Goal: Task Accomplishment & Management: Complete application form

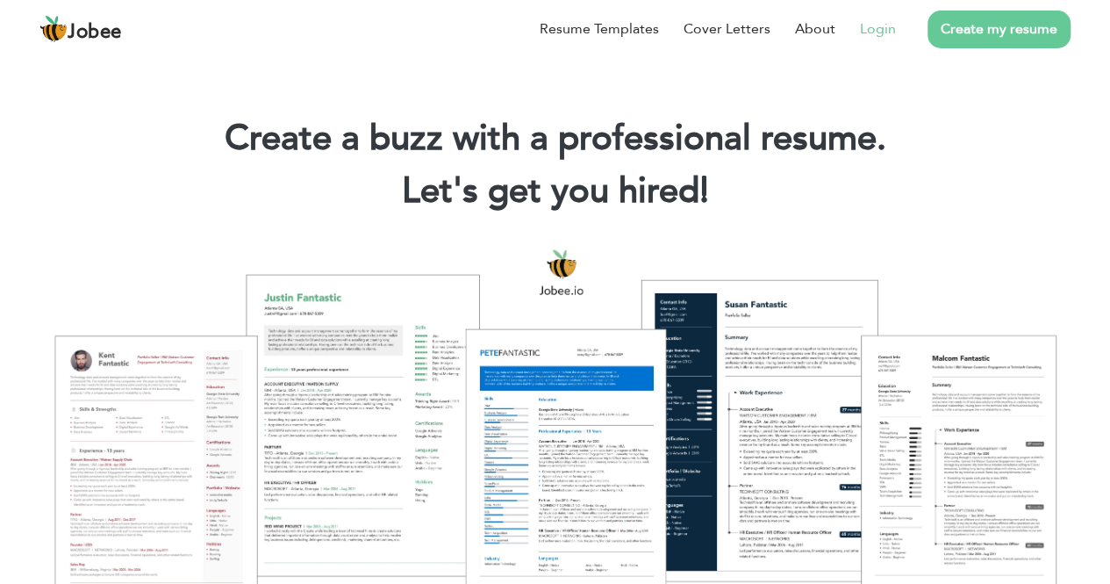
click at [890, 44] on li "Login" at bounding box center [865, 29] width 61 height 46
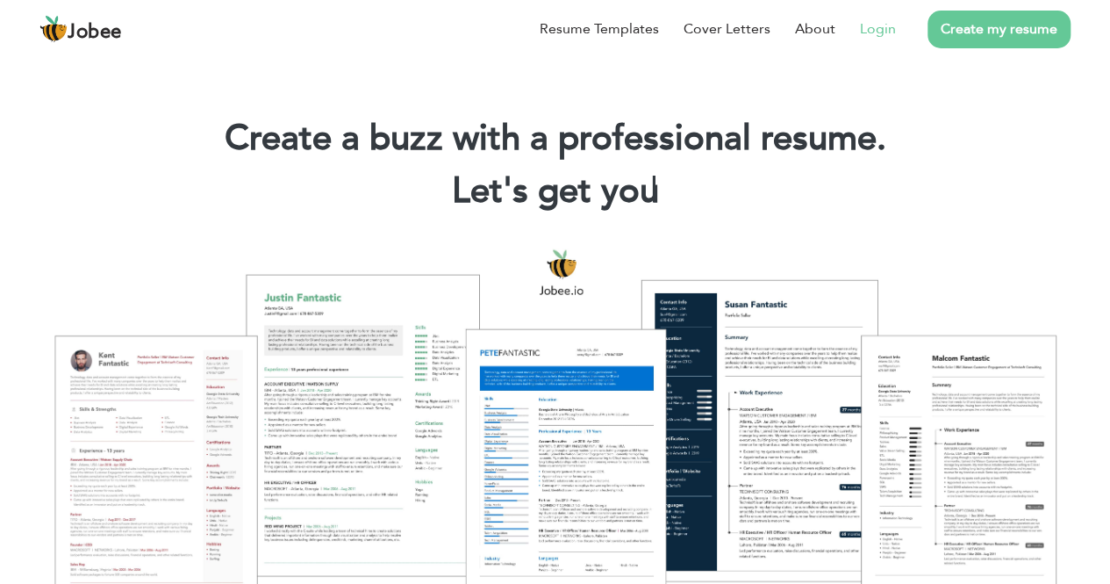
click at [883, 31] on link "Login" at bounding box center [878, 28] width 36 height 21
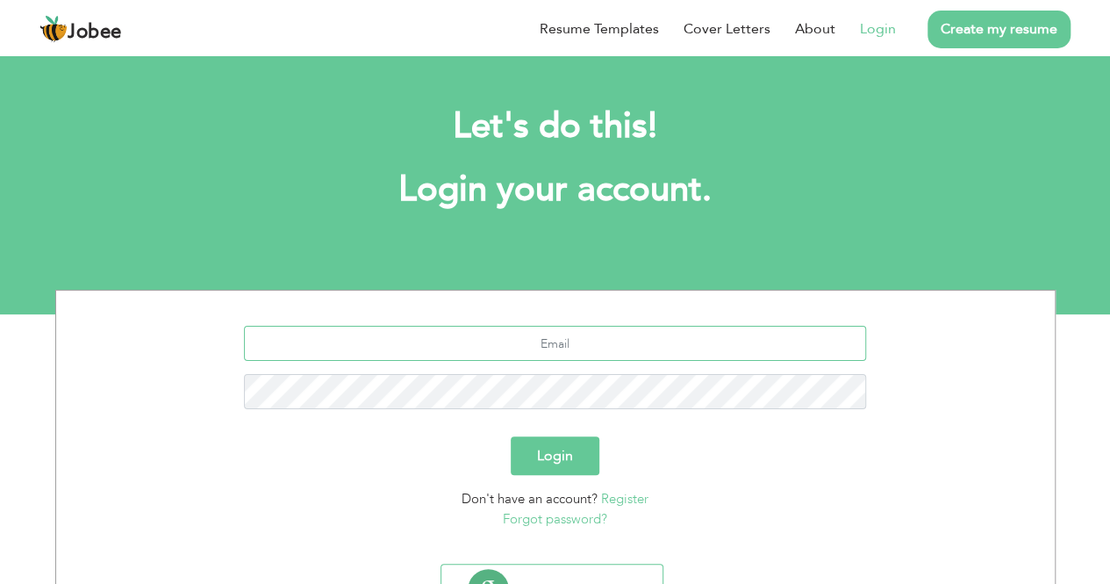
click at [696, 347] on input "text" at bounding box center [555, 343] width 622 height 35
type input "H"
type input "[EMAIL_ADDRESS][DOMAIN_NAME]"
click at [567, 451] on button "Login" at bounding box center [555, 455] width 89 height 39
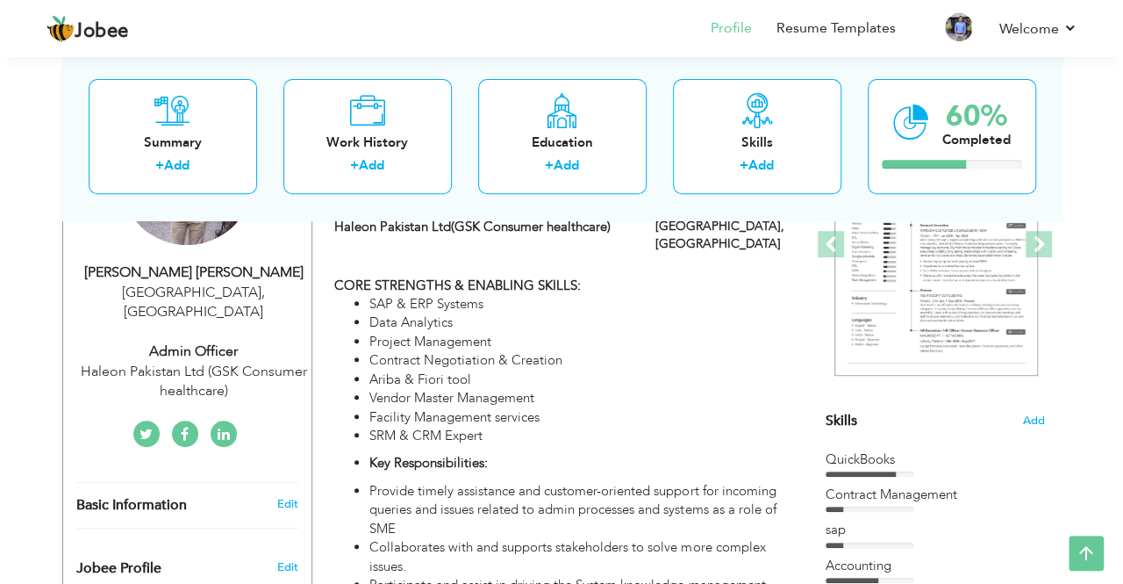
scroll to position [272, 0]
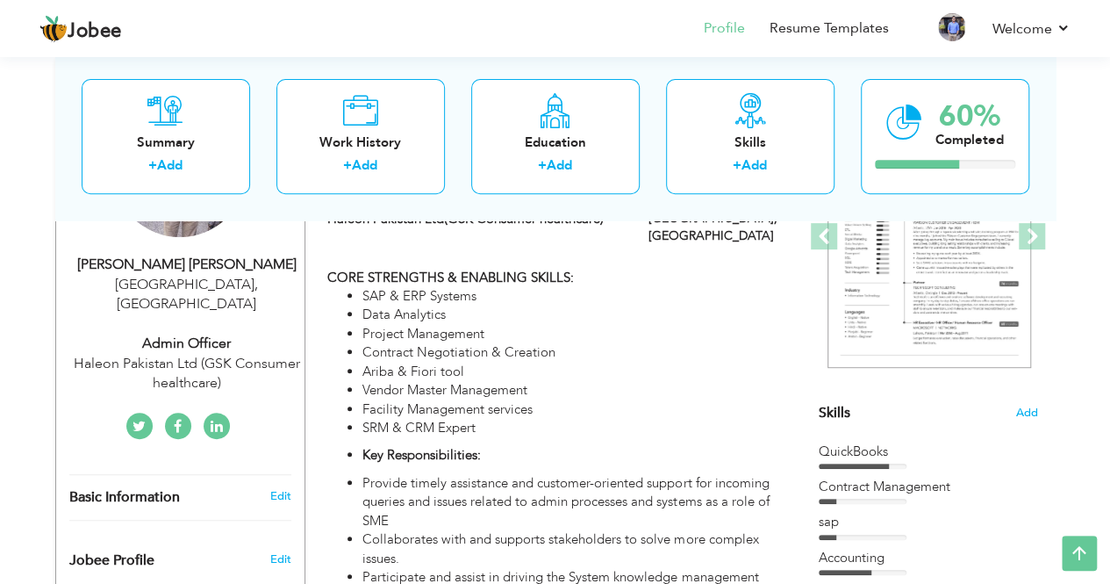
click at [178, 354] on div "Haleon Pakistan Ltd (GSK Consumer healthcare)" at bounding box center [186, 374] width 235 height 40
type input "Syed Haris"
type input "Hussain"
type input "03452845687"
select select "number:166"
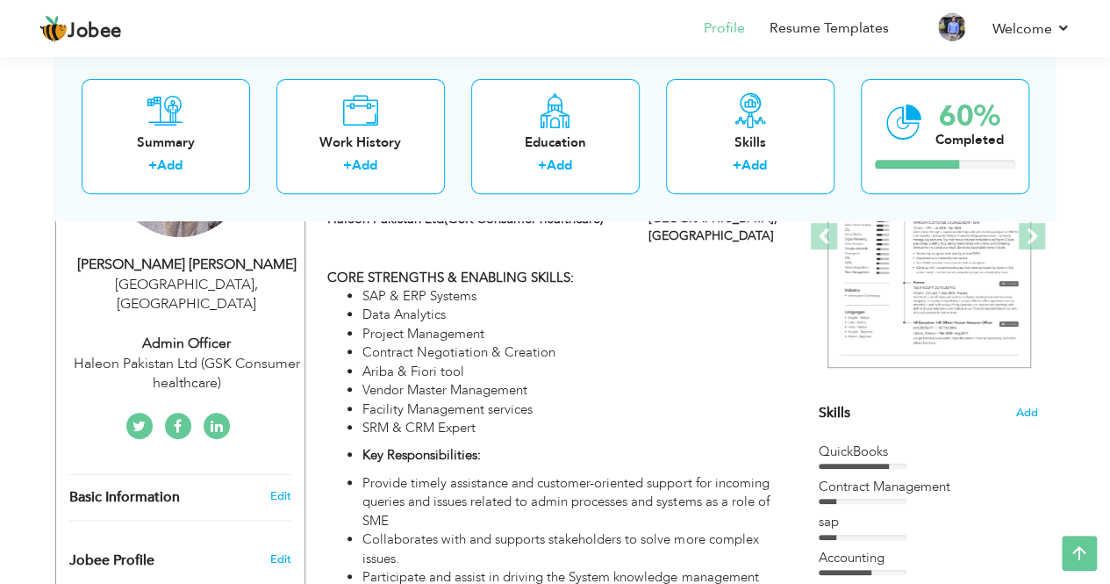
type input "[GEOGRAPHIC_DATA]"
select select "number:8"
type input "Haleon Pakistan Ltd (GSK Consumer healthcare)"
type input "Admin Officer"
type input "https://www.linkedin.com/in/syed-haris-hussain-219b63242"
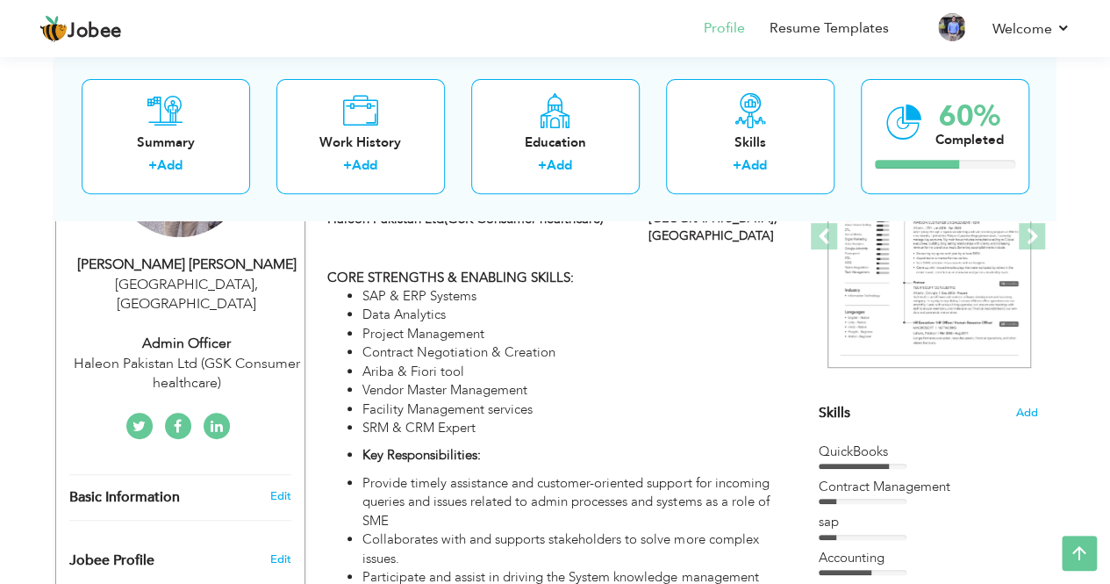
type input "https://www.linkedin.com/in/syed-haris-hussain-219b63242"
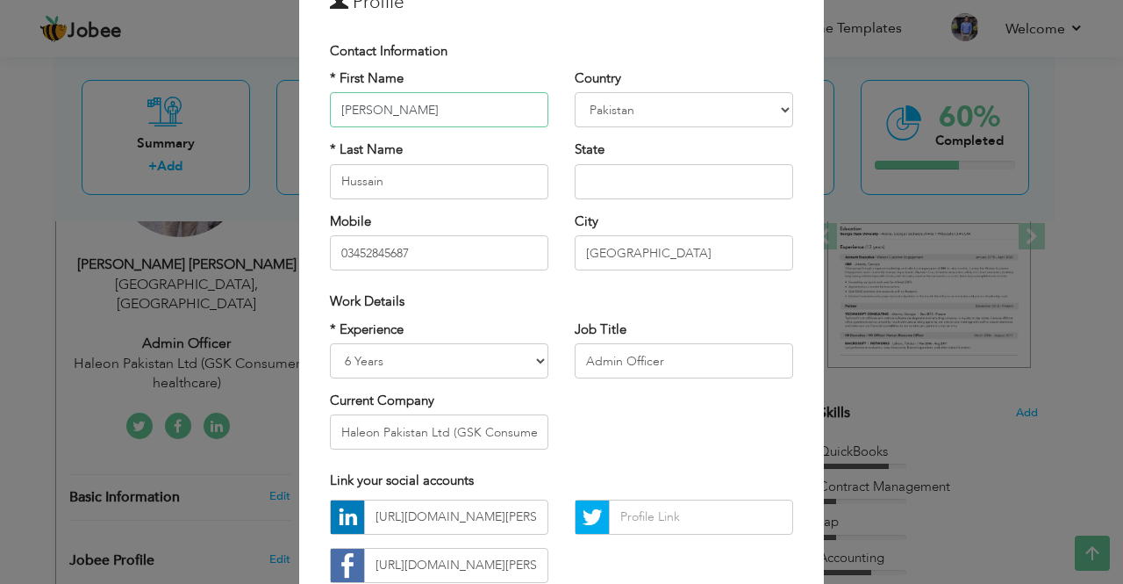
scroll to position [89, 0]
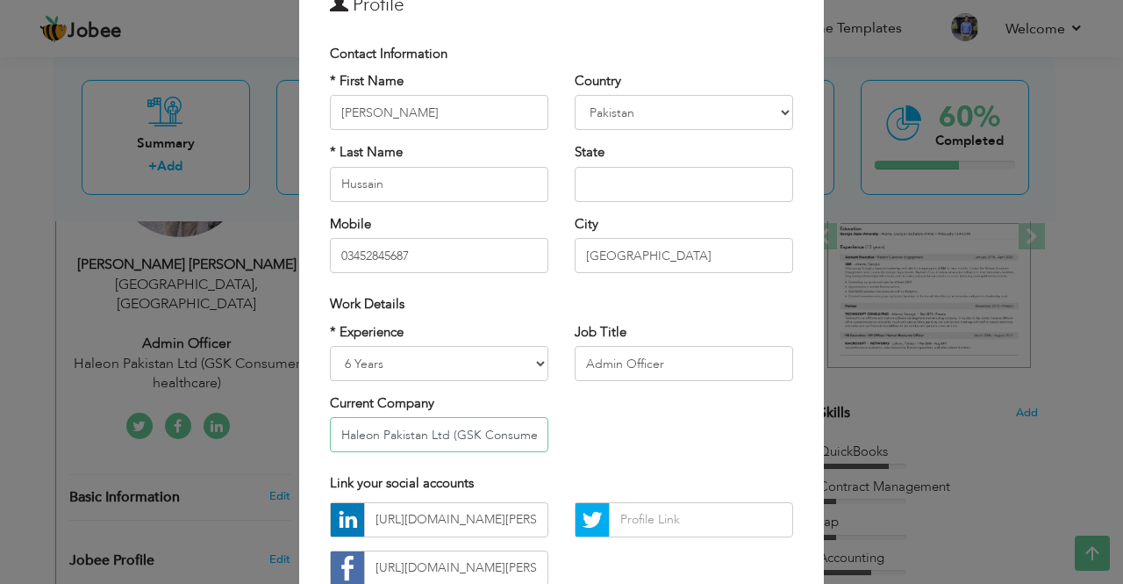
click at [389, 433] on input "Haleon Pakistan Ltd (GSK Consumer healthcare)" at bounding box center [439, 434] width 218 height 35
click at [334, 433] on input "Haleon Pakistan Ltd (GSK Consumer healthcare)" at bounding box center [439, 434] width 218 height 35
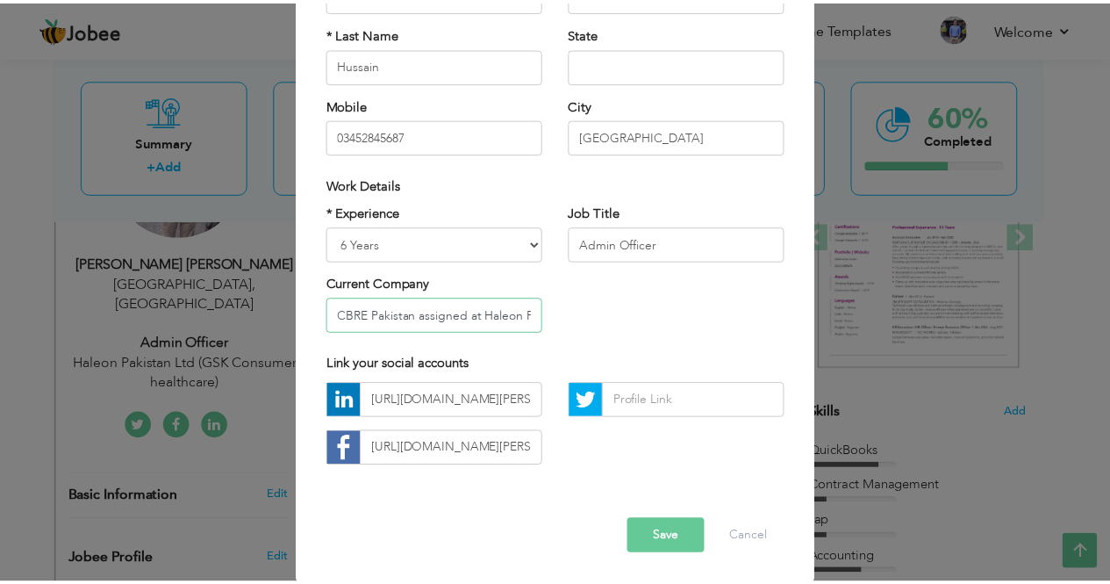
scroll to position [210, 0]
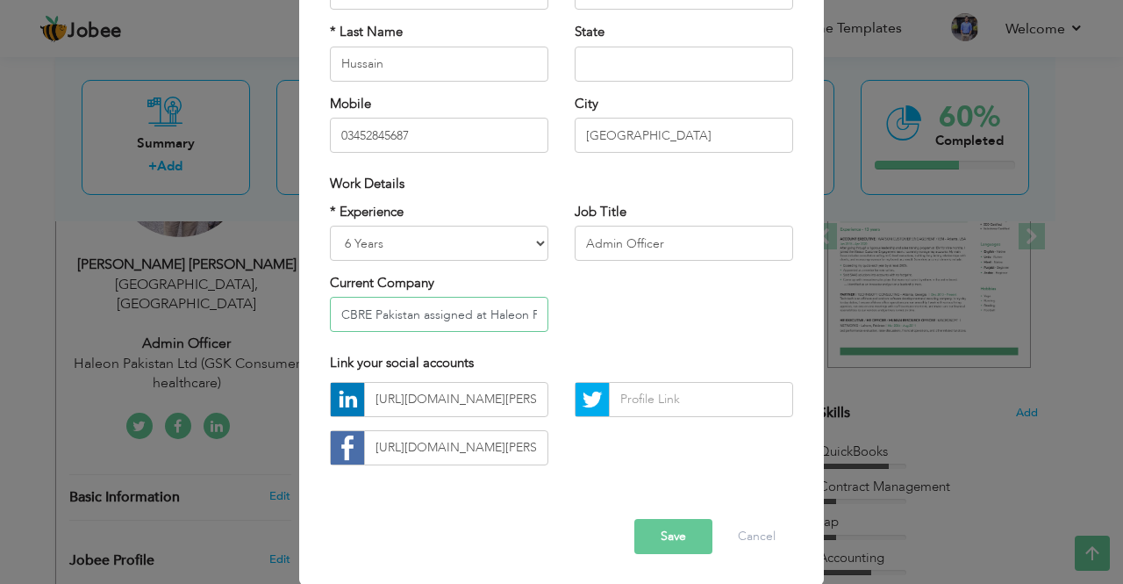
type input "CBRE Pakistan assigned at Haleon Pakistan Ltd (GSK Consumer healthcare)"
click at [665, 521] on button "Save" at bounding box center [673, 536] width 78 height 35
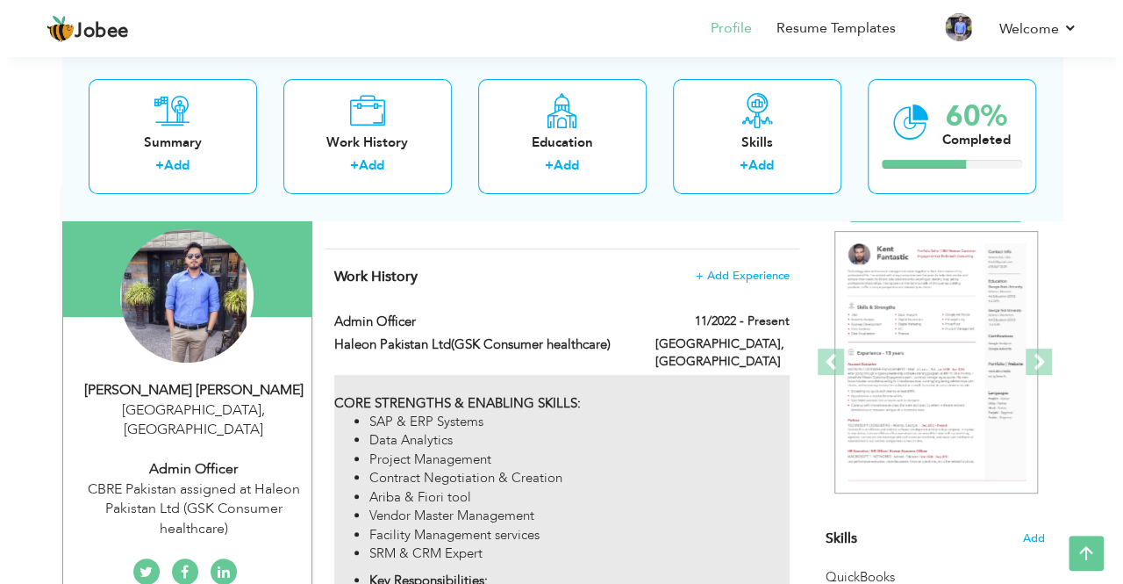
scroll to position [144, 0]
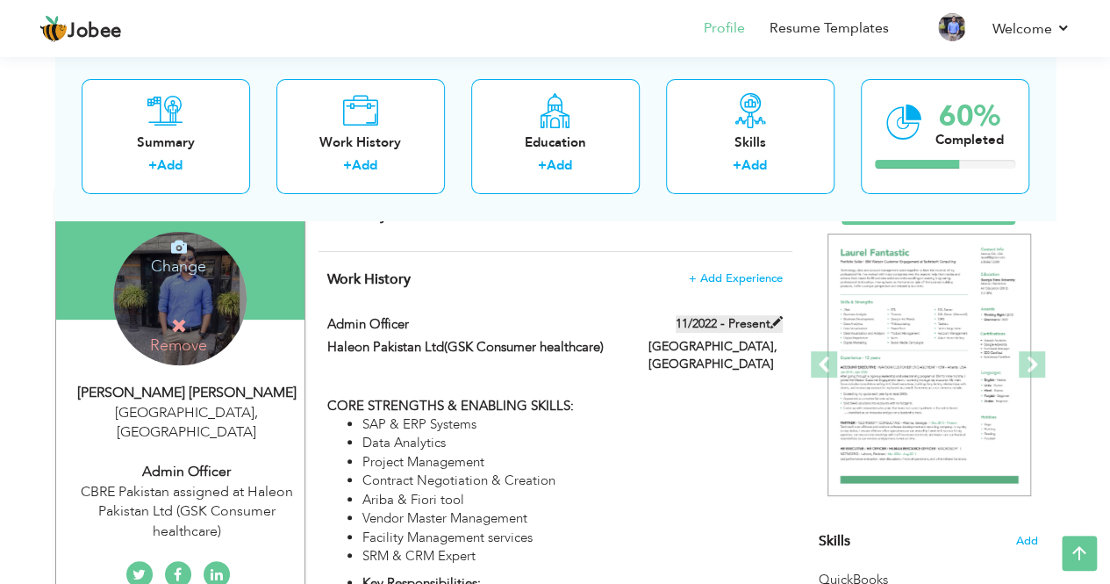
click at [777, 319] on span at bounding box center [776, 322] width 12 height 12
type input "Admin Officer"
type input "Haleon Pakistan Ltd(GSK Consumer healthcare)"
type input "11/2022"
type input "[GEOGRAPHIC_DATA]"
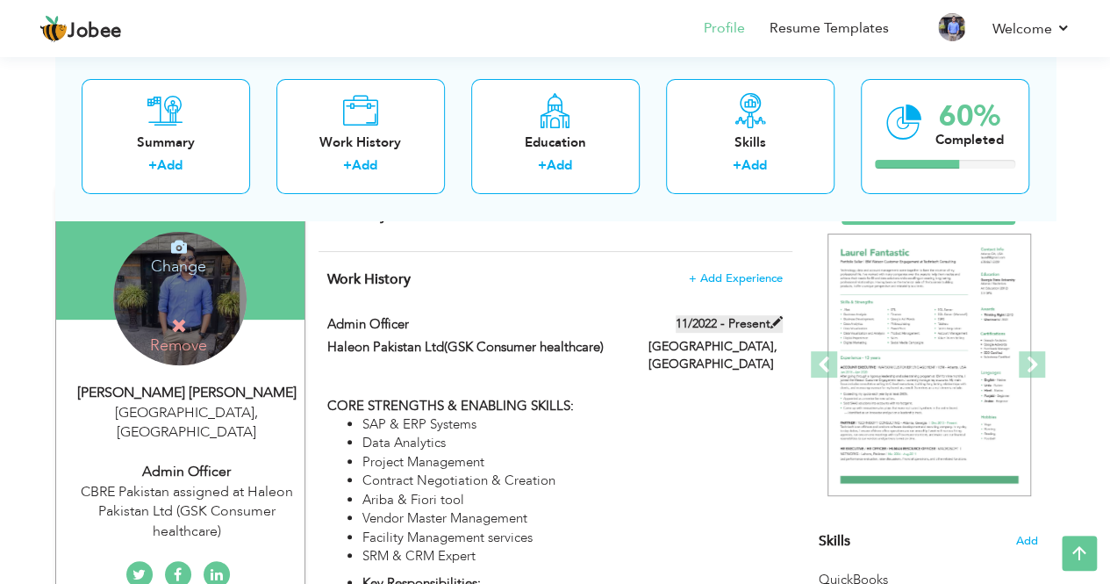
type input "[GEOGRAPHIC_DATA]"
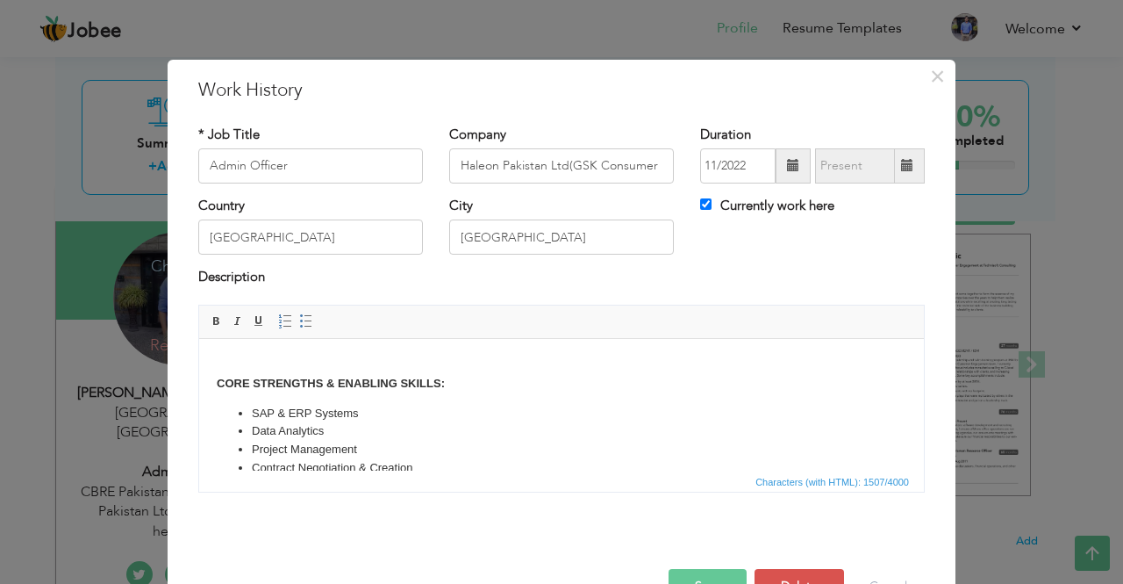
click at [901, 161] on span at bounding box center [907, 165] width 12 height 12
click at [700, 200] on input "Currently work here" at bounding box center [705, 203] width 11 height 11
checkbox input "false"
click at [892, 167] on span at bounding box center [908, 165] width 34 height 35
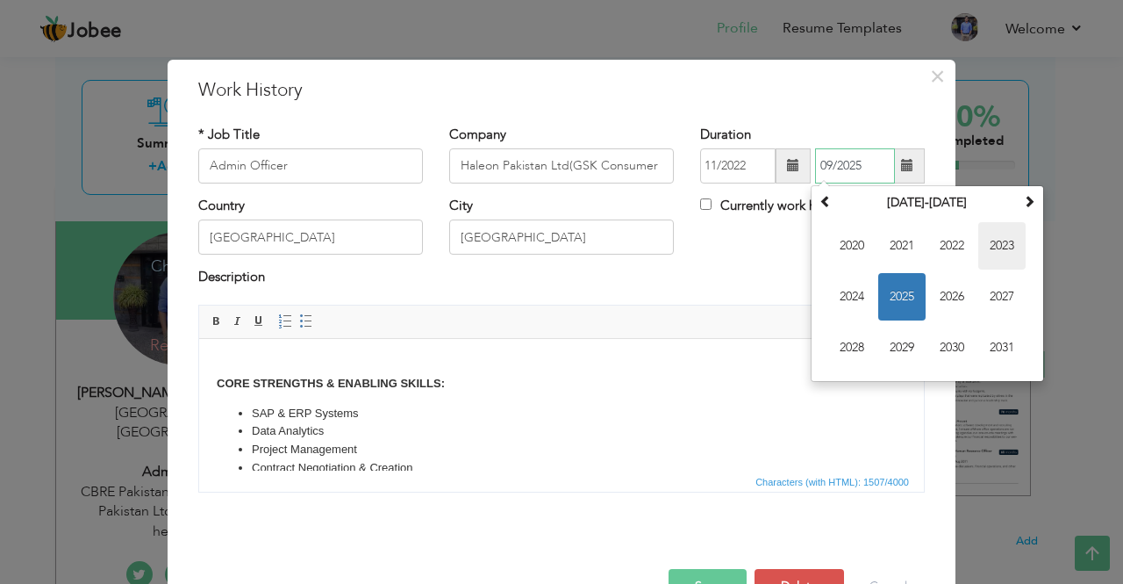
click at [985, 250] on span "2023" at bounding box center [1001, 245] width 47 height 47
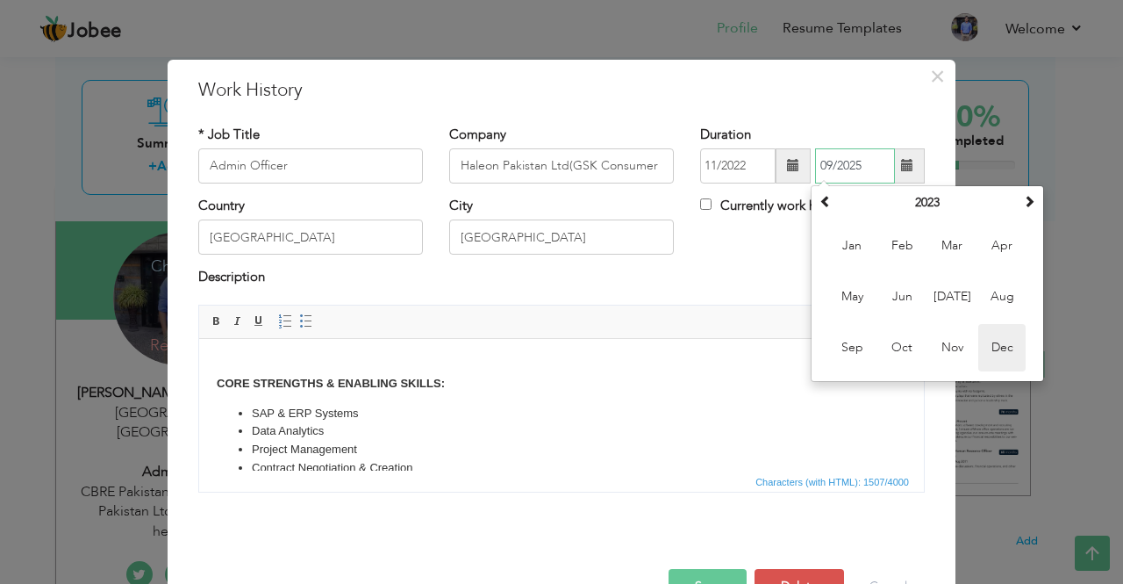
click at [992, 344] on span "Dec" at bounding box center [1001, 347] width 47 height 47
type input "12/2023"
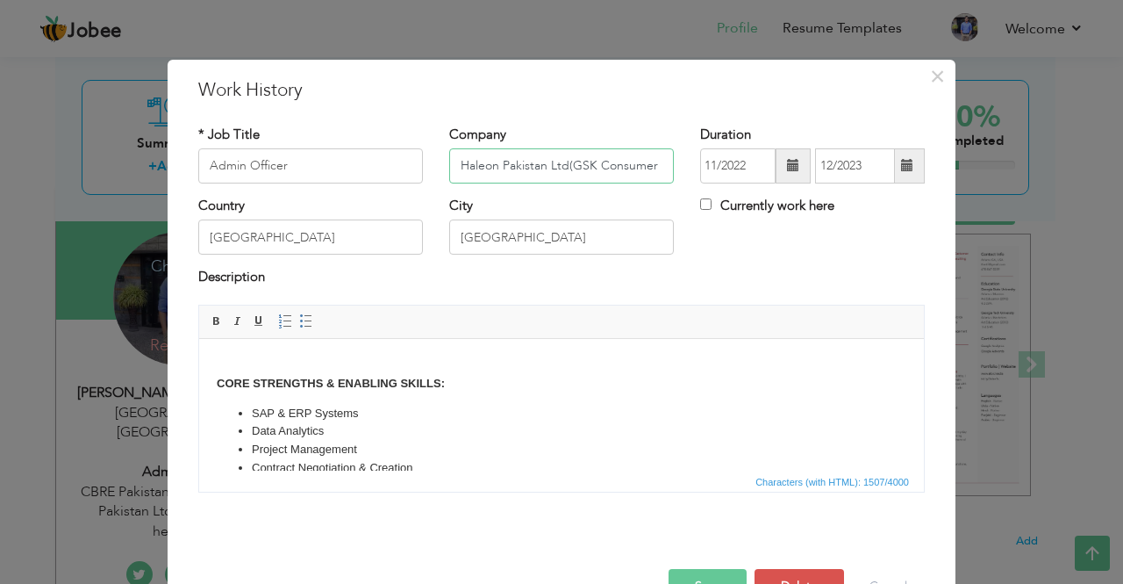
click at [450, 163] on input "Haleon Pakistan Ltd(GSK Consumer healthcare)" at bounding box center [561, 165] width 225 height 35
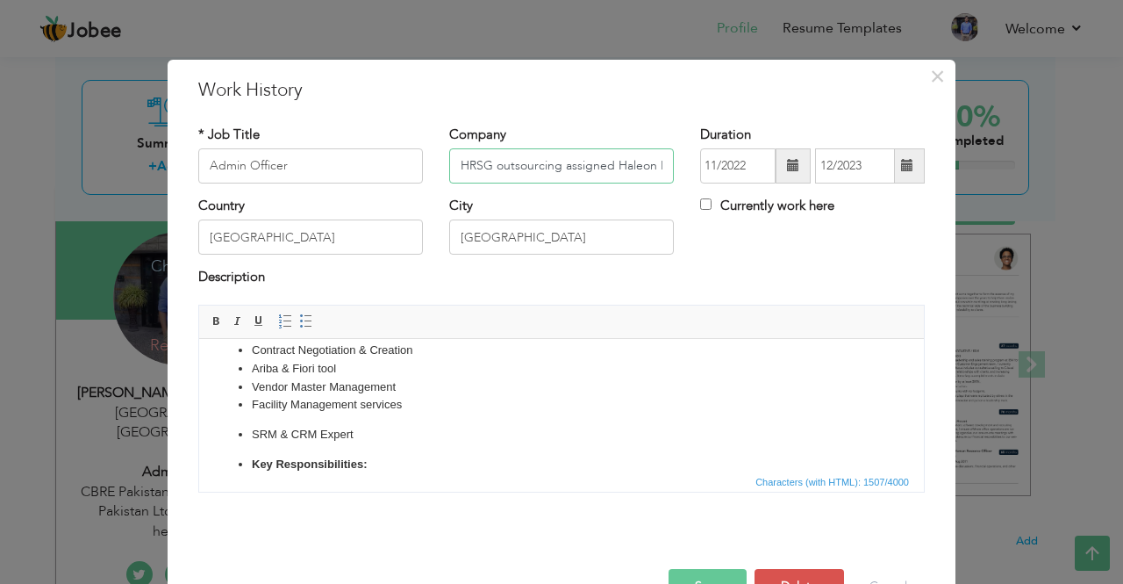
type input "HRSG outsourcing assigned Haleon Pakistan Ltd(GSK Consumer healthcare)"
click at [712, 578] on button "Save" at bounding box center [708, 586] width 78 height 35
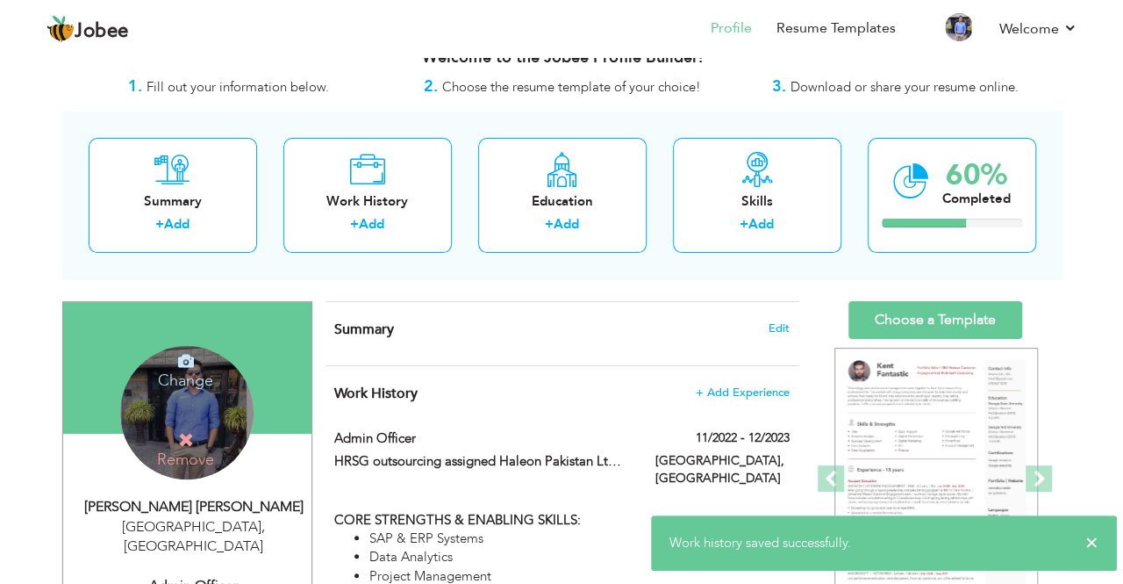
scroll to position [0, 0]
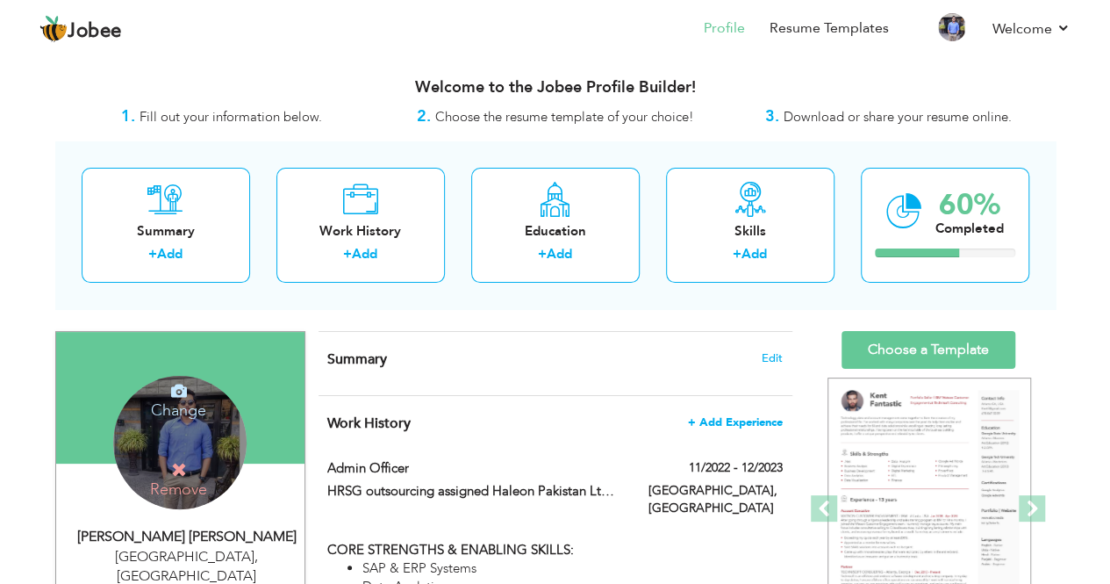
click at [757, 419] on span "+ Add Experience" at bounding box center [735, 422] width 95 height 12
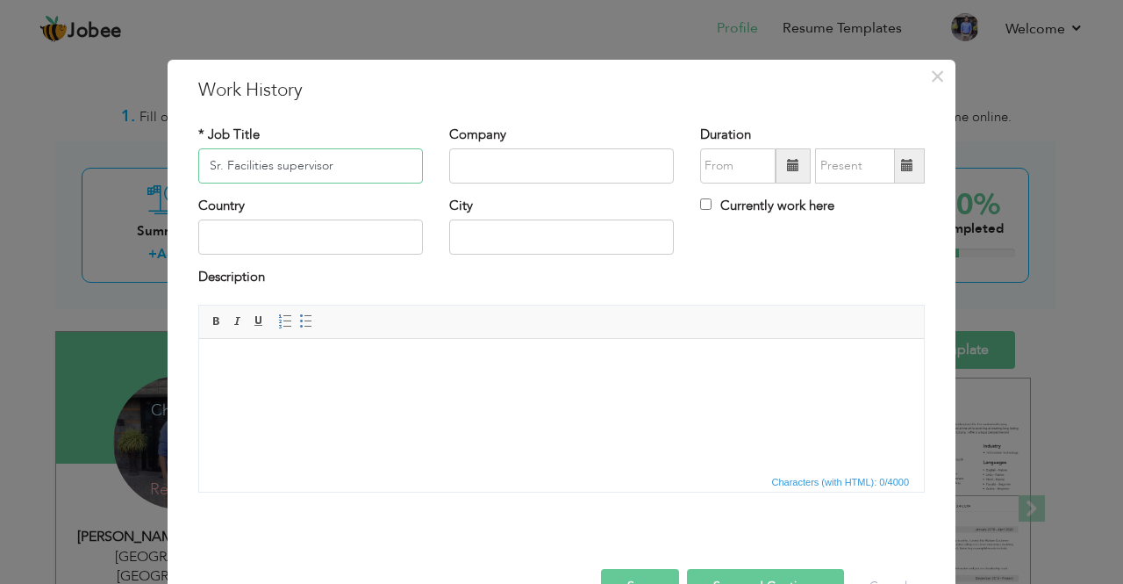
type input "Sr. Facilities supervisor"
click at [471, 176] on input "text" at bounding box center [561, 165] width 225 height 35
type input "CBRE Pakistan assigned at [GEOGRAPHIC_DATA]"
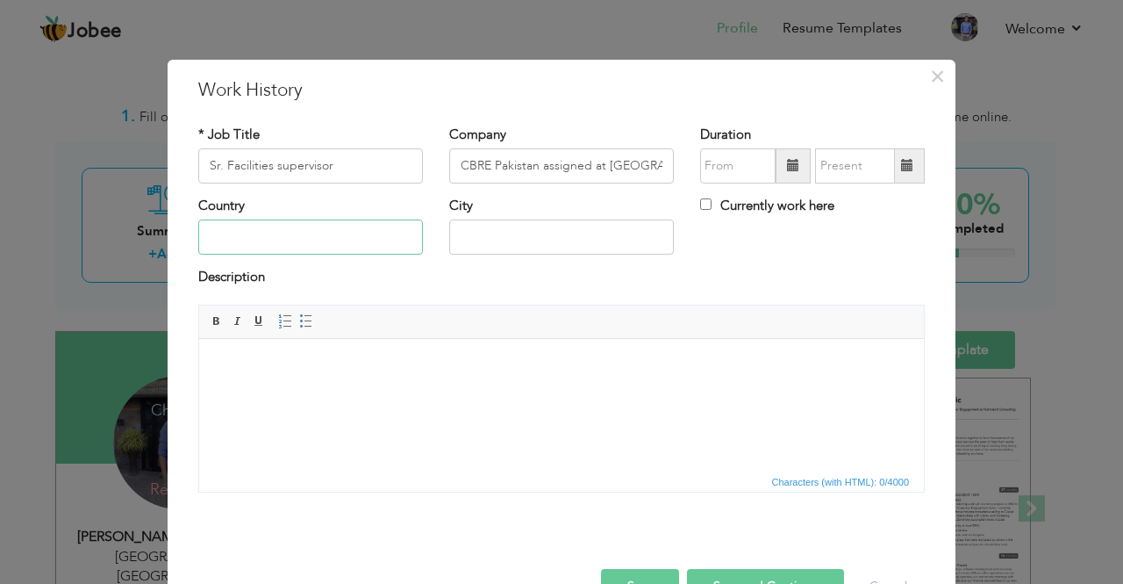
click at [365, 233] on input "text" at bounding box center [310, 236] width 225 height 35
type input "p"
type input "[GEOGRAPHIC_DATA]"
type input "J"
type input "[GEOGRAPHIC_DATA]"
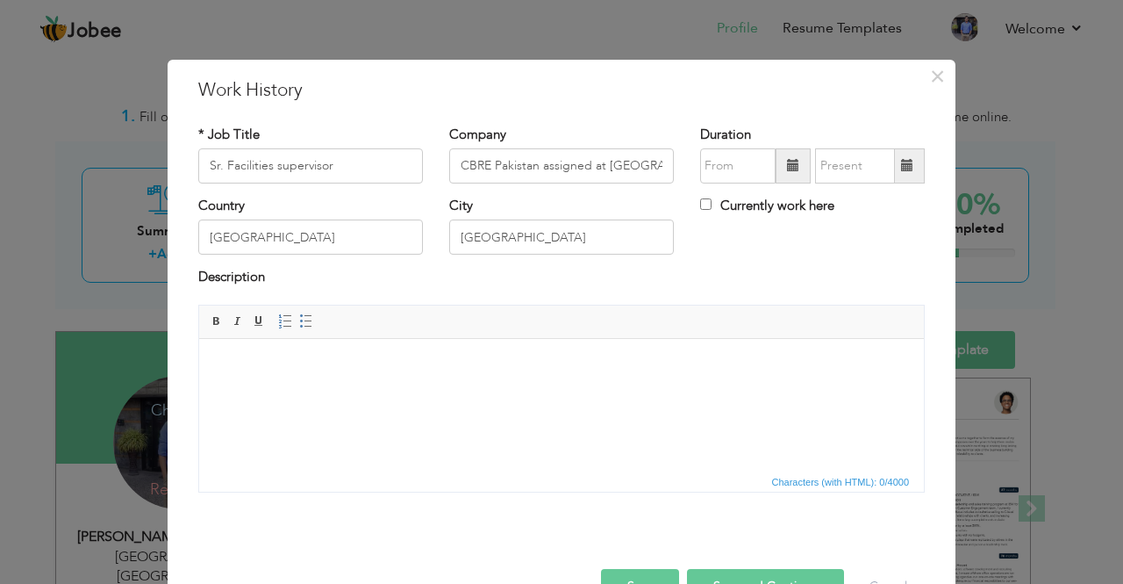
click at [779, 173] on span at bounding box center [793, 165] width 35 height 35
click at [776, 159] on span at bounding box center [793, 165] width 35 height 35
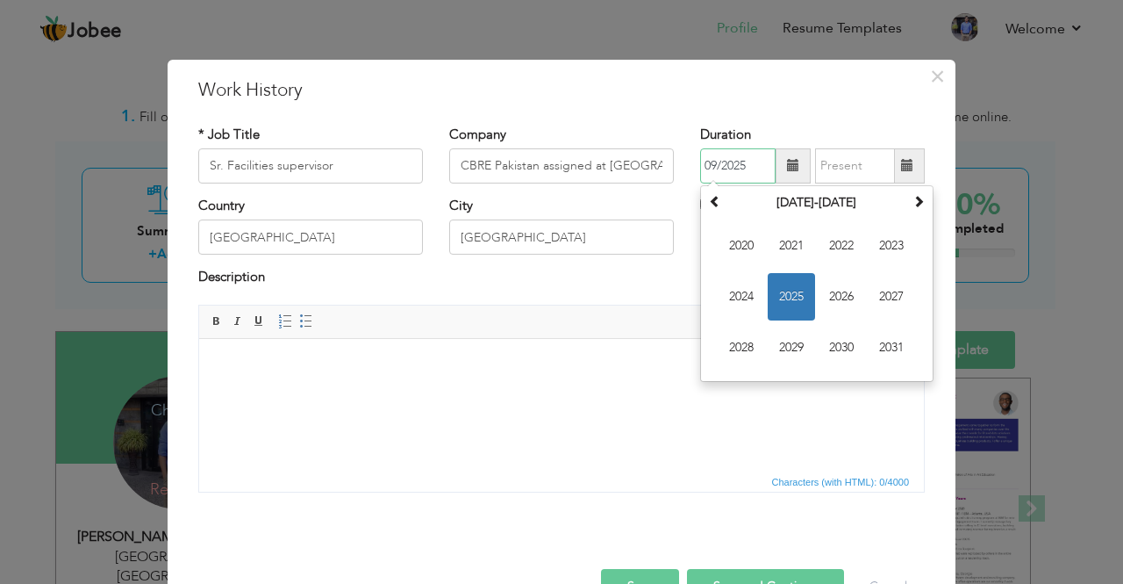
click at [786, 286] on span "2025" at bounding box center [791, 296] width 47 height 47
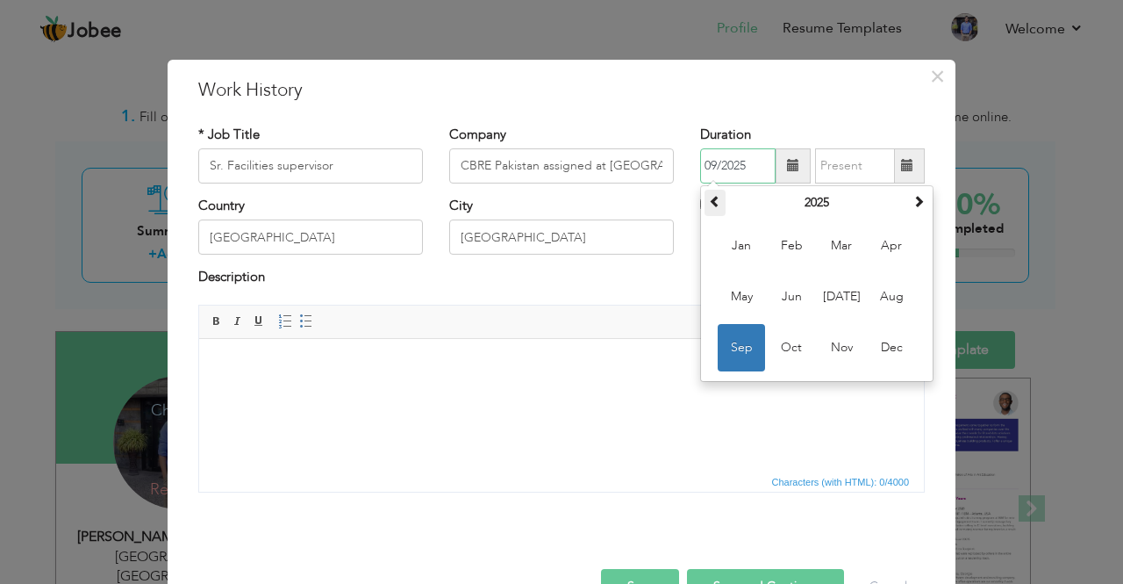
click at [705, 209] on th at bounding box center [715, 203] width 21 height 26
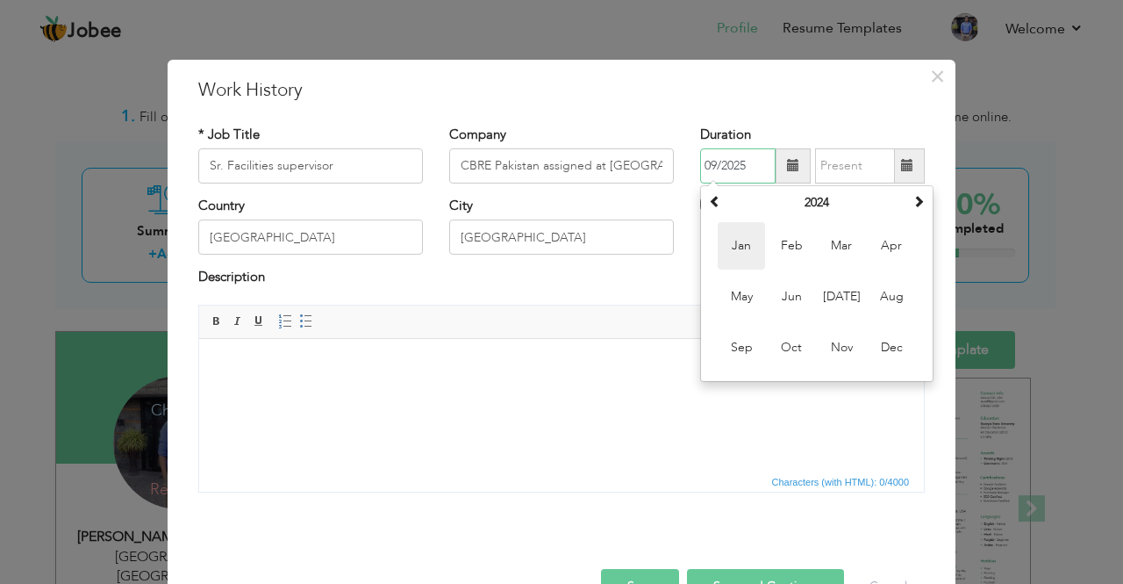
click at [739, 253] on span "Jan" at bounding box center [741, 245] width 47 height 47
type input "01/2024"
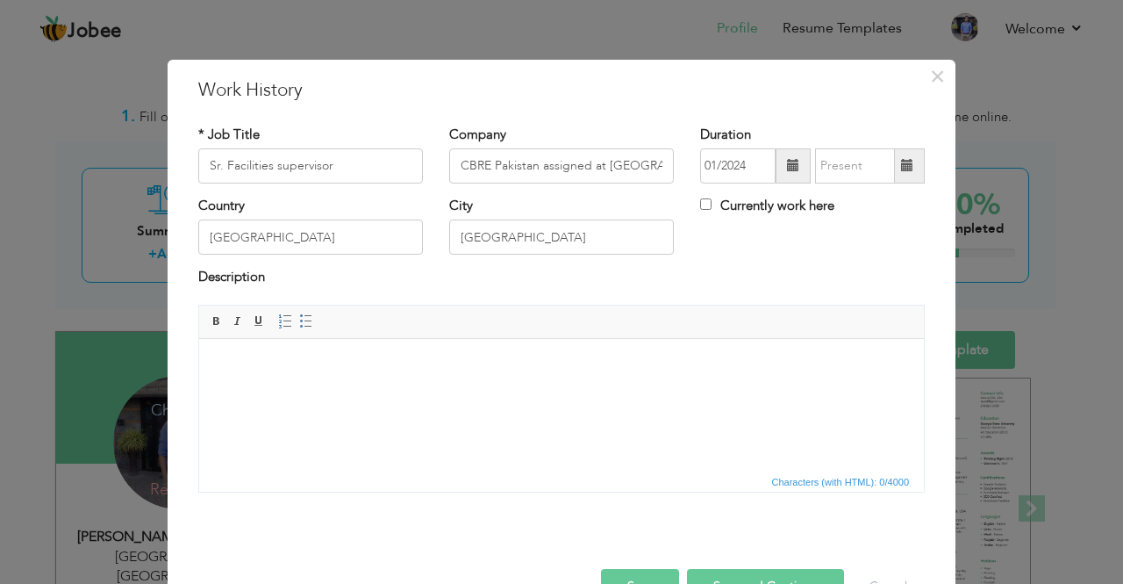
click at [777, 210] on label "Currently work here" at bounding box center [767, 206] width 134 height 18
click at [712, 210] on input "Currently work here" at bounding box center [705, 203] width 11 height 11
checkbox input "true"
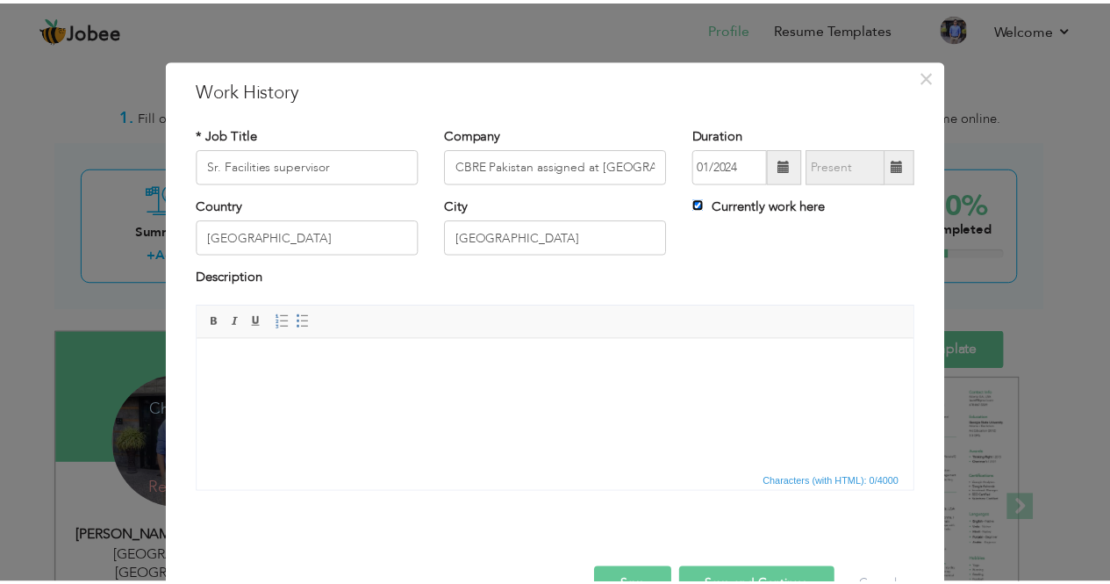
scroll to position [49, 0]
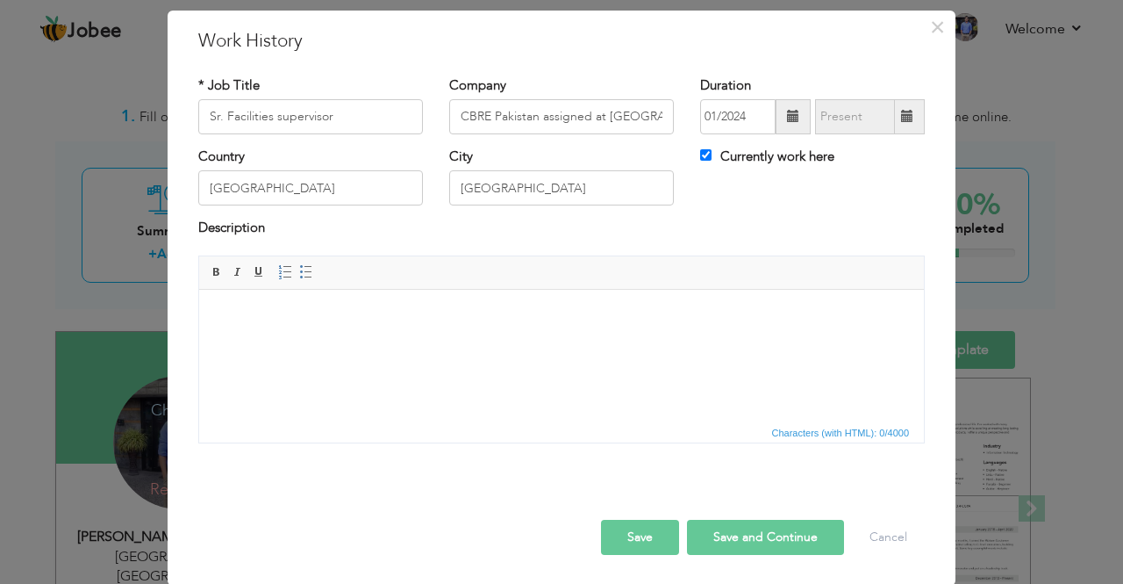
click at [665, 529] on button "Save" at bounding box center [640, 536] width 78 height 35
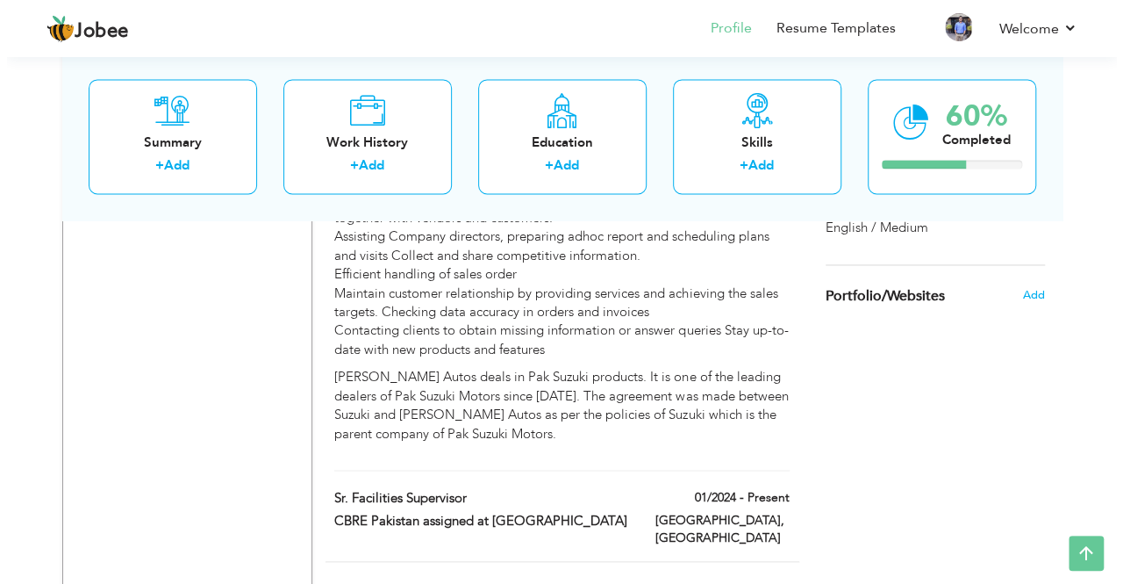
scroll to position [1285, 0]
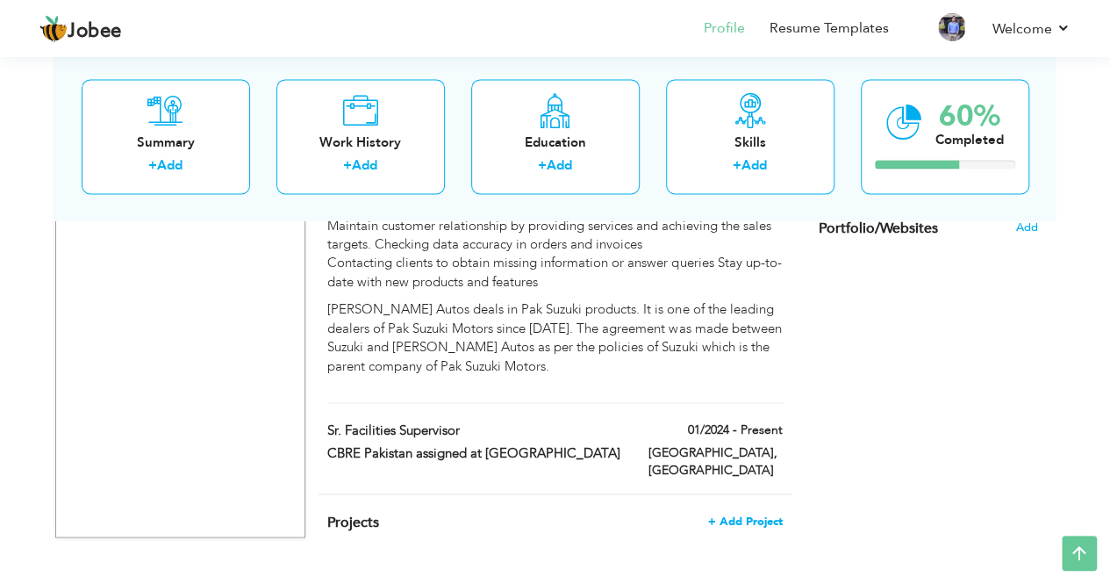
click at [725, 514] on span "+ Add Project" at bounding box center [745, 520] width 75 height 12
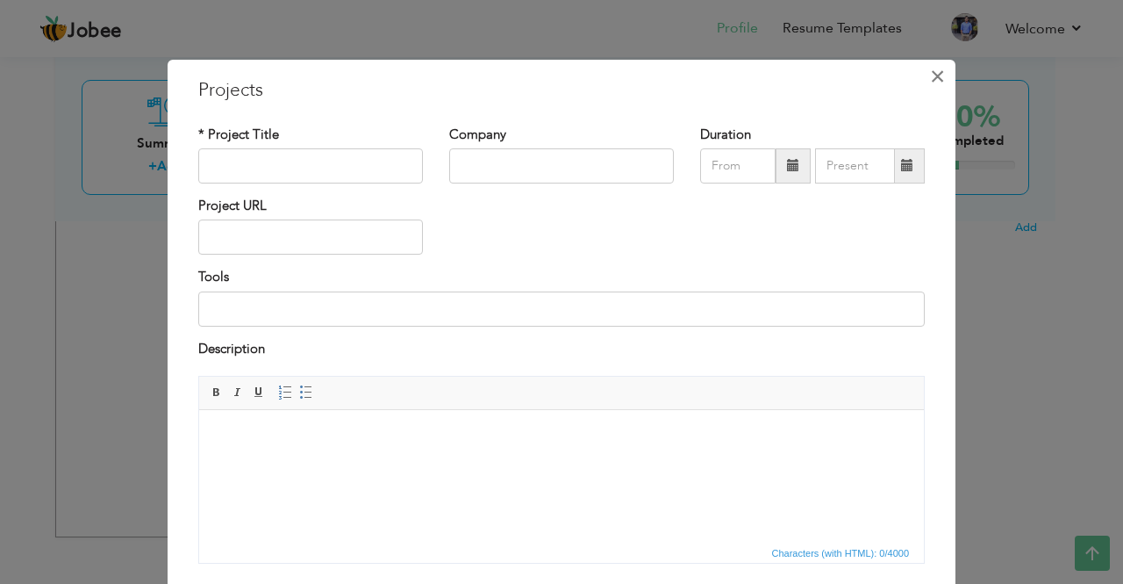
click at [935, 82] on span "×" at bounding box center [937, 77] width 15 height 32
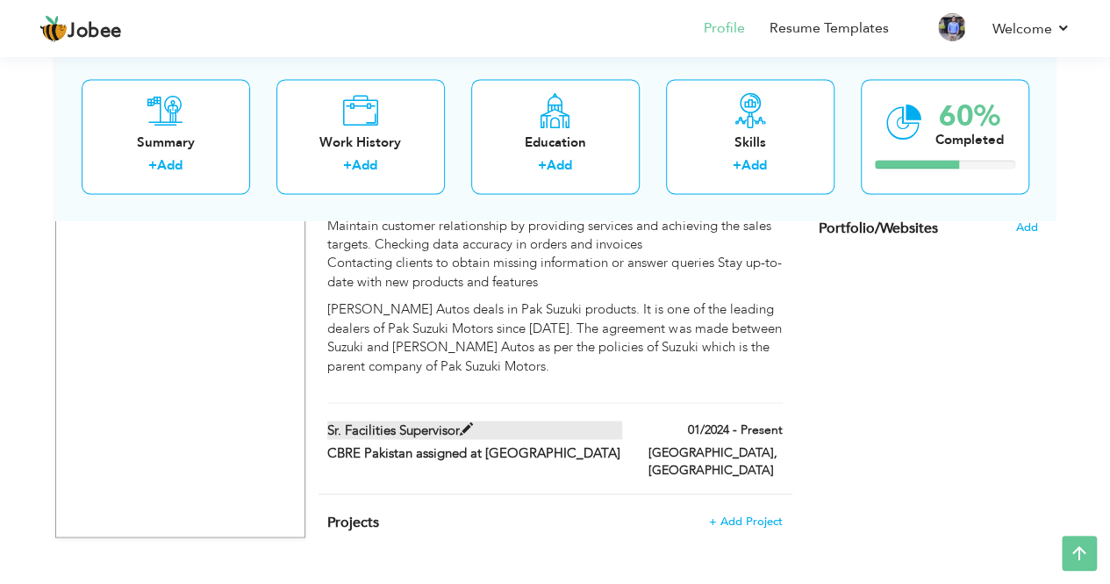
click at [468, 422] on span at bounding box center [466, 428] width 13 height 13
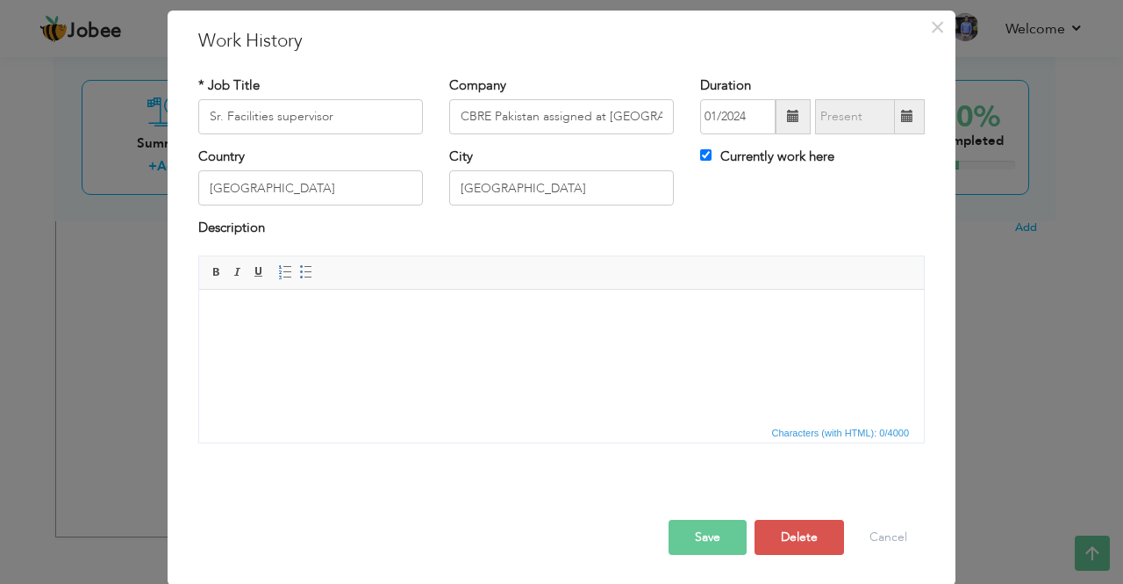
scroll to position [0, 0]
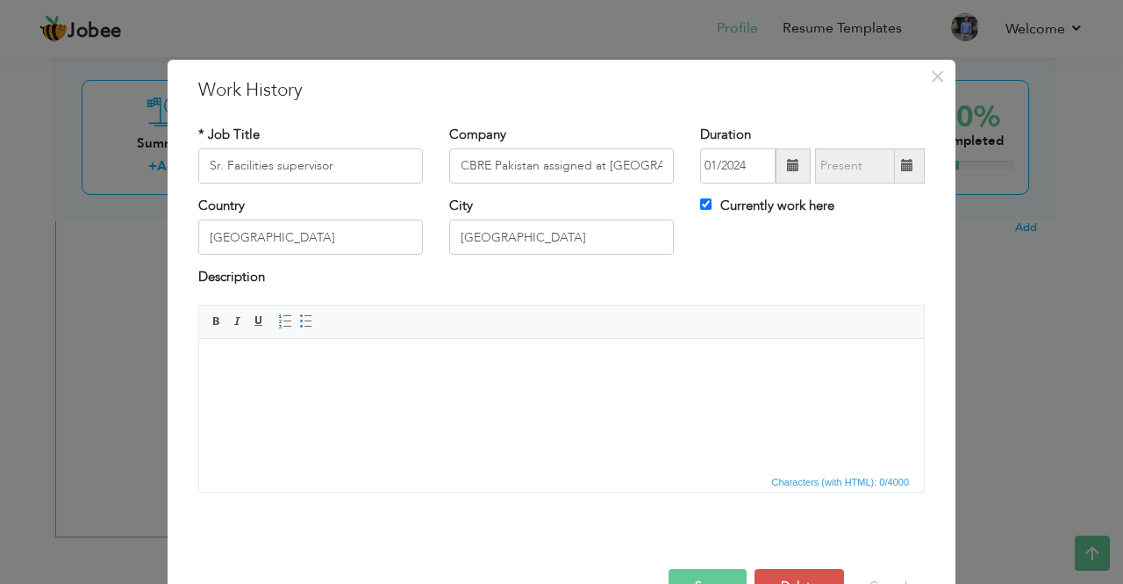
click at [520, 391] on html at bounding box center [561, 365] width 725 height 54
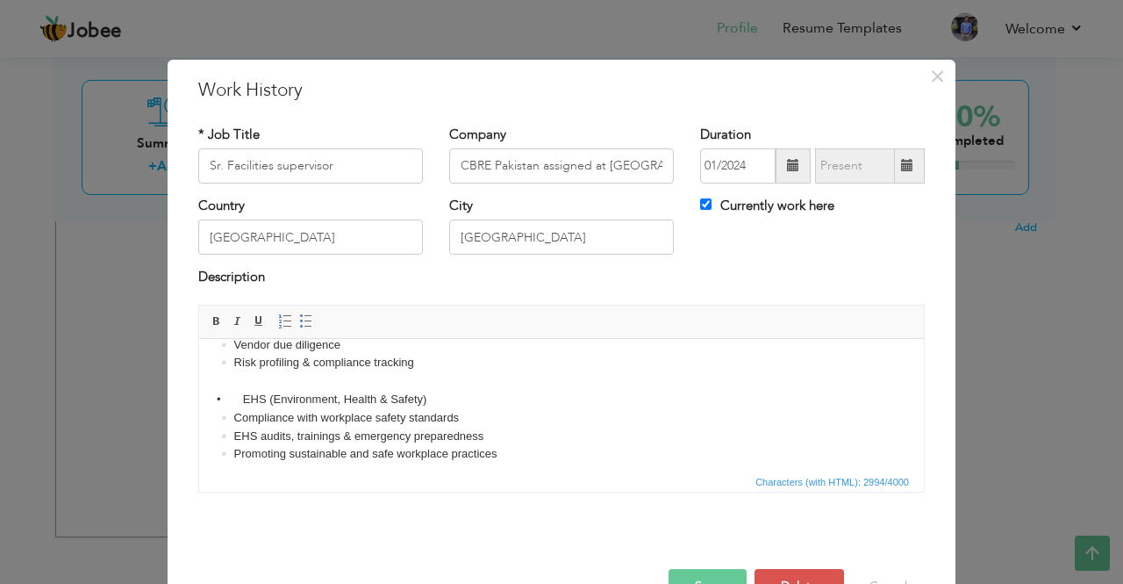
scroll to position [49, 0]
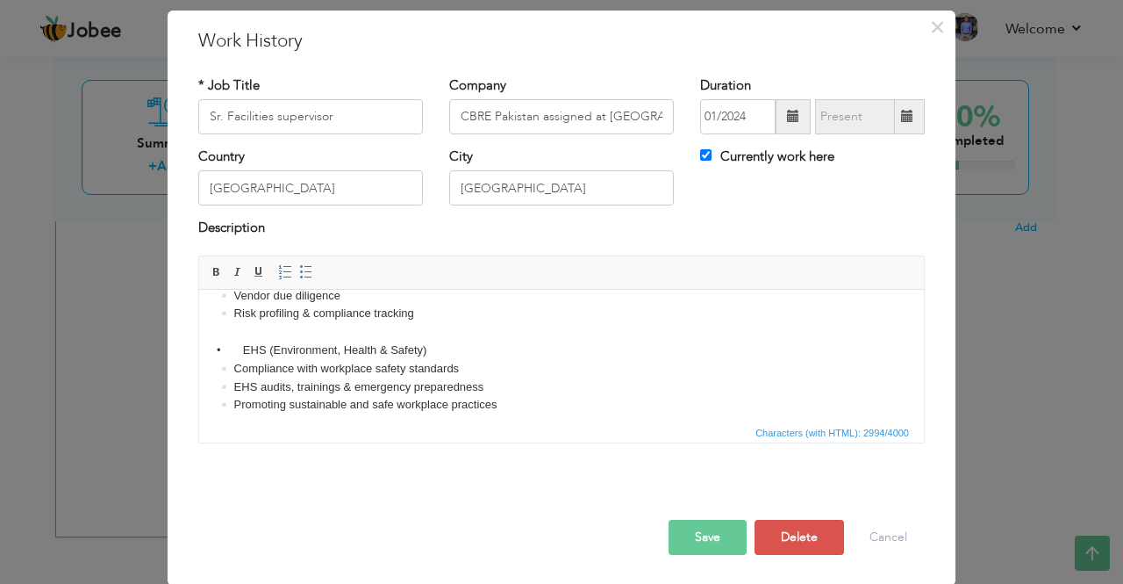
click at [711, 545] on button "Save" at bounding box center [708, 536] width 78 height 35
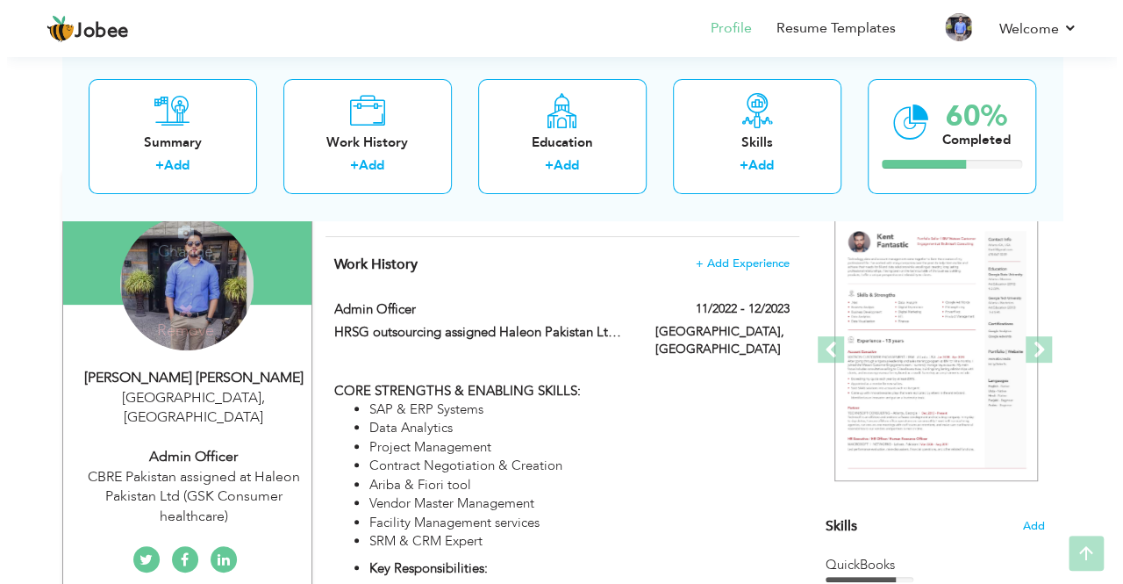
scroll to position [160, 0]
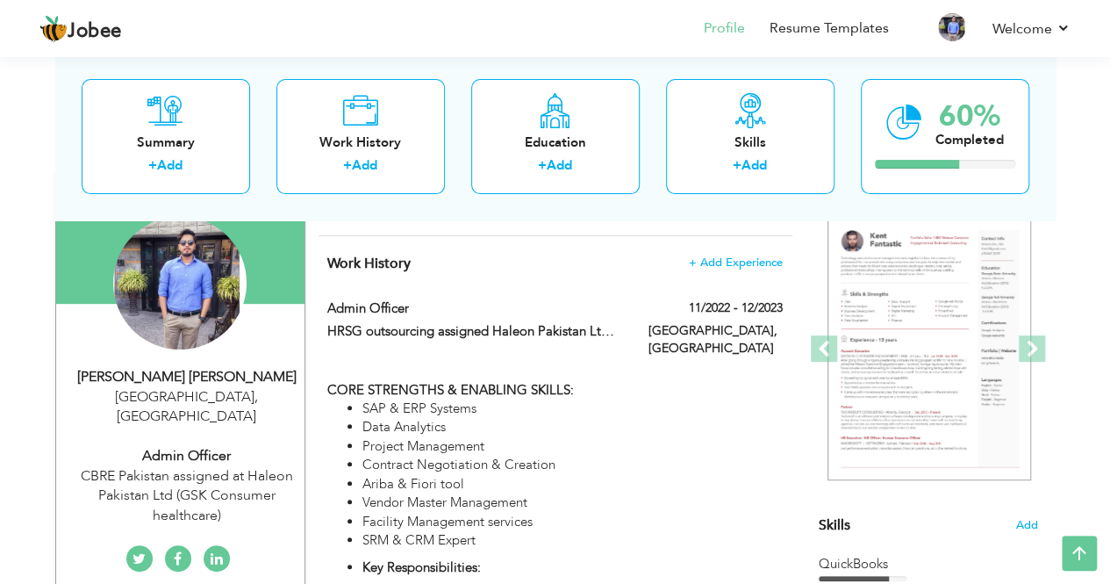
click at [197, 446] on div "Admin Officer" at bounding box center [186, 456] width 235 height 20
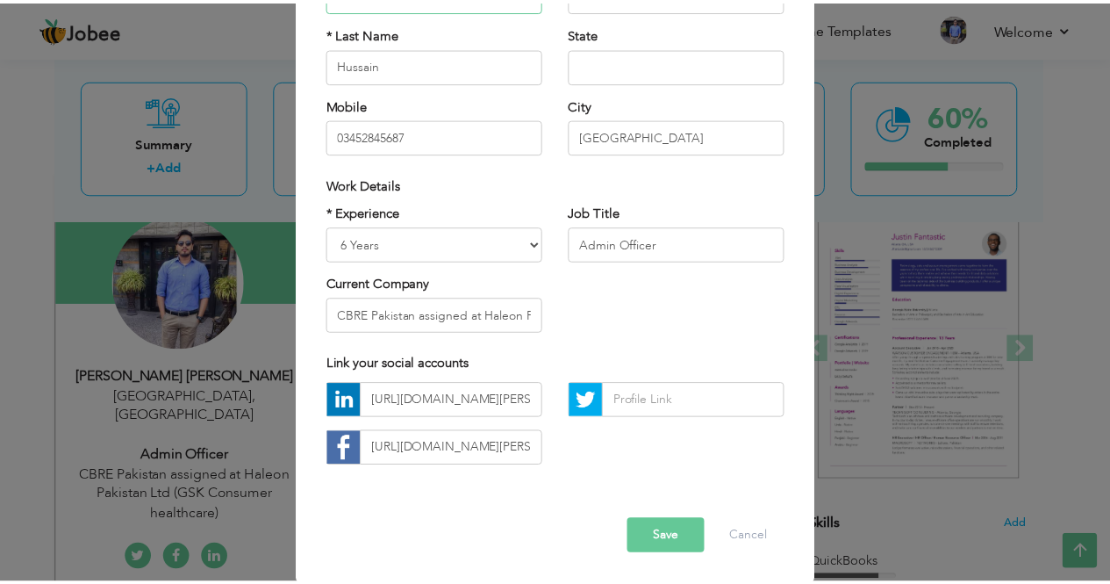
scroll to position [210, 0]
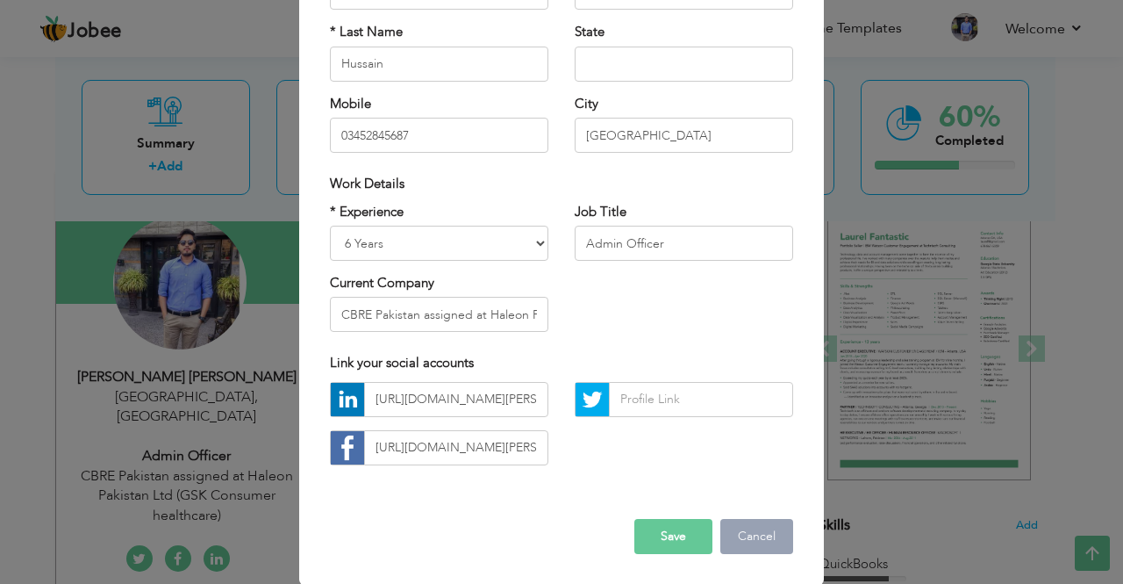
click at [734, 534] on button "Cancel" at bounding box center [756, 536] width 73 height 35
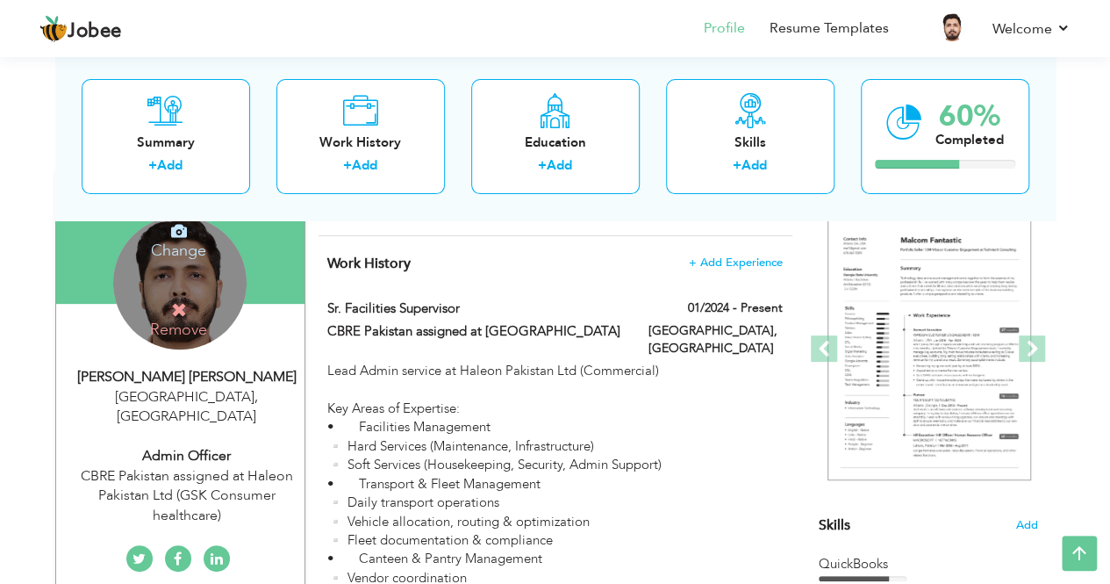
click at [178, 238] on icon at bounding box center [179, 231] width 16 height 16
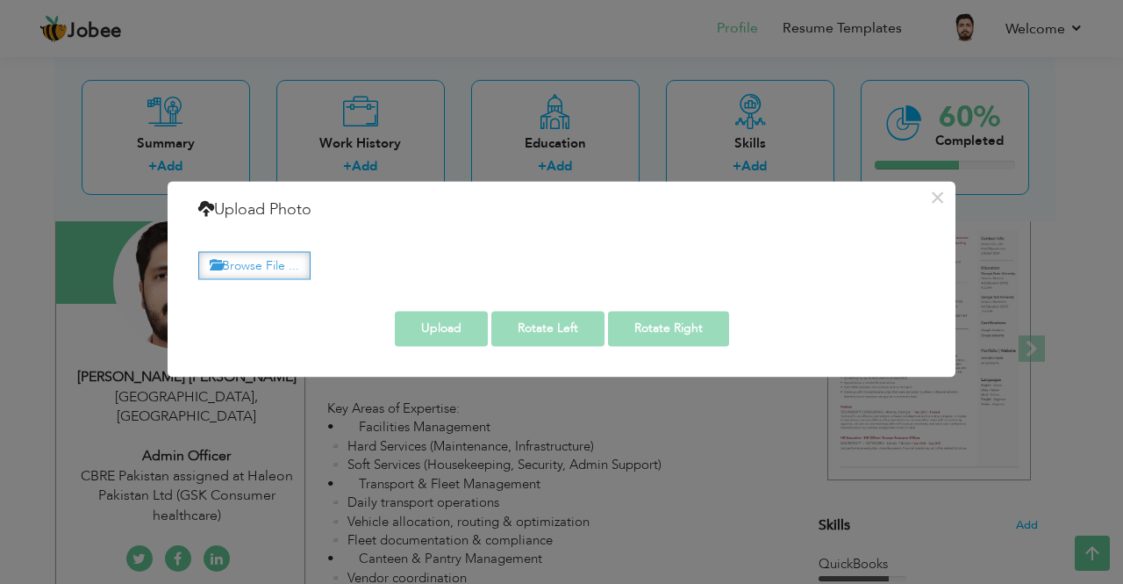
click at [285, 273] on label "Browse File ..." at bounding box center [254, 265] width 112 height 27
click at [0, 0] on input "Browse File ..." at bounding box center [0, 0] width 0 height 0
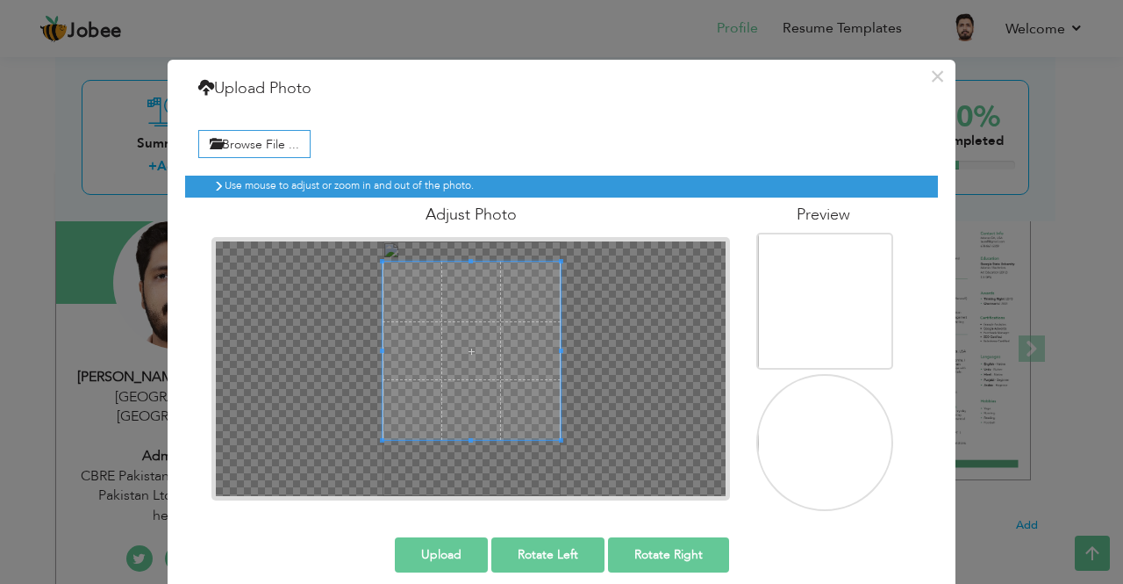
click at [458, 249] on div at bounding box center [472, 368] width 512 height 255
click at [463, 480] on div at bounding box center [472, 368] width 512 height 255
click at [462, 484] on div at bounding box center [472, 368] width 512 height 255
click at [469, 373] on span at bounding box center [472, 354] width 179 height 179
click at [648, 547] on button "Rotate Right" at bounding box center [668, 554] width 121 height 35
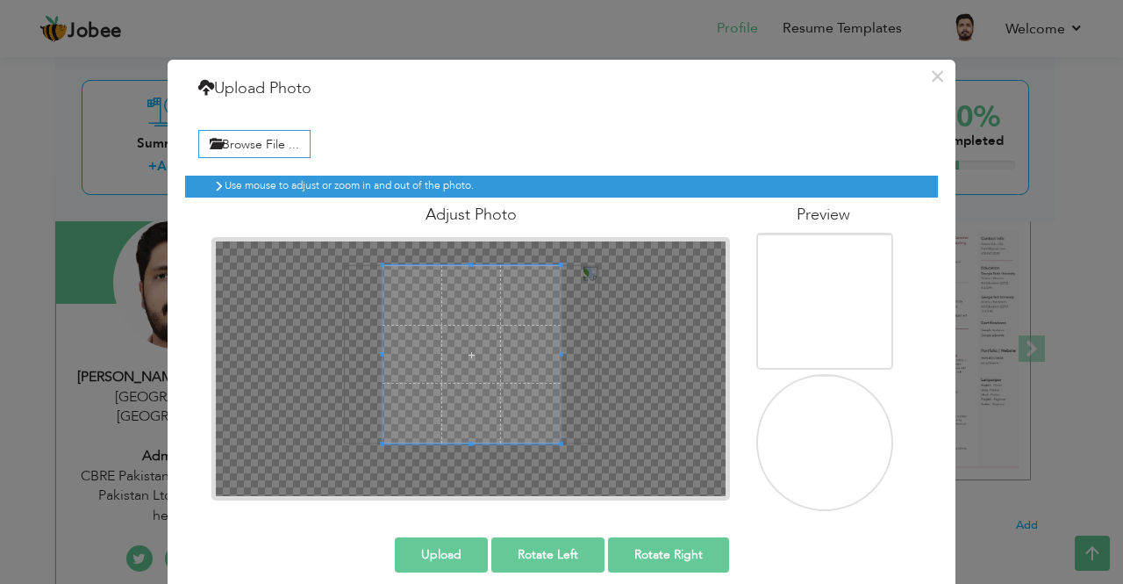
click at [648, 547] on button "Rotate Right" at bounding box center [668, 554] width 121 height 35
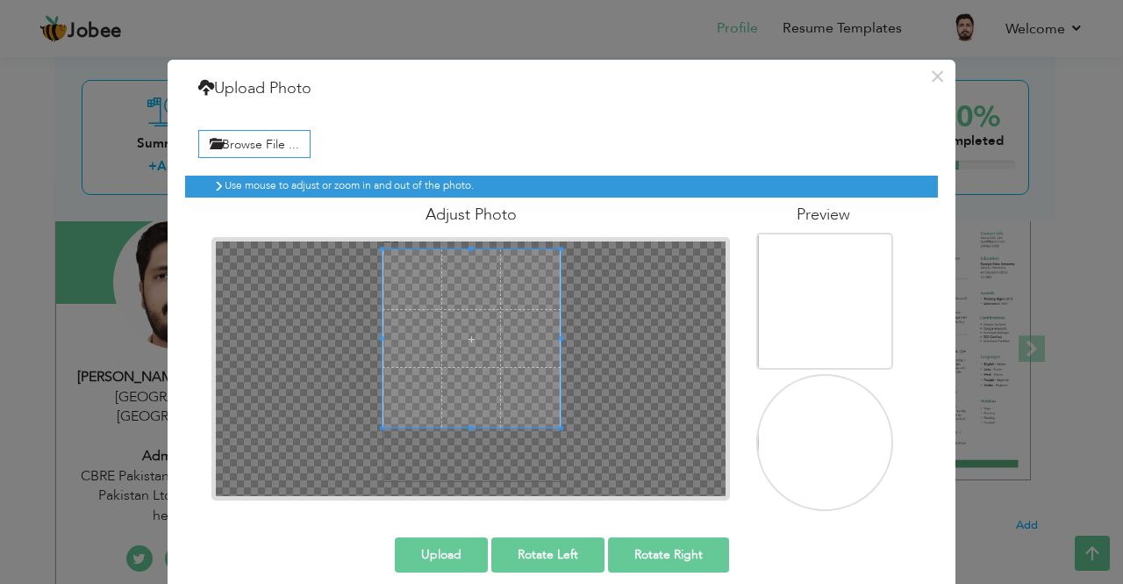
click at [479, 273] on span at bounding box center [472, 338] width 179 height 179
click at [463, 440] on div at bounding box center [472, 368] width 512 height 255
click at [576, 338] on div at bounding box center [472, 368] width 512 height 255
click at [443, 555] on button "Upload" at bounding box center [441, 554] width 93 height 35
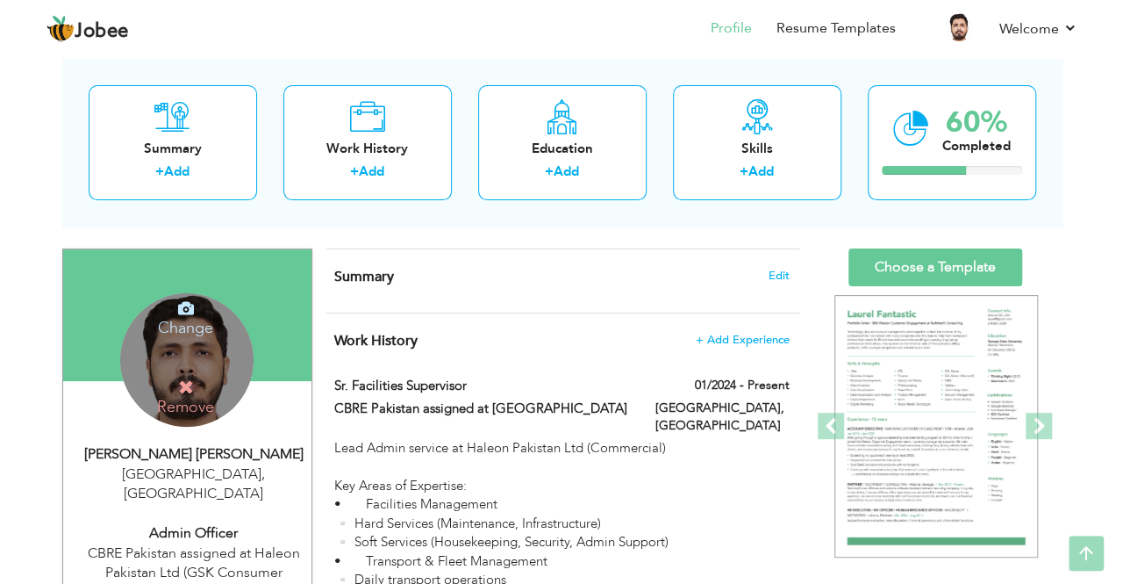
scroll to position [79, 0]
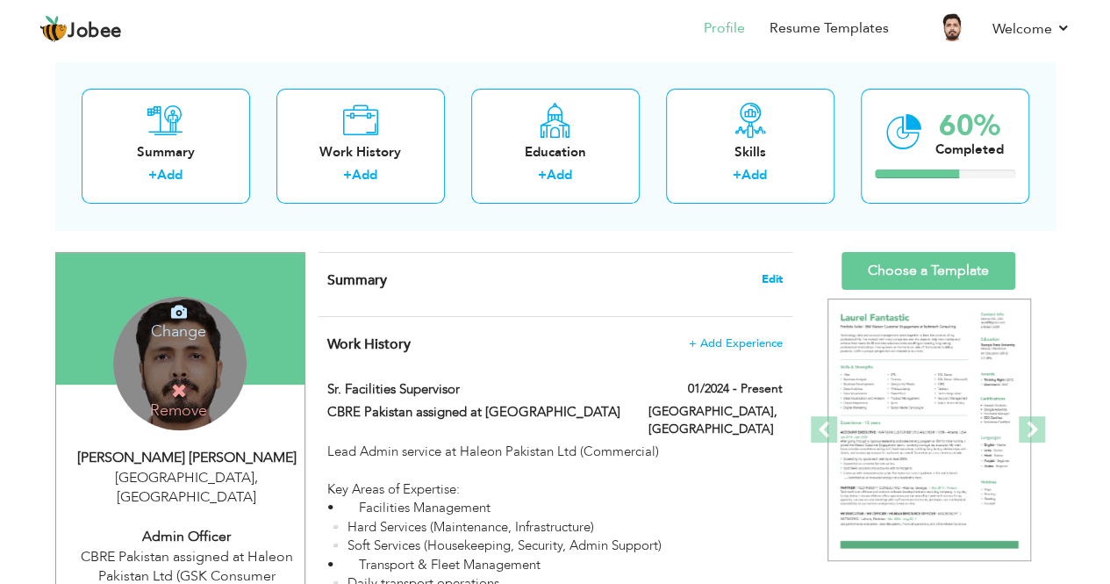
click at [770, 274] on span "Edit" at bounding box center [772, 279] width 21 height 12
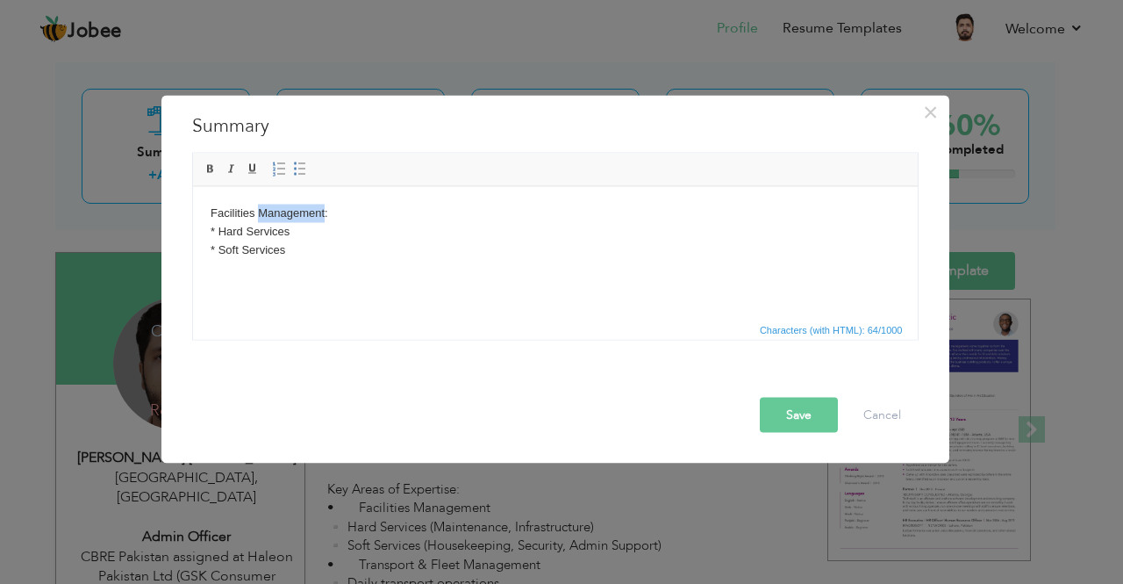
drag, startPoint x: 325, startPoint y: 210, endPoint x: 261, endPoint y: 208, distance: 64.1
click at [261, 208] on body "Facilities Management: * Hard Services ​​​​​​​* Soft Services" at bounding box center [555, 231] width 690 height 54
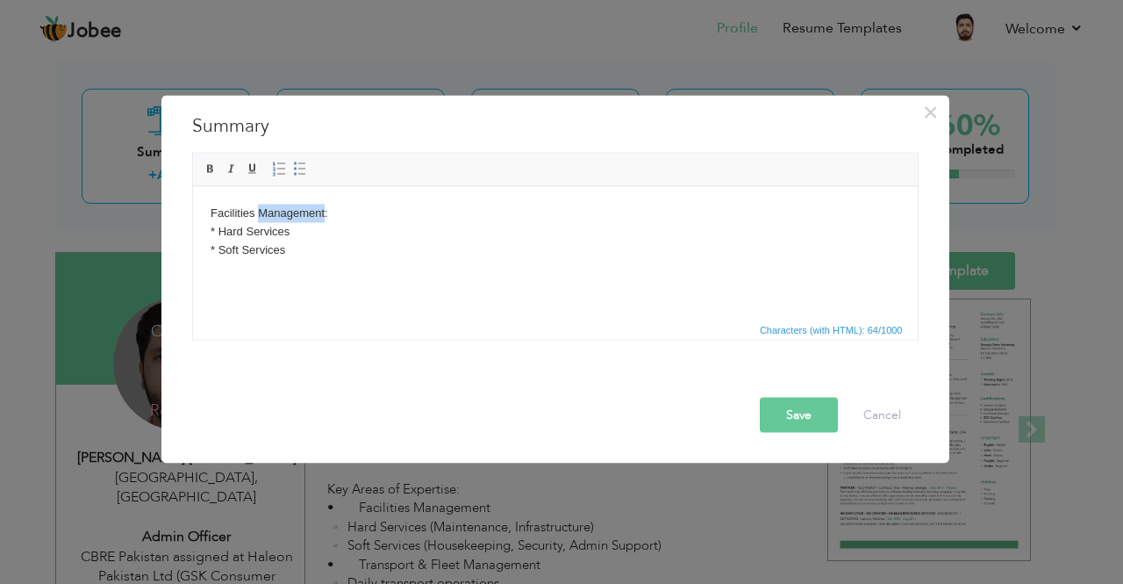
copy body "Management"
click at [293, 232] on body "Facilities Management: * Hard Services ​​​​​​​* Soft Services" at bounding box center [555, 231] width 690 height 54
click at [307, 254] on body "Facilities Management: * Hard Services Management ​​​​​​​* Soft Services" at bounding box center [555, 231] width 690 height 54
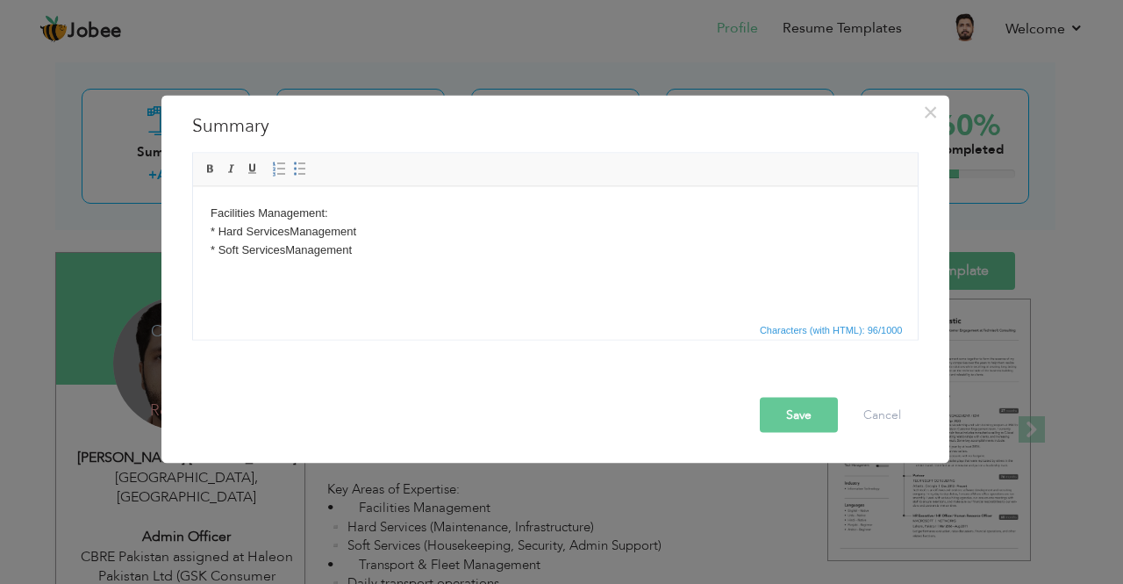
click at [376, 256] on body "Facilities Management: * Hard Services Management ​​​​​​​* Soft Services Manage…" at bounding box center [555, 231] width 690 height 54
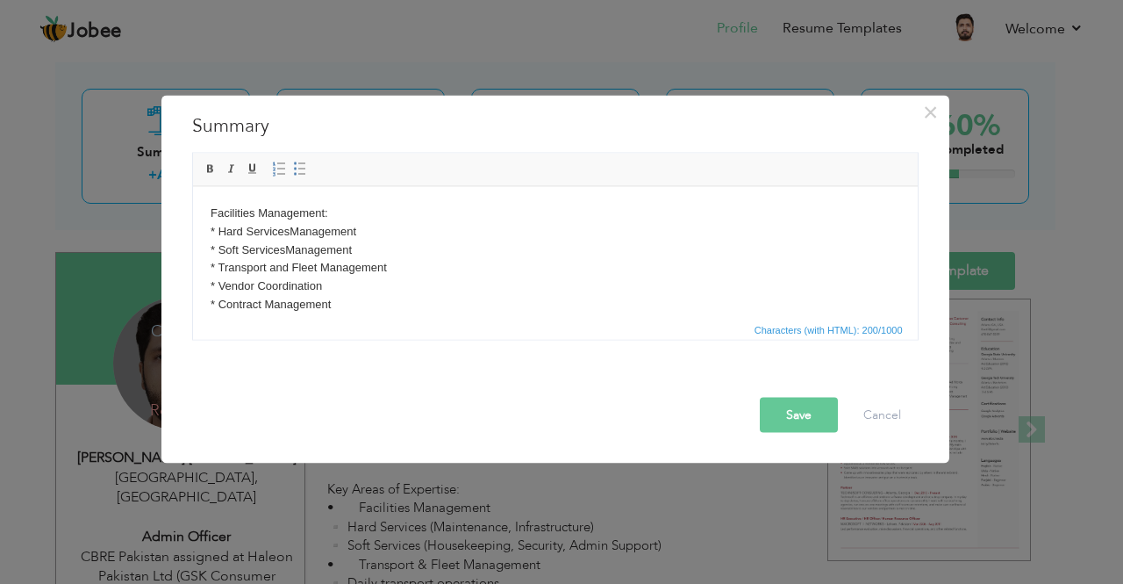
scroll to position [11, 0]
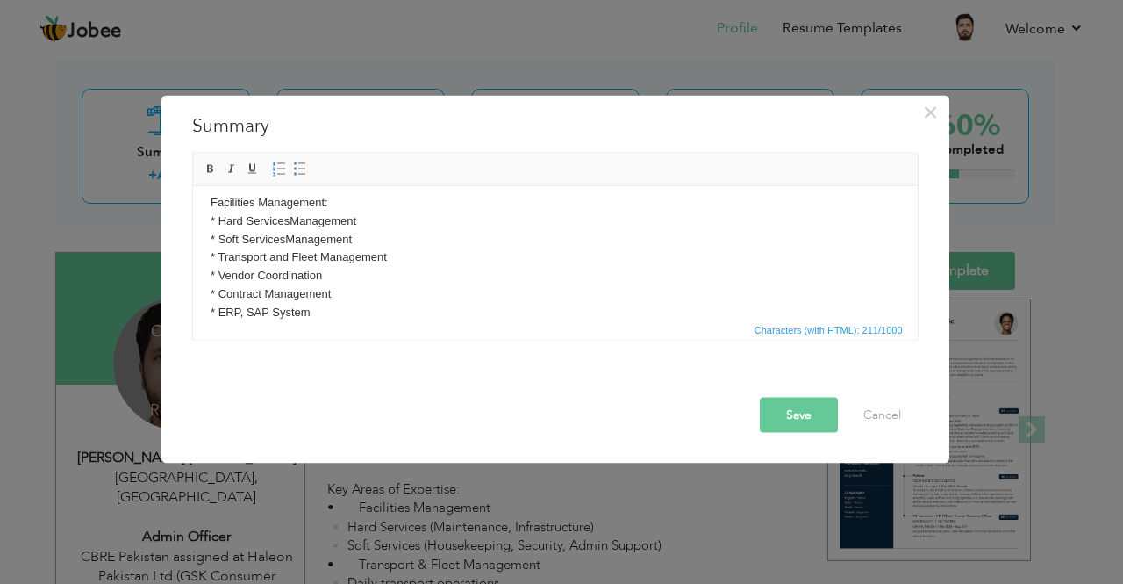
click at [250, 306] on body "Facilities Management: * Hard Services Management * Soft Services Management * …" at bounding box center [555, 257] width 690 height 128
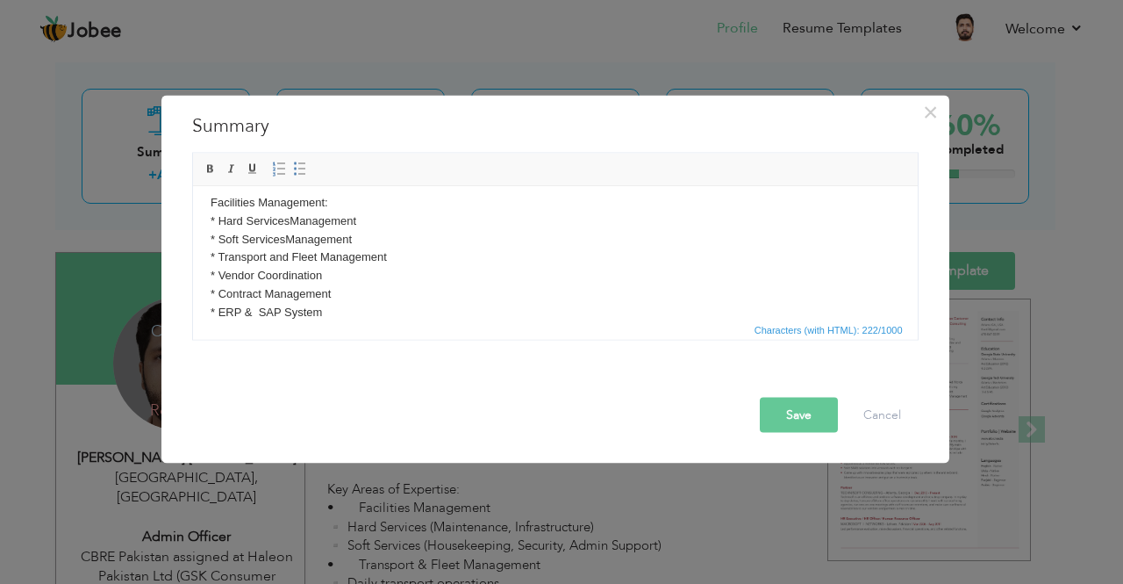
click at [335, 310] on body "Facilities Management: * Hard Services Management * Soft Services Management * …" at bounding box center [555, 257] width 690 height 128
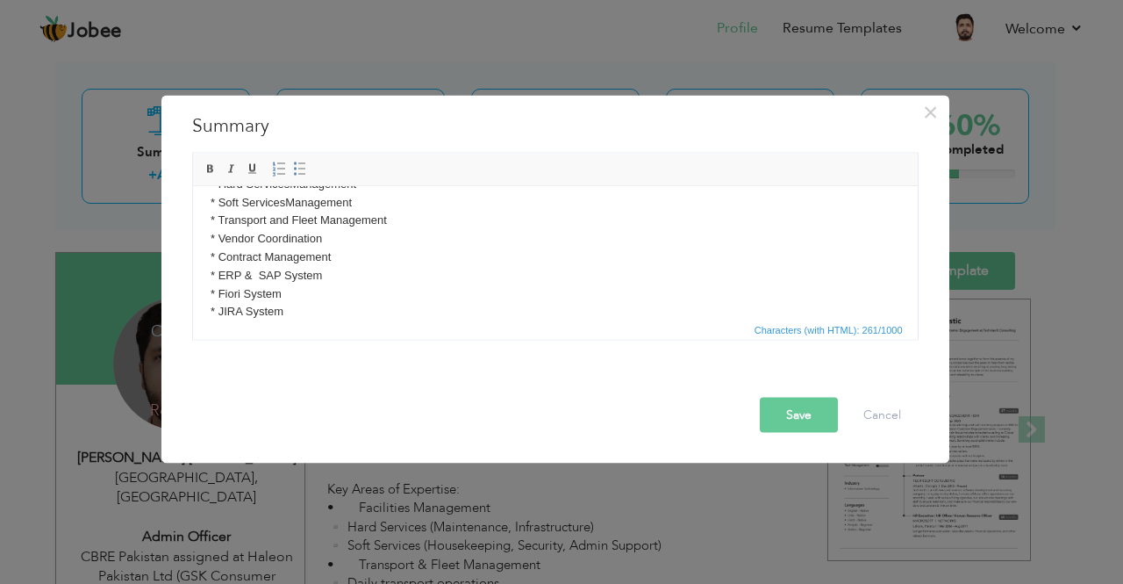
scroll to position [65, 0]
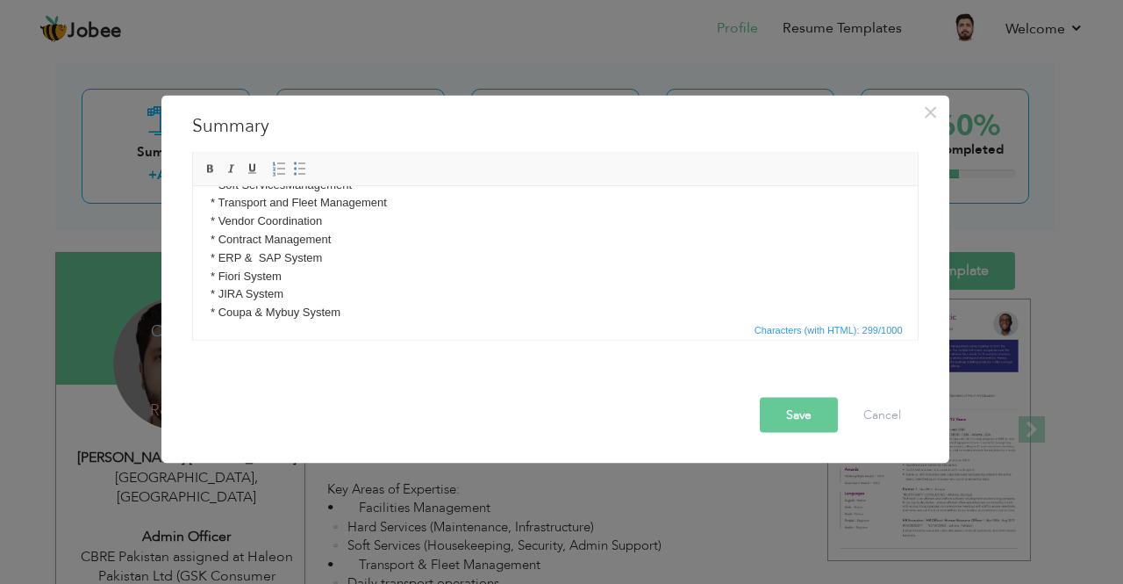
click at [386, 313] on body "Facilities Management: * Hard Services Management * Soft Services Management * …" at bounding box center [555, 230] width 690 height 183
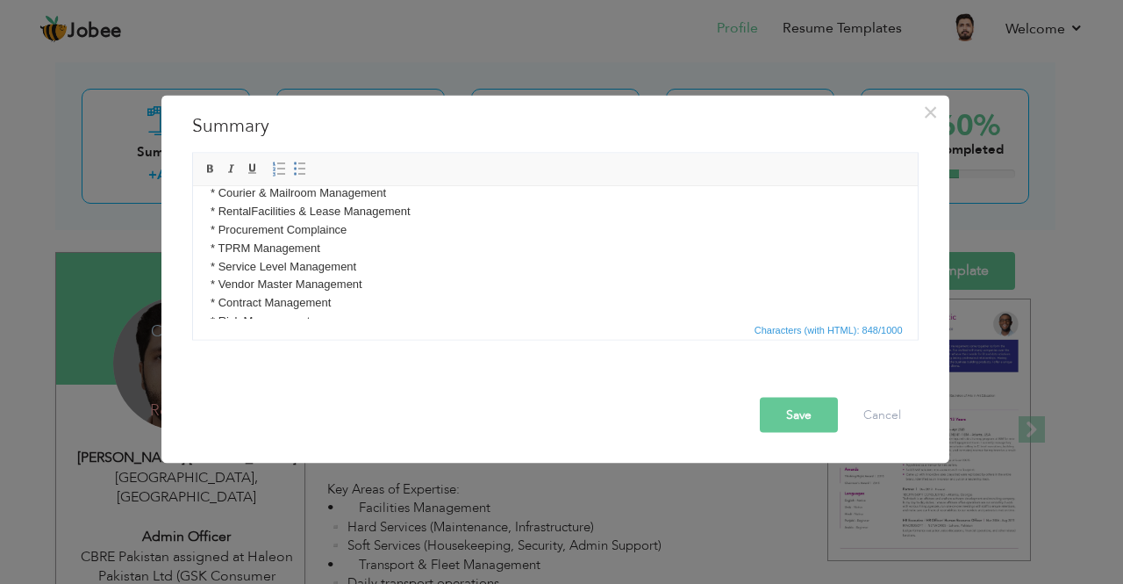
scroll to position [414, 0]
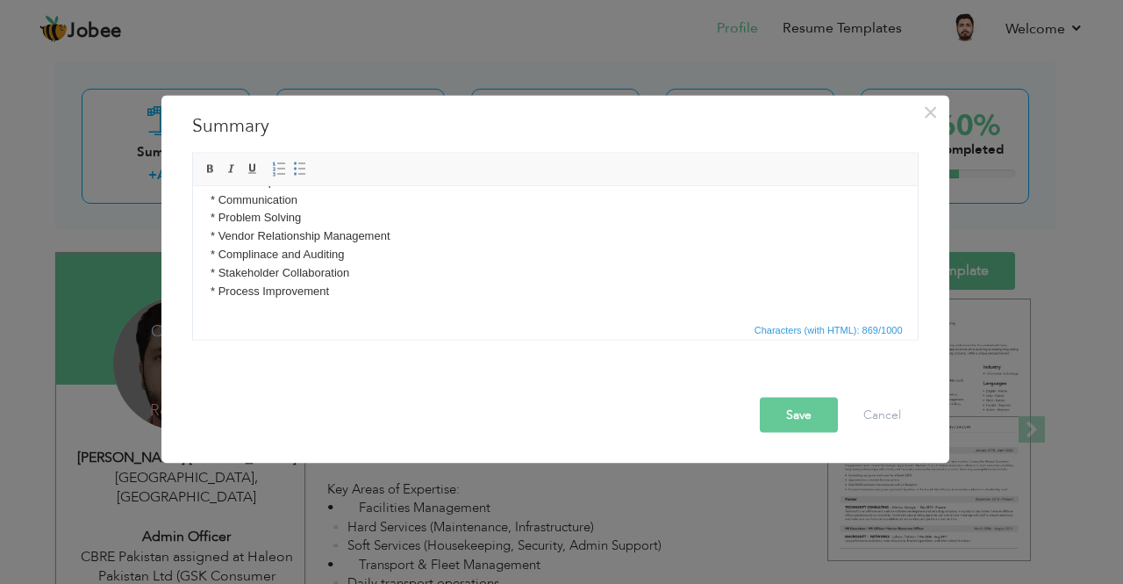
click at [786, 404] on button "Save" at bounding box center [799, 414] width 78 height 35
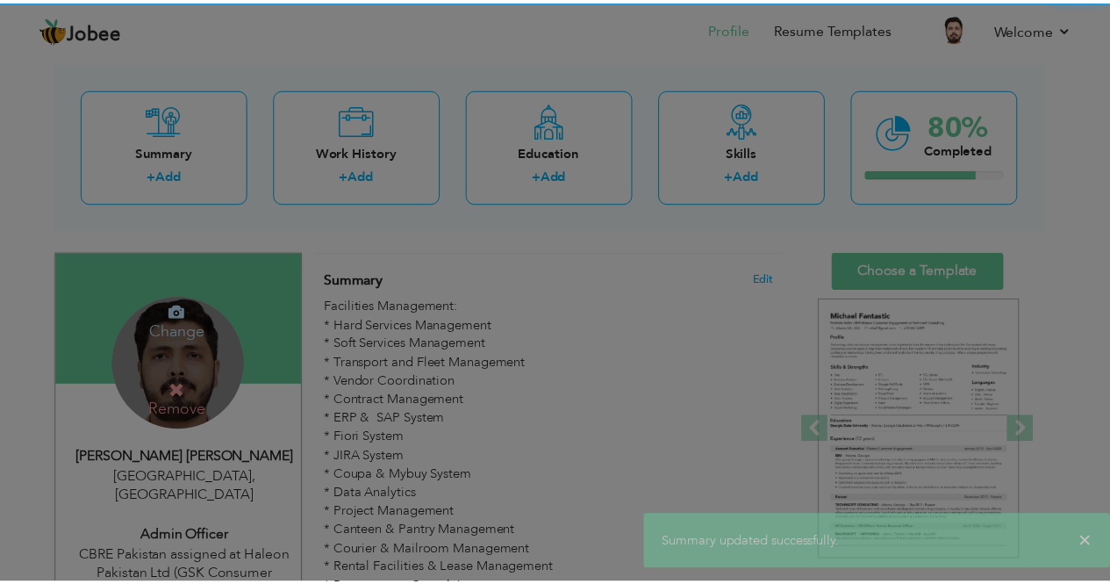
scroll to position [0, 0]
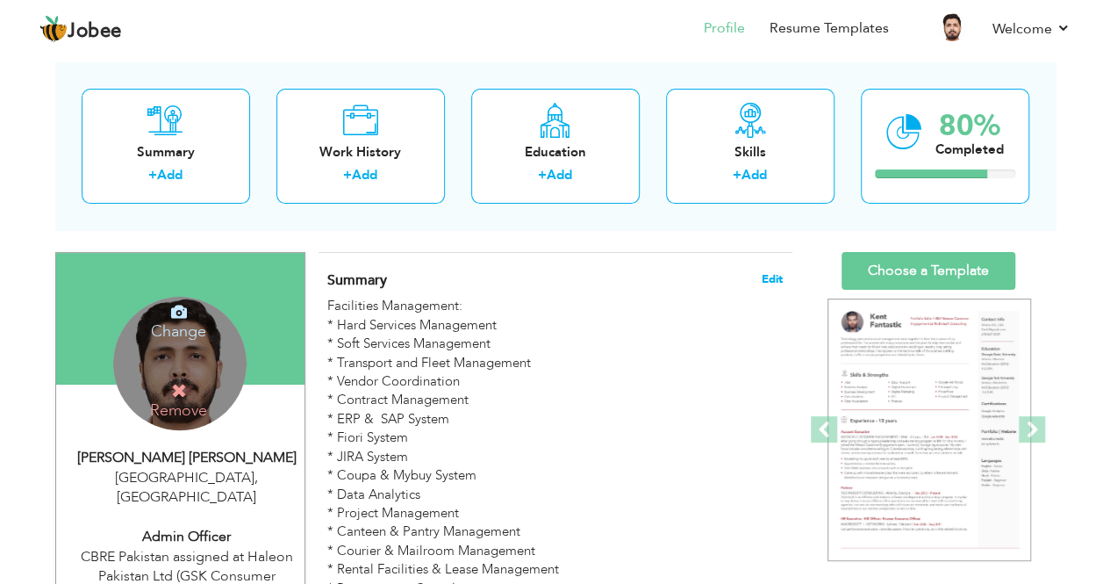
click at [768, 275] on span "Edit" at bounding box center [772, 279] width 21 height 12
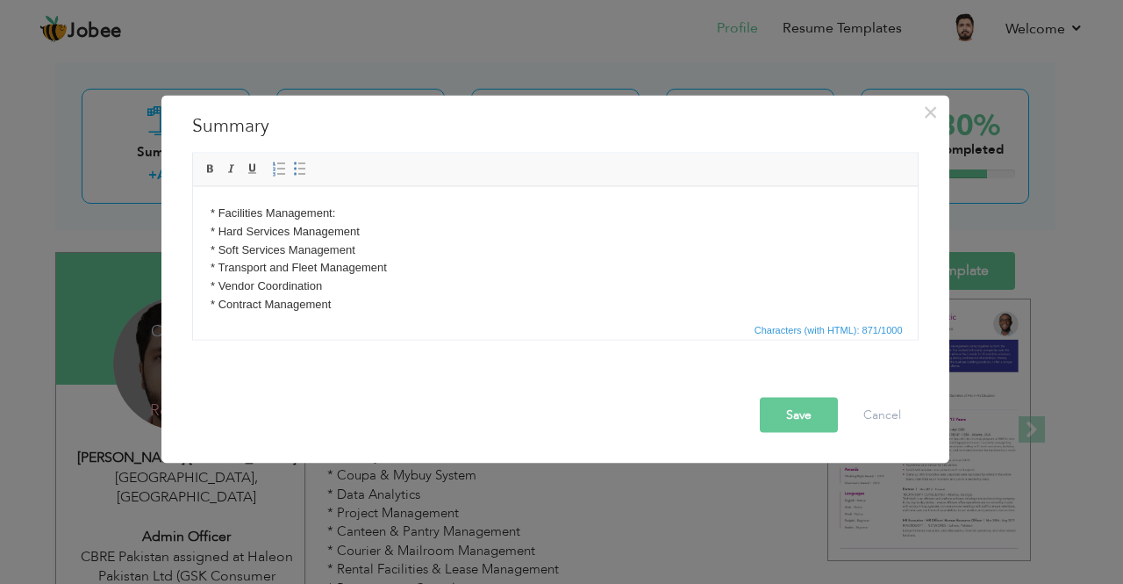
click at [339, 217] on p "* Facilities Management: * Hard Services Management * Soft Services Management …" at bounding box center [555, 459] width 690 height 511
click at [783, 414] on button "Save" at bounding box center [799, 414] width 78 height 35
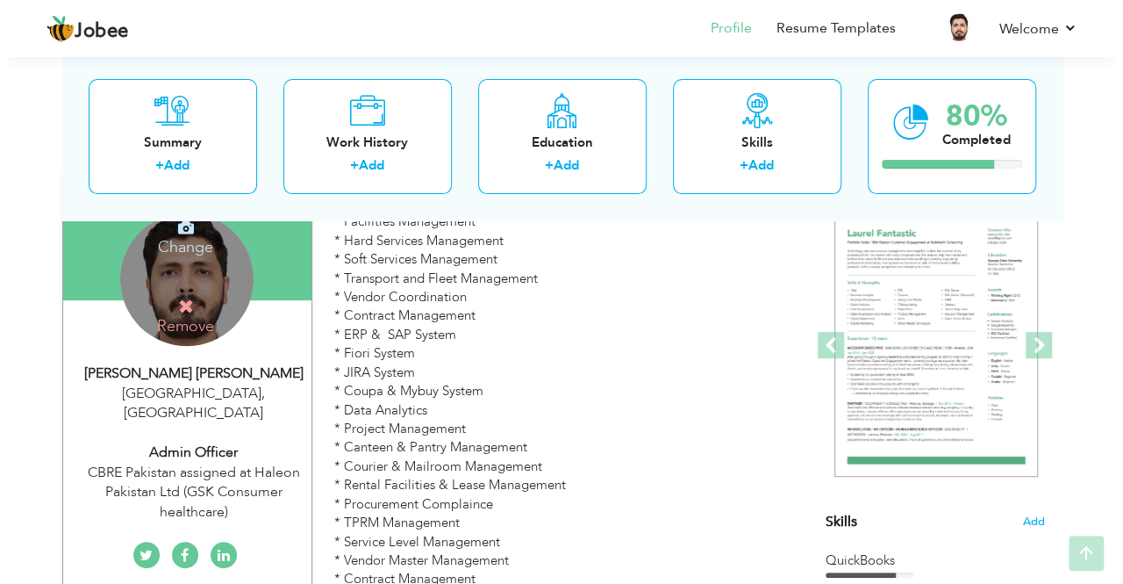
scroll to position [166, 0]
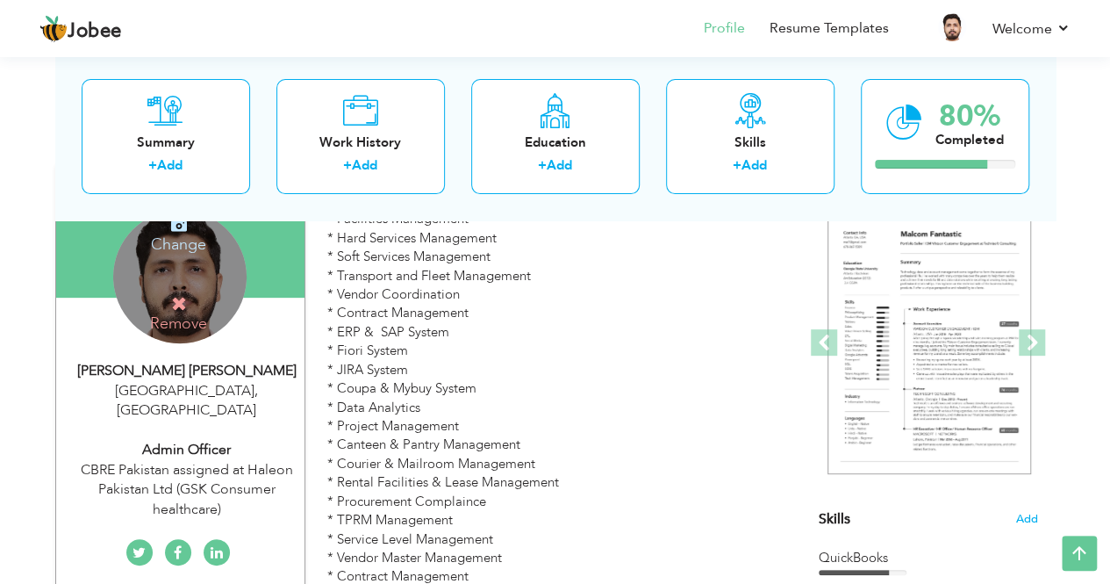
click at [211, 460] on div "CBRE Pakistan assigned at Haleon Pakistan Ltd (GSK Consumer healthcare)" at bounding box center [186, 490] width 235 height 61
type input "Syed Haris"
type input "Hussain"
type input "03452845687"
select select "number:166"
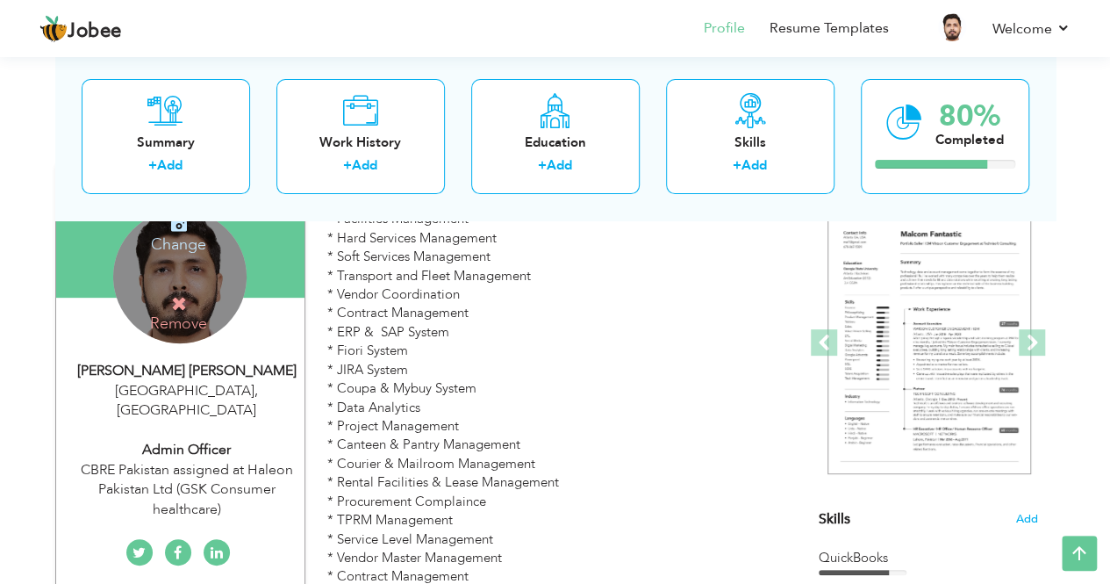
type input "[GEOGRAPHIC_DATA]"
select select "number:8"
type input "CBRE Pakistan assigned at Haleon Pakistan Ltd (GSK Consumer healthcare)"
type input "Admin Officer"
type input "https://www.linkedin.com/in/syed-haris-hussain-219b63242"
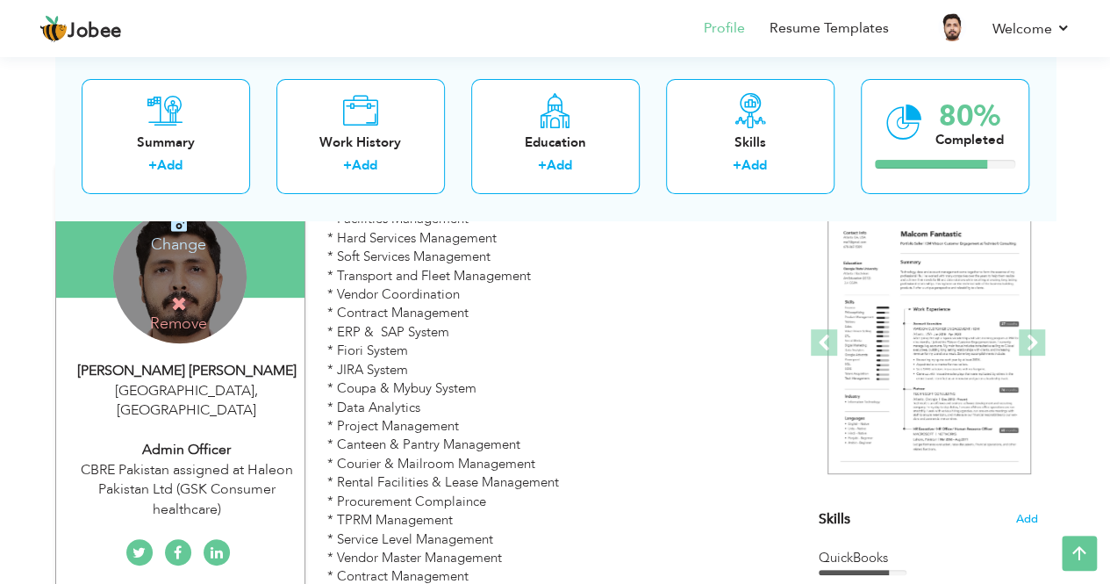
type input "https://www.linkedin.com/in/syed-haris-hussain-219b63242"
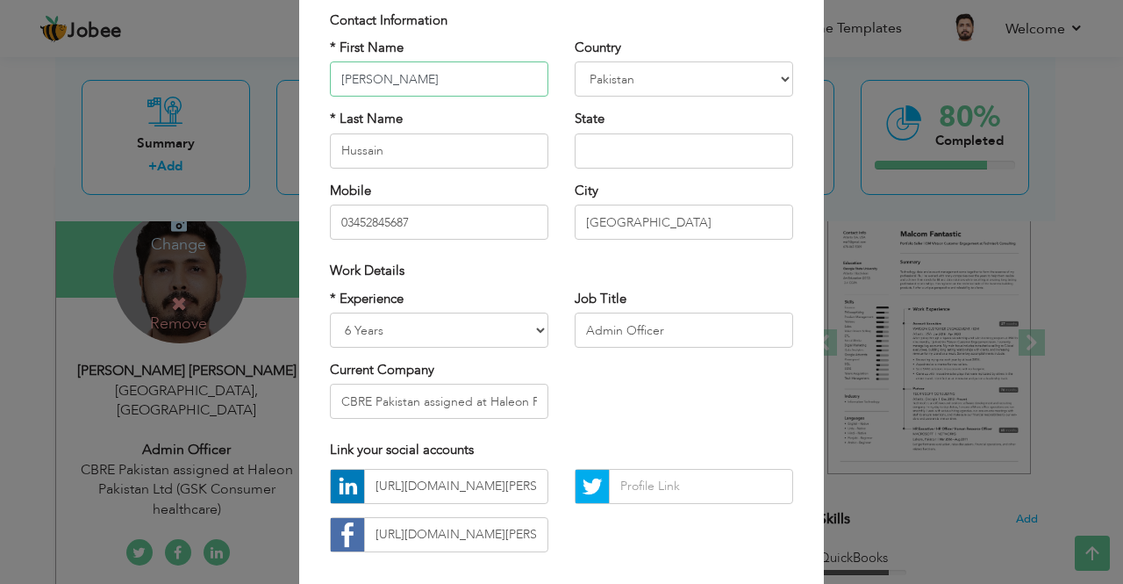
scroll to position [124, 0]
click at [694, 315] on input "Admin Officer" at bounding box center [684, 328] width 218 height 35
drag, startPoint x: 694, startPoint y: 315, endPoint x: 566, endPoint y: 326, distance: 128.5
click at [566, 326] on div "Job Title Admin Officer" at bounding box center [684, 324] width 245 height 71
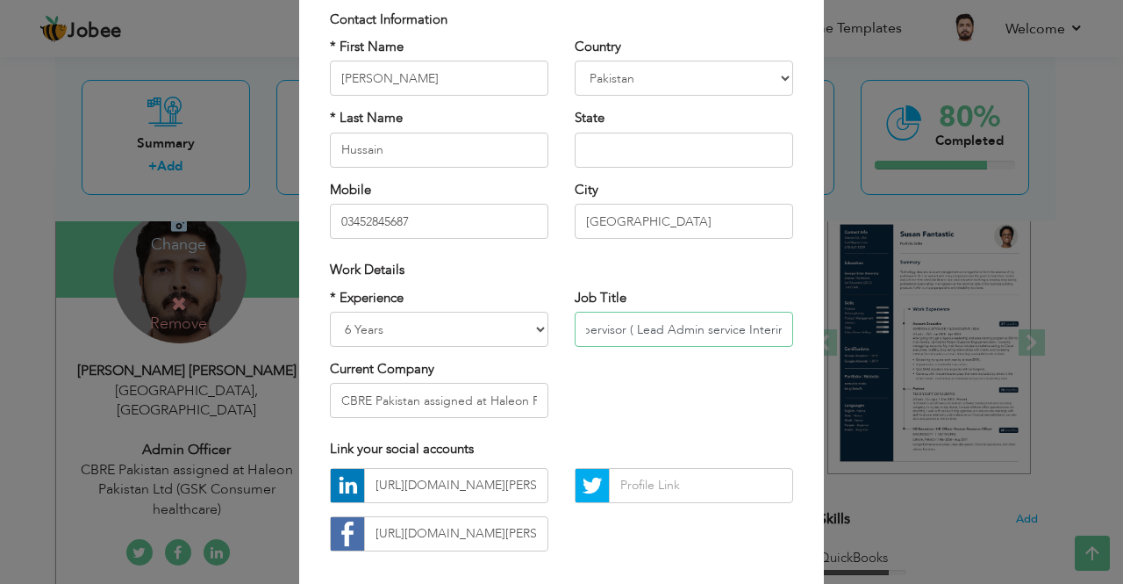
scroll to position [0, 88]
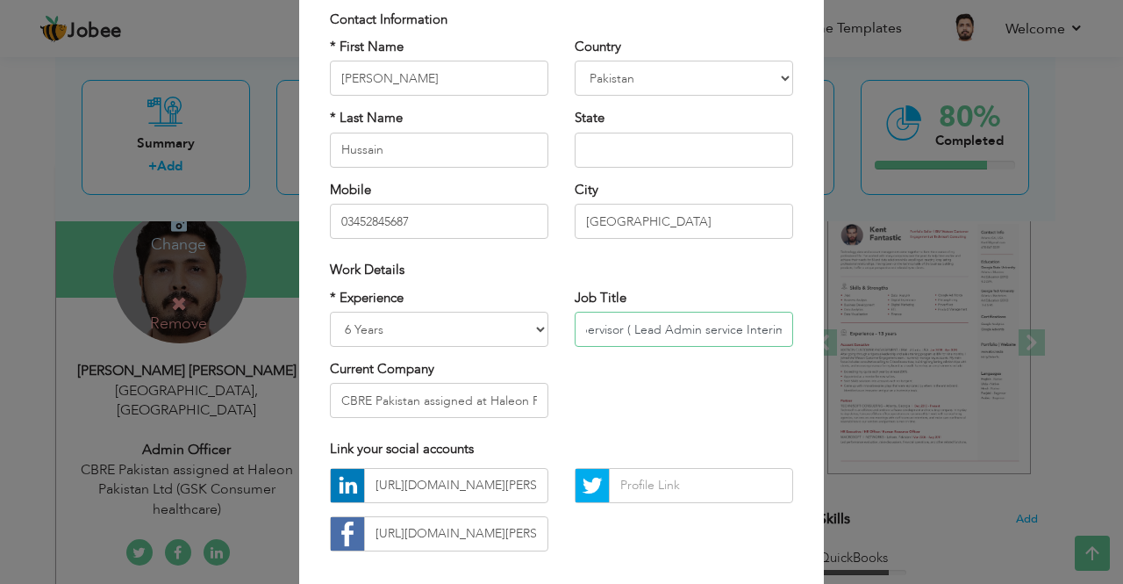
type input "Sr. Facilities Supervisor ( Lead Admin service Interim)"
click at [530, 333] on select "Entry Level Less than 1 Year 1 Year 2 Years 3 Years 4 Years 5 Years 6 Years 7 Y…" at bounding box center [439, 328] width 218 height 35
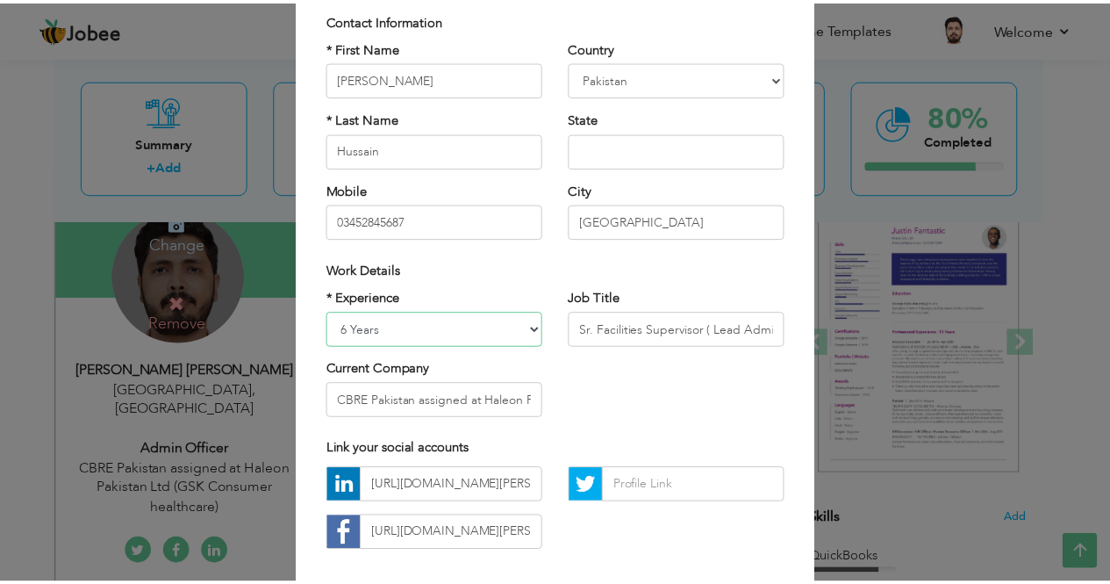
scroll to position [210, 0]
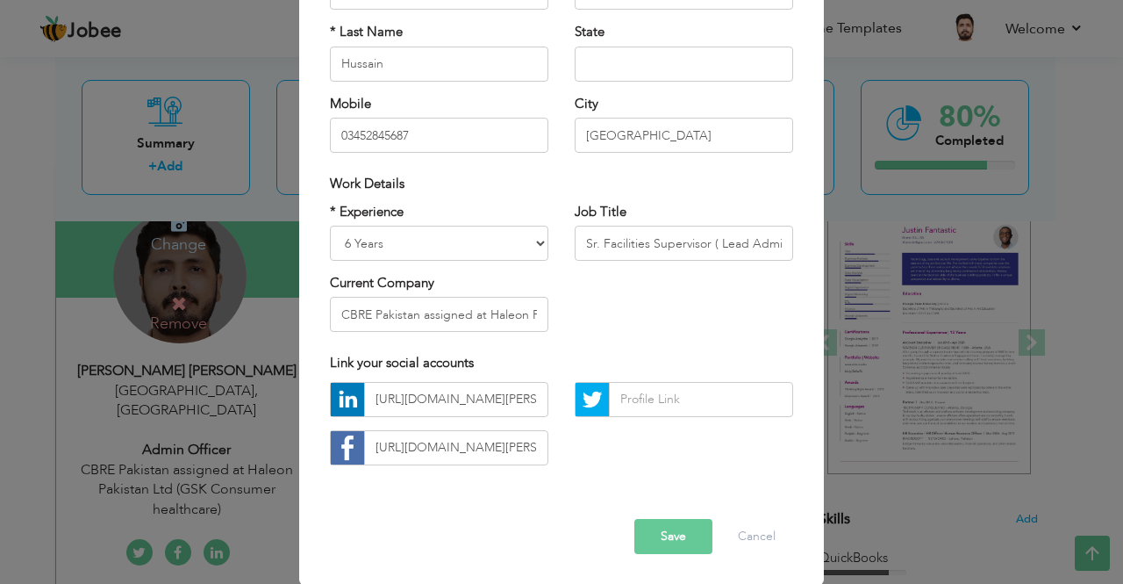
click at [683, 549] on button "Save" at bounding box center [673, 536] width 78 height 35
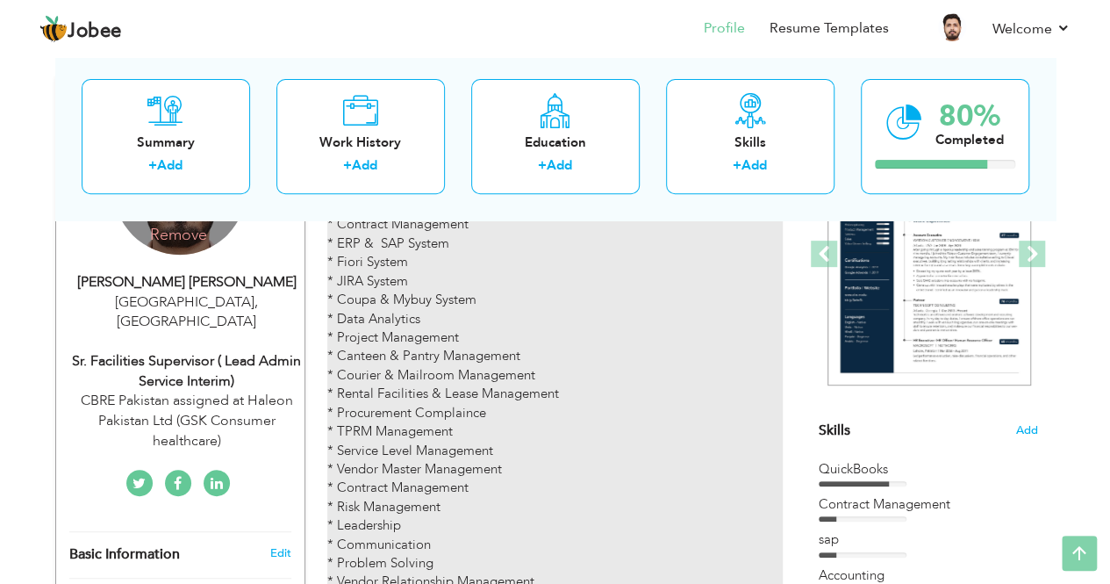
scroll to position [0, 0]
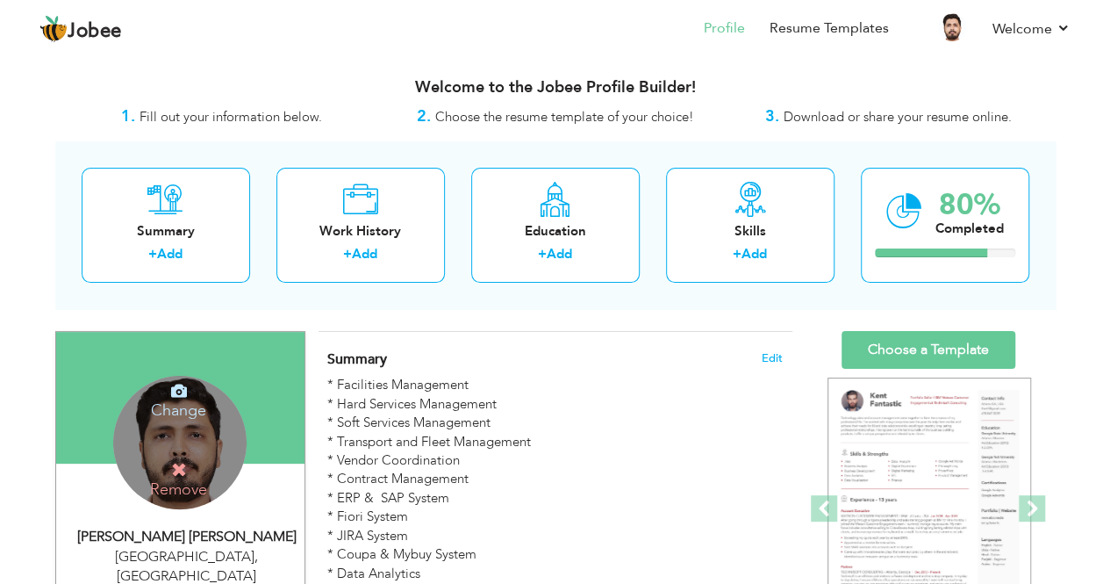
click at [97, 48] on nav "Profile Resume Templates Resume Templates Cover Letters About My Resume Welcome…" at bounding box center [554, 29] width 1031 height 47
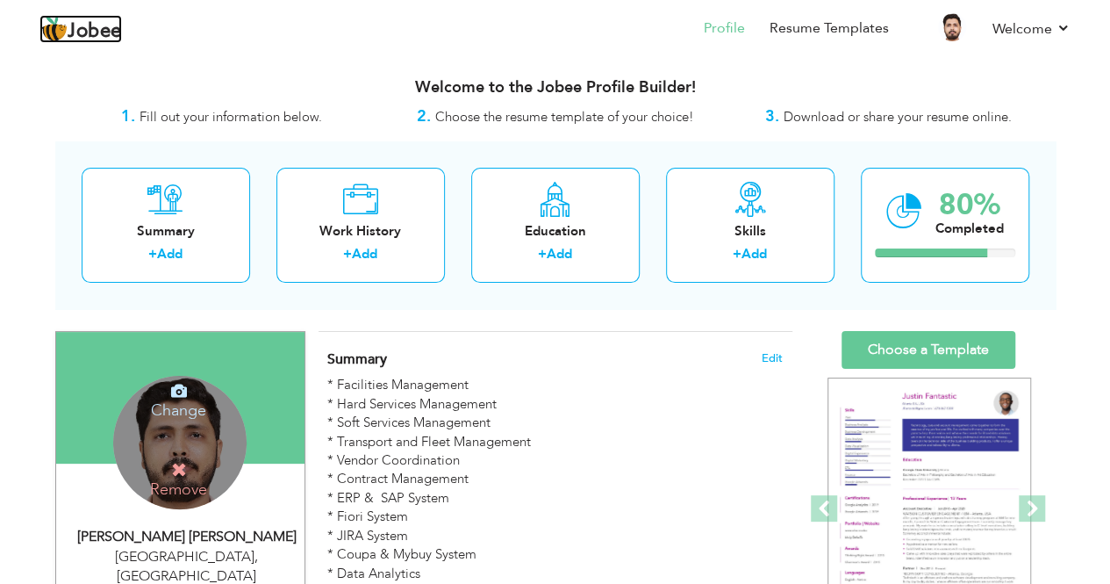
click at [104, 39] on span "Jobee" at bounding box center [95, 31] width 54 height 19
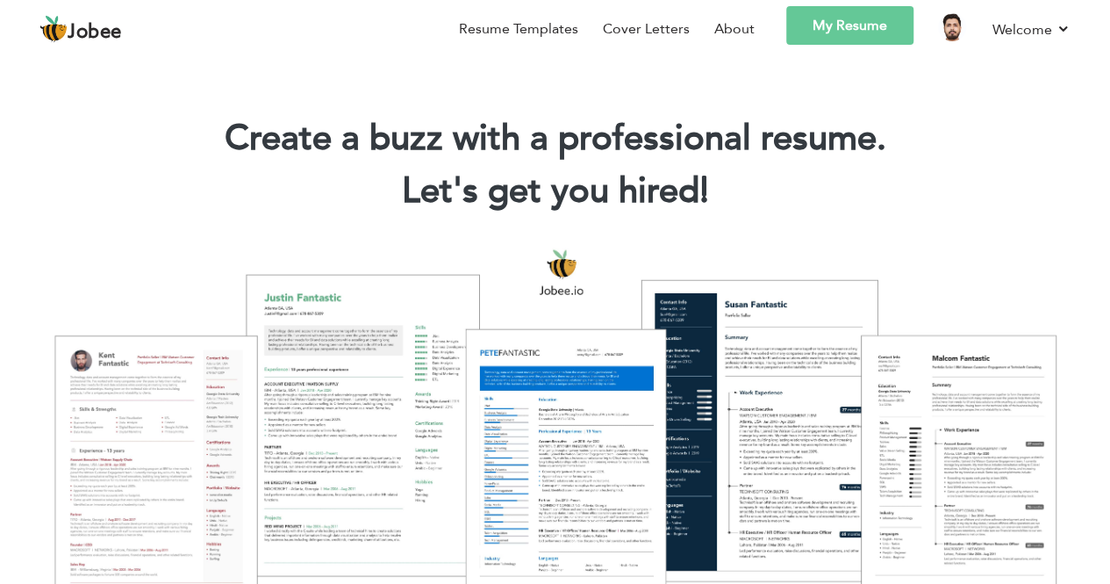
click at [843, 40] on link "My Resume" at bounding box center [849, 25] width 127 height 39
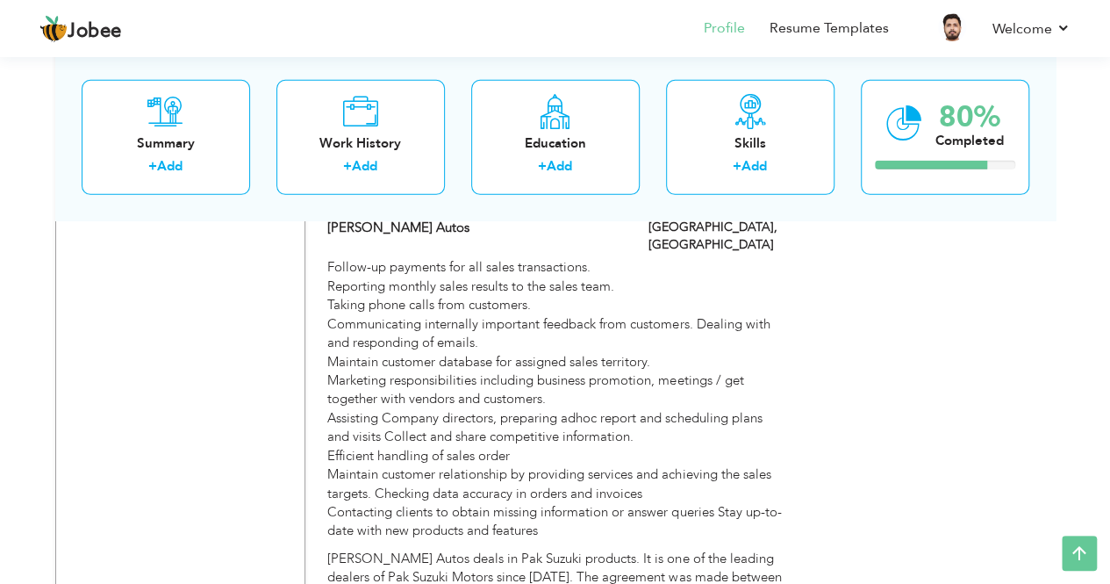
scroll to position [2720, 0]
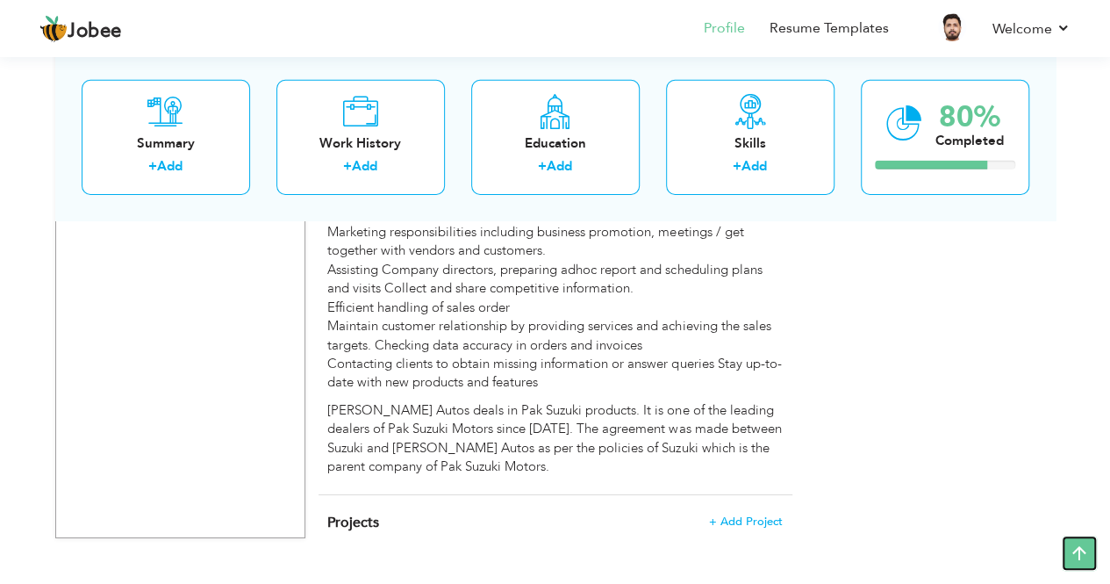
click at [1068, 554] on icon at bounding box center [1079, 552] width 35 height 35
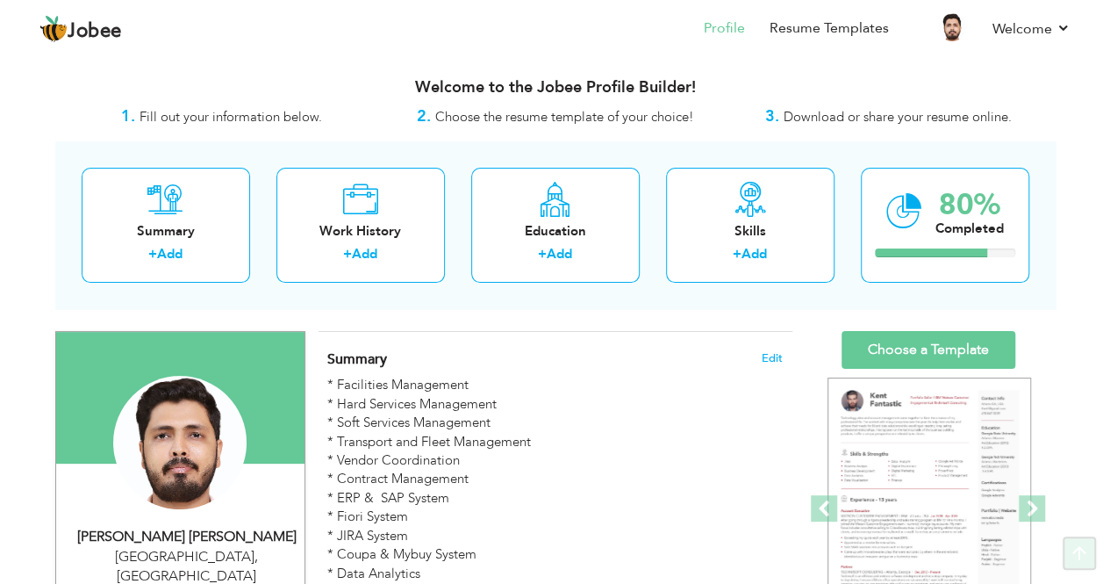
scroll to position [0, 0]
click at [920, 121] on span "Download or share your resume online." at bounding box center [898, 117] width 228 height 18
click at [652, 92] on h3 "Welcome to the Jobee Profile Builder!" at bounding box center [555, 88] width 1000 height 18
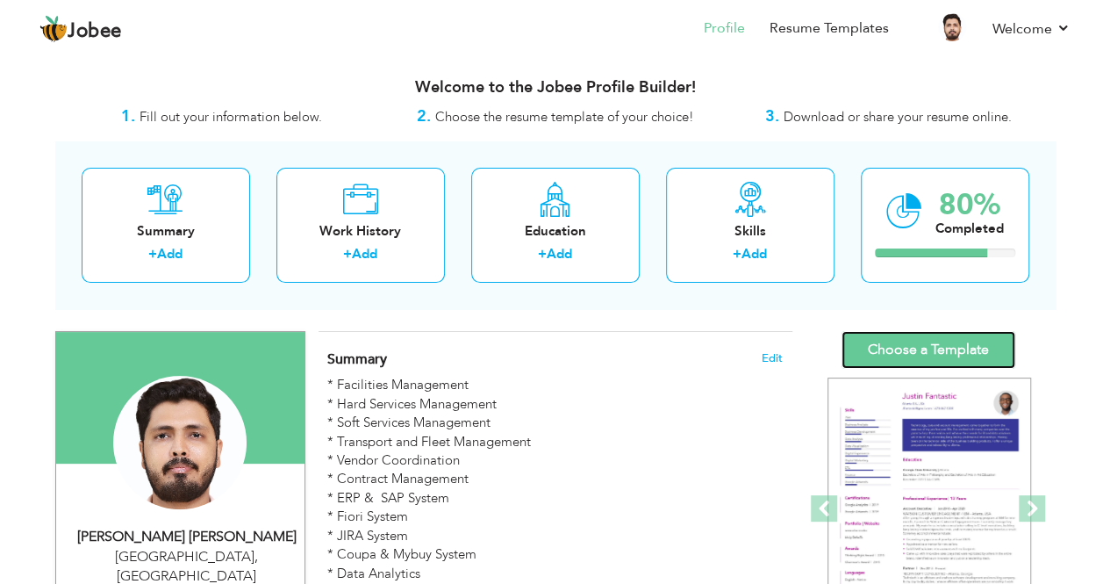
click at [920, 348] on link "Choose a Template" at bounding box center [928, 350] width 174 height 38
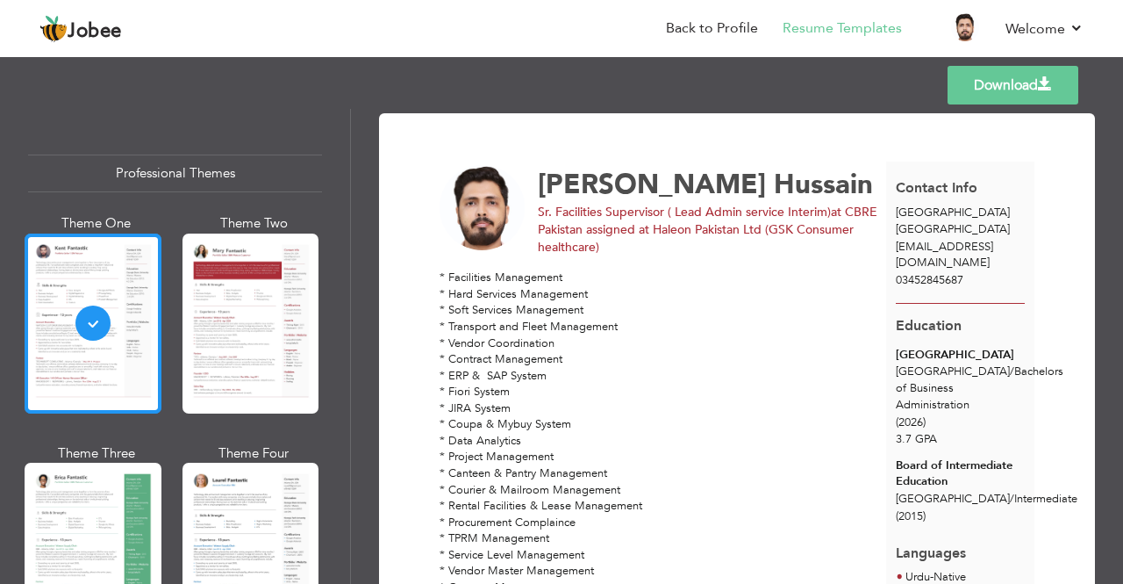
click at [128, 324] on div at bounding box center [93, 323] width 137 height 180
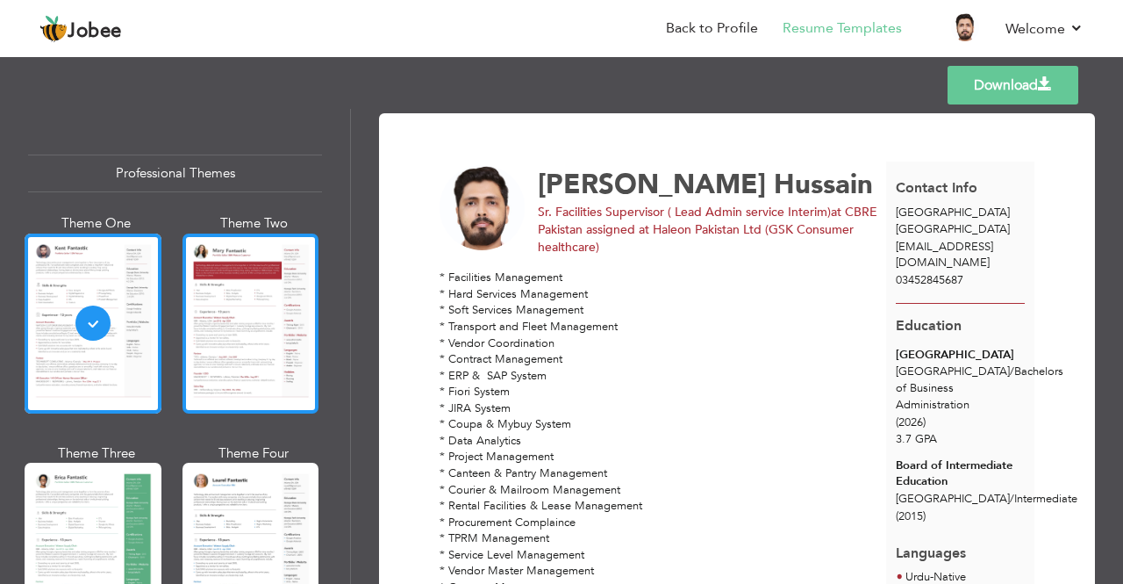
click at [247, 341] on div at bounding box center [251, 323] width 137 height 180
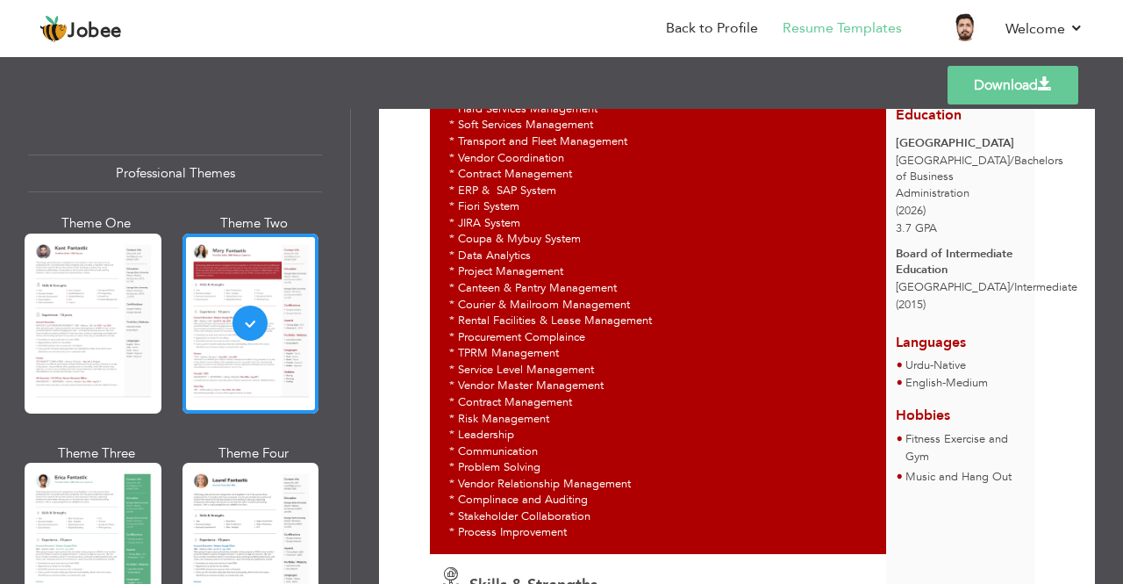
scroll to position [199, 0]
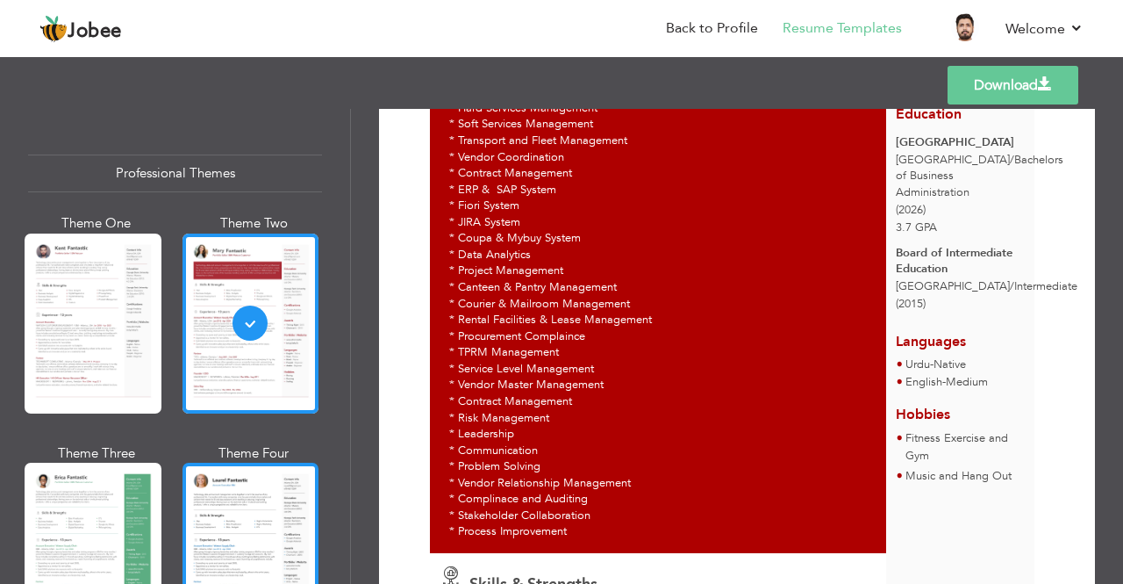
click at [247, 519] on div at bounding box center [251, 552] width 137 height 180
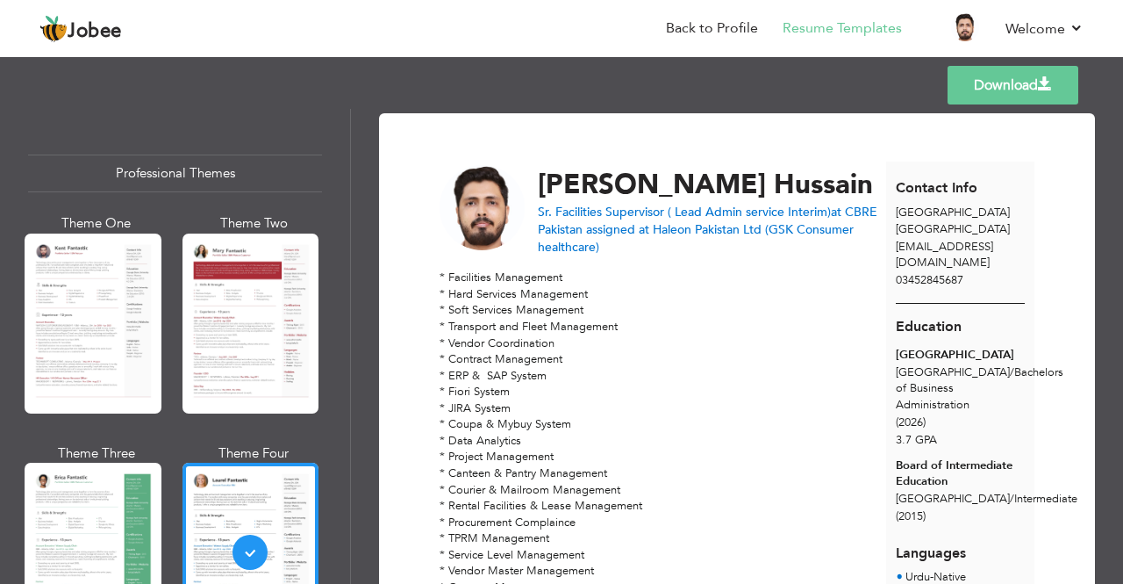
scroll to position [46, 0]
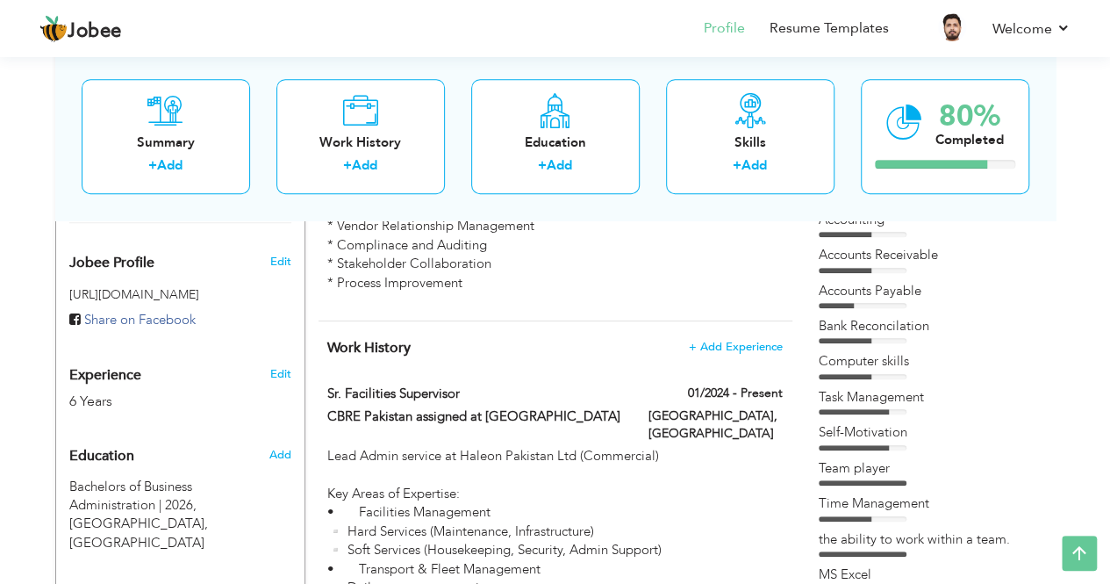
scroll to position [615, 0]
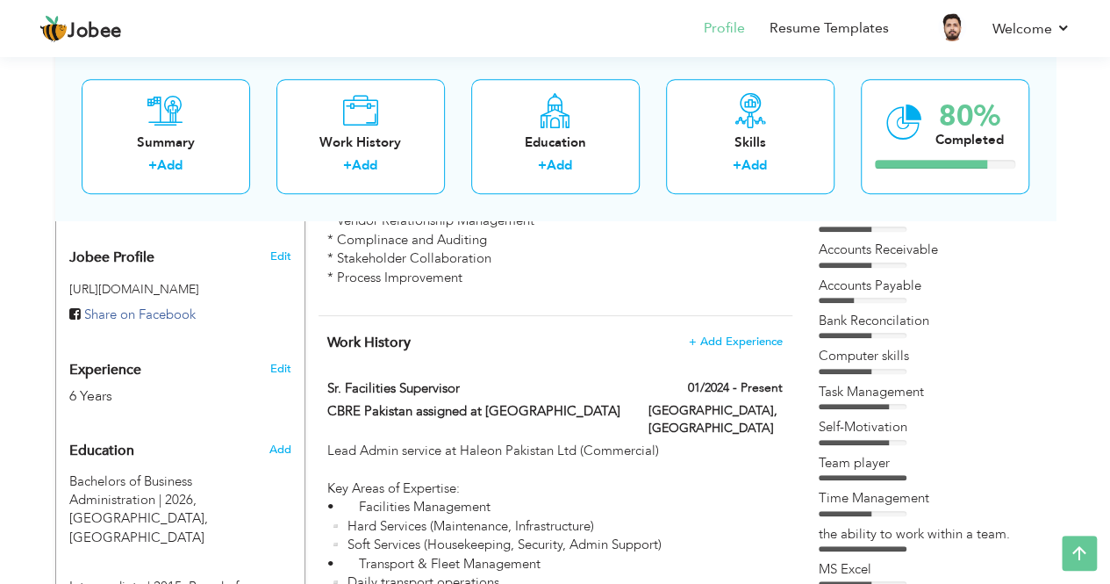
click at [112, 443] on span "Education" at bounding box center [101, 451] width 65 height 16
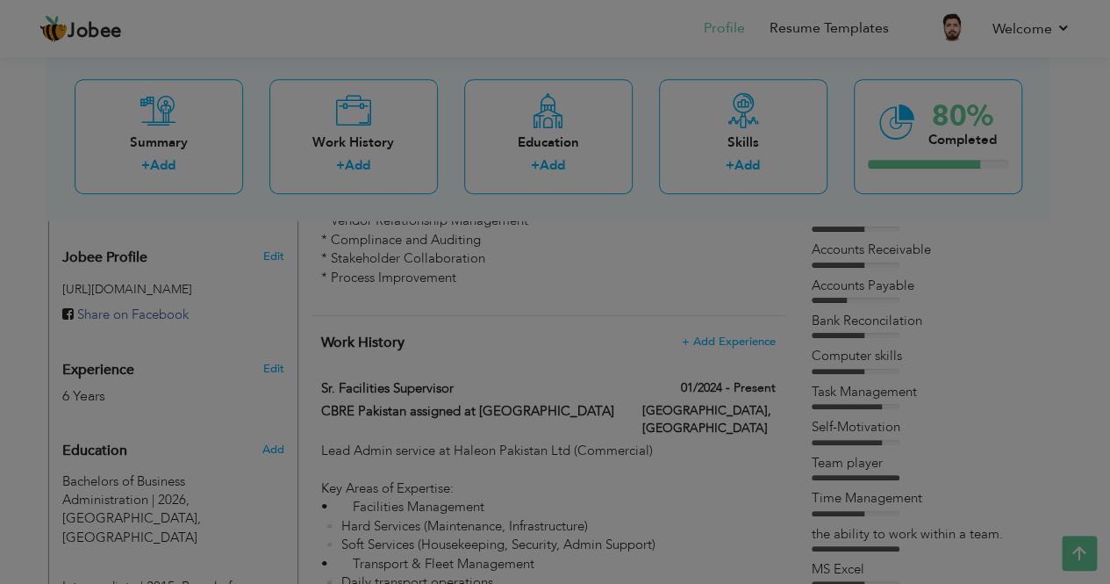
radio input "true"
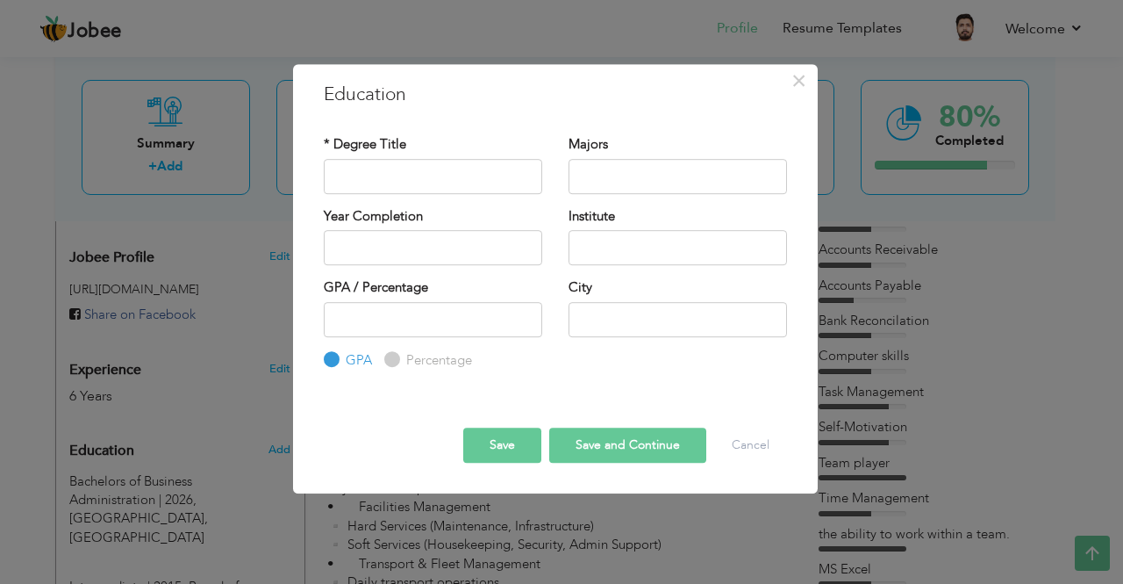
click at [525, 376] on div "* Degree Title Majors Year Completion Institute" at bounding box center [556, 252] width 490 height 261
click at [745, 447] on button "Cancel" at bounding box center [750, 444] width 73 height 35
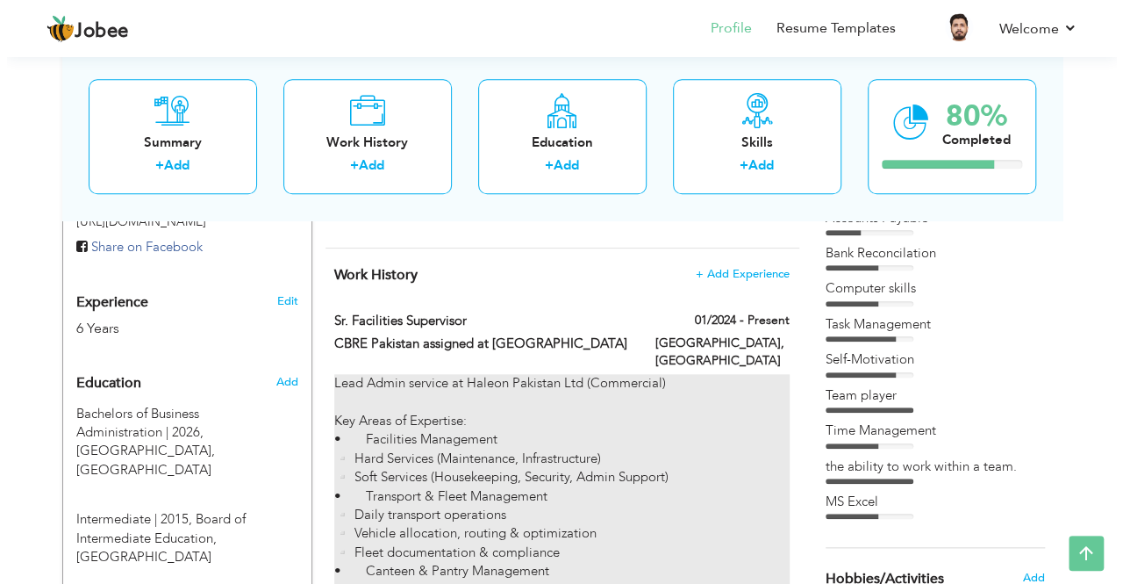
scroll to position [686, 0]
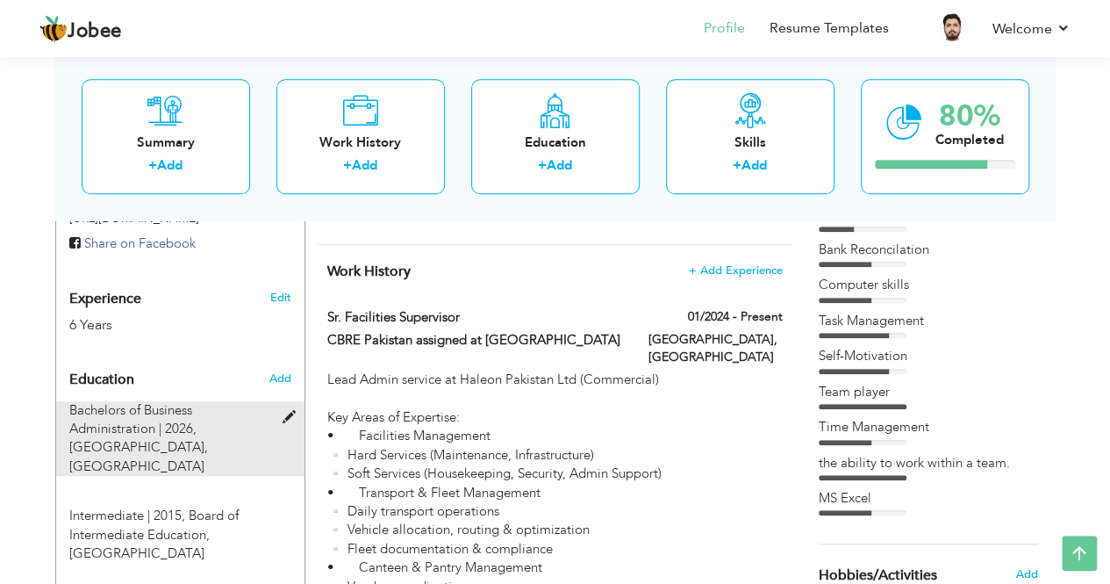
click at [286, 403] on div "Bachelors of Business Administration | 2026, Hamdard University, Karachi" at bounding box center [180, 438] width 248 height 75
type input "Bachelors of Business Administration"
type input "2026"
type input "Hamdard University"
type input "3.7"
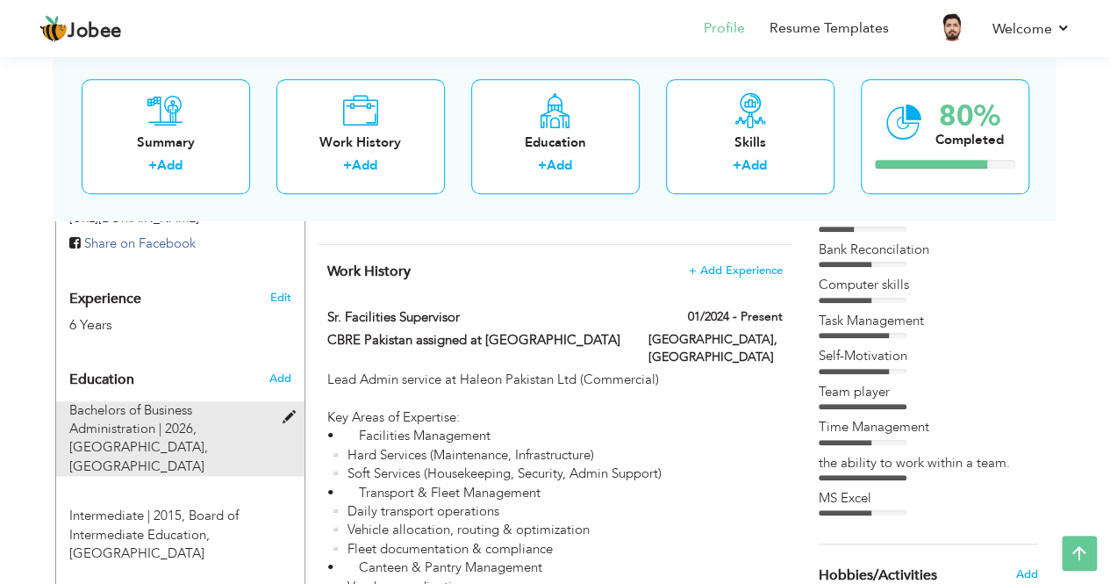
type input "[GEOGRAPHIC_DATA]"
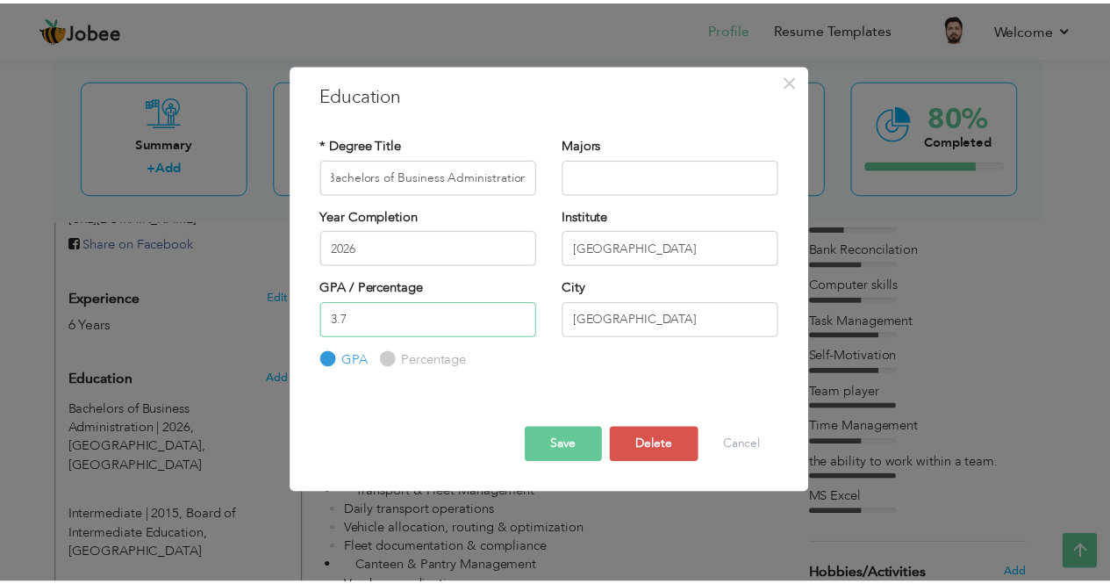
scroll to position [0, 0]
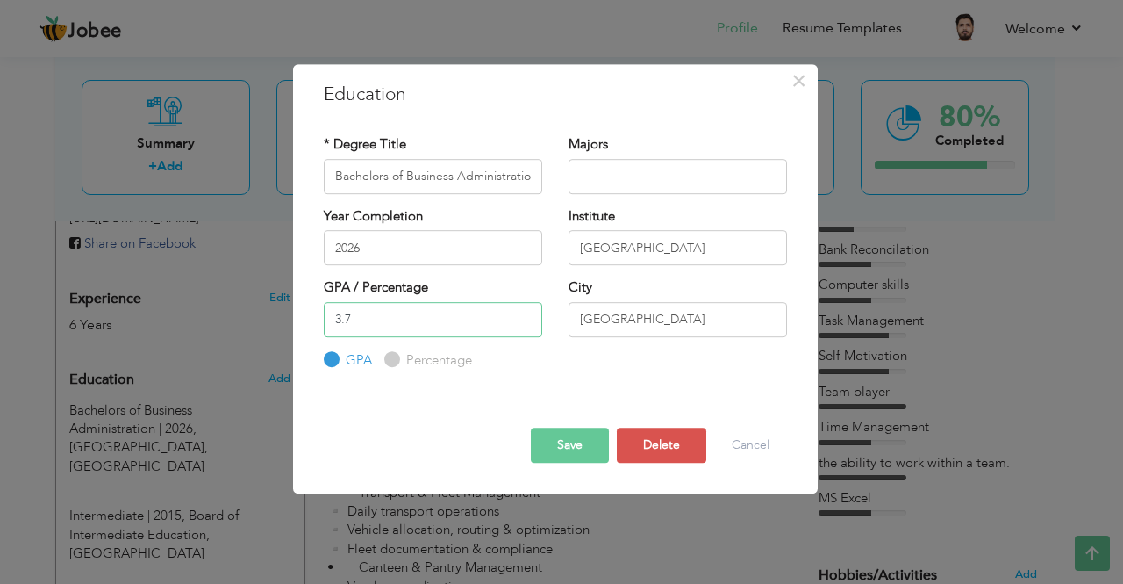
click at [385, 324] on input "3.7" at bounding box center [433, 319] width 218 height 35
type input "3.5"
click at [425, 362] on label "Percentage" at bounding box center [437, 360] width 70 height 18
click at [396, 362] on input "Percentage" at bounding box center [389, 359] width 11 height 11
radio input "true"
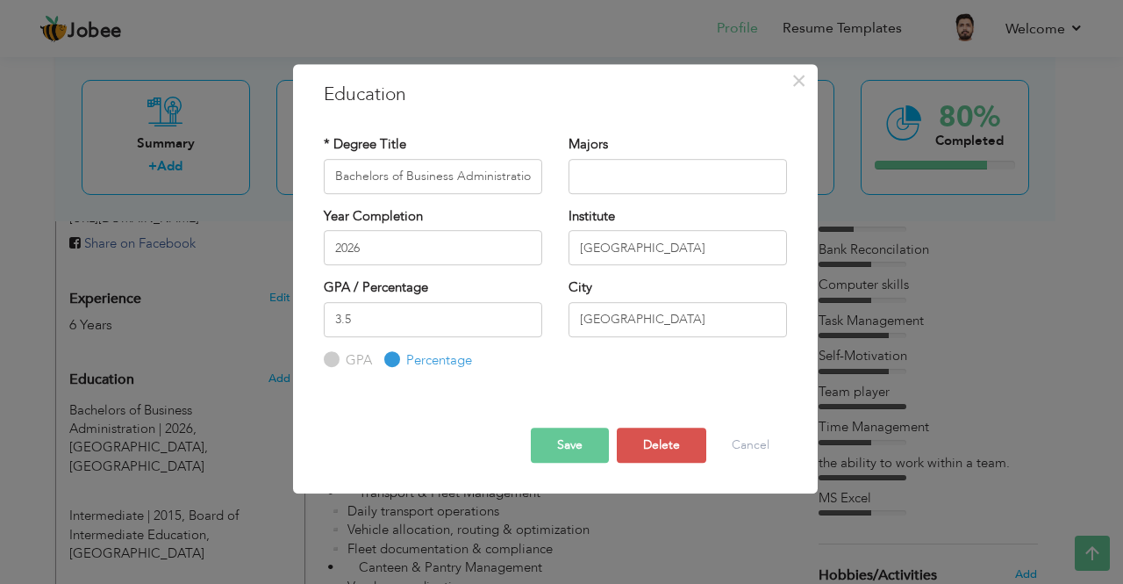
click at [353, 362] on label "GPA" at bounding box center [356, 360] width 31 height 18
click at [335, 362] on input "GPA" at bounding box center [329, 359] width 11 height 11
radio input "true"
click at [580, 445] on button "Save" at bounding box center [570, 444] width 78 height 35
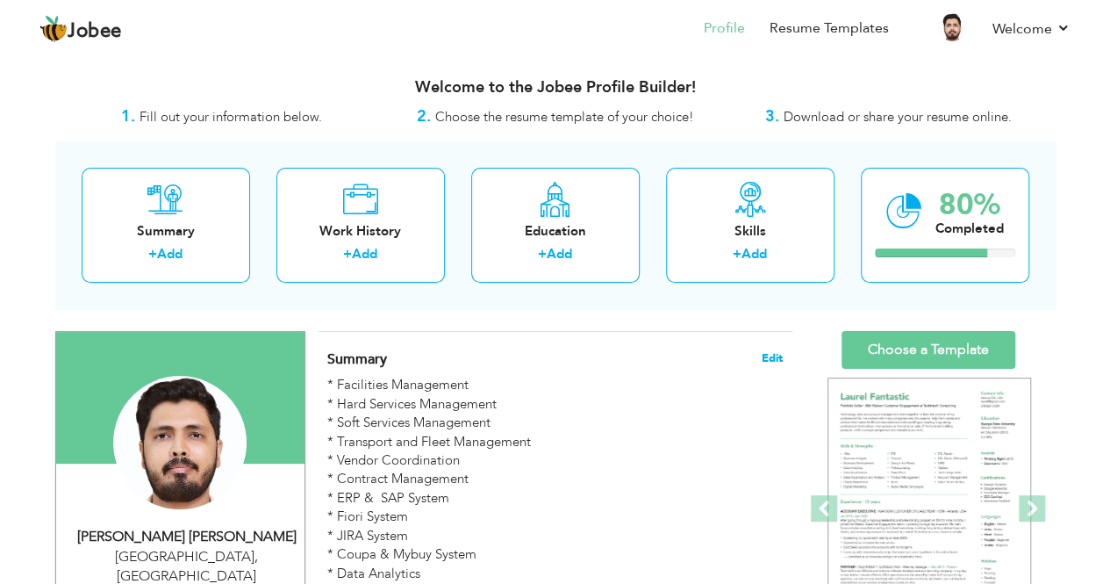
click at [768, 359] on span "Edit" at bounding box center [772, 358] width 21 height 12
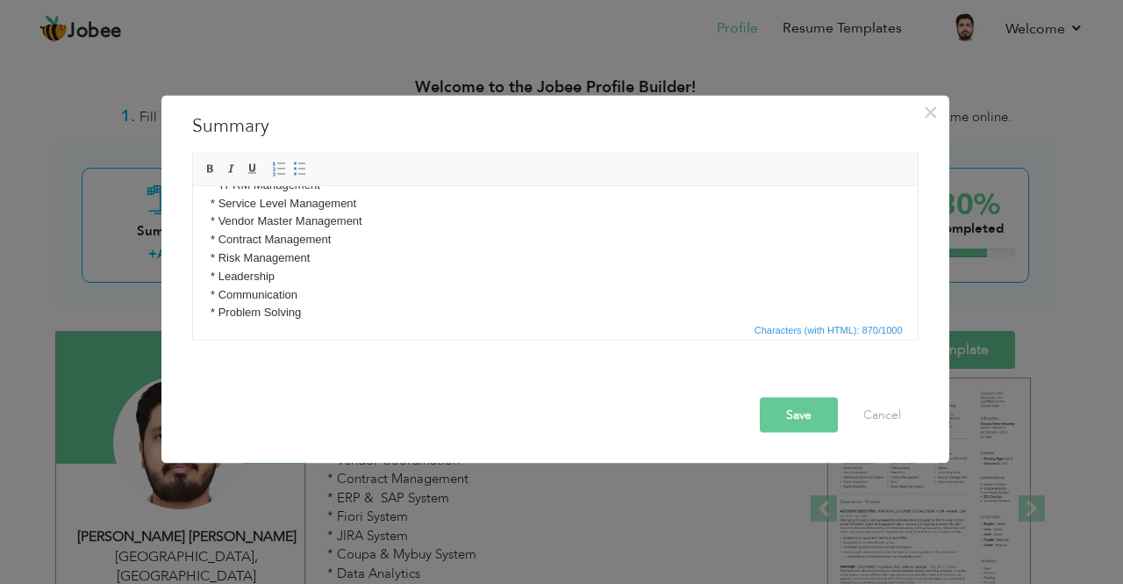
scroll to position [414, 0]
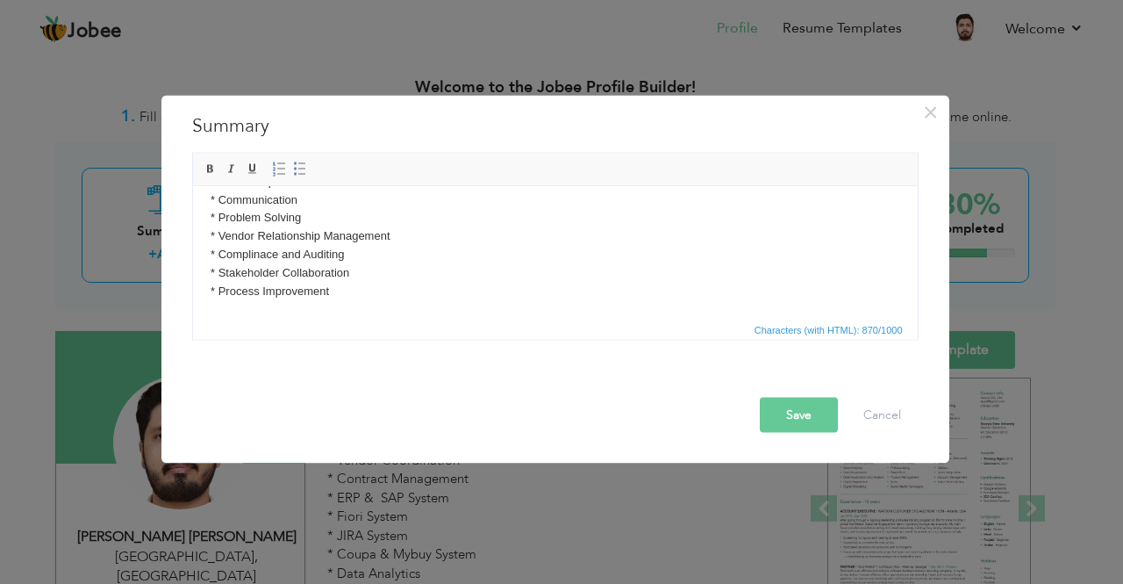
drag, startPoint x: 205, startPoint y: 210, endPoint x: 365, endPoint y: 333, distance: 201.5
click at [365, 318] on html "* Facilities Management * Hard Services Management * Soft Services Management *…" at bounding box center [554, 45] width 725 height 546
copy p "* Facilities Management * Hard Services Management * Soft Services Management *…"
click at [872, 412] on button "Cancel" at bounding box center [882, 414] width 73 height 35
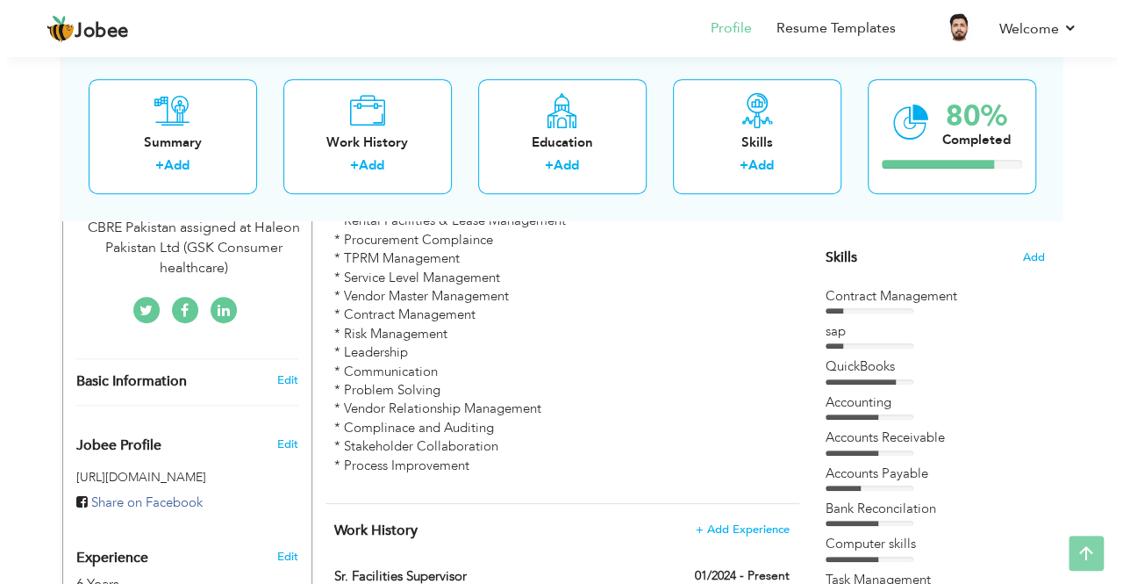
scroll to position [453, 0]
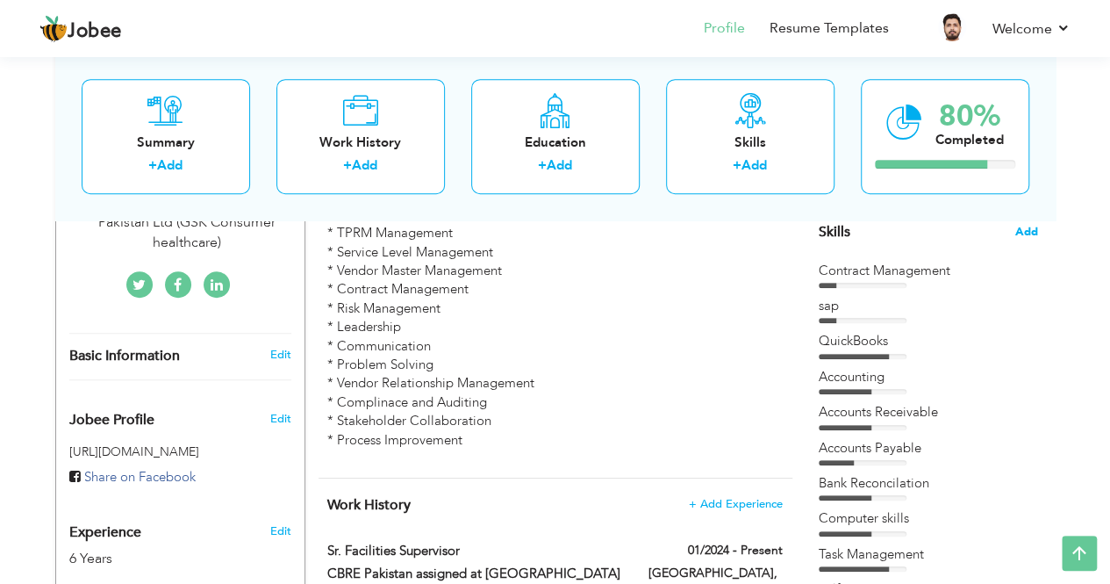
click at [1023, 229] on span "Add" at bounding box center [1026, 232] width 23 height 17
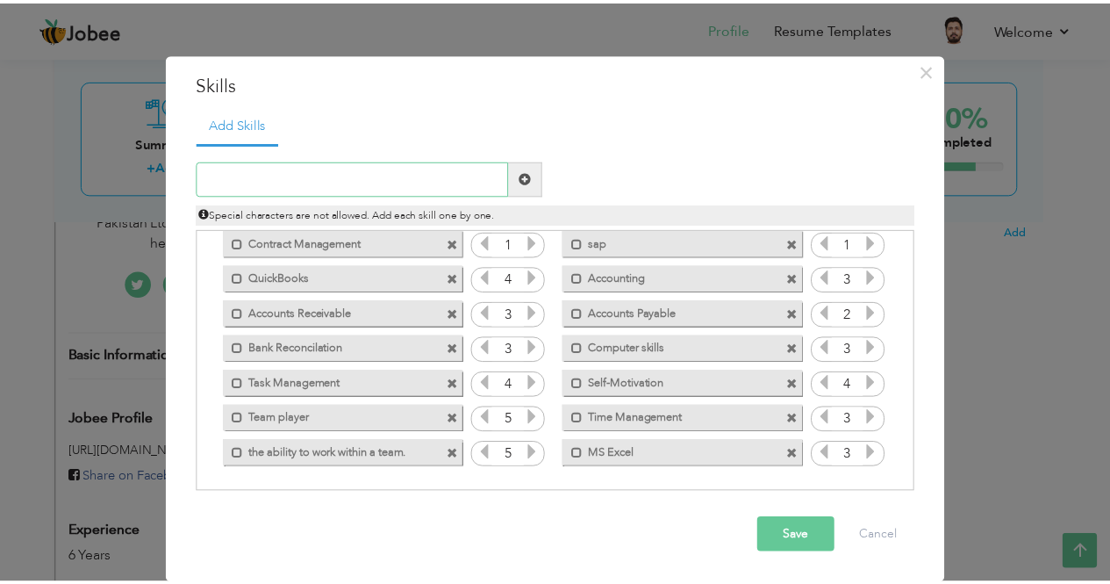
scroll to position [0, 0]
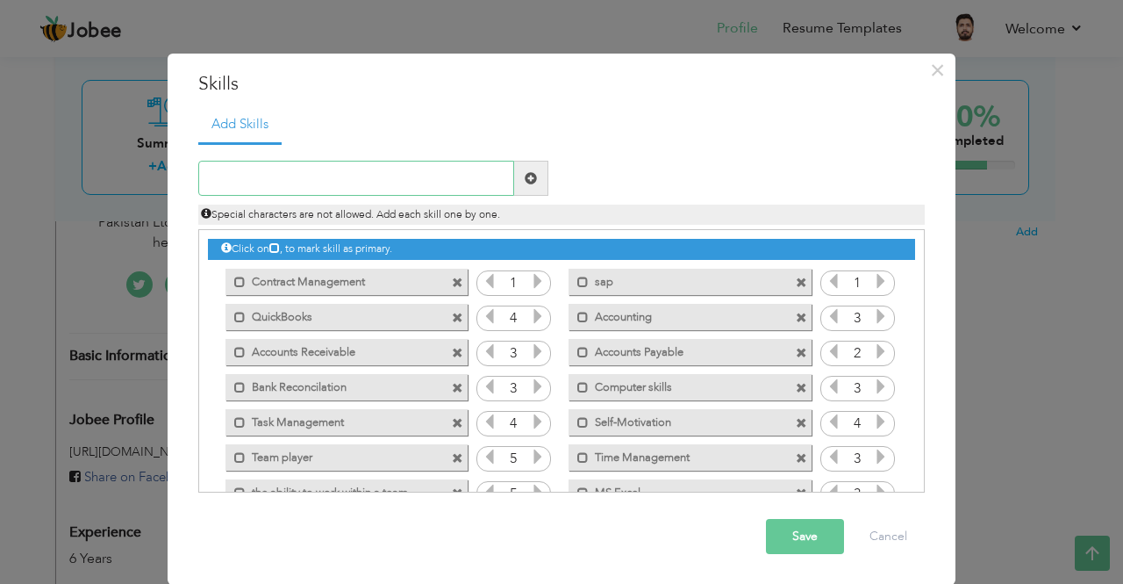
paste input "* Facilities Management * Hard Services Management"
type input "* Facilities Management * Hard Services Management"
click at [520, 185] on span at bounding box center [531, 178] width 34 height 35
click at [411, 177] on input "text" at bounding box center [356, 178] width 316 height 35
click at [901, 547] on button "Cancel" at bounding box center [888, 536] width 73 height 35
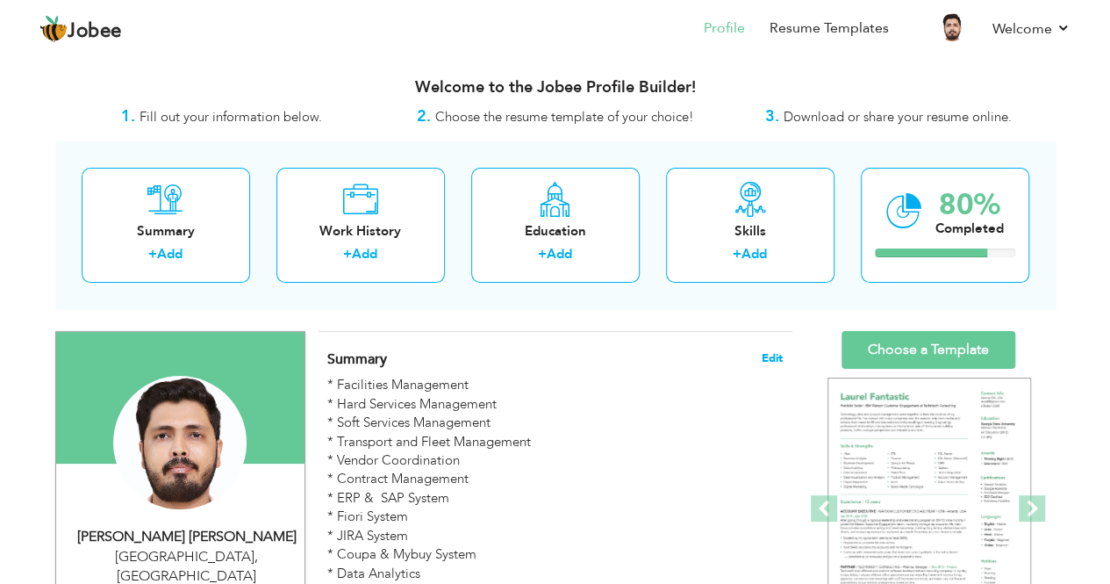
click at [769, 352] on span "Edit" at bounding box center [772, 358] width 21 height 12
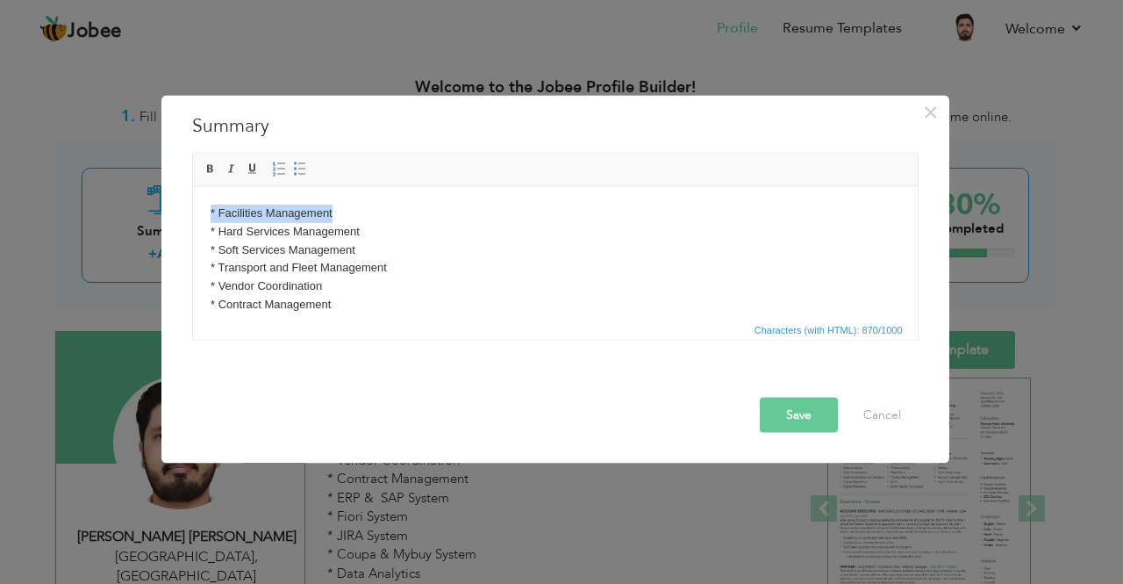
drag, startPoint x: 357, startPoint y: 214, endPoint x: 202, endPoint y: 209, distance: 155.4
click at [202, 209] on html "* Facilities Management * Hard Services Management * Soft Services Management *…" at bounding box center [554, 459] width 725 height 546
drag, startPoint x: 346, startPoint y: 206, endPoint x: 218, endPoint y: 201, distance: 128.2
click at [218, 201] on html "* Facilities Management * Hard Services Management * Soft Services Management *…" at bounding box center [554, 459] width 725 height 546
copy p "Facilities Management"
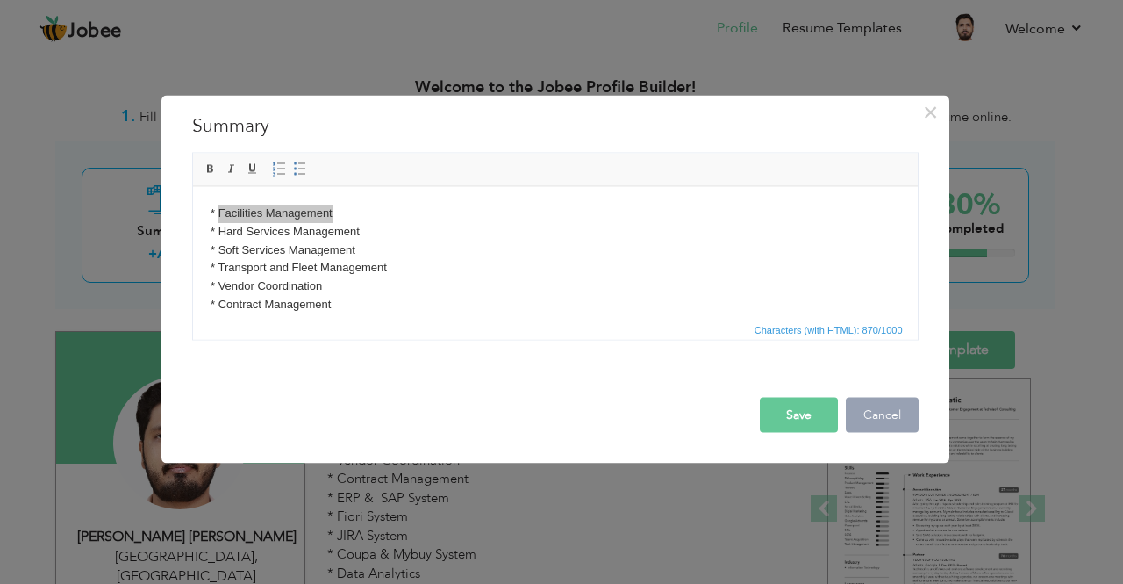
click at [890, 416] on button "Cancel" at bounding box center [882, 414] width 73 height 35
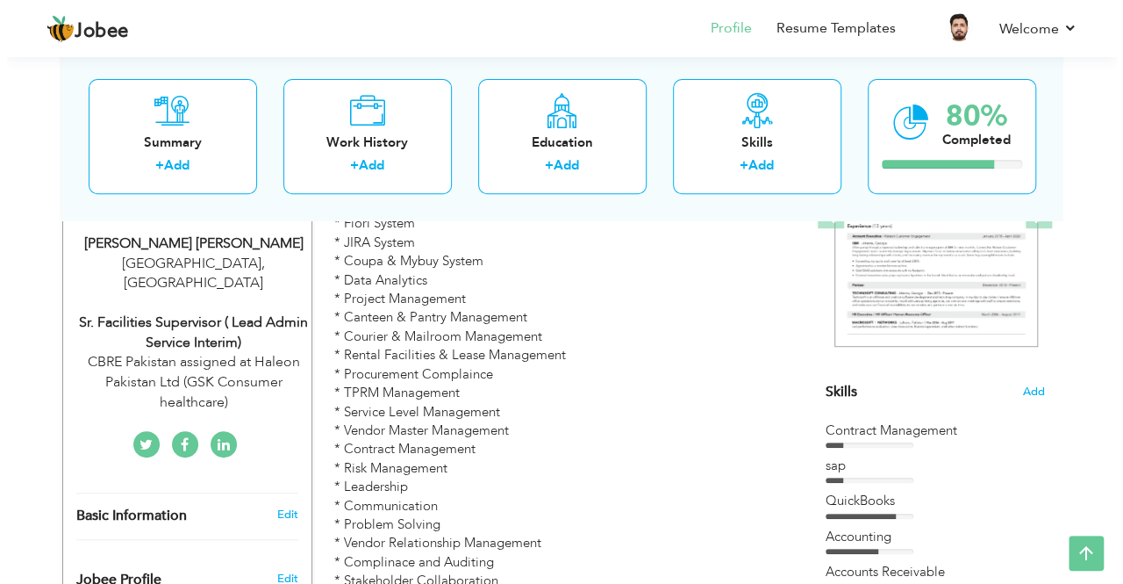
scroll to position [295, 0]
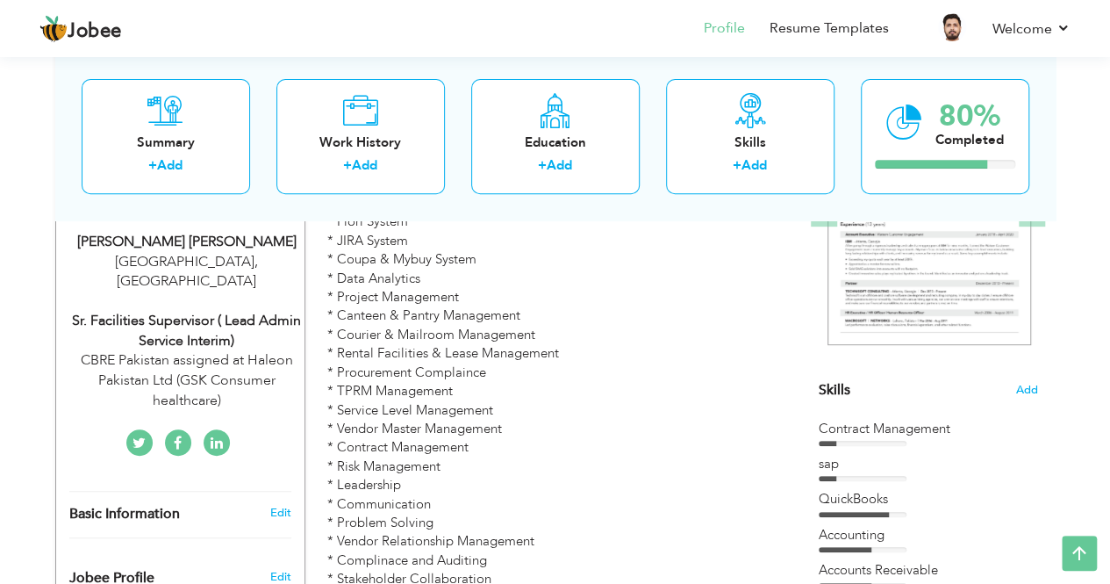
click at [1035, 378] on section "‹ › Previous Next" at bounding box center [928, 227] width 219 height 307
click at [1032, 385] on span "Add" at bounding box center [1026, 390] width 23 height 17
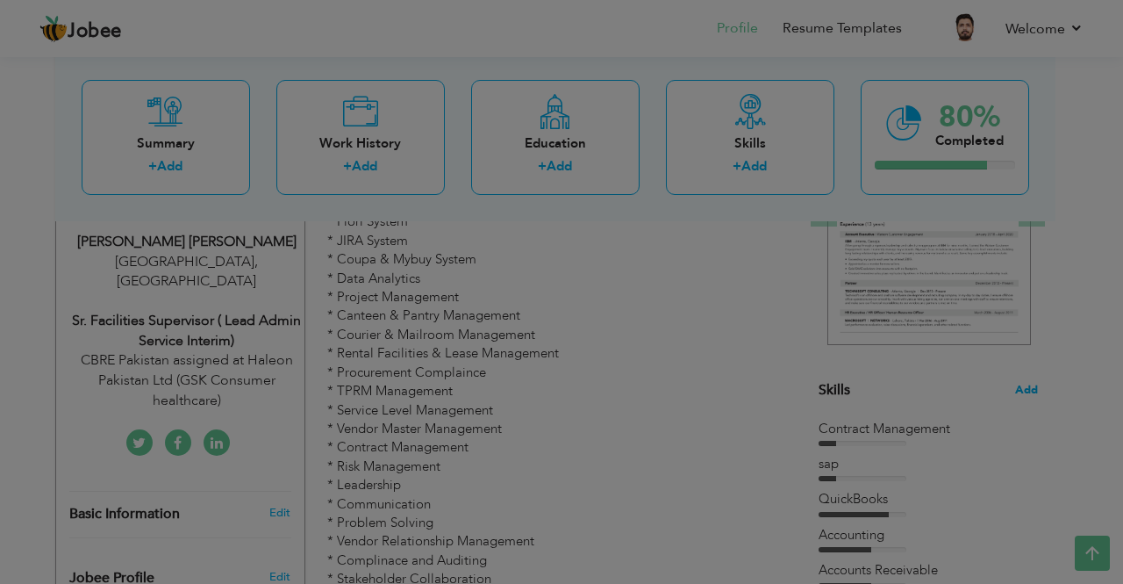
scroll to position [0, 0]
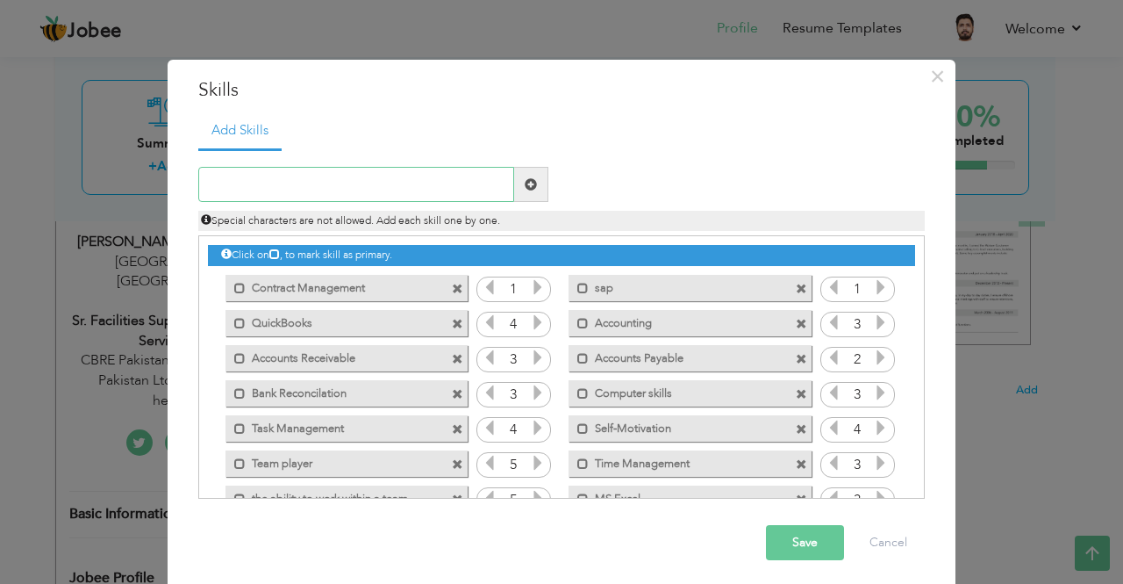
paste input "Facilities Management"
type input "Facilities Management"
click at [533, 176] on span at bounding box center [531, 184] width 34 height 35
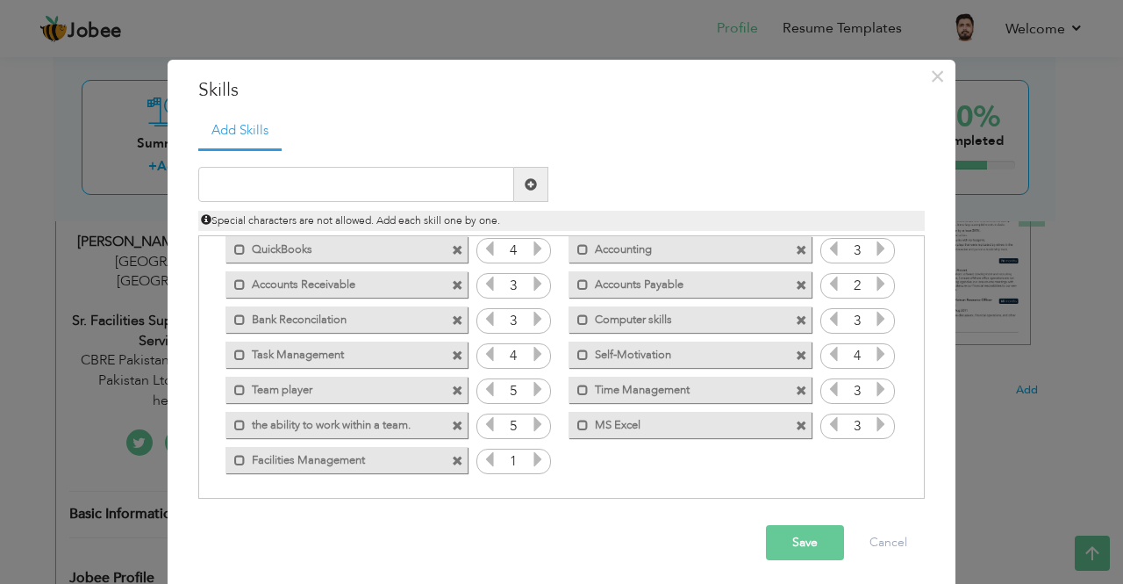
scroll to position [6, 0]
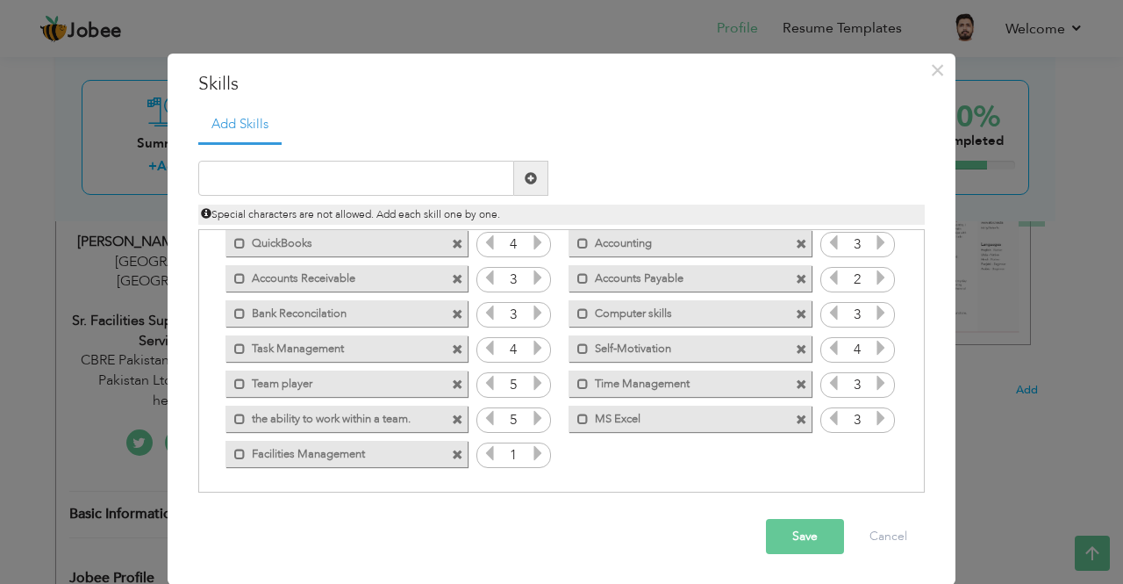
click at [531, 448] on icon at bounding box center [538, 453] width 16 height 16
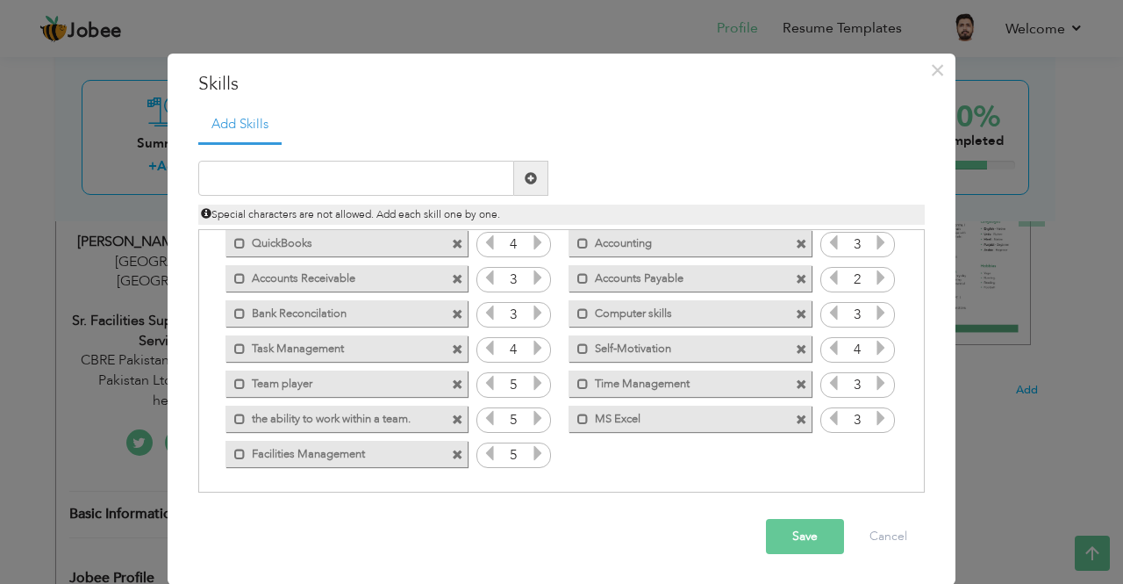
click at [790, 515] on div "Save Cancel" at bounding box center [561, 535] width 753 height 61
click at [788, 531] on button "Save" at bounding box center [805, 536] width 78 height 35
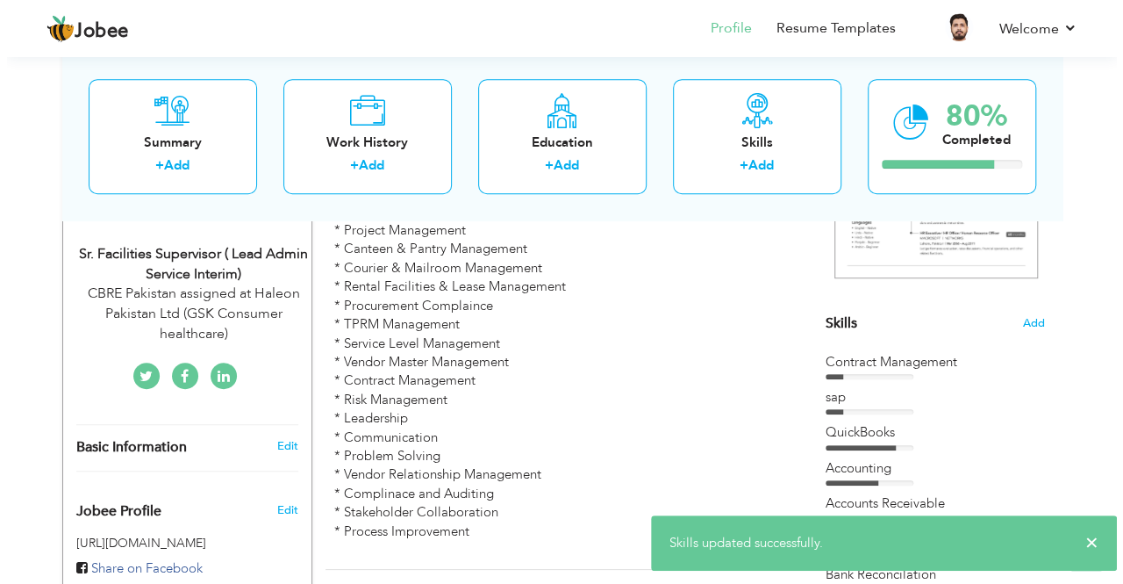
scroll to position [363, 0]
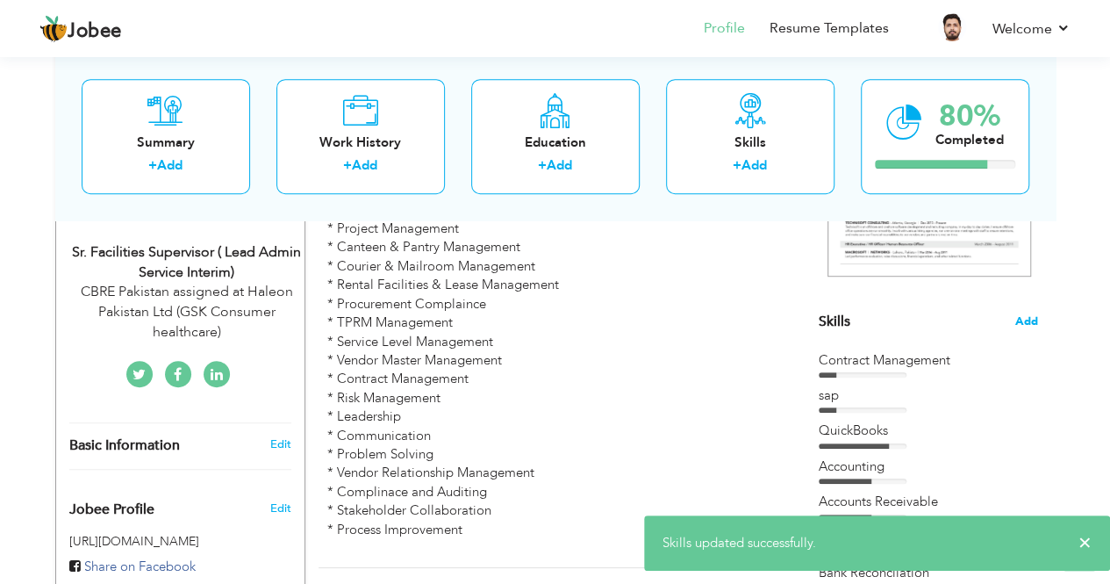
click at [1034, 320] on span "Add" at bounding box center [1026, 321] width 23 height 17
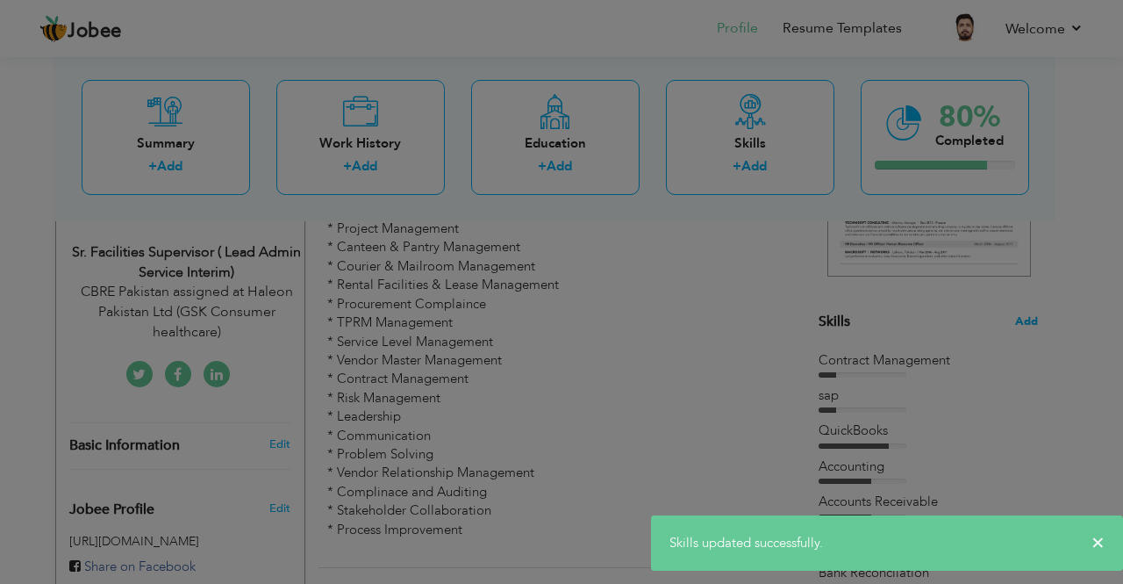
scroll to position [0, 0]
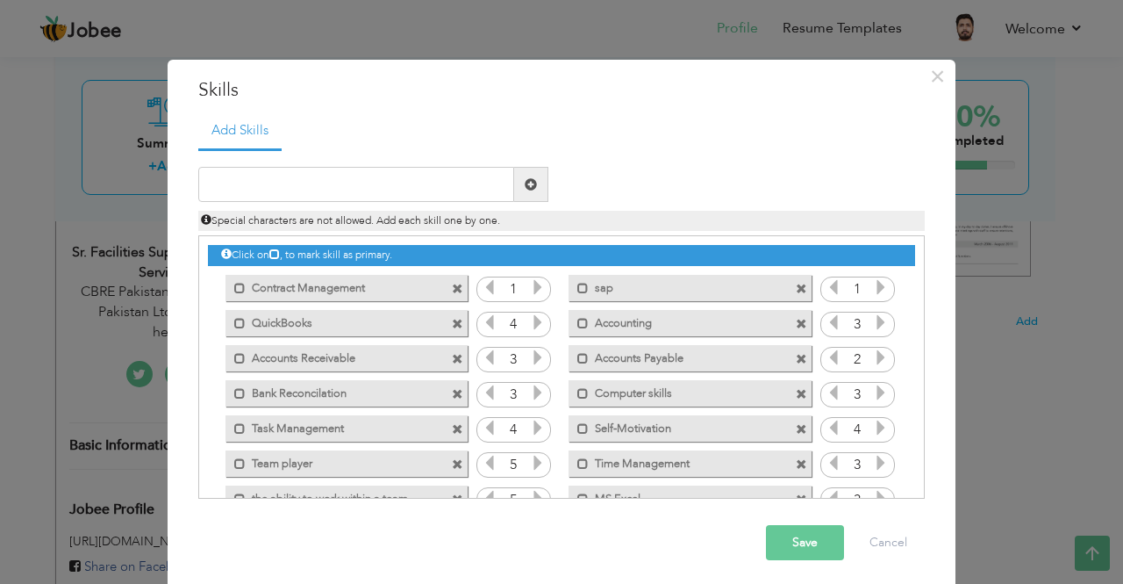
click at [873, 325] on icon at bounding box center [881, 322] width 16 height 16
click at [827, 324] on icon at bounding box center [834, 322] width 16 height 16
click at [873, 289] on icon at bounding box center [881, 287] width 16 height 16
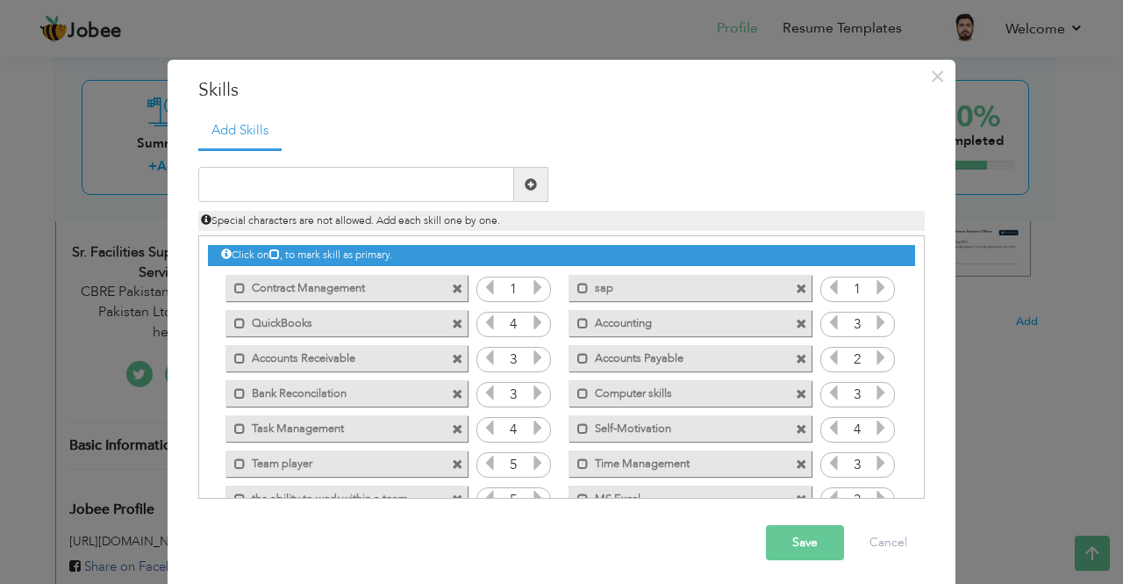
click at [873, 289] on icon at bounding box center [881, 287] width 16 height 16
click at [533, 290] on icon at bounding box center [538, 287] width 16 height 16
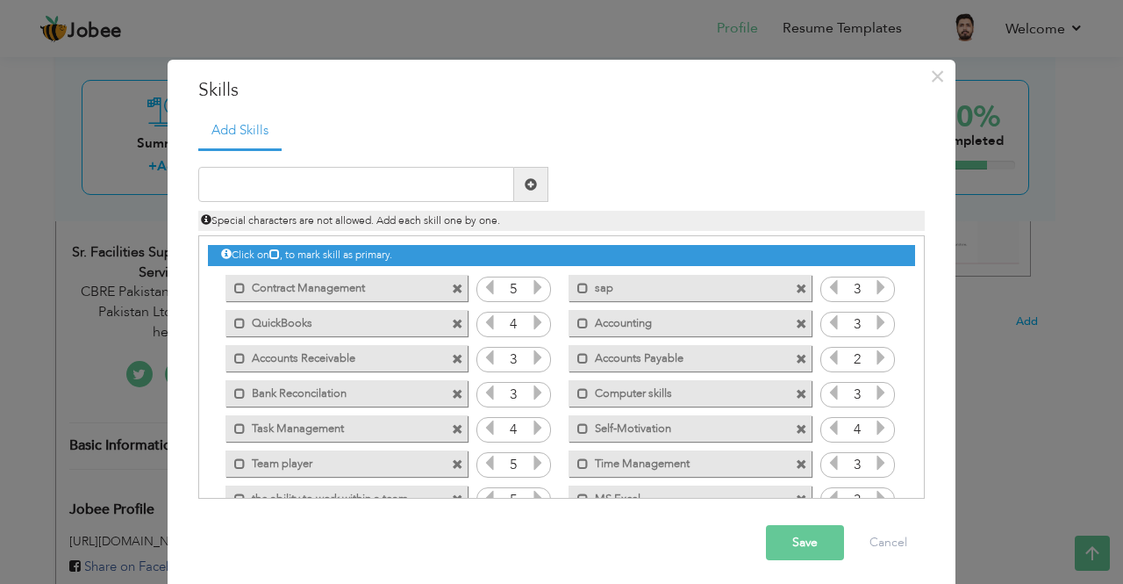
click at [533, 290] on icon at bounding box center [538, 287] width 16 height 16
click at [530, 323] on icon at bounding box center [538, 322] width 16 height 16
click at [531, 422] on icon at bounding box center [538, 427] width 16 height 16
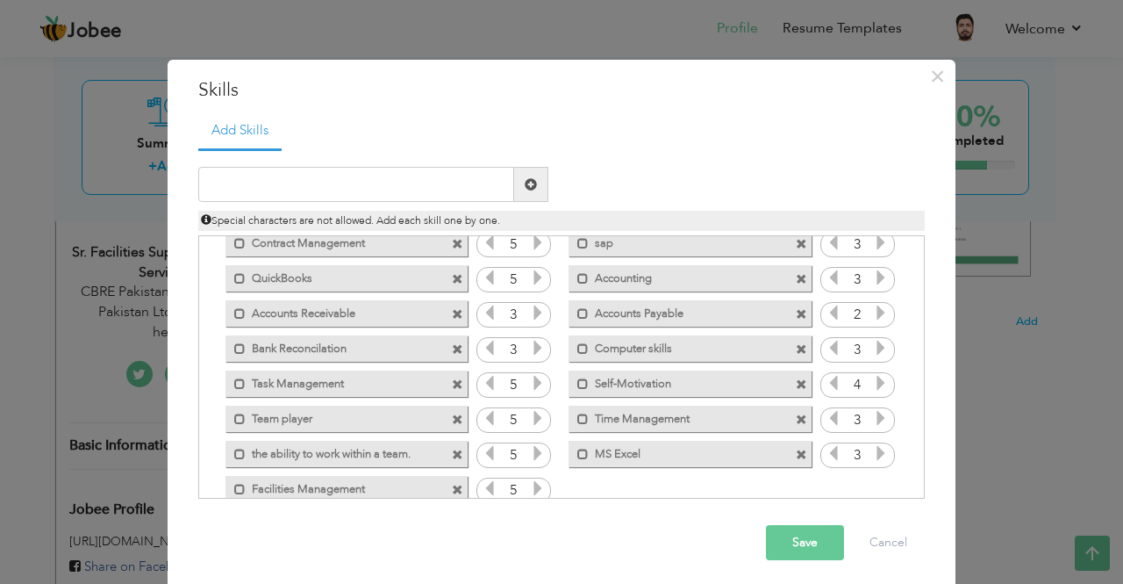
scroll to position [74, 0]
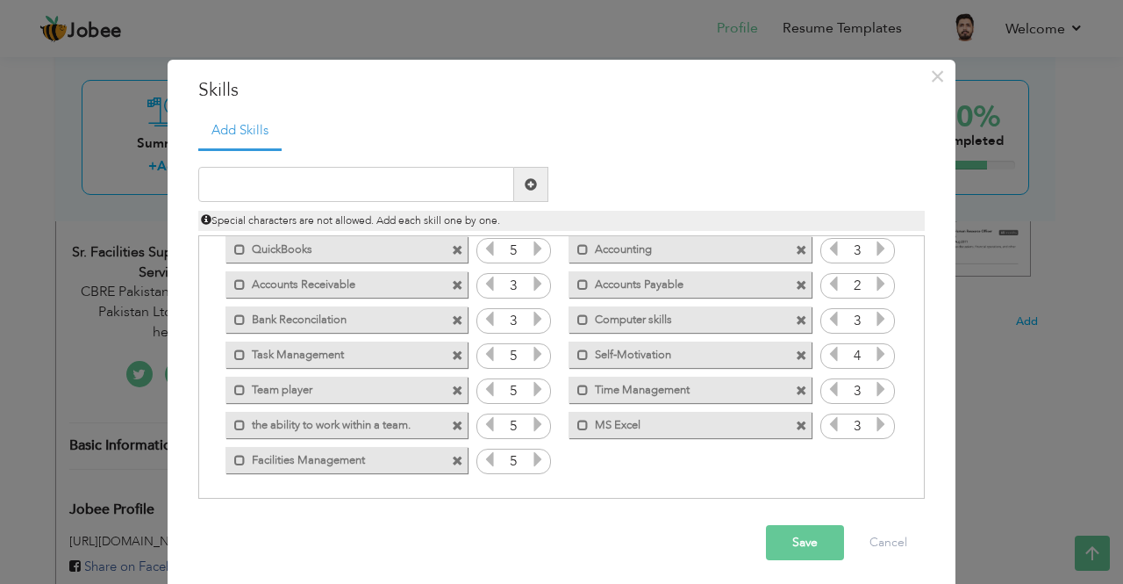
click at [873, 385] on icon at bounding box center [881, 389] width 16 height 16
click at [873, 312] on icon at bounding box center [881, 319] width 16 height 16
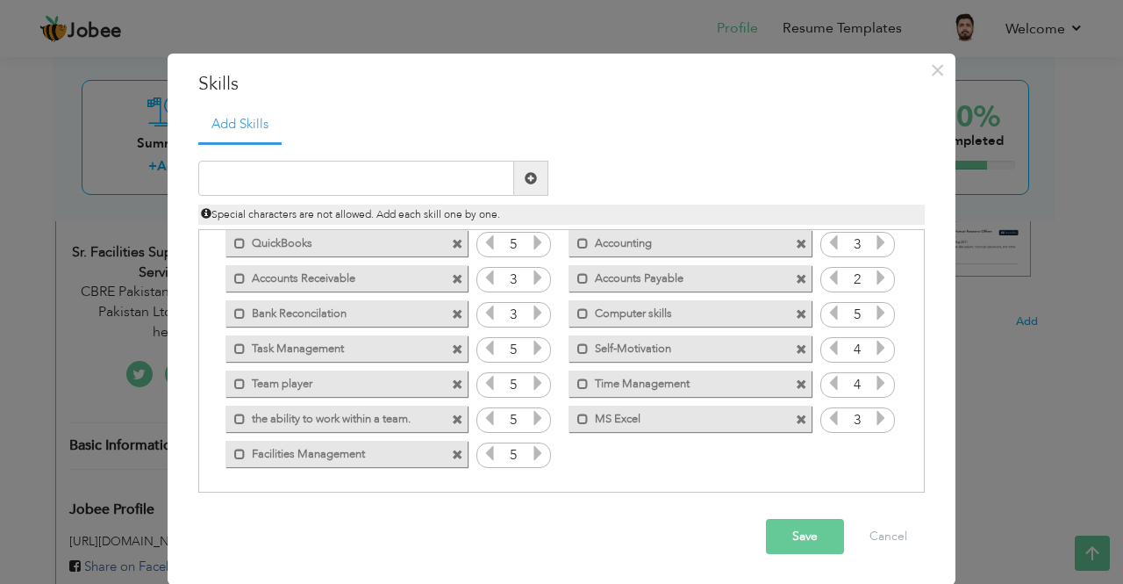
click at [807, 533] on button "Save" at bounding box center [805, 536] width 78 height 35
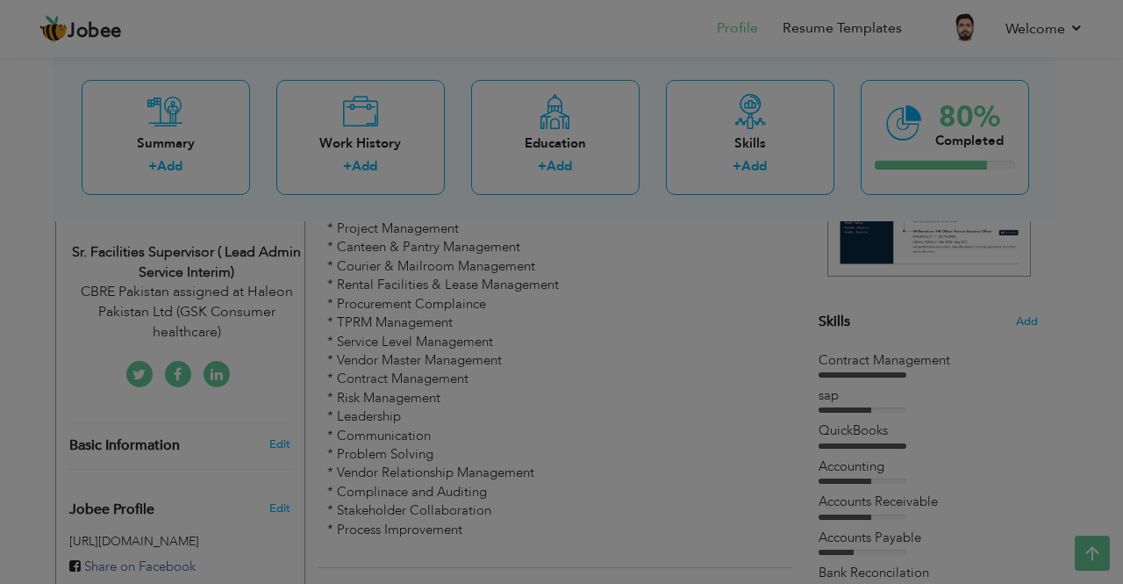
scroll to position [0, 0]
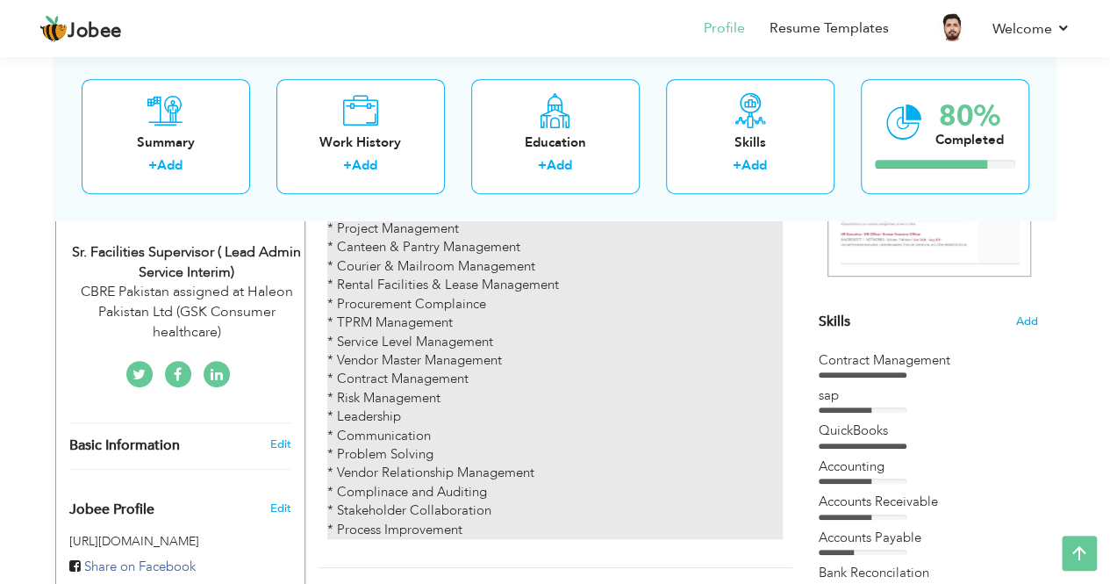
drag, startPoint x: 337, startPoint y: 243, endPoint x: 400, endPoint y: 236, distance: 63.6
click at [400, 236] on p "* Facilities Management * Hard Services Management * Soft Services Management *…" at bounding box center [554, 275] width 455 height 526
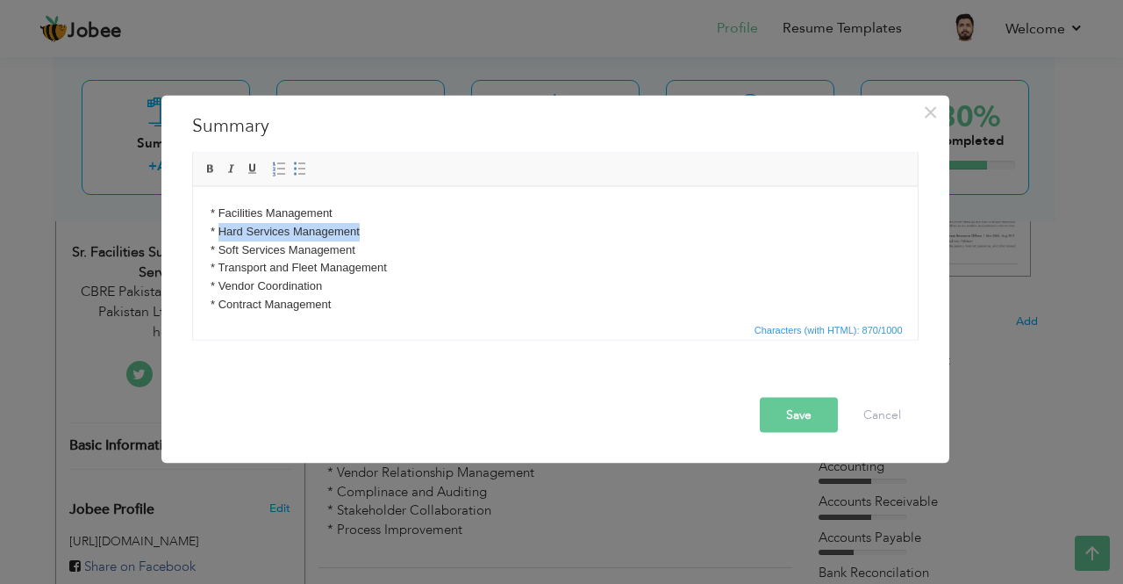
drag, startPoint x: 218, startPoint y: 229, endPoint x: 367, endPoint y: 226, distance: 148.3
click at [367, 226] on p "* Facilities Management * Hard Services Management * Soft Services Management *…" at bounding box center [555, 459] width 690 height 511
copy p "Hard Services Management"
click at [870, 411] on button "Cancel" at bounding box center [882, 414] width 73 height 35
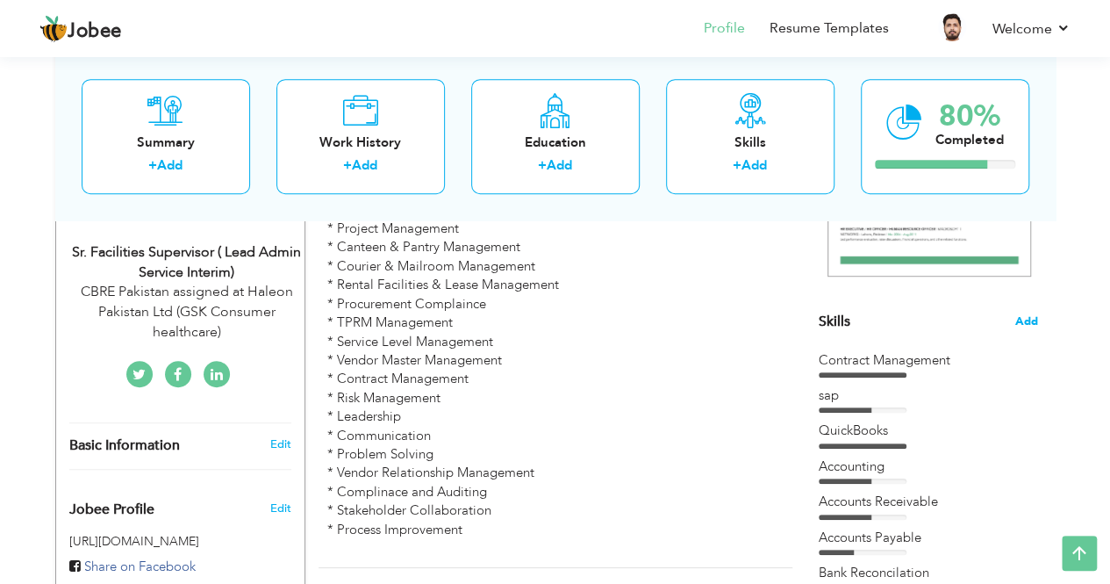
click at [1019, 324] on span "Add" at bounding box center [1026, 321] width 23 height 17
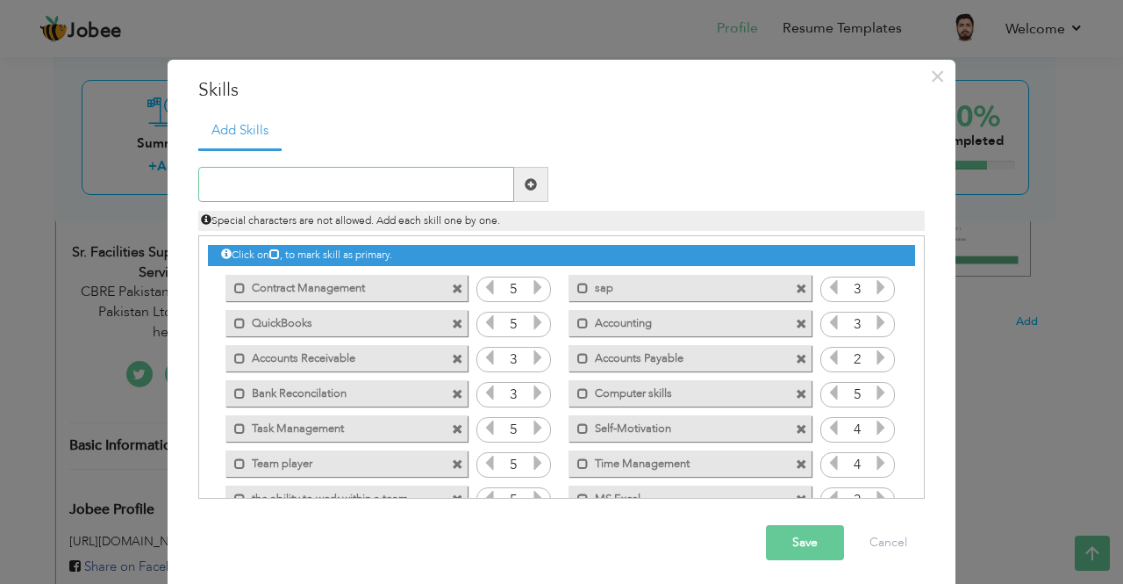
paste input "Hard Services Management"
type input "Hard Services Management"
click at [525, 186] on span at bounding box center [531, 184] width 12 height 12
click at [414, 174] on input "text" at bounding box center [356, 184] width 316 height 35
paste input "Hard Services Management"
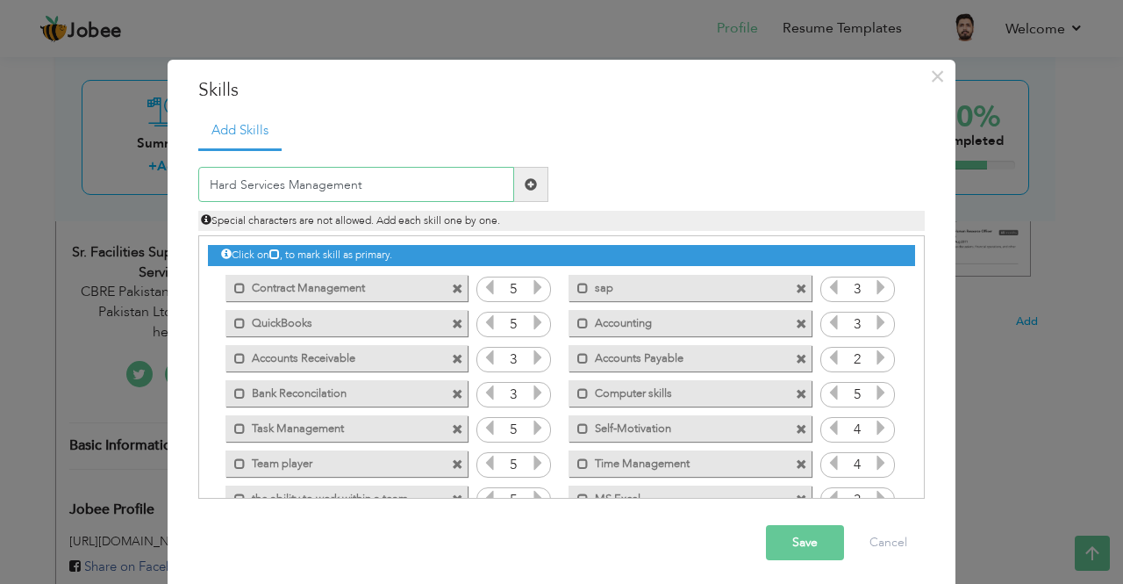
drag, startPoint x: 233, startPoint y: 182, endPoint x: 193, endPoint y: 187, distance: 39.8
click at [198, 187] on input "Hard Services Management" at bounding box center [356, 184] width 316 height 35
type input "Soft Services Management"
click at [525, 190] on span at bounding box center [531, 184] width 12 height 12
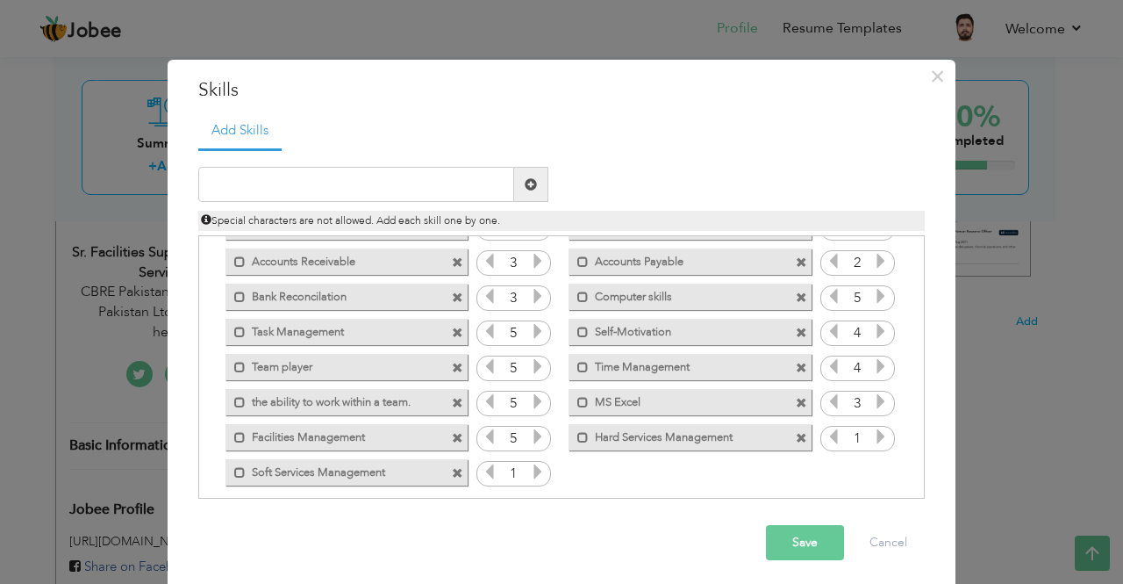
scroll to position [109, 0]
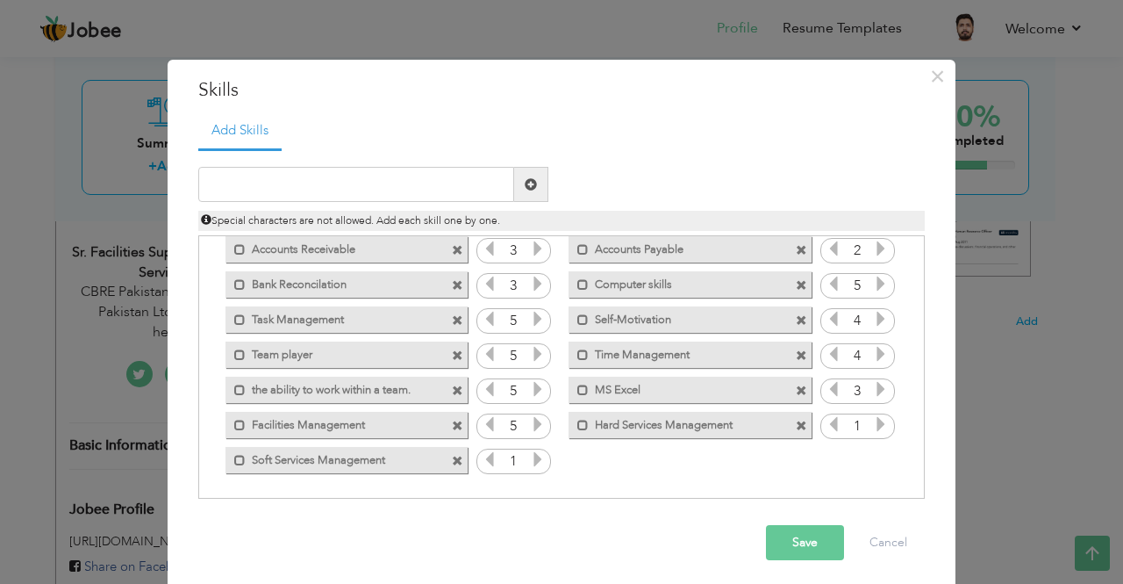
click at [530, 459] on icon at bounding box center [538, 459] width 16 height 16
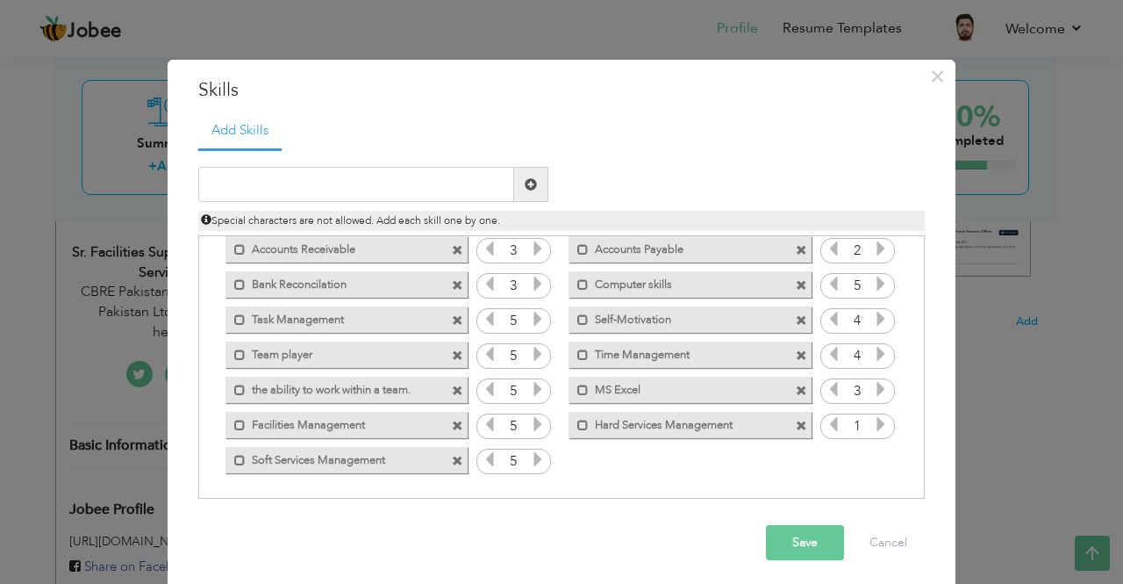
click at [530, 459] on icon at bounding box center [538, 459] width 16 height 16
click at [873, 426] on icon at bounding box center [881, 424] width 16 height 16
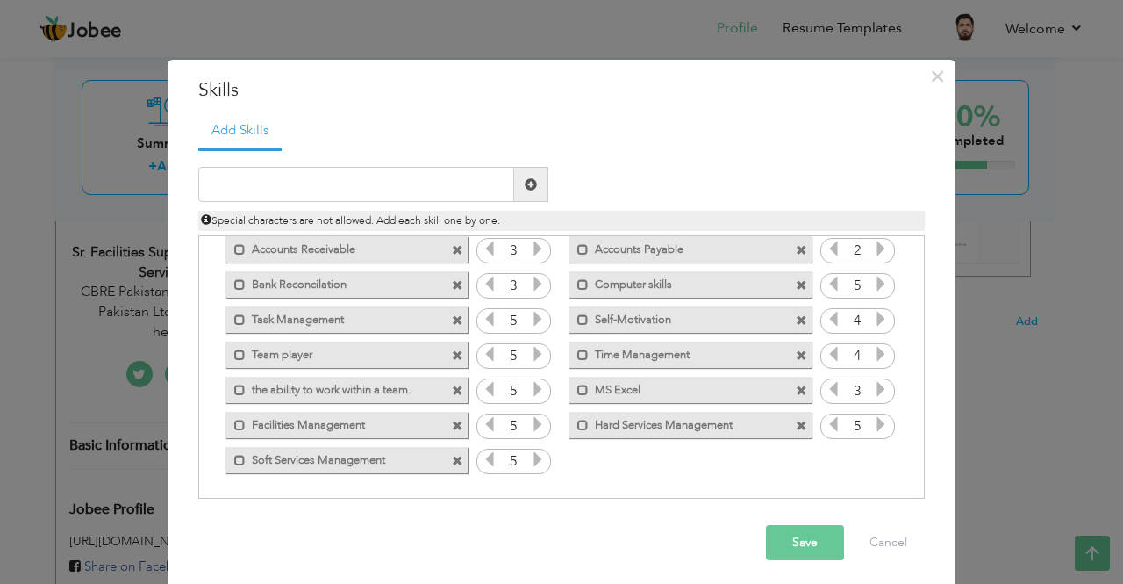
click at [826, 427] on icon at bounding box center [834, 424] width 16 height 16
click at [805, 536] on button "Save" at bounding box center [805, 542] width 78 height 35
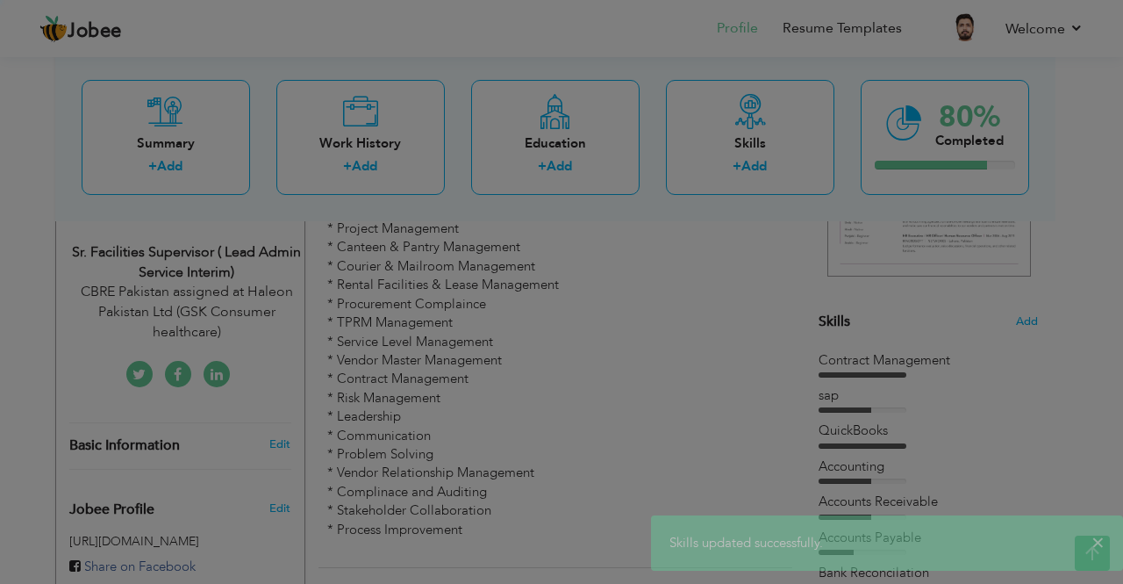
scroll to position [0, 0]
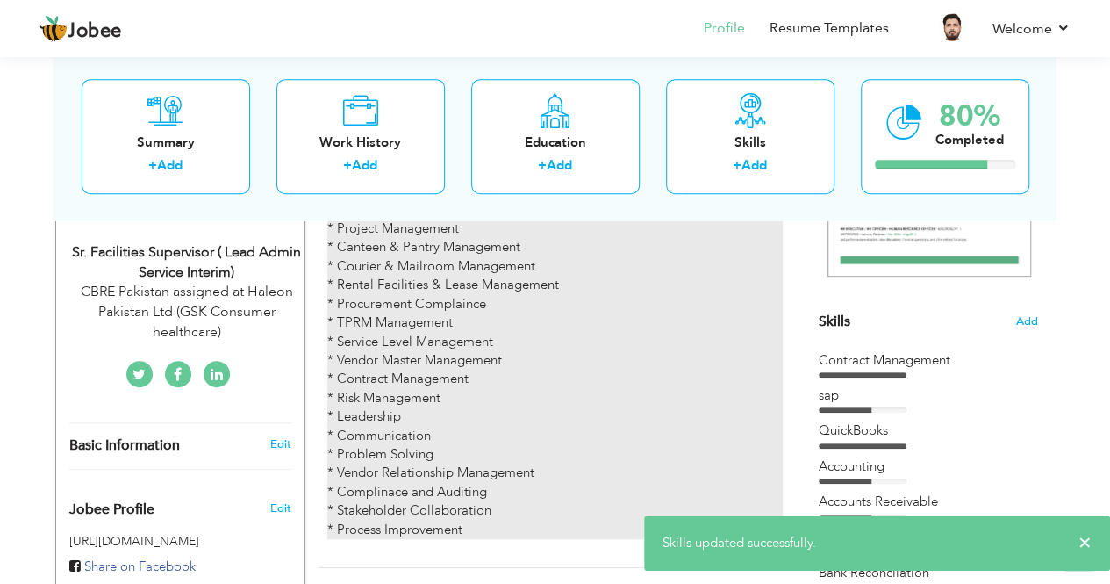
click at [651, 266] on p "* Facilities Management * Hard Services Management * Soft Services Management *…" at bounding box center [554, 275] width 455 height 526
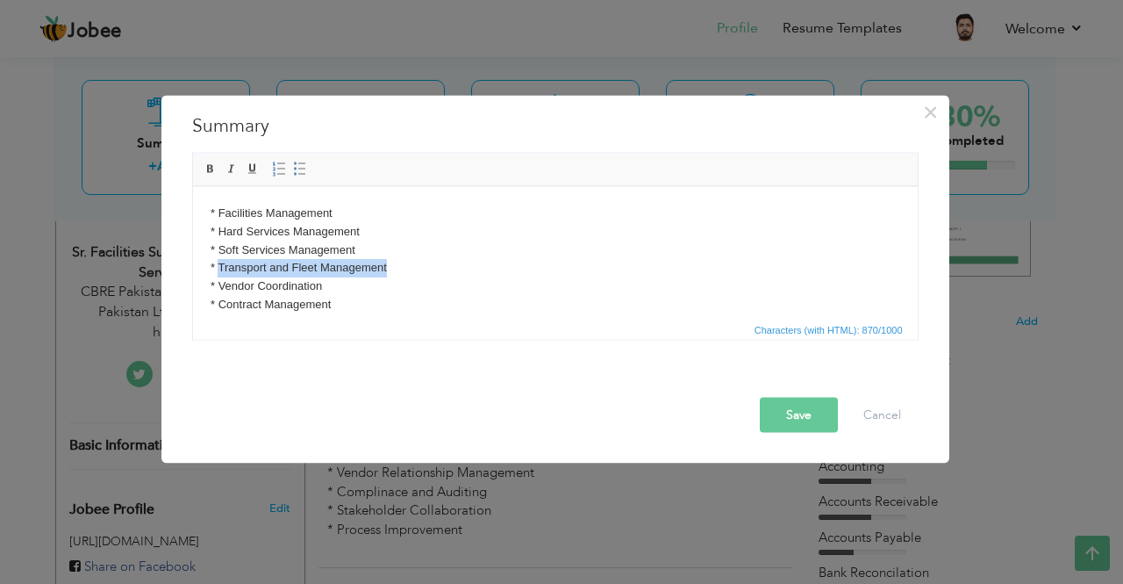
drag, startPoint x: 216, startPoint y: 261, endPoint x: 390, endPoint y: 265, distance: 173.8
click at [390, 265] on p "* Facilities Management * Hard Services Management * Soft Services Management *…" at bounding box center [555, 459] width 690 height 511
copy p "Transport and Fleet Management"
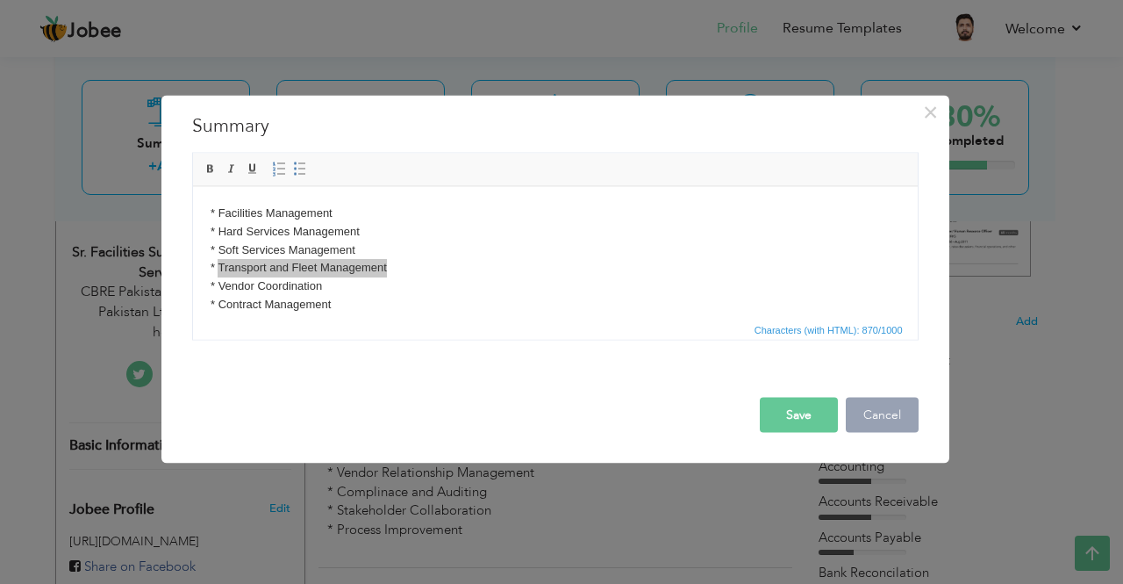
click at [877, 410] on button "Cancel" at bounding box center [882, 414] width 73 height 35
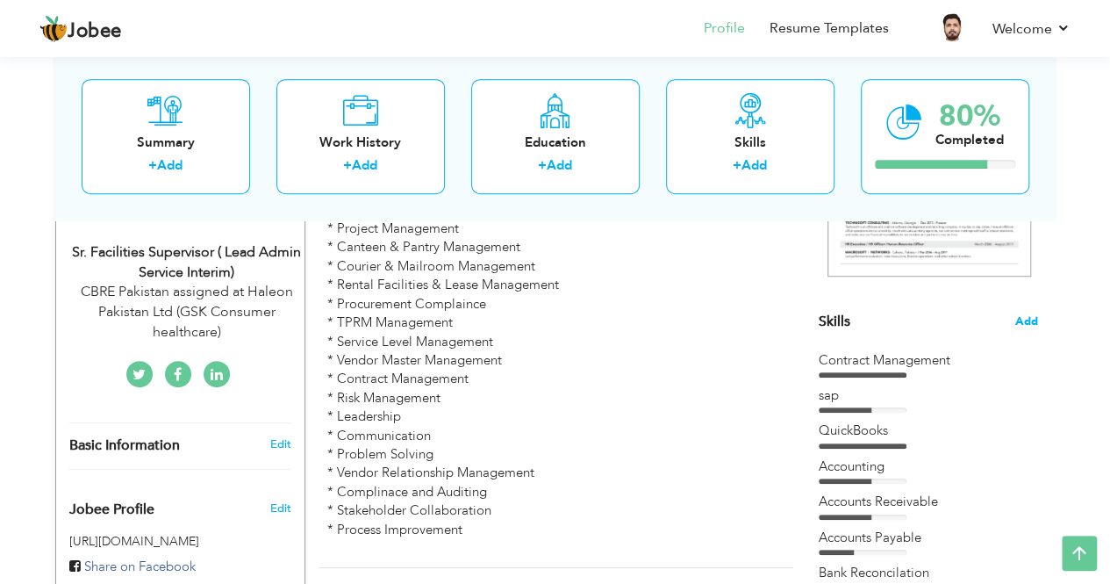
click at [1035, 314] on span "Add" at bounding box center [1026, 321] width 23 height 17
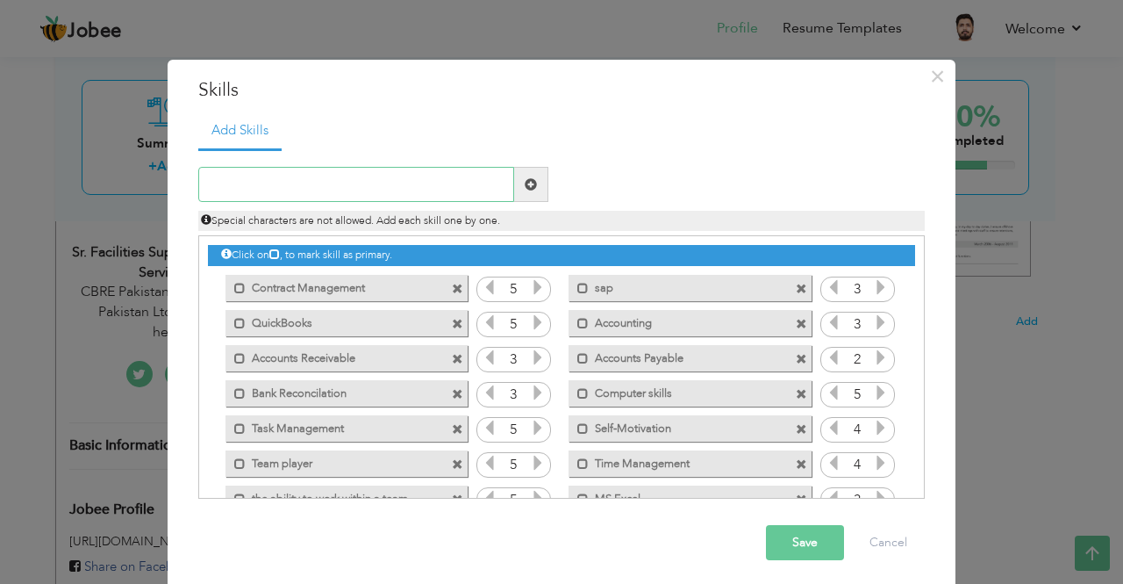
click at [335, 173] on input "text" at bounding box center [356, 184] width 316 height 35
paste input "Transport and Fleet Management"
type input "Transport and Fleet Management"
click at [533, 183] on span at bounding box center [531, 184] width 34 height 35
click at [879, 533] on button "Cancel" at bounding box center [888, 542] width 73 height 35
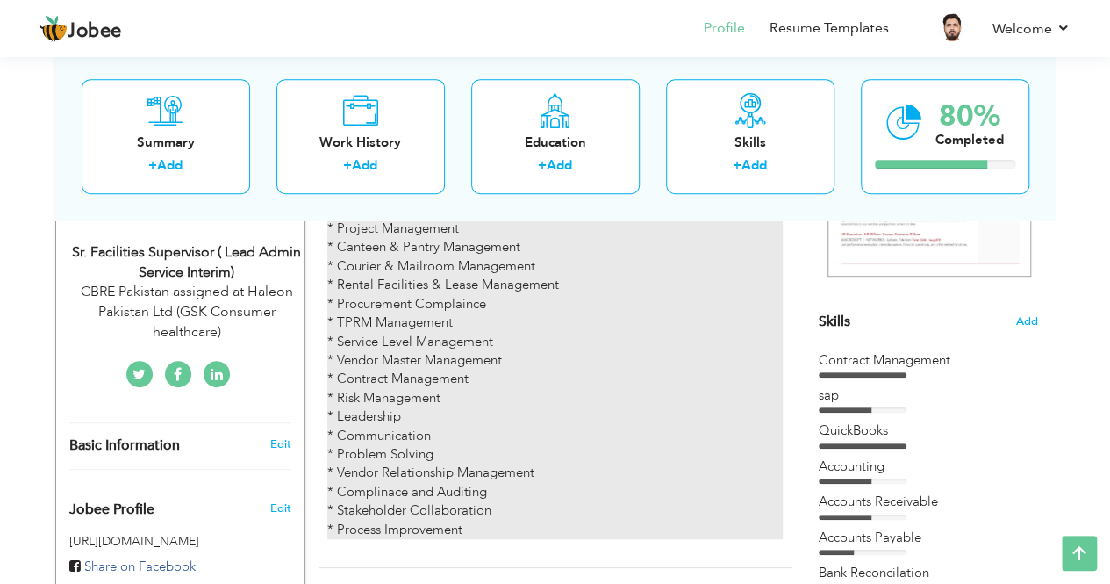
click at [704, 283] on p "* Facilities Management * Hard Services Management * Soft Services Management *…" at bounding box center [554, 275] width 455 height 526
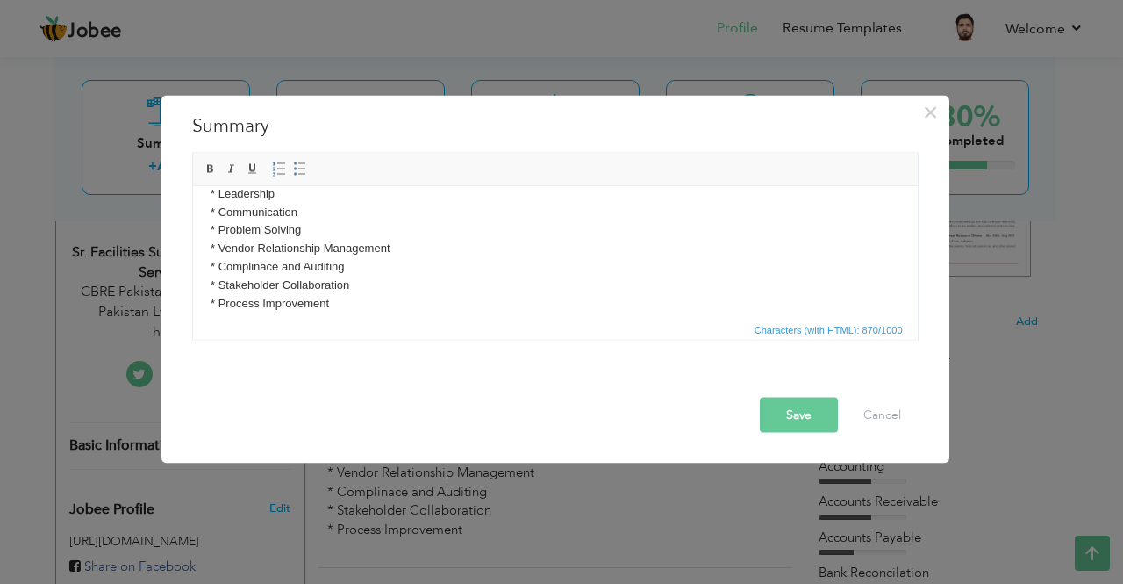
scroll to position [414, 0]
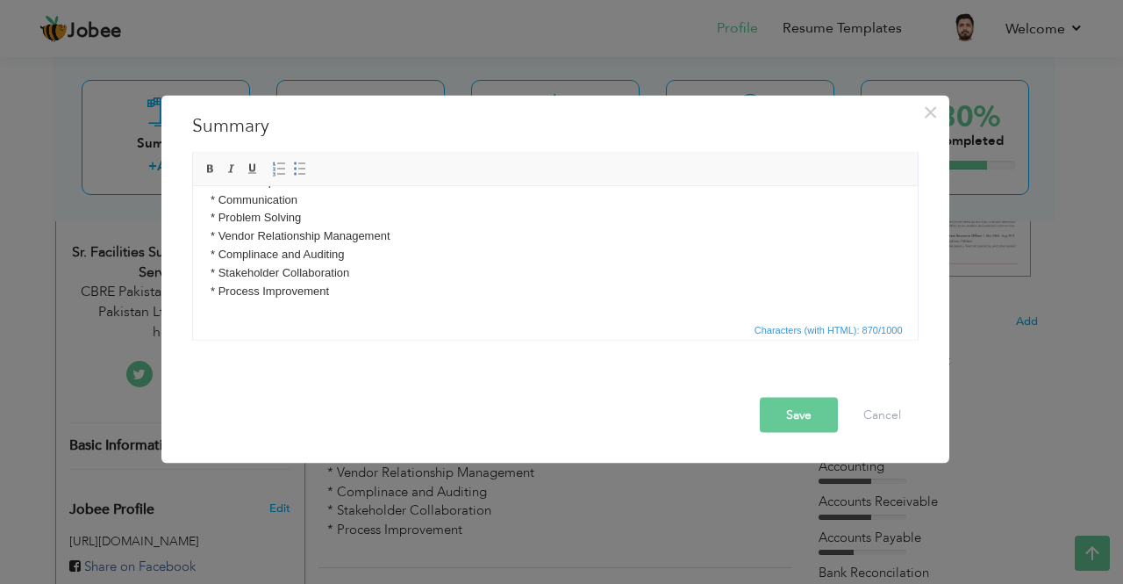
drag, startPoint x: 207, startPoint y: 280, endPoint x: 365, endPoint y: 299, distance: 159.1
click at [365, 299] on html "* Facilities Management * Hard Services Management * Soft Services Management *…" at bounding box center [554, 45] width 725 height 546
copy p "* Vendor Coordination * Contract Management * ERP & SAP System * Fiori System *…"
click at [884, 402] on button "Cancel" at bounding box center [882, 414] width 73 height 35
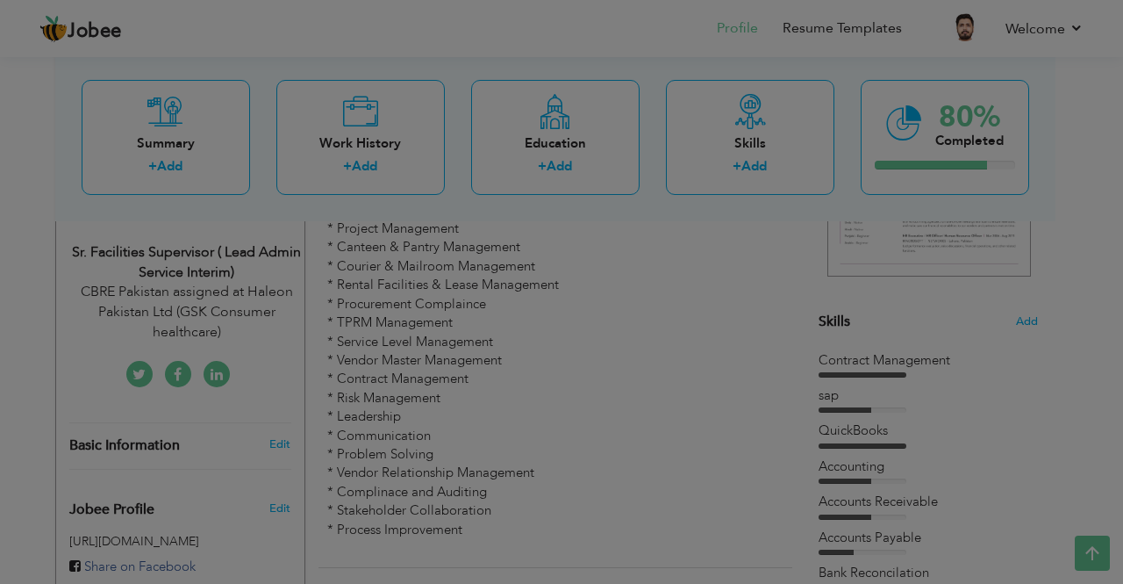
scroll to position [0, 0]
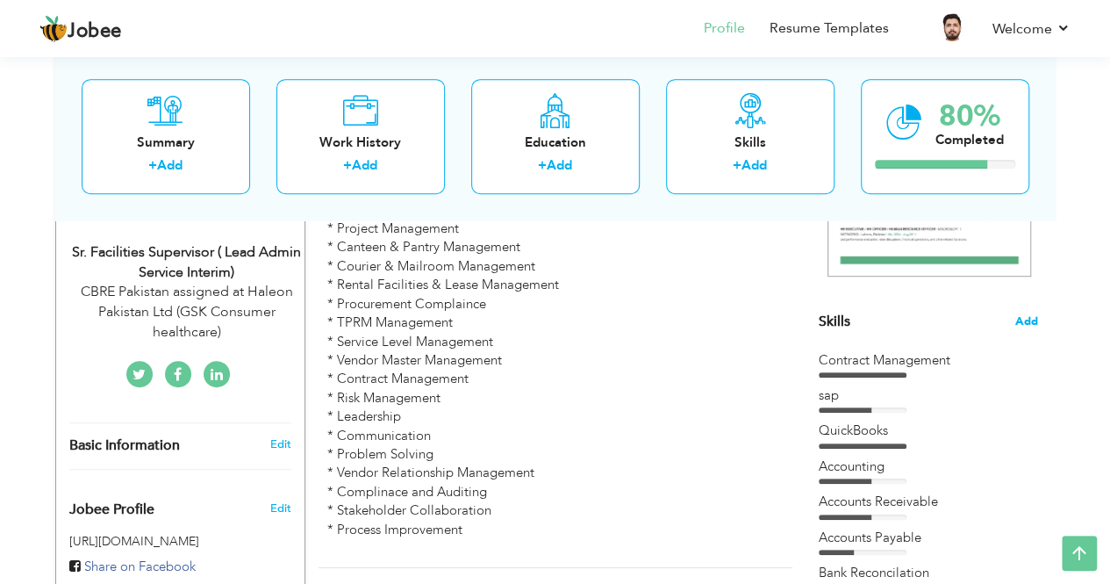
click at [1020, 320] on span "Add" at bounding box center [1026, 321] width 23 height 17
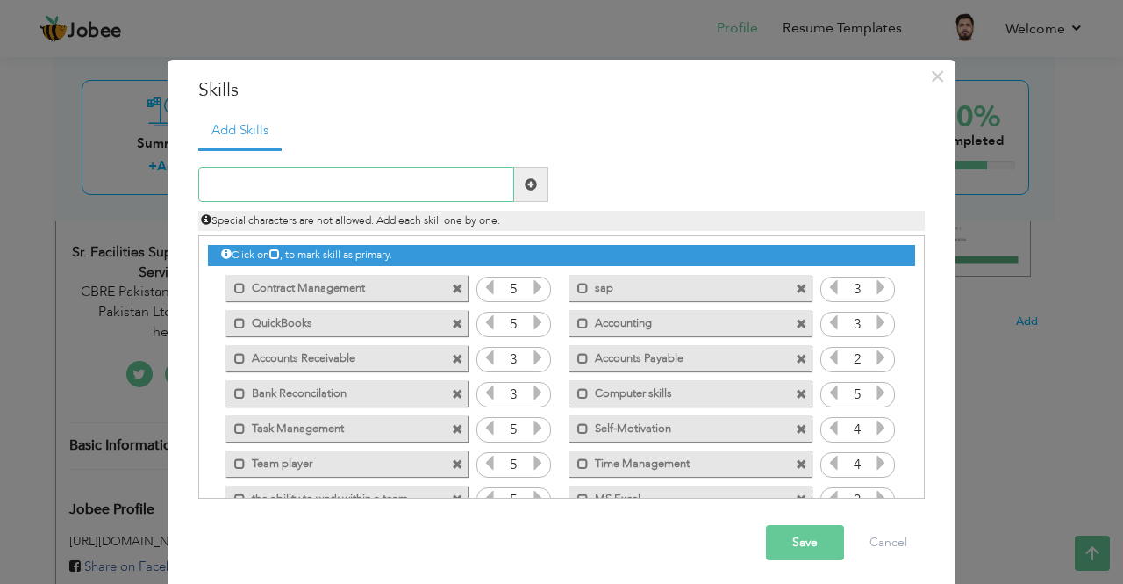
paste input "Vendor Coordination"
type input "Vendor Coordination"
click at [526, 184] on span at bounding box center [531, 184] width 12 height 12
click at [386, 193] on input "text" at bounding box center [356, 184] width 316 height 35
paste input "* Contract Management"
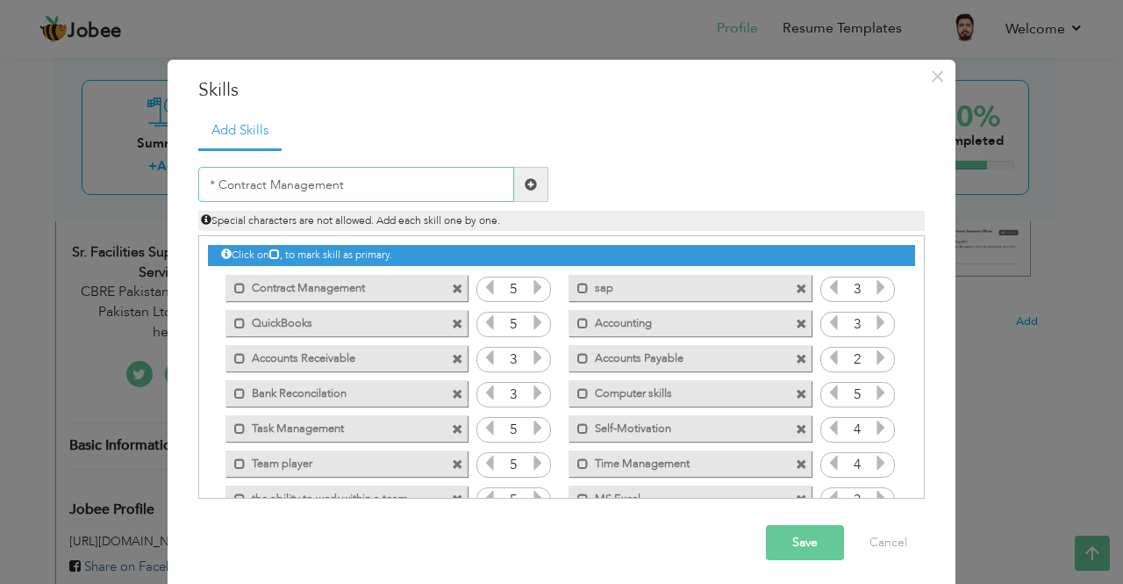
click at [213, 187] on input "* Contract Management" at bounding box center [356, 184] width 316 height 35
type input "Contract Management"
click at [533, 186] on span at bounding box center [531, 184] width 34 height 35
click at [372, 182] on input "text" at bounding box center [356, 184] width 316 height 35
paste input "ERP & SAP System"
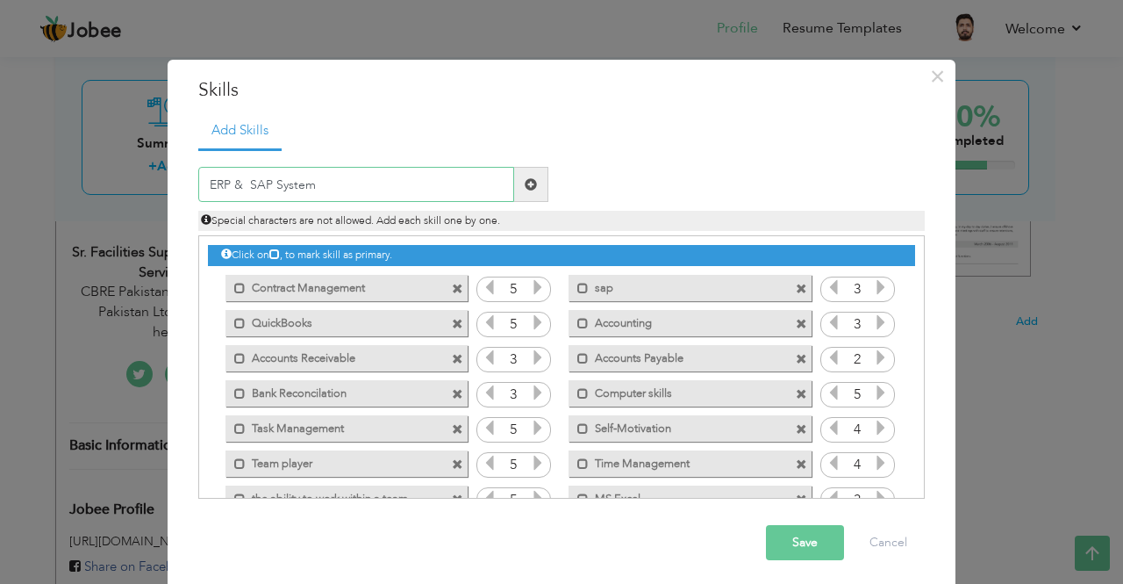
type input "ERP & SAP System"
click at [542, 183] on div "ERP & SAP System" at bounding box center [373, 184] width 376 height 35
click at [529, 183] on span at bounding box center [531, 184] width 12 height 12
click at [362, 190] on input "text" at bounding box center [356, 184] width 316 height 35
paste input "Fiori System"
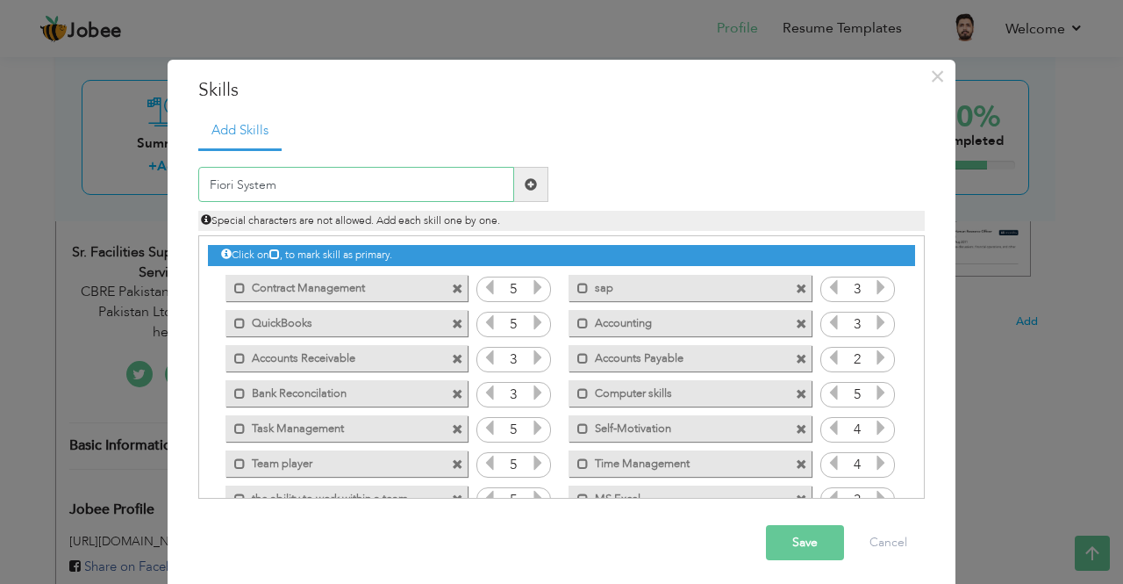
type input "Fiori System"
click at [532, 185] on span at bounding box center [531, 184] width 34 height 35
click at [374, 183] on input "text" at bounding box center [356, 184] width 316 height 35
paste input "JIRA System"
type input "JIRA System"
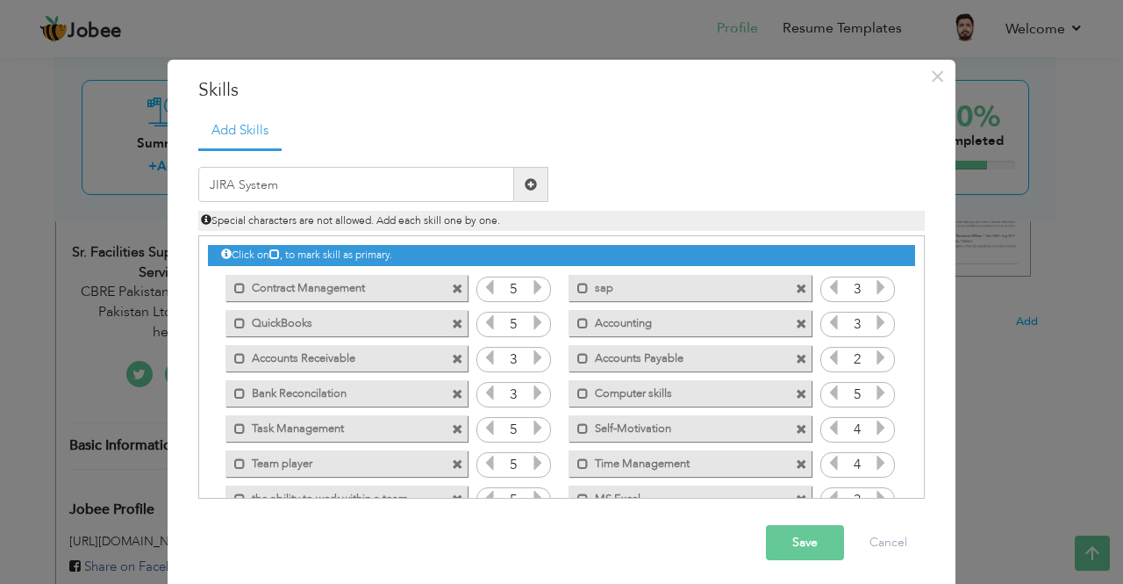
click at [525, 187] on span at bounding box center [531, 184] width 12 height 12
click at [393, 182] on input "text" at bounding box center [356, 184] width 316 height 35
paste input "Coupa & Mybuy System"
type input "Coupa & Mybuy System"
click at [531, 178] on span at bounding box center [531, 184] width 34 height 35
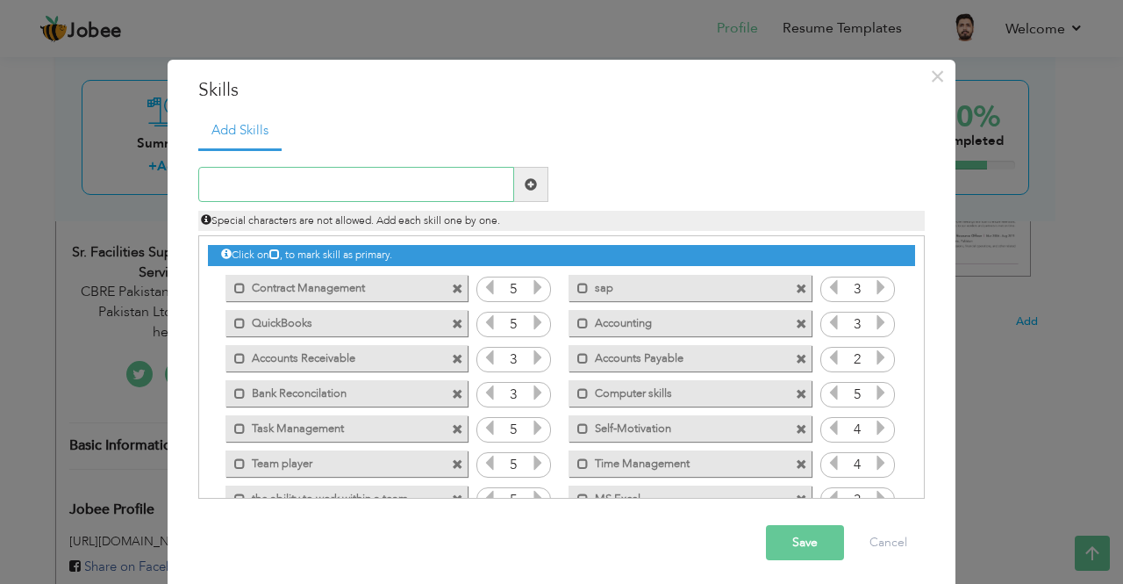
click at [381, 184] on input "text" at bounding box center [356, 184] width 316 height 35
paste input "Data Analytics"
type input "Data Analytics"
click at [517, 178] on span at bounding box center [531, 184] width 34 height 35
click at [376, 183] on input "text" at bounding box center [356, 184] width 316 height 35
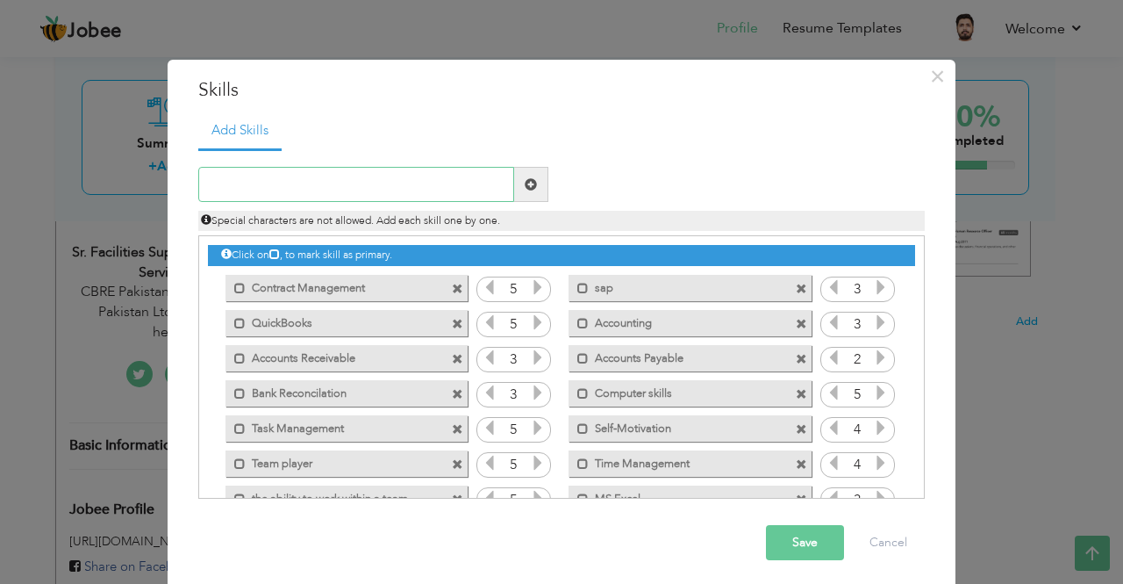
paste input "* Project"
click at [432, 190] on input "* Project" at bounding box center [356, 184] width 316 height 35
drag, startPoint x: 277, startPoint y: 181, endPoint x: 153, endPoint y: 205, distance: 127.0
click at [153, 205] on div "× Skills Add Skills * Project Duplicate entry 5 sap 3 QuickBooks" at bounding box center [561, 292] width 1123 height 584
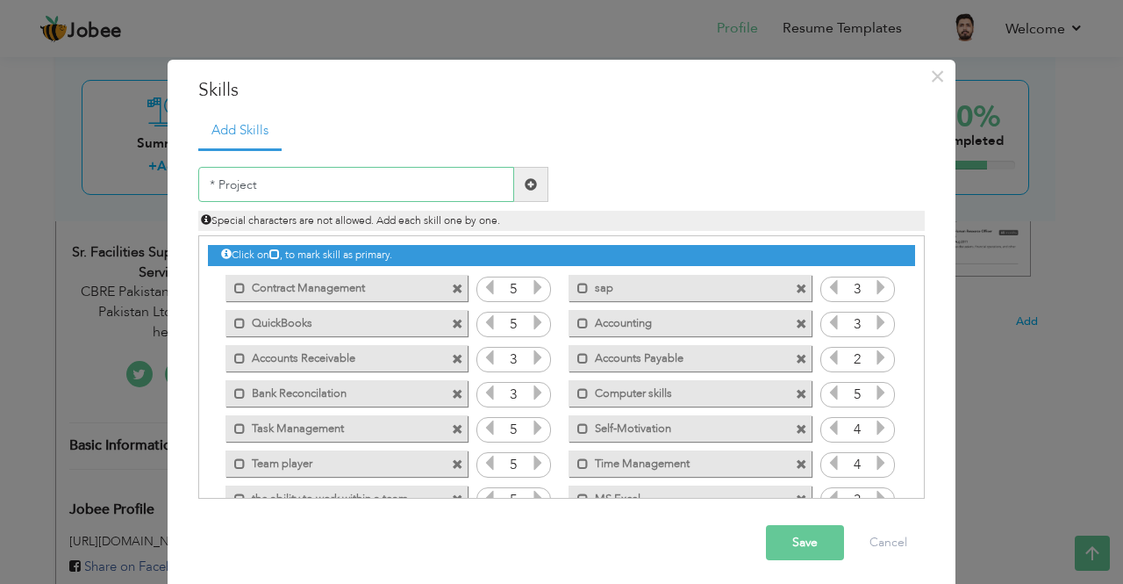
paste input "Project Management"
type input "Project Management"
click at [525, 182] on span at bounding box center [531, 184] width 12 height 12
click at [400, 189] on input "text" at bounding box center [356, 184] width 316 height 35
paste input "Canteen & Pantry Management"
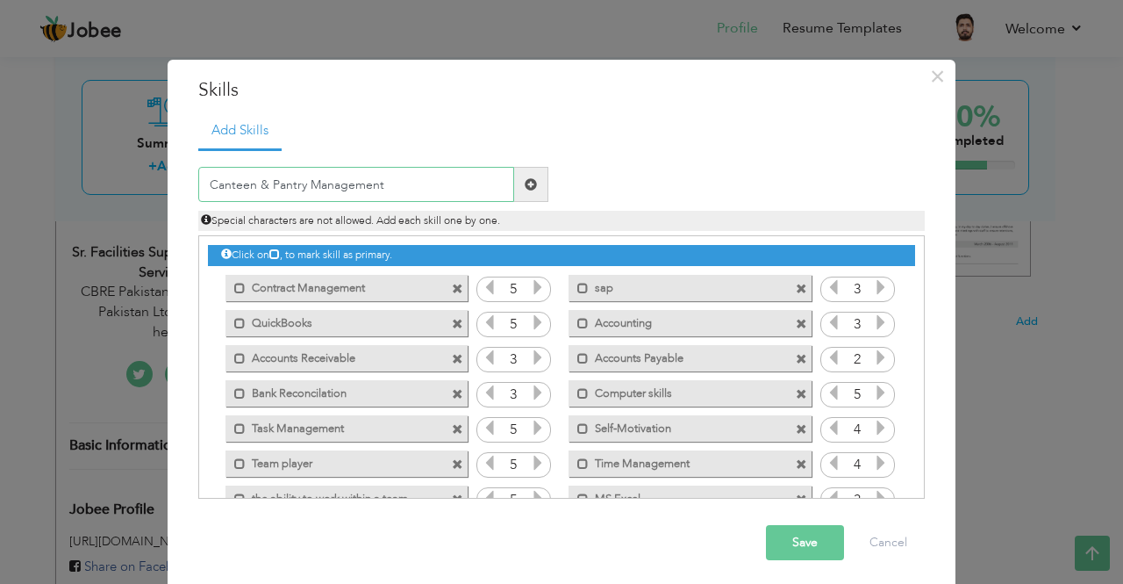
type input "Canteen & Pantry Management"
click at [546, 182] on div "Canteen & Pantry Management" at bounding box center [373, 184] width 376 height 35
click at [532, 185] on span at bounding box center [531, 184] width 34 height 35
click at [402, 180] on input "text" at bounding box center [356, 184] width 316 height 35
paste input "Courier & Mailroom Management"
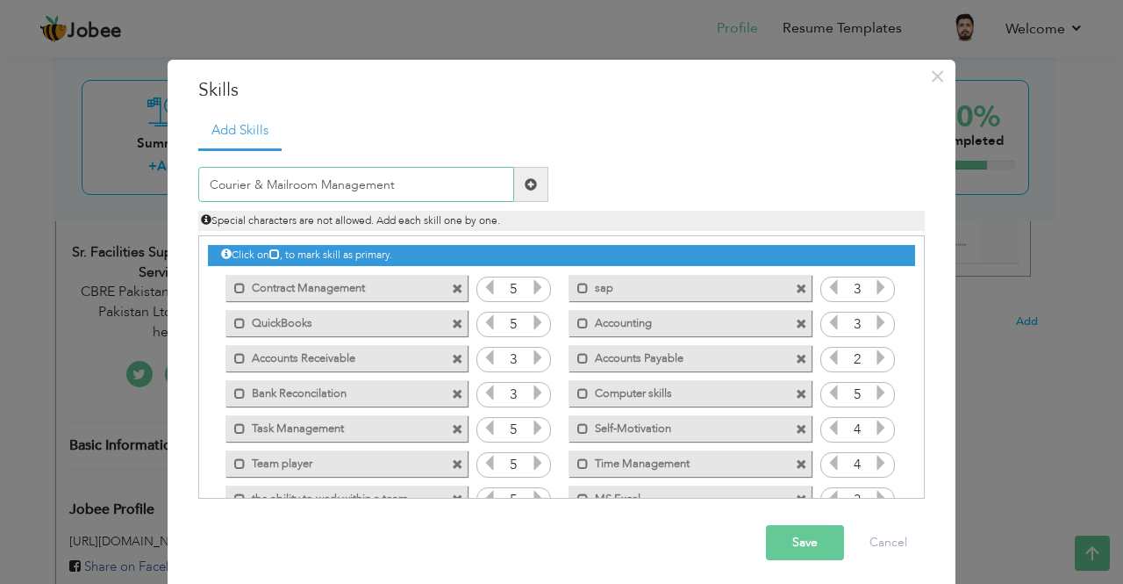
type input "Courier & Mailroom Management"
click at [529, 182] on span at bounding box center [531, 184] width 12 height 12
click at [374, 190] on input "text" at bounding box center [356, 184] width 316 height 35
paste input "Rental Facilities & Lease Management"
type input "Rental Facilities & Lease Management"
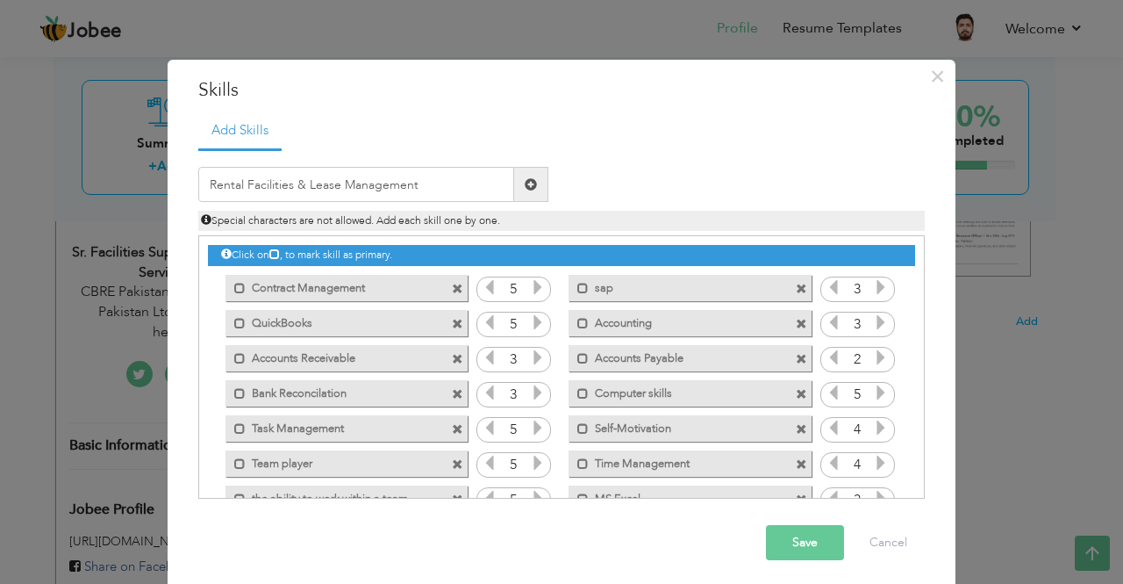
click at [525, 187] on span at bounding box center [531, 184] width 12 height 12
click at [418, 189] on input "text" at bounding box center [356, 184] width 316 height 35
paste input "Procurement Compliance"
type input "Procurement Compliance"
click at [525, 186] on span at bounding box center [531, 184] width 12 height 12
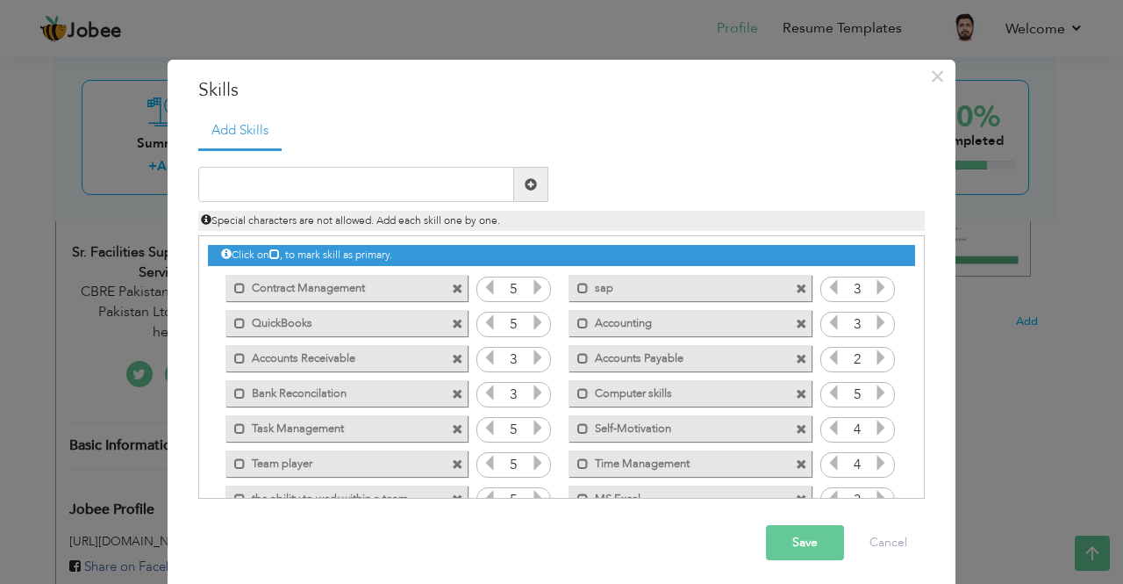
click at [365, 166] on div "Duplicate entry" at bounding box center [561, 323] width 727 height 351
click at [365, 182] on input "text" at bounding box center [356, 184] width 316 height 35
paste input "* TPRM Management"
click at [213, 185] on input "* TPRM Management" at bounding box center [356, 184] width 316 height 35
type input "TPRM Management"
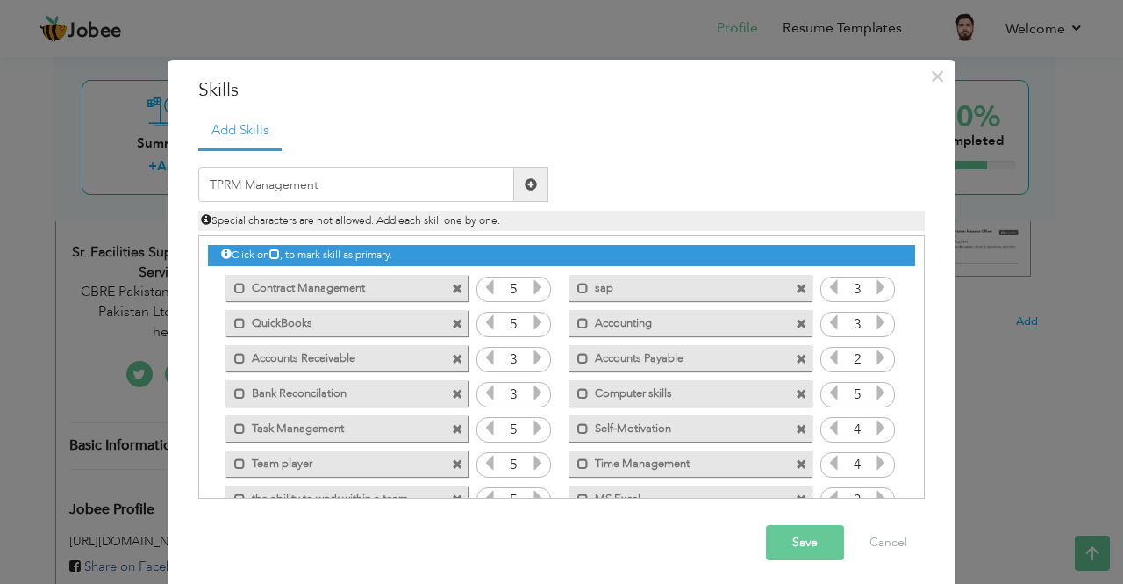
click at [515, 186] on span at bounding box center [531, 184] width 34 height 35
click at [419, 189] on input "text" at bounding box center [356, 184] width 316 height 35
paste input "Service Level Management"
type input "Service Level Management"
click at [533, 174] on span at bounding box center [531, 184] width 34 height 35
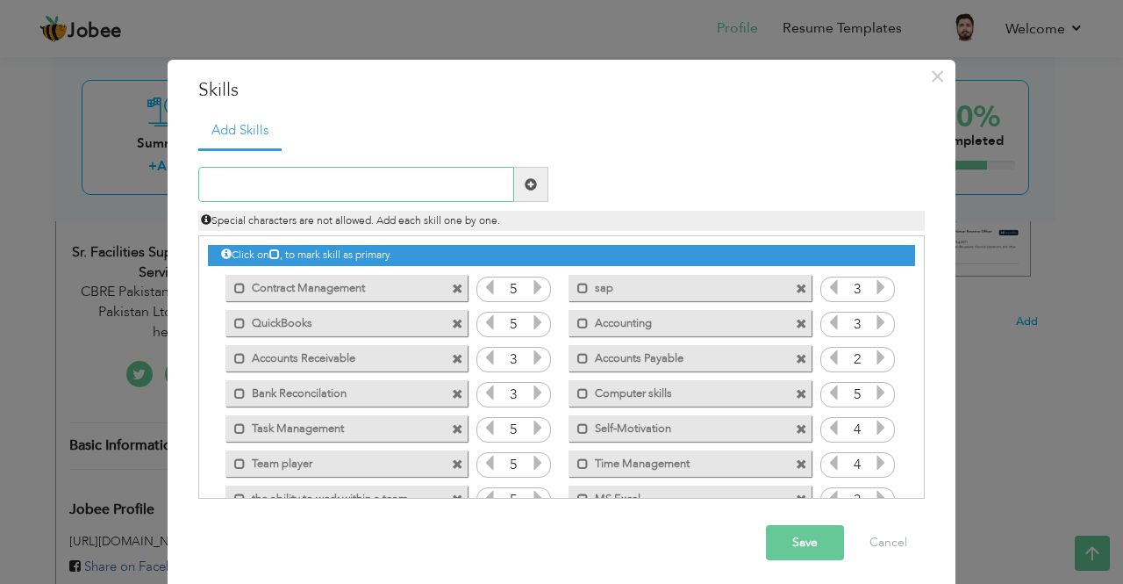
click at [400, 184] on input "text" at bounding box center [356, 184] width 316 height 35
paste input "Vendor Master Management"
type input "Vendor Master Management"
click at [526, 188] on span at bounding box center [531, 184] width 12 height 12
click at [382, 178] on input "text" at bounding box center [356, 184] width 316 height 35
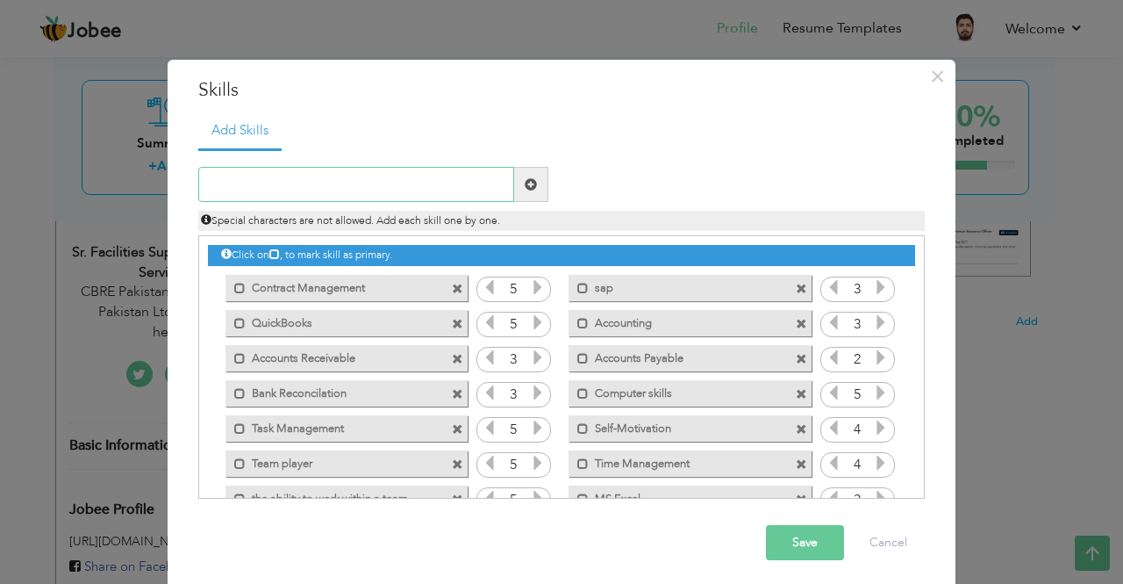
paste input "Contract Management"
type input "Contract Management"
click at [525, 187] on span at bounding box center [531, 184] width 12 height 12
click at [383, 189] on input "text" at bounding box center [356, 184] width 316 height 35
paste input "Risk Management"
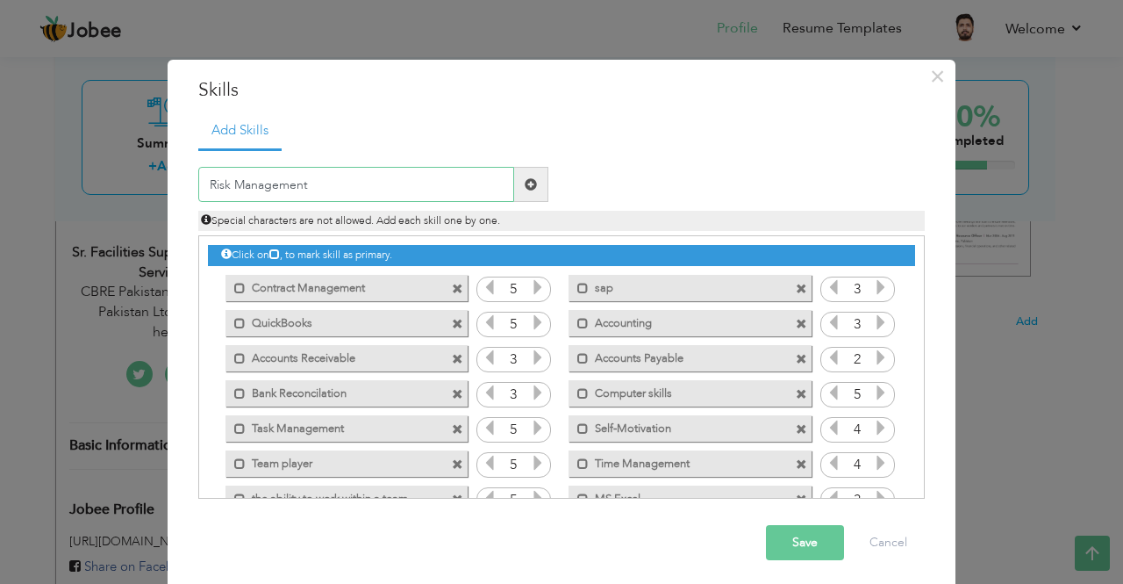
type input "Risk Management"
click at [531, 183] on span at bounding box center [531, 184] width 34 height 35
click at [341, 180] on input "text" at bounding box center [356, 184] width 316 height 35
paste input "Leadership"
type input "Leadership"
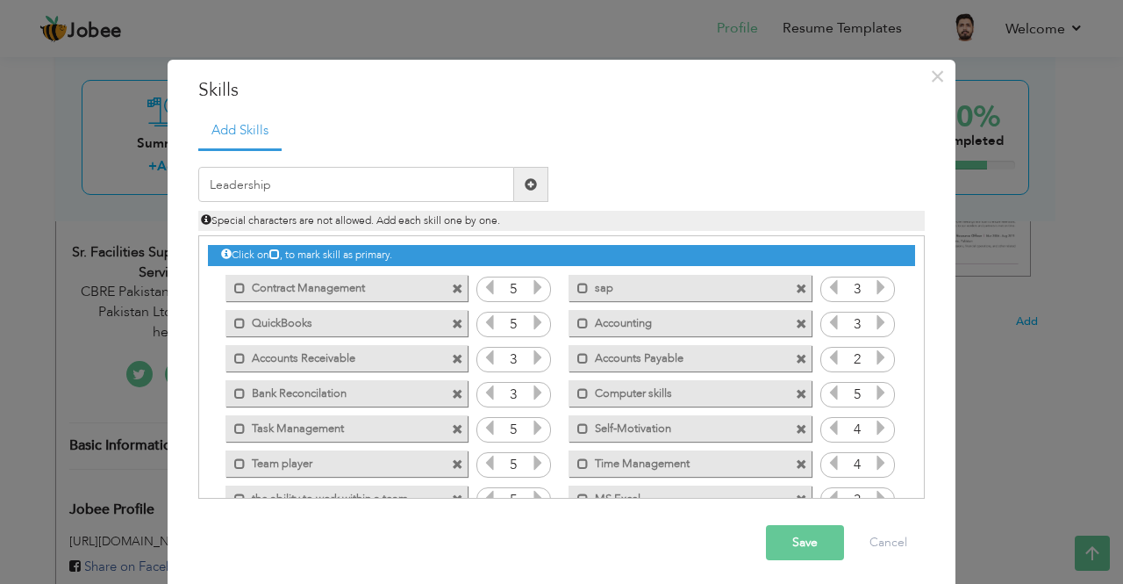
click at [530, 181] on span at bounding box center [531, 184] width 12 height 12
click at [372, 185] on input "text" at bounding box center [356, 184] width 316 height 35
paste input "Communication"
type input "Communication"
click at [532, 184] on span at bounding box center [531, 184] width 34 height 35
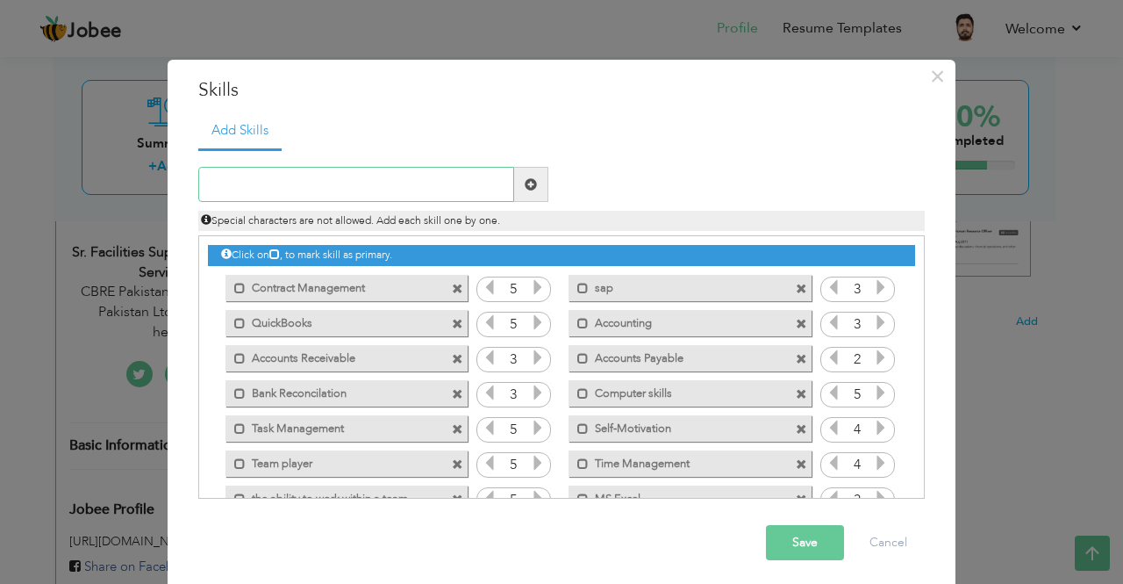
click at [373, 180] on input "text" at bounding box center [356, 184] width 316 height 35
paste input "Problem Solving"
type input "Problem Solving"
click at [525, 183] on span at bounding box center [531, 184] width 12 height 12
click at [412, 194] on input "text" at bounding box center [356, 184] width 316 height 35
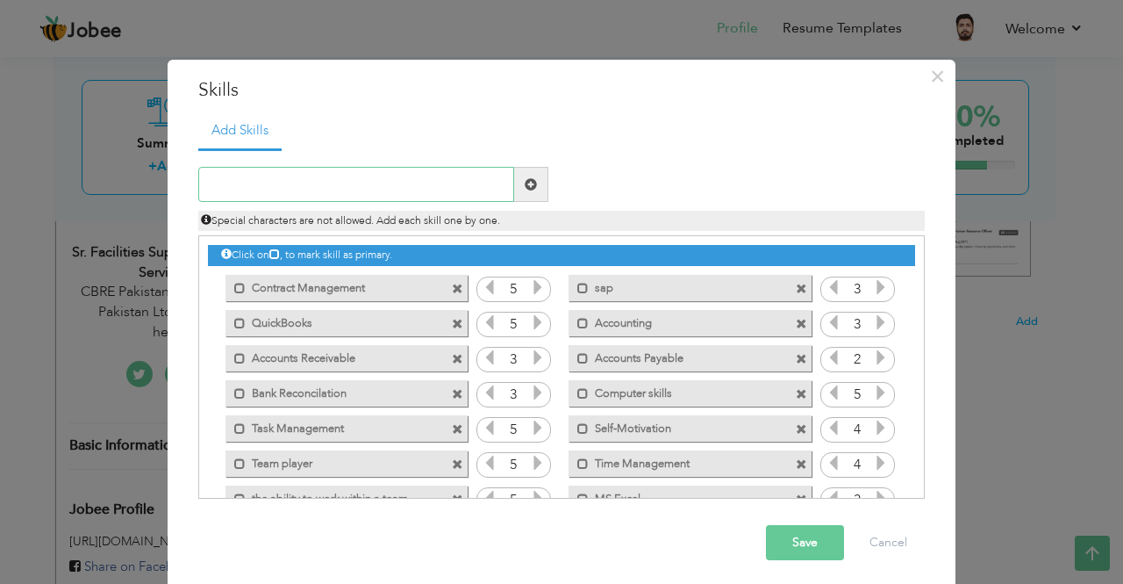
paste input "Vendor Relationship Management"
type input "Vendor Relationship Management"
click at [533, 185] on span at bounding box center [531, 184] width 34 height 35
click at [349, 178] on input "text" at bounding box center [356, 184] width 316 height 35
paste input "* Compliance and Auditing"
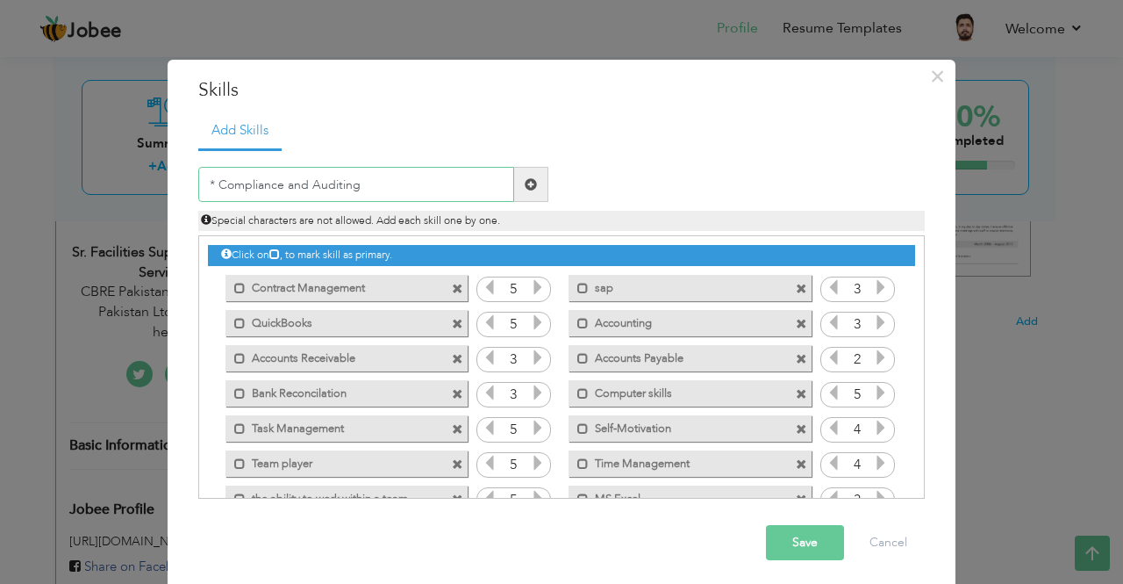
click at [209, 187] on input "* Compliance and Auditing" at bounding box center [356, 184] width 316 height 35
type input "Compliance and Auditing"
click at [525, 186] on span at bounding box center [531, 184] width 12 height 12
click at [372, 183] on input "text" at bounding box center [356, 184] width 316 height 35
paste input "Stakeholder Collaboration"
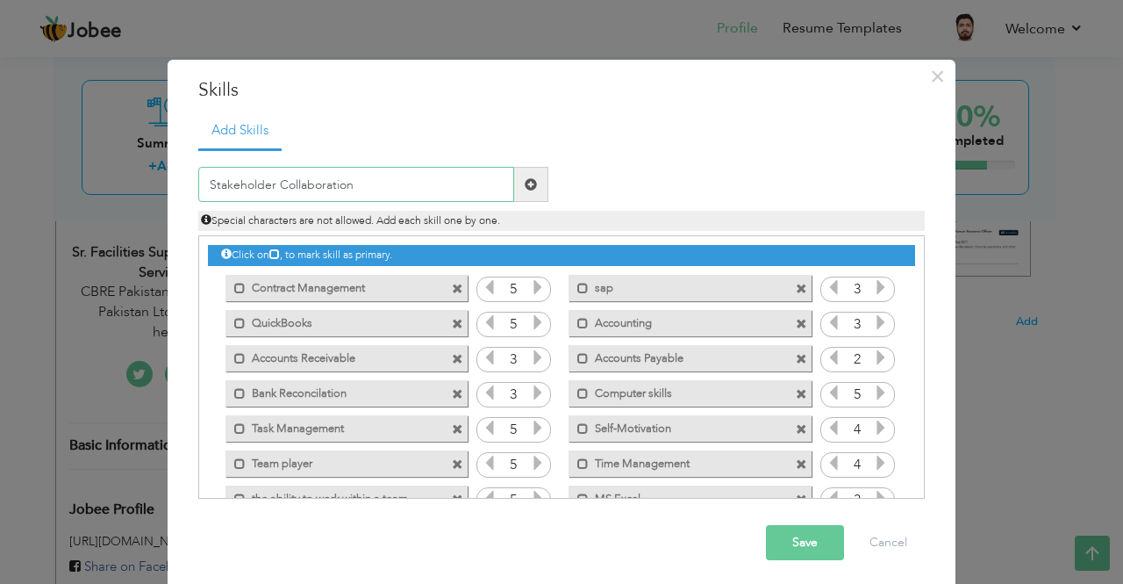
type input "Stakeholder Collaboration"
click at [516, 178] on span at bounding box center [531, 184] width 34 height 35
click at [375, 191] on input "text" at bounding box center [356, 184] width 316 height 35
paste input "Process Improvement"
type input "Process Improvement"
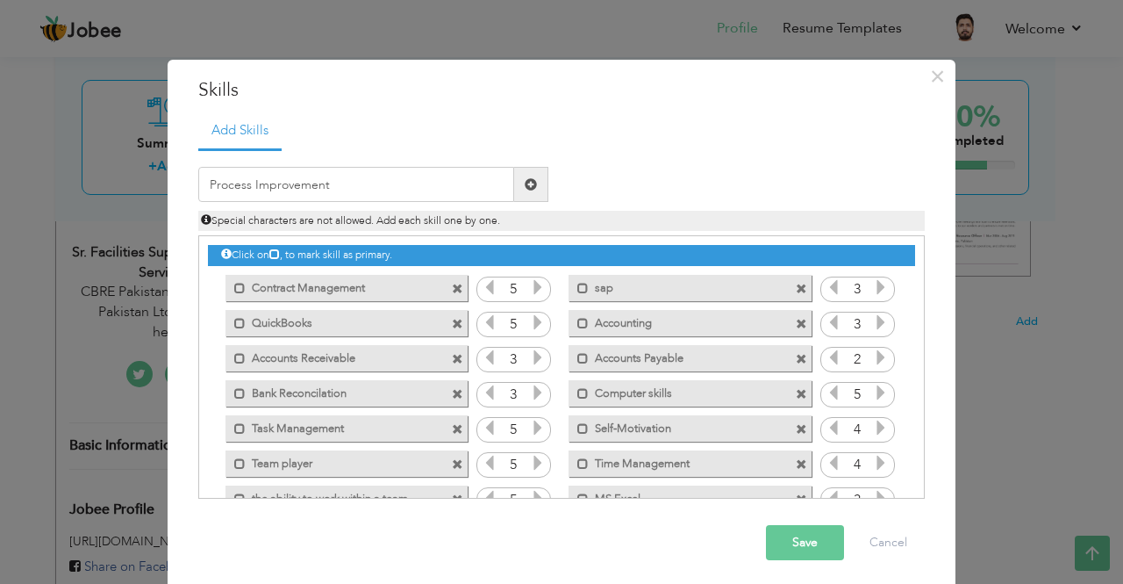
click at [525, 179] on span at bounding box center [531, 184] width 12 height 12
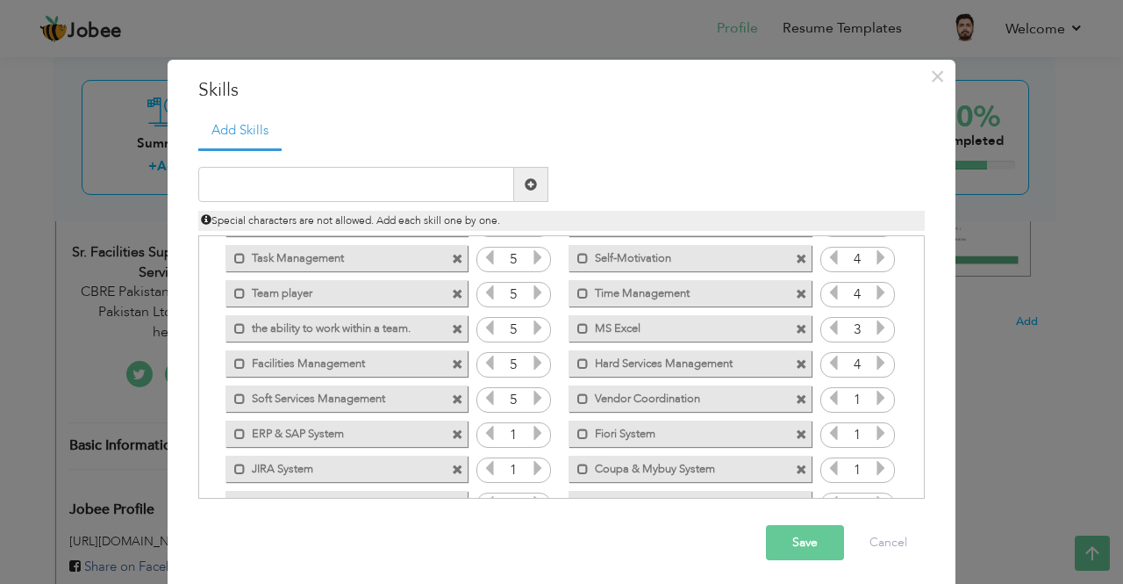
scroll to position [191, 0]
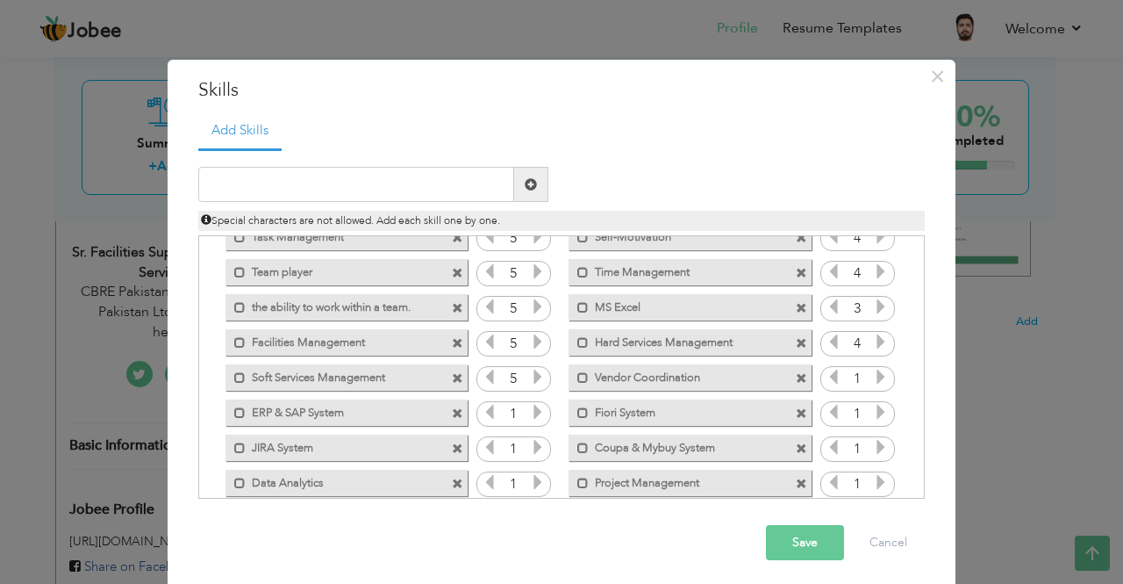
click at [535, 410] on icon at bounding box center [538, 412] width 16 height 16
click at [530, 410] on icon at bounding box center [538, 412] width 16 height 16
click at [530, 443] on icon at bounding box center [538, 447] width 16 height 16
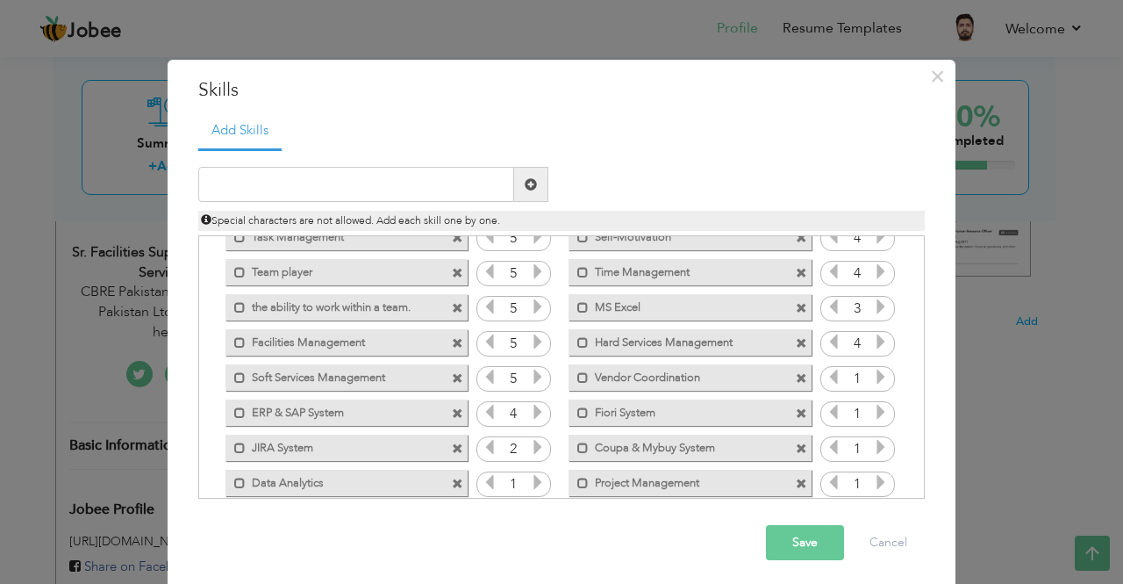
click at [530, 443] on icon at bounding box center [538, 447] width 16 height 16
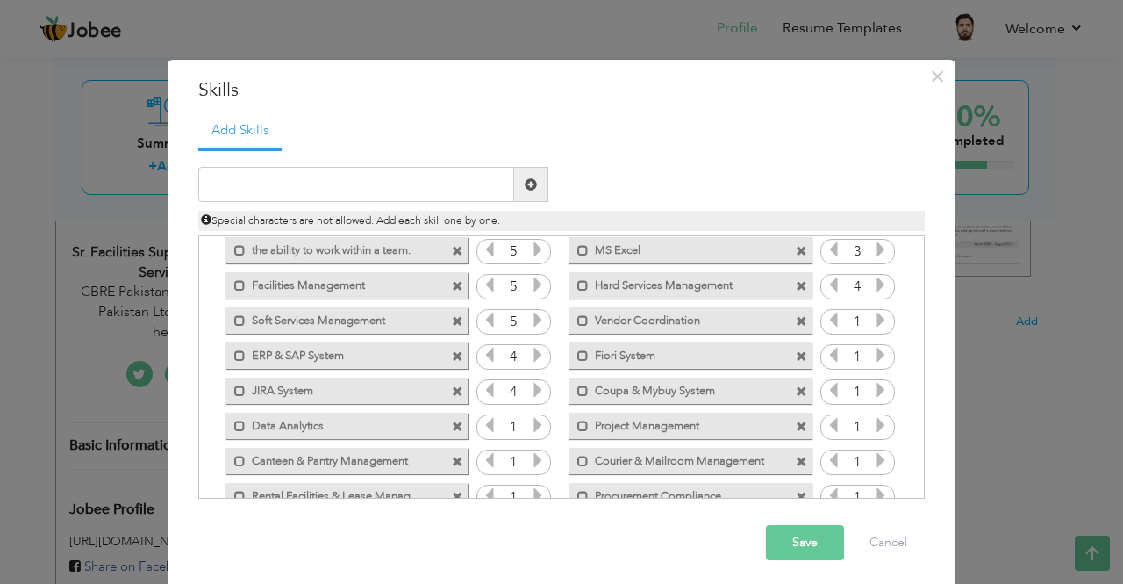
scroll to position [249, 0]
click at [530, 417] on icon at bounding box center [538, 424] width 16 height 16
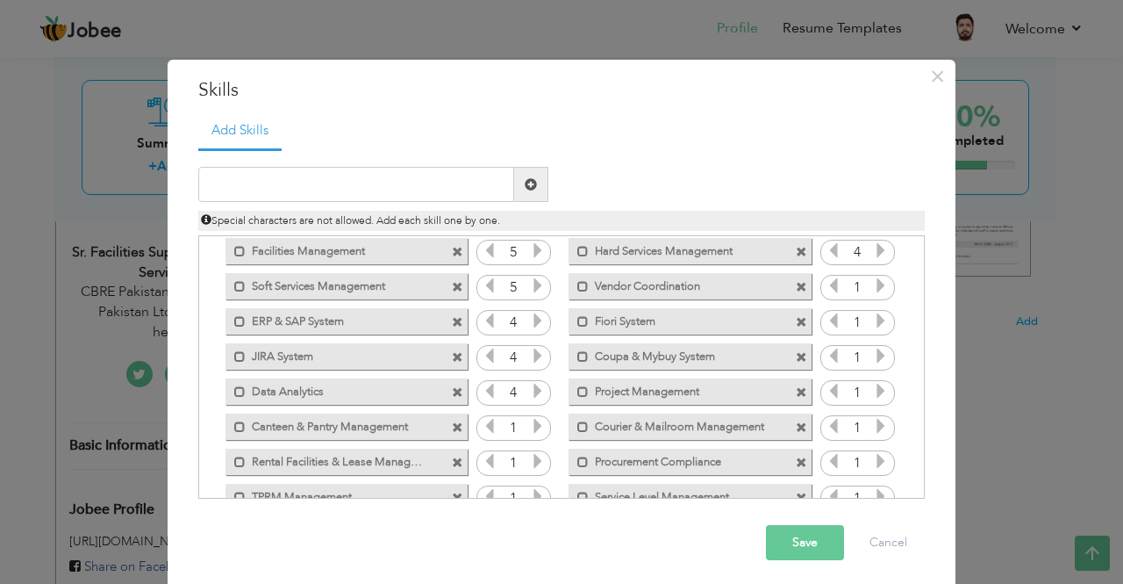
click at [530, 421] on icon at bounding box center [538, 426] width 16 height 16
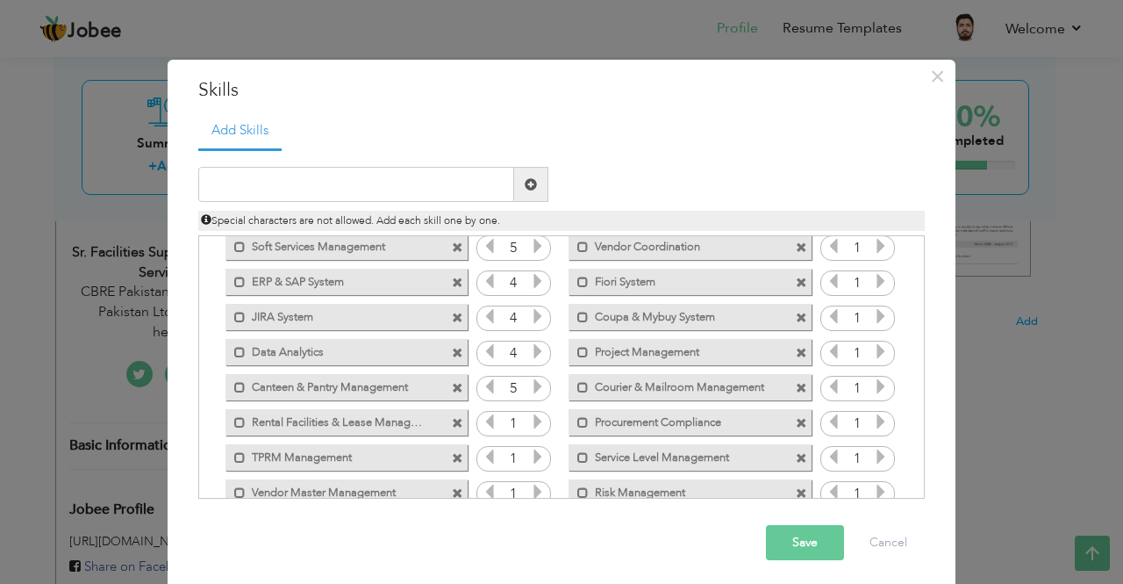
scroll to position [332, 0]
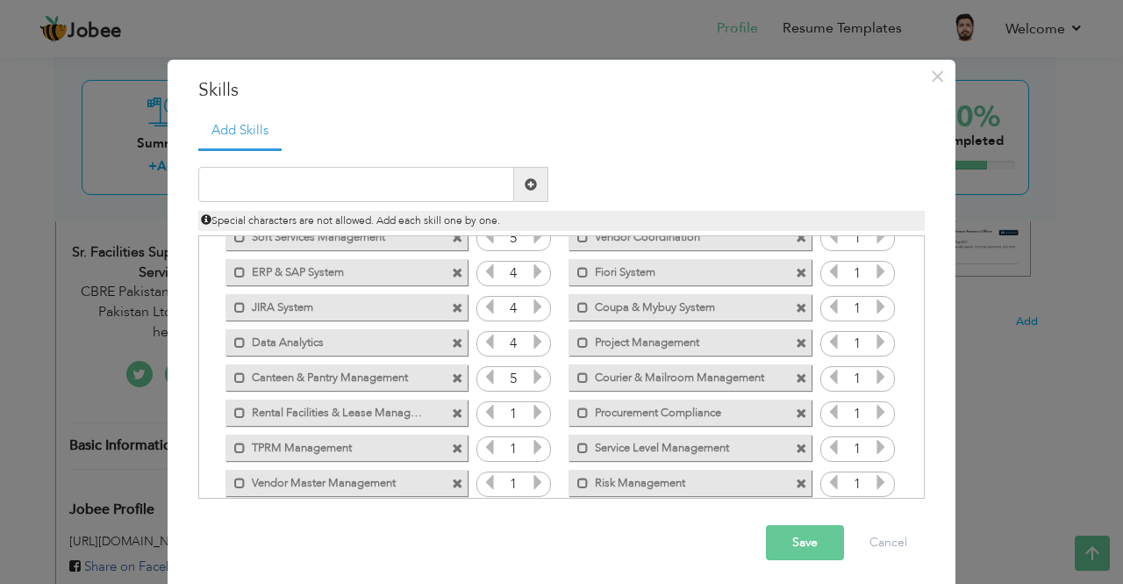
click at [530, 421] on span at bounding box center [538, 414] width 16 height 23
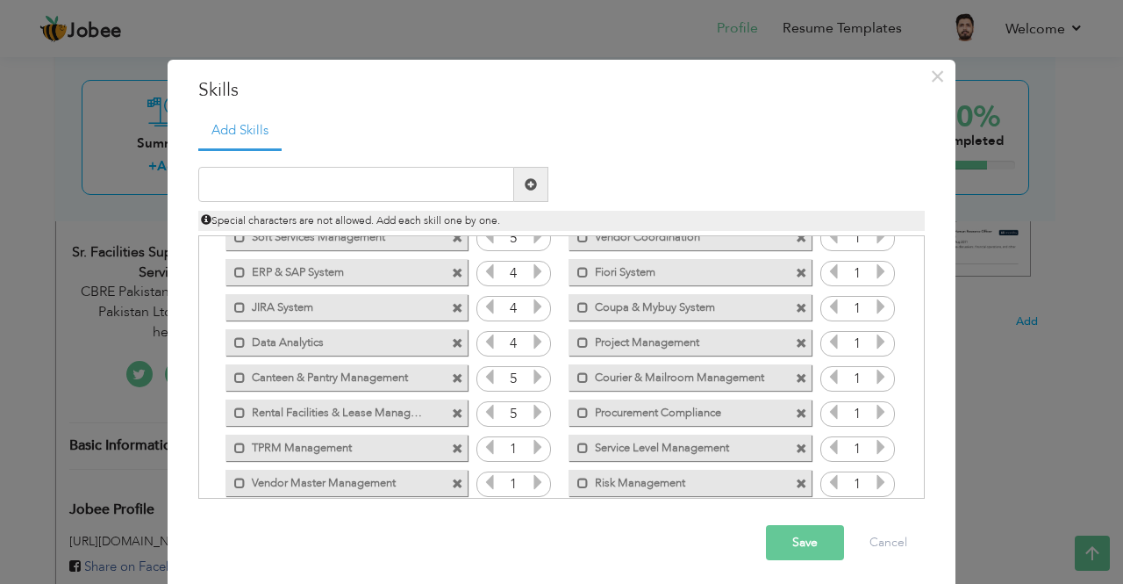
click at [537, 445] on div "1" at bounding box center [513, 449] width 75 height 26
click at [536, 445] on icon at bounding box center [538, 447] width 16 height 16
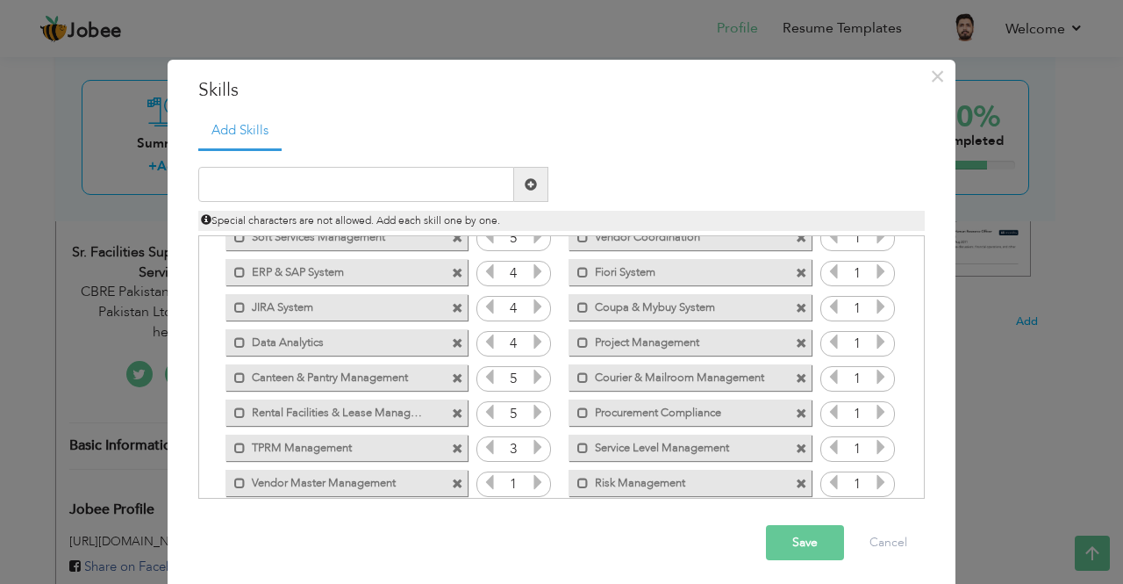
click at [536, 445] on icon at bounding box center [538, 447] width 16 height 16
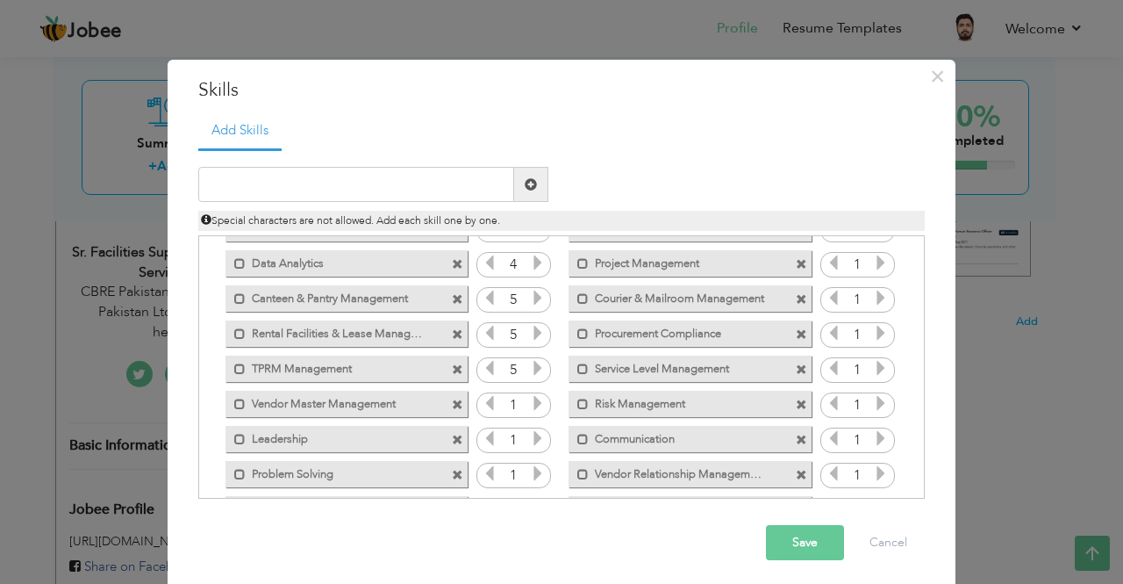
scroll to position [412, 0]
click at [530, 396] on icon at bounding box center [538, 401] width 16 height 16
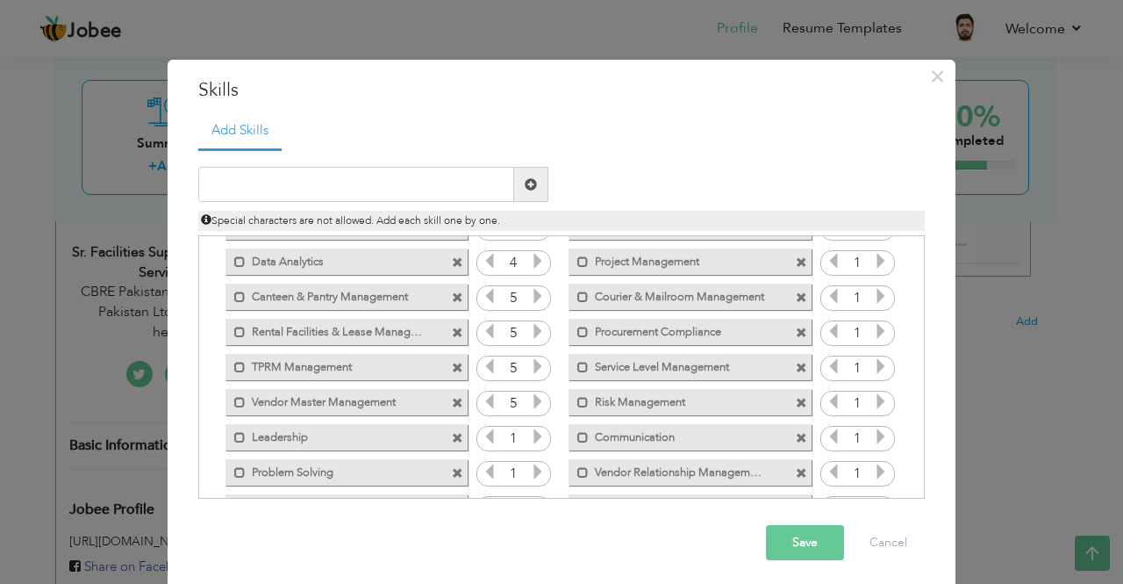
click at [530, 434] on icon at bounding box center [538, 436] width 16 height 16
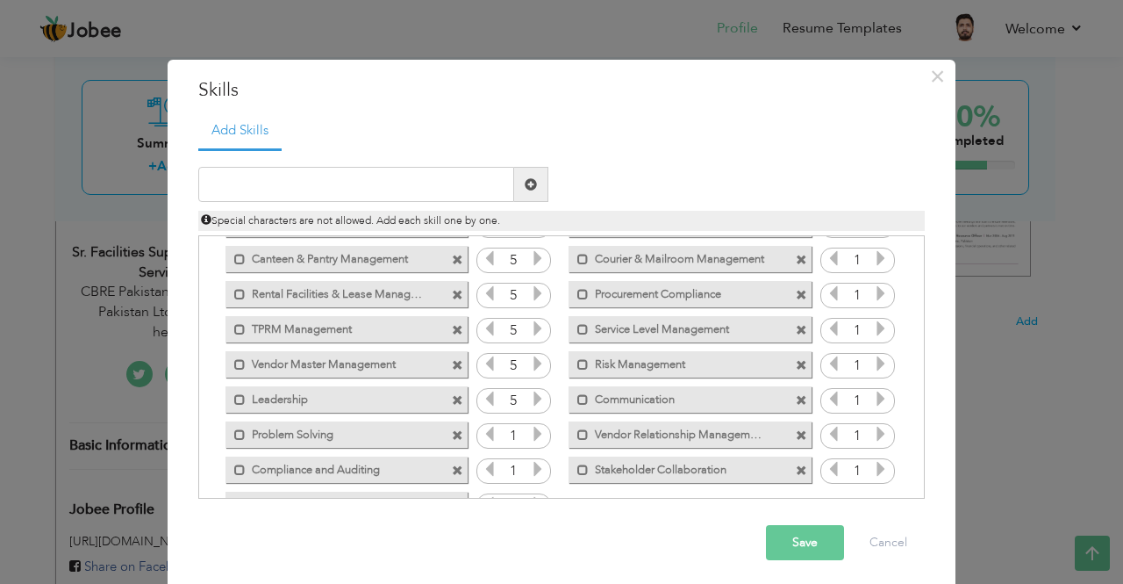
scroll to position [451, 0]
click at [530, 431] on icon at bounding box center [538, 433] width 16 height 16
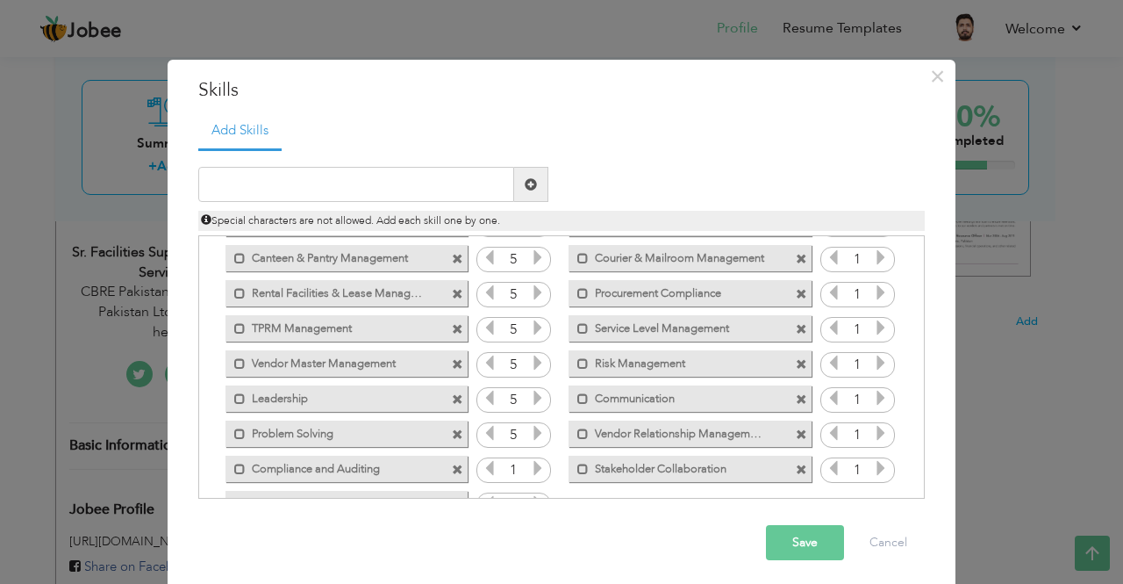
click at [530, 431] on icon at bounding box center [538, 433] width 16 height 16
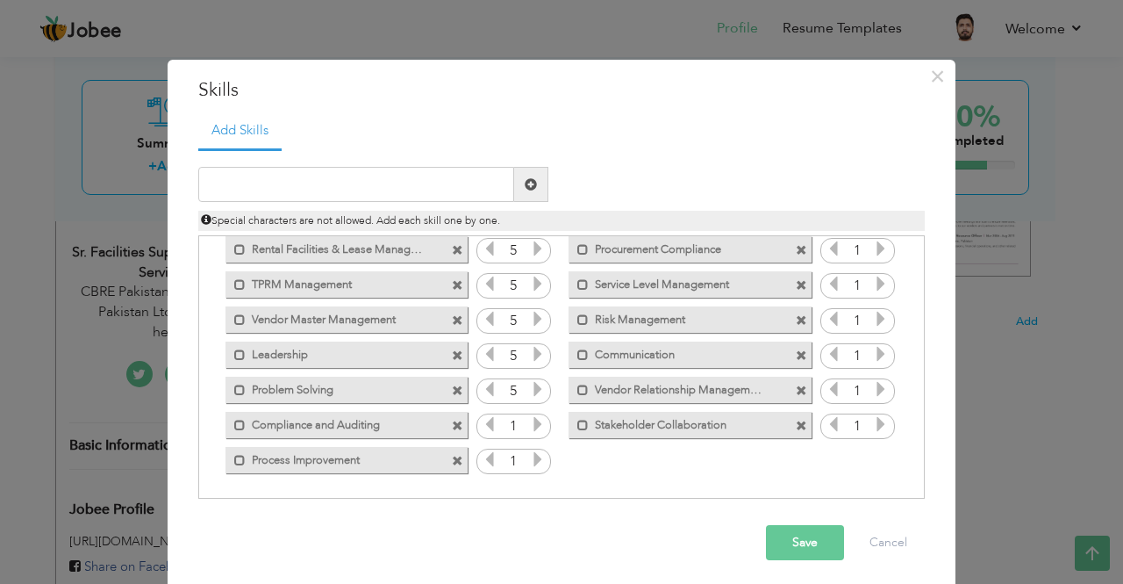
click at [532, 421] on icon at bounding box center [538, 424] width 16 height 16
click at [530, 426] on icon at bounding box center [538, 424] width 16 height 16
click at [539, 456] on div "1" at bounding box center [513, 461] width 75 height 26
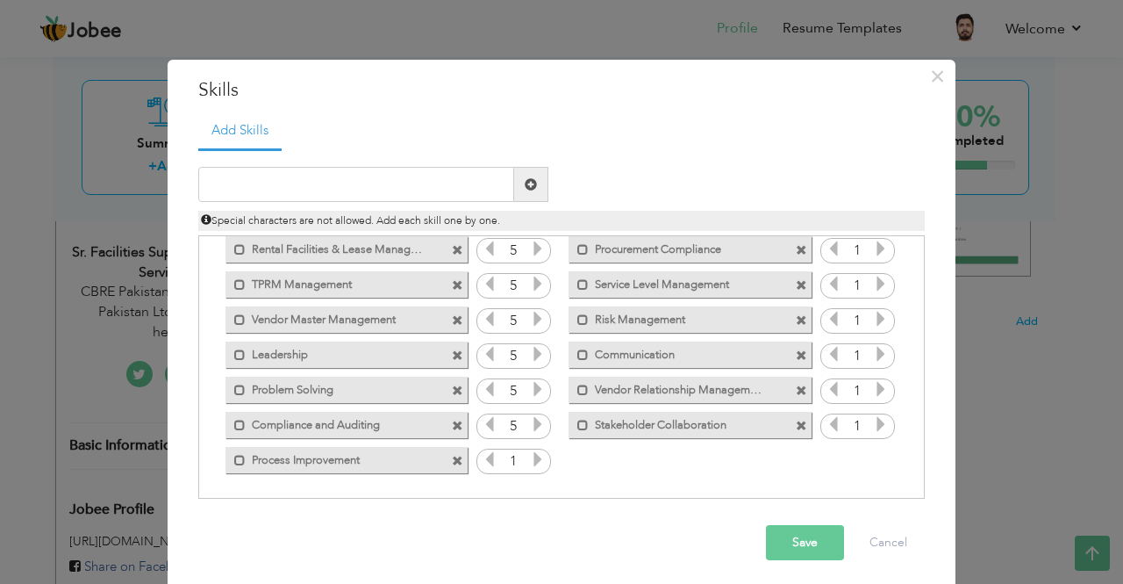
click at [539, 456] on div "1" at bounding box center [513, 461] width 75 height 26
click at [532, 458] on icon at bounding box center [538, 459] width 16 height 16
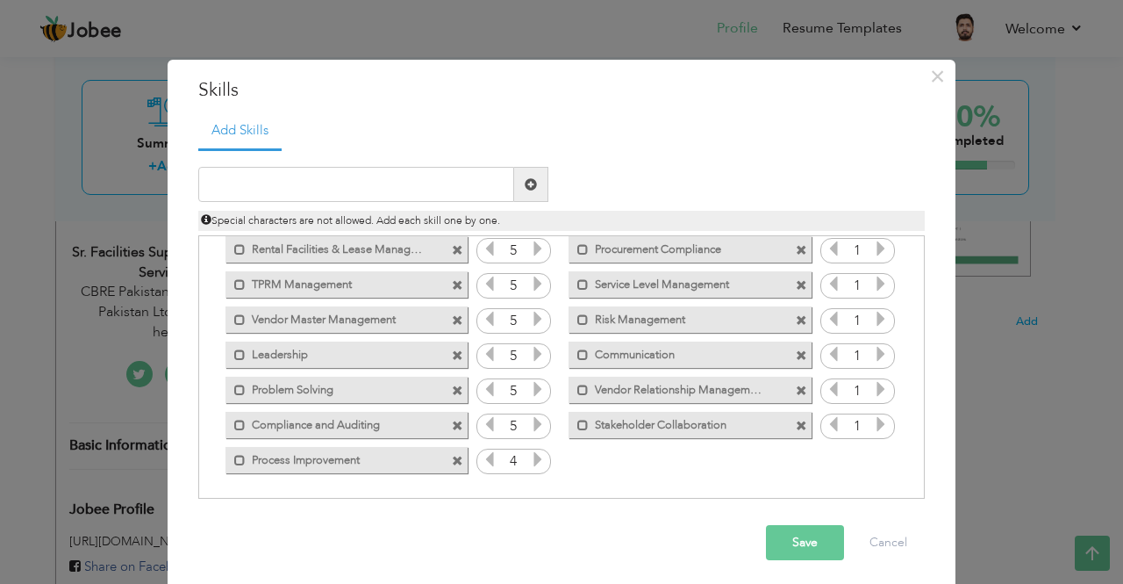
click at [532, 458] on icon at bounding box center [538, 459] width 16 height 16
click at [873, 424] on icon at bounding box center [881, 424] width 16 height 16
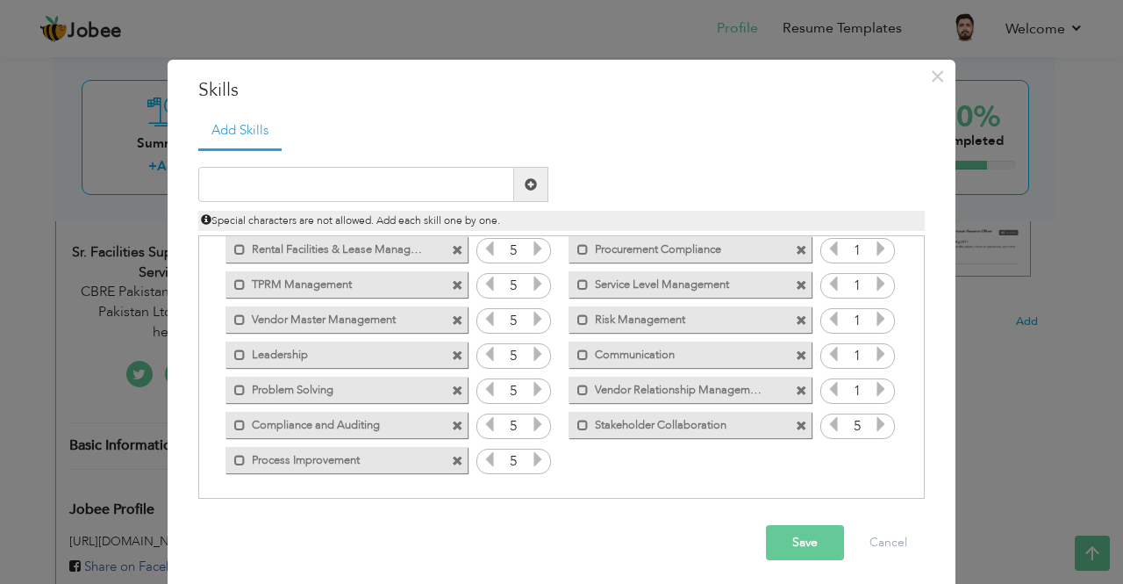
click at [873, 424] on icon at bounding box center [881, 424] width 16 height 16
click at [874, 386] on icon at bounding box center [881, 389] width 16 height 16
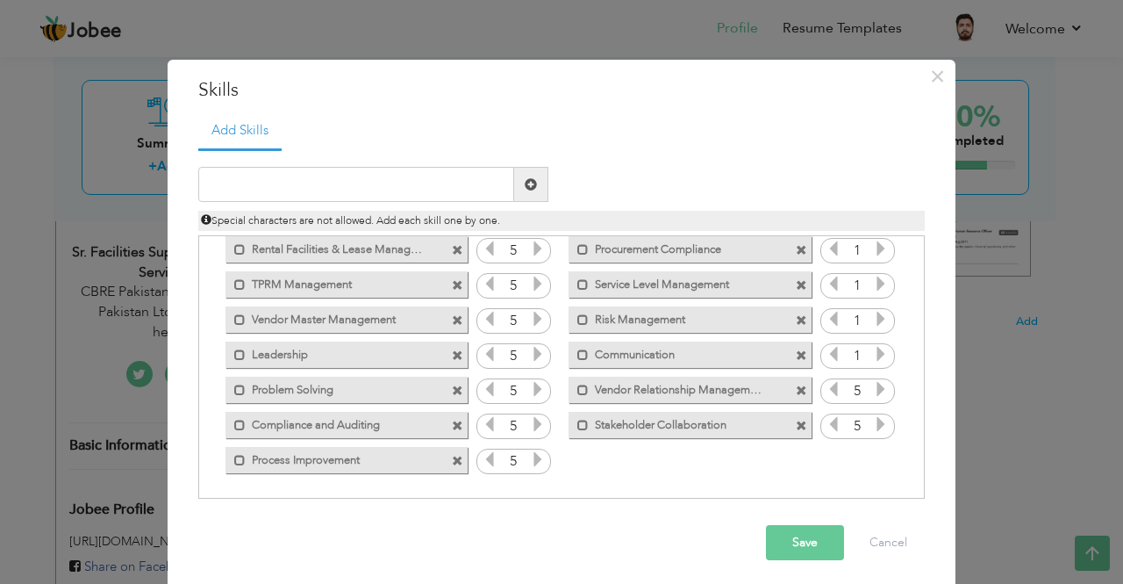
click at [873, 357] on icon at bounding box center [881, 354] width 16 height 16
click at [874, 316] on icon at bounding box center [881, 319] width 16 height 16
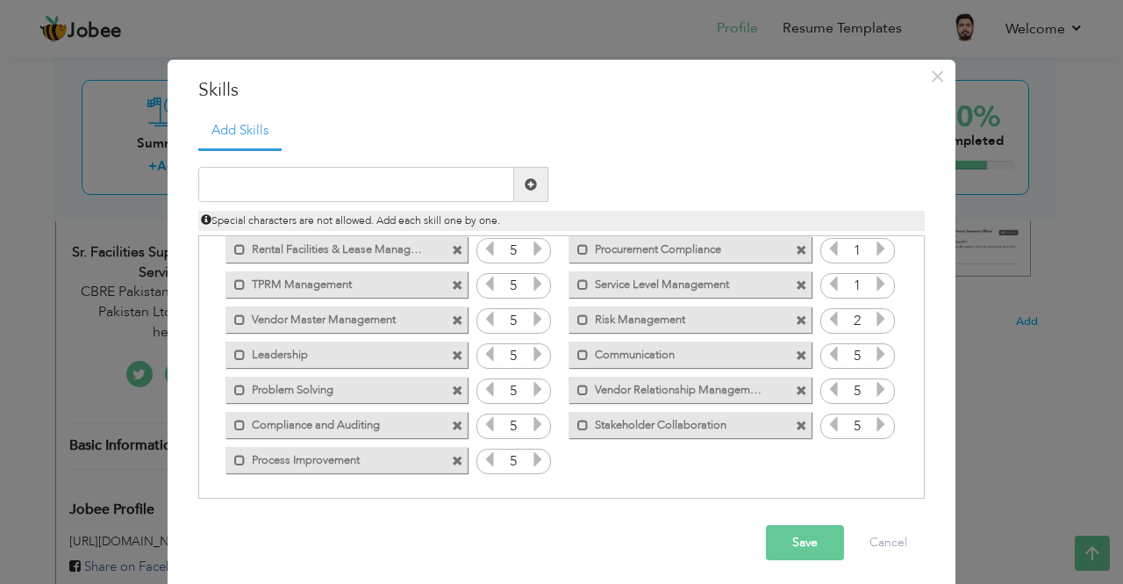
click at [874, 316] on icon at bounding box center [881, 319] width 16 height 16
click at [873, 319] on icon at bounding box center [881, 319] width 16 height 16
click at [873, 288] on icon at bounding box center [881, 284] width 16 height 16
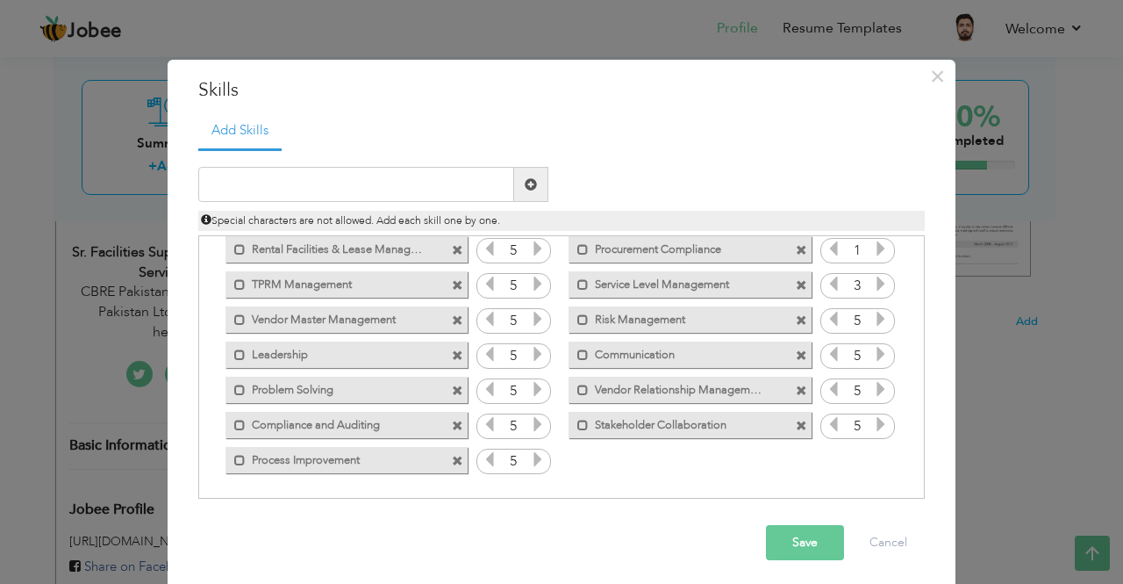
click at [873, 288] on icon at bounding box center [881, 284] width 16 height 16
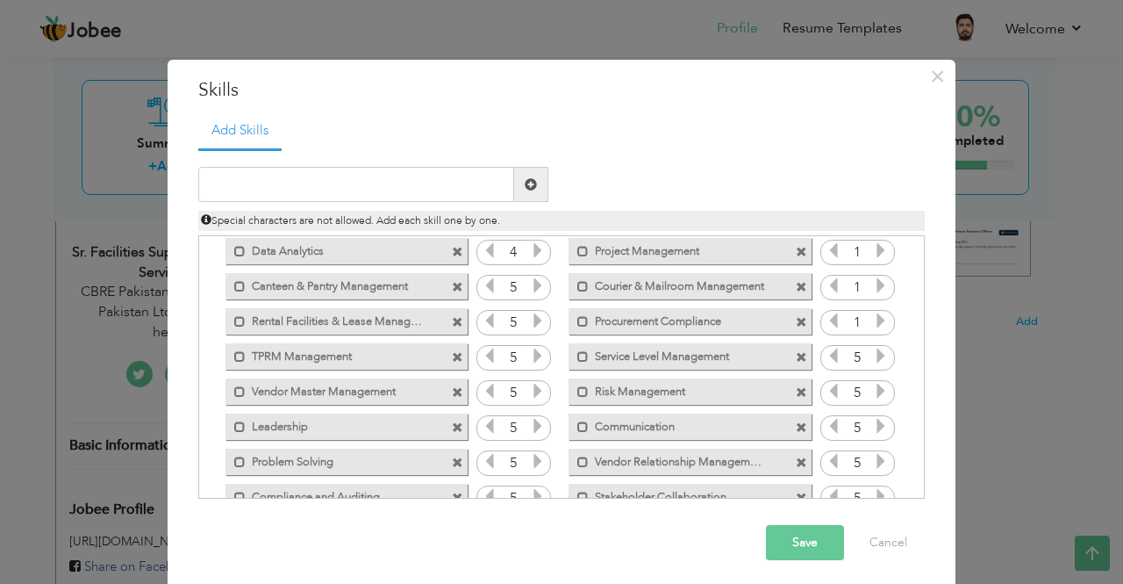
click at [876, 317] on icon at bounding box center [881, 320] width 16 height 16
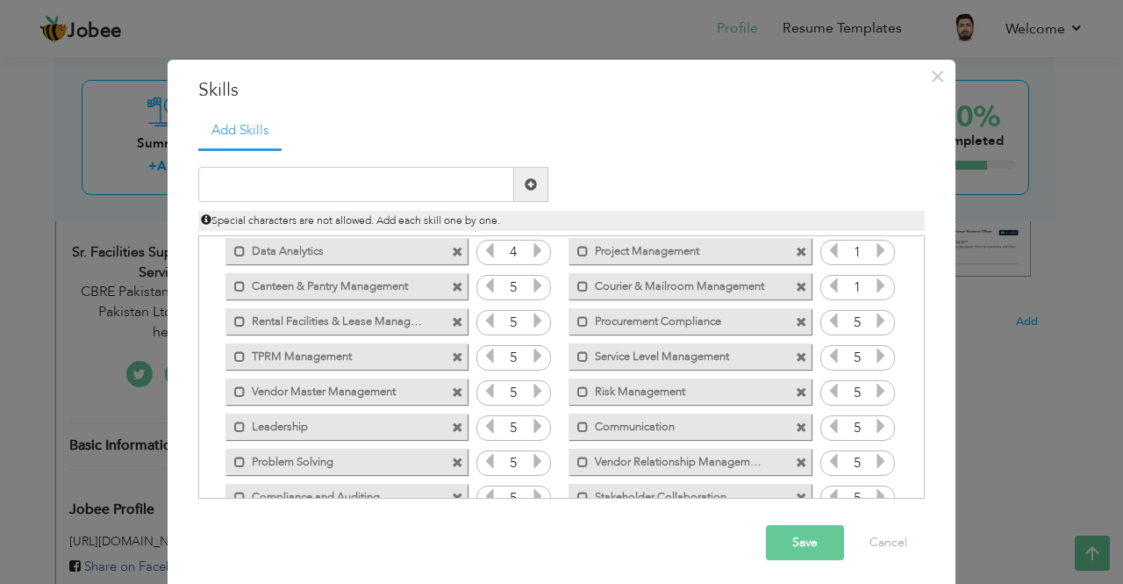
click at [874, 286] on icon at bounding box center [881, 285] width 16 height 16
click at [877, 251] on icon at bounding box center [881, 250] width 16 height 16
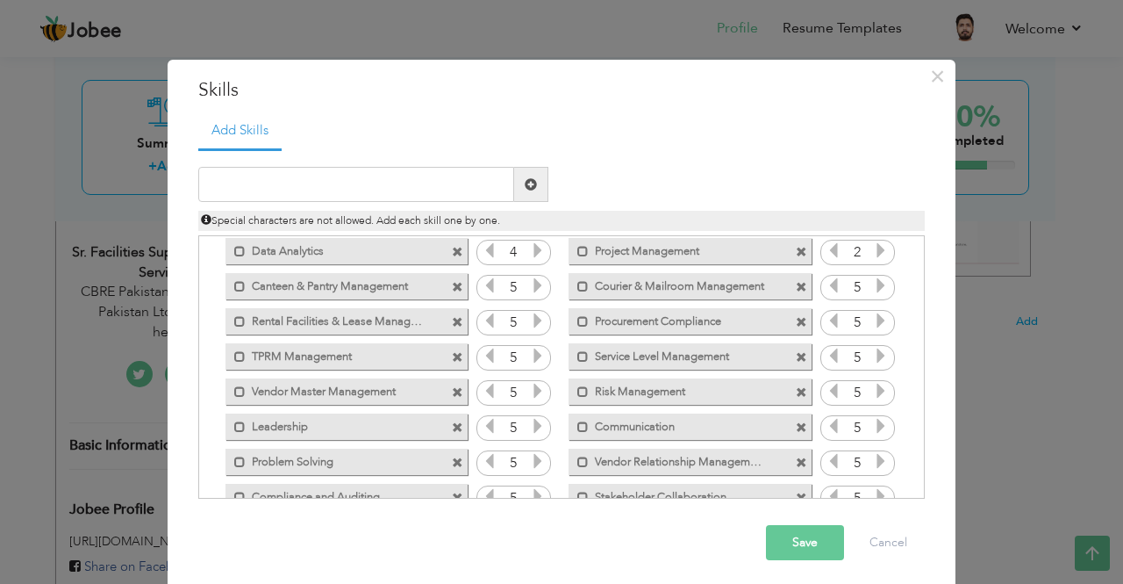
click at [877, 251] on icon at bounding box center [881, 250] width 16 height 16
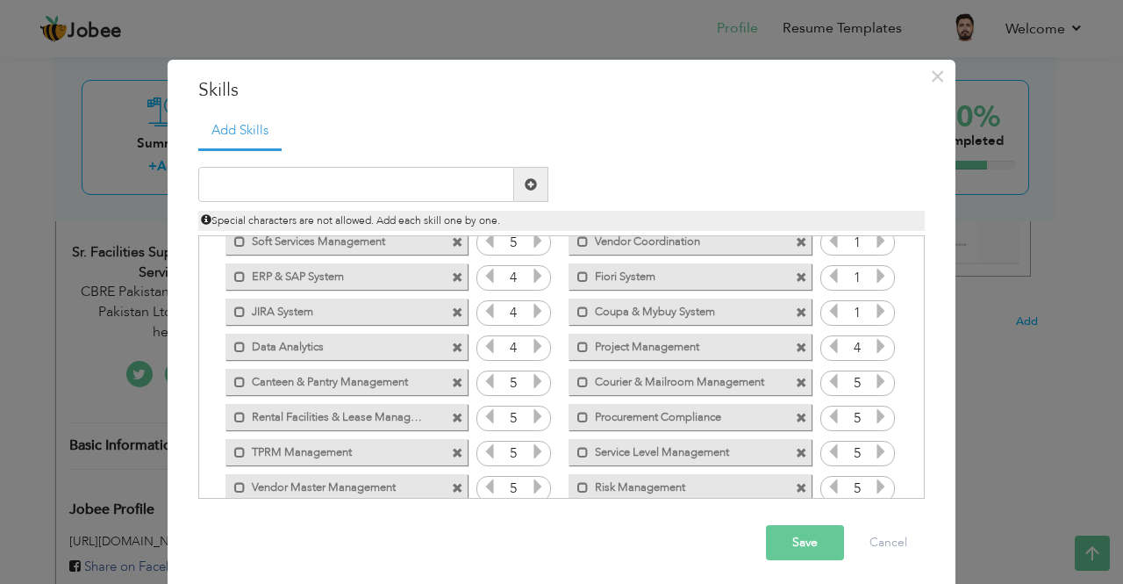
scroll to position [325, 0]
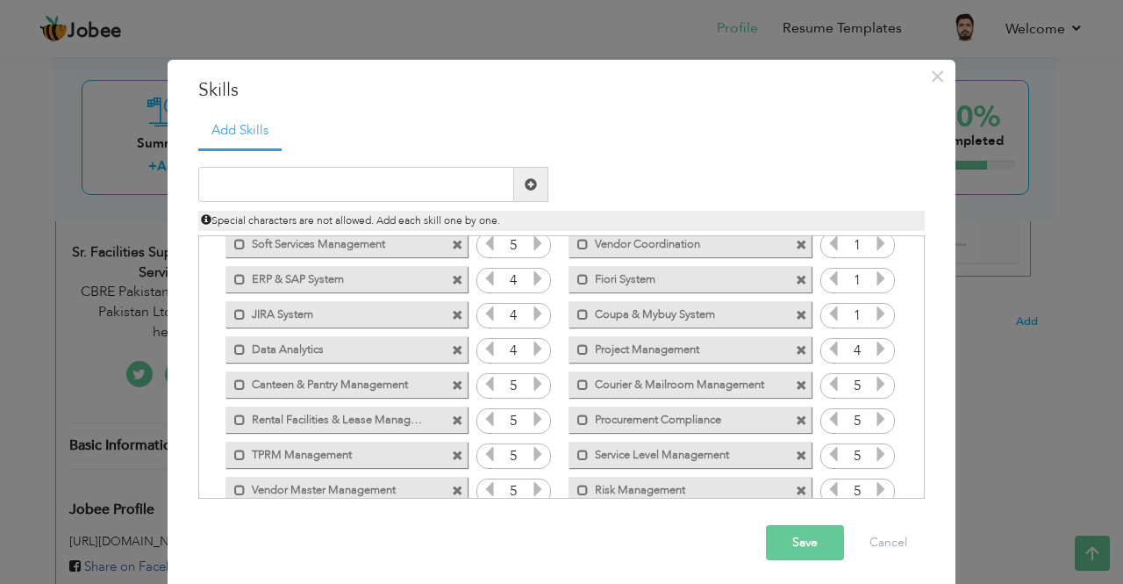
click at [872, 291] on div "1" at bounding box center [857, 281] width 75 height 26
click at [873, 271] on icon at bounding box center [881, 278] width 16 height 16
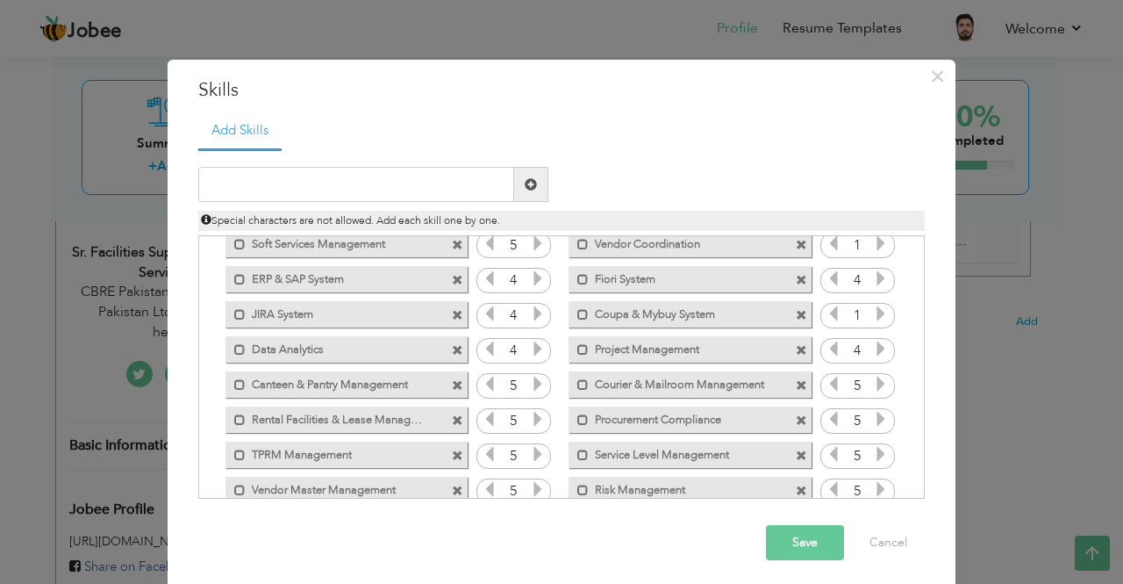
click at [873, 271] on icon at bounding box center [881, 278] width 16 height 16
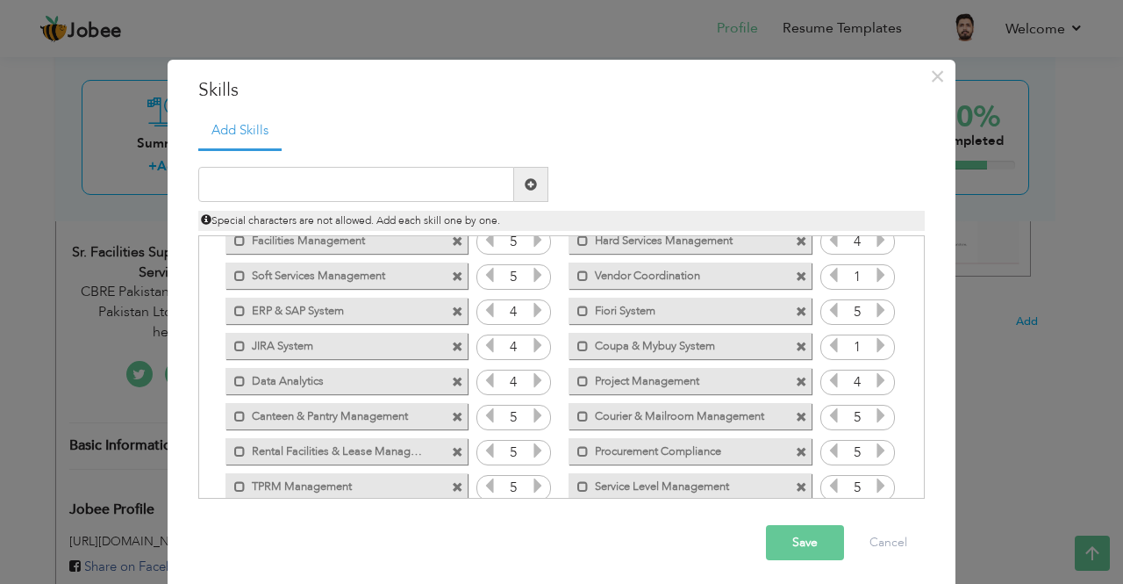
scroll to position [292, 0]
click at [873, 271] on icon at bounding box center [881, 276] width 16 height 16
click at [876, 268] on icon at bounding box center [881, 276] width 16 height 16
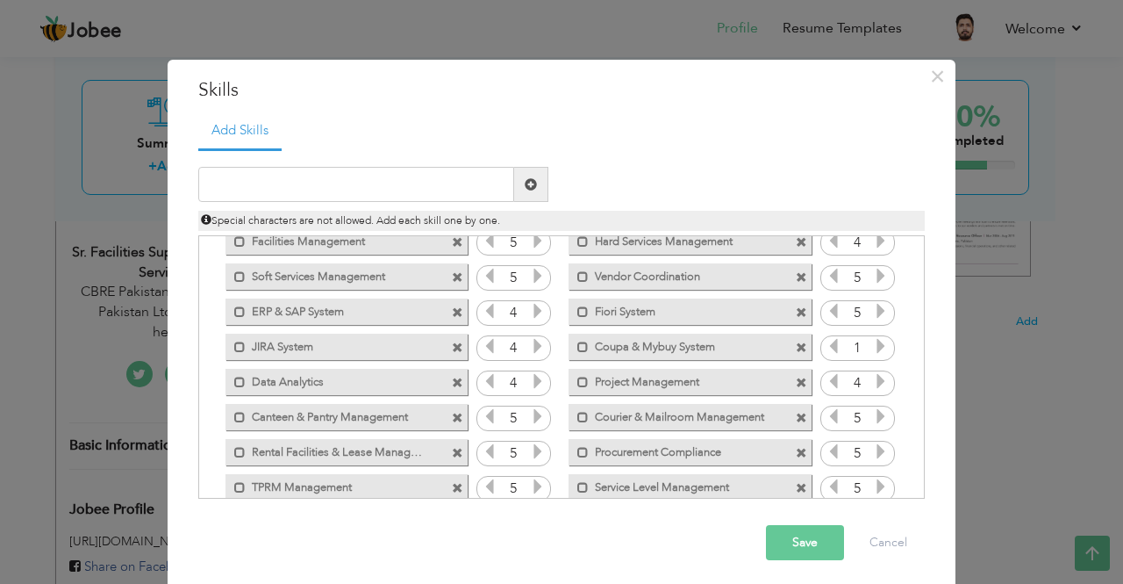
click at [876, 268] on icon at bounding box center [881, 276] width 16 height 16
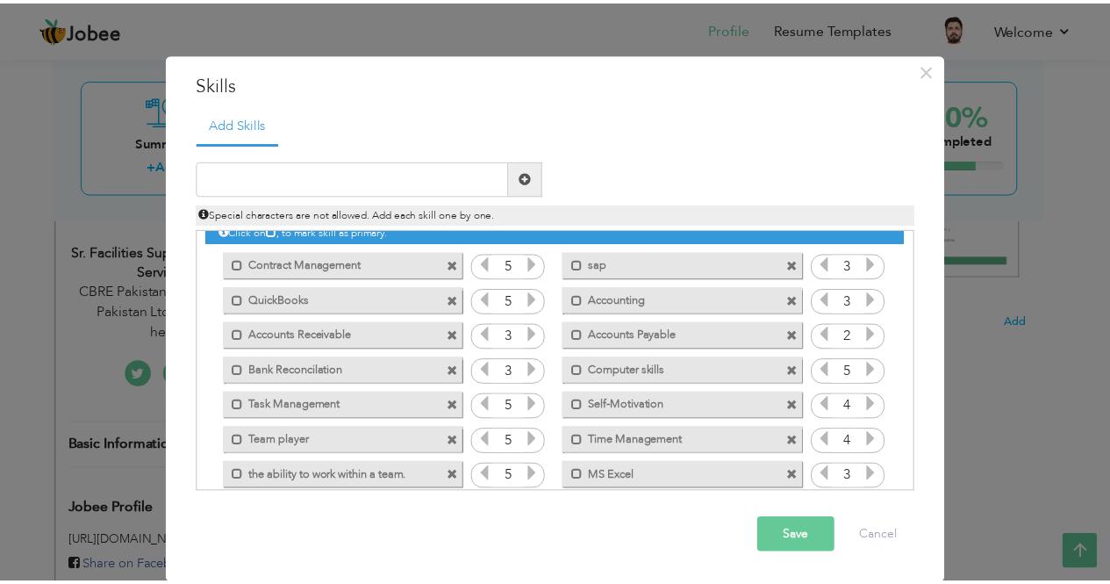
scroll to position [0, 0]
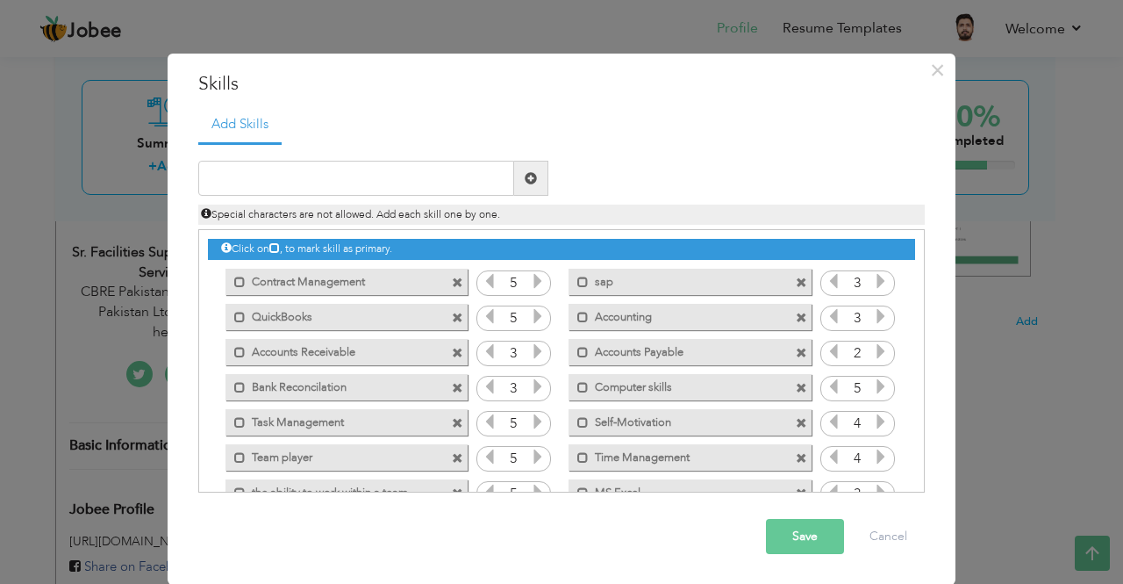
click at [794, 546] on button "Save" at bounding box center [805, 536] width 78 height 35
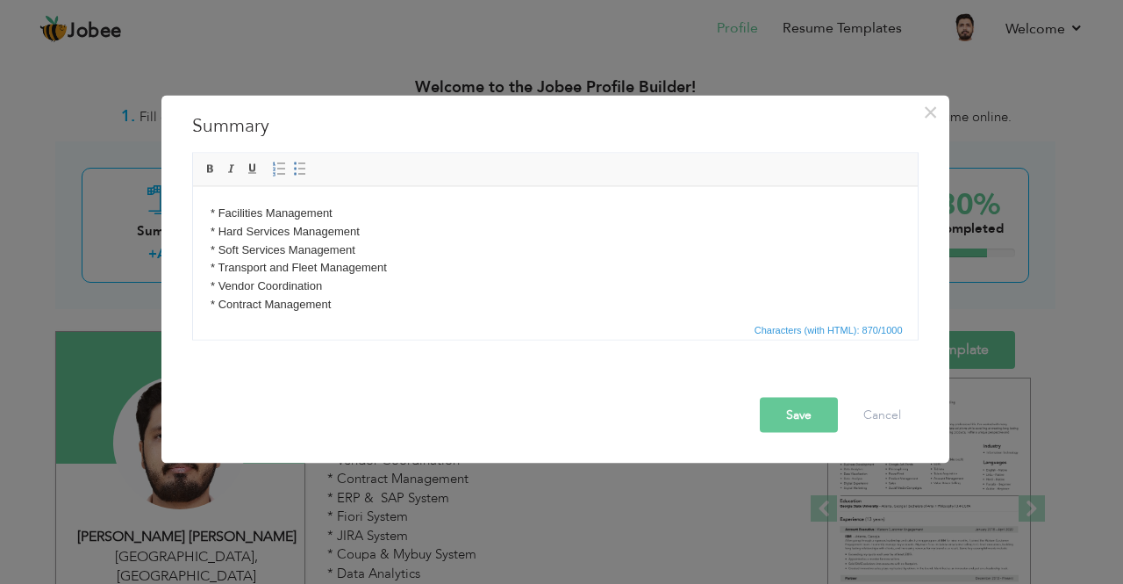
scroll to position [414, 0]
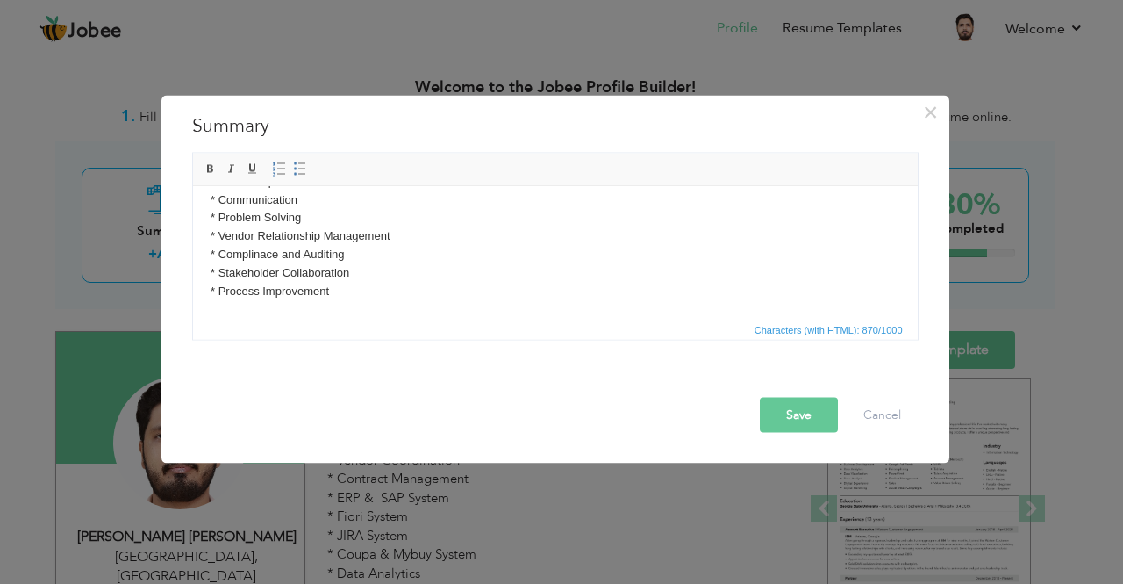
drag, startPoint x: 909, startPoint y: 208, endPoint x: 1096, endPoint y: 508, distance: 353.5
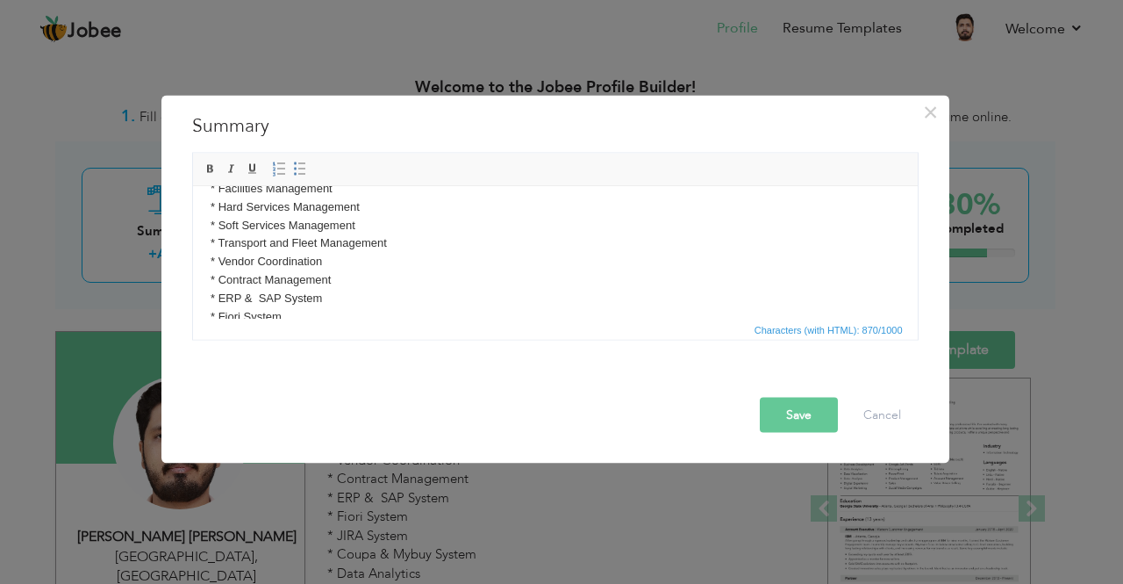
scroll to position [0, 0]
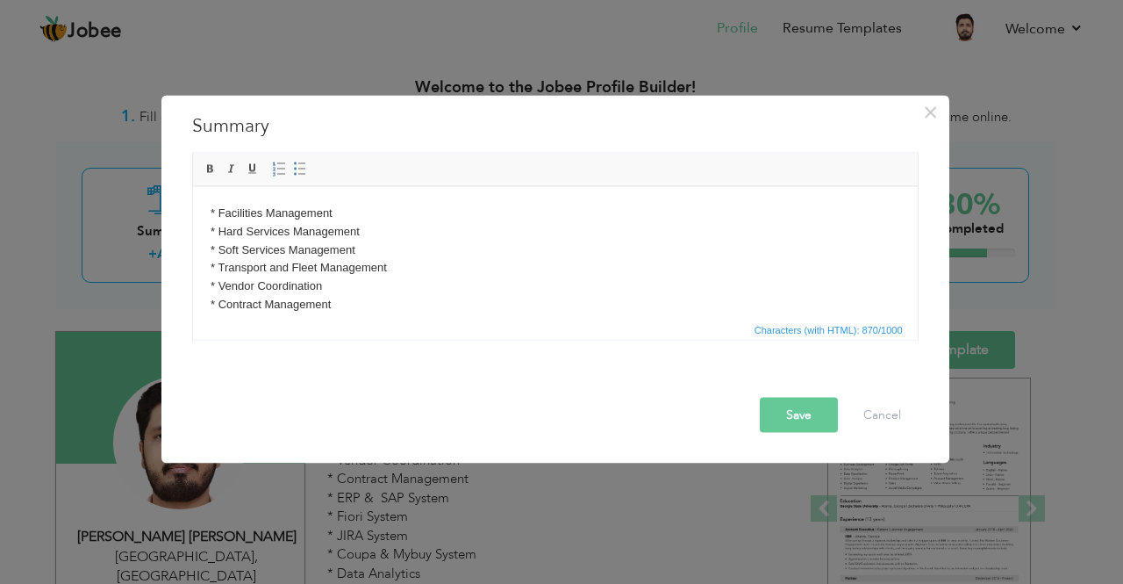
drag, startPoint x: 441, startPoint y: 298, endPoint x: 217, endPoint y: 163, distance: 262.1
click at [217, 186] on html "* Facilities Management * Hard Services Management * Soft Services Management *…" at bounding box center [554, 459] width 725 height 546
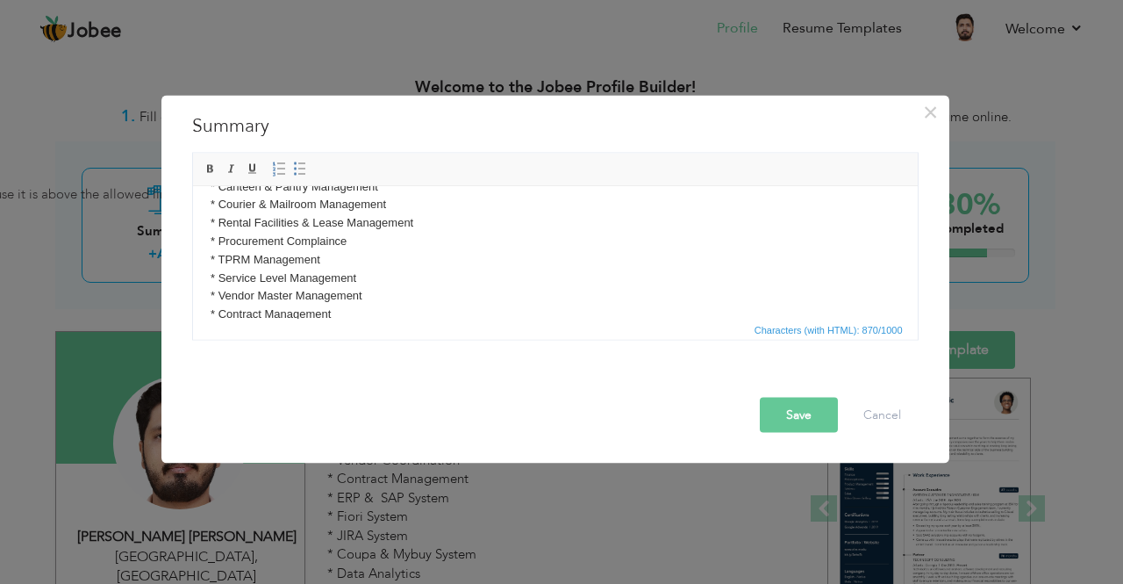
scroll to position [414, 0]
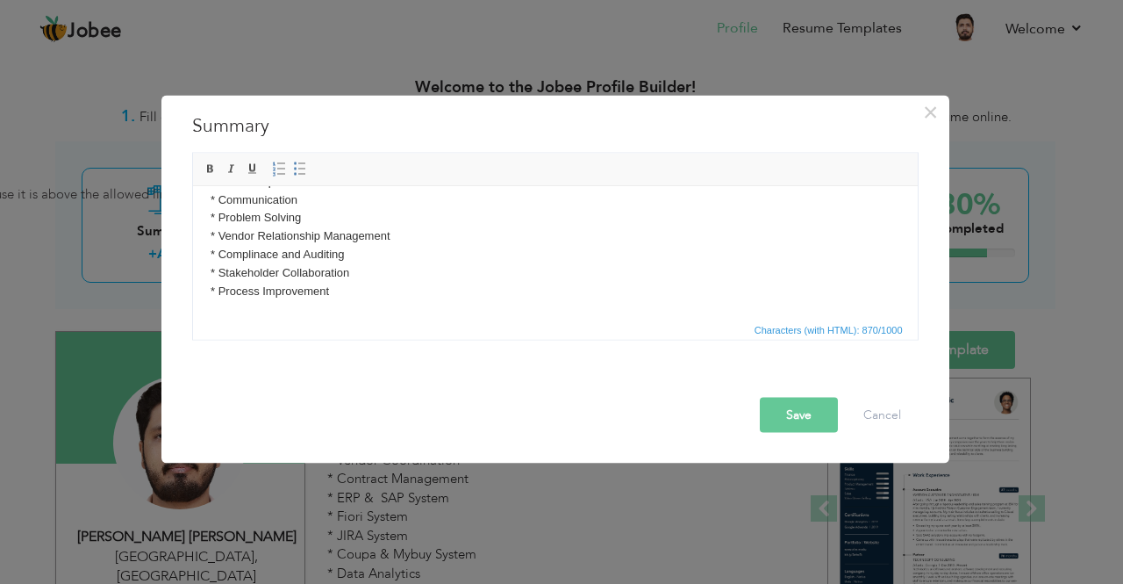
drag, startPoint x: 207, startPoint y: 208, endPoint x: 406, endPoint y: 325, distance: 230.9
click at [406, 318] on html "* Facilities Management * Hard Services Management * Soft Services Management *…" at bounding box center [554, 45] width 725 height 546
paste body
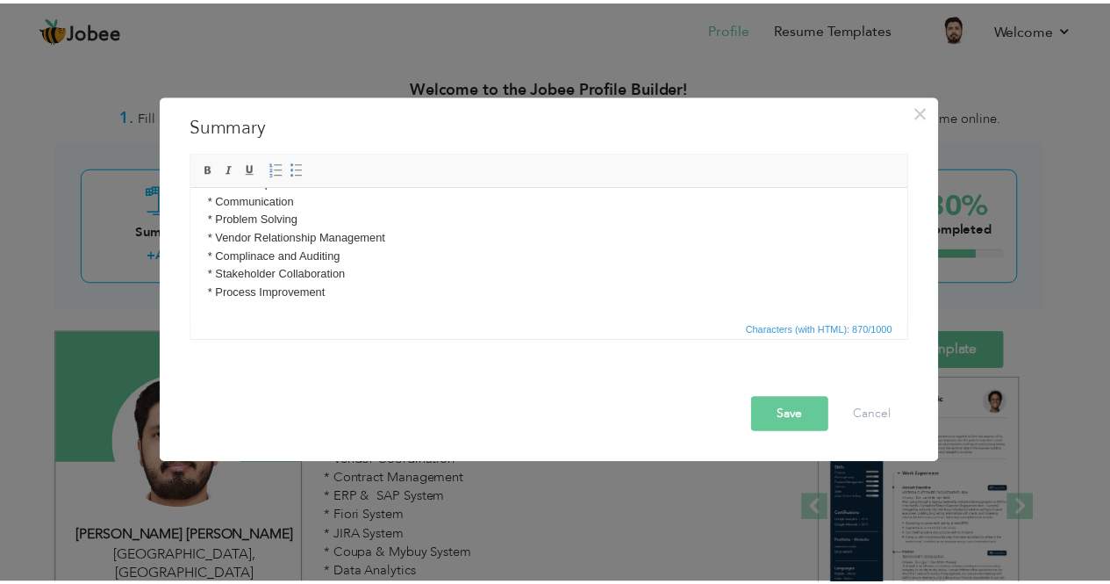
scroll to position [0, 0]
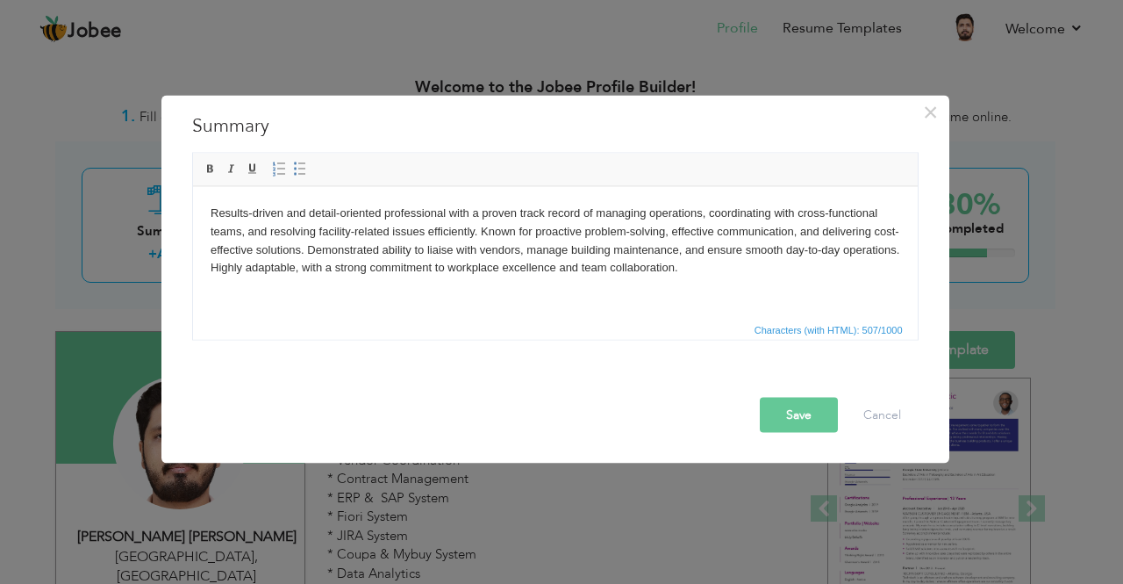
click at [784, 407] on button "Save" at bounding box center [799, 414] width 78 height 35
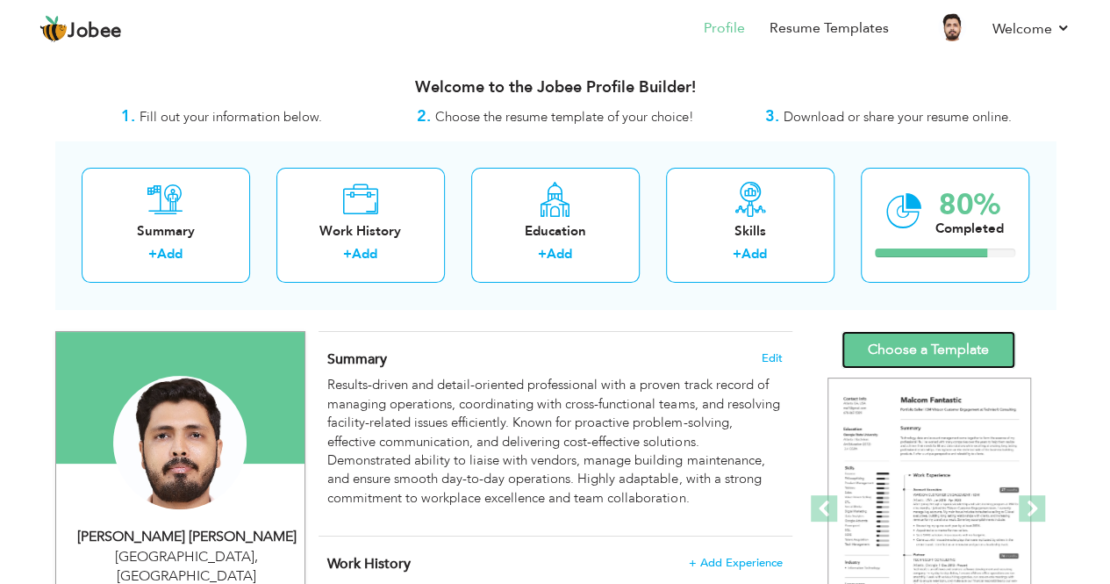
click at [912, 347] on link "Choose a Template" at bounding box center [928, 350] width 174 height 38
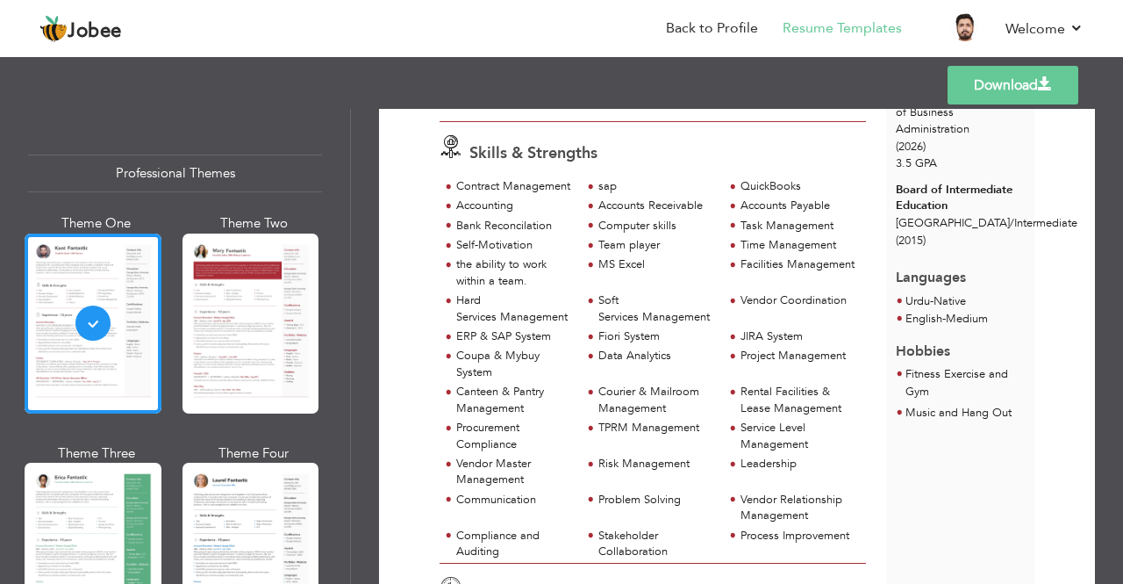
scroll to position [277, 0]
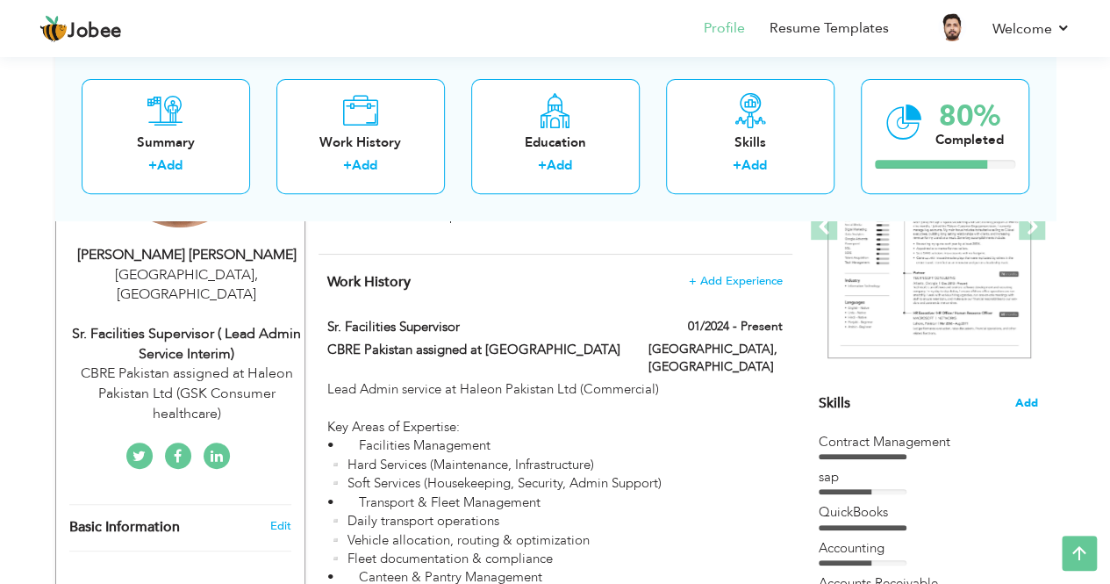
click at [1021, 399] on span "Add" at bounding box center [1026, 403] width 23 height 17
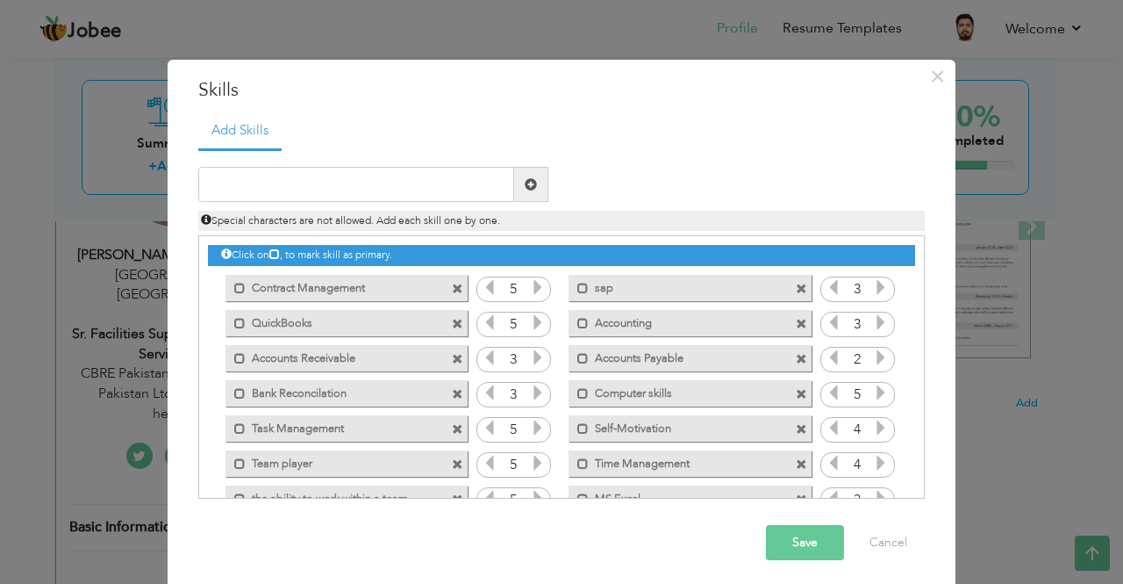
click at [796, 286] on span at bounding box center [801, 288] width 11 height 11
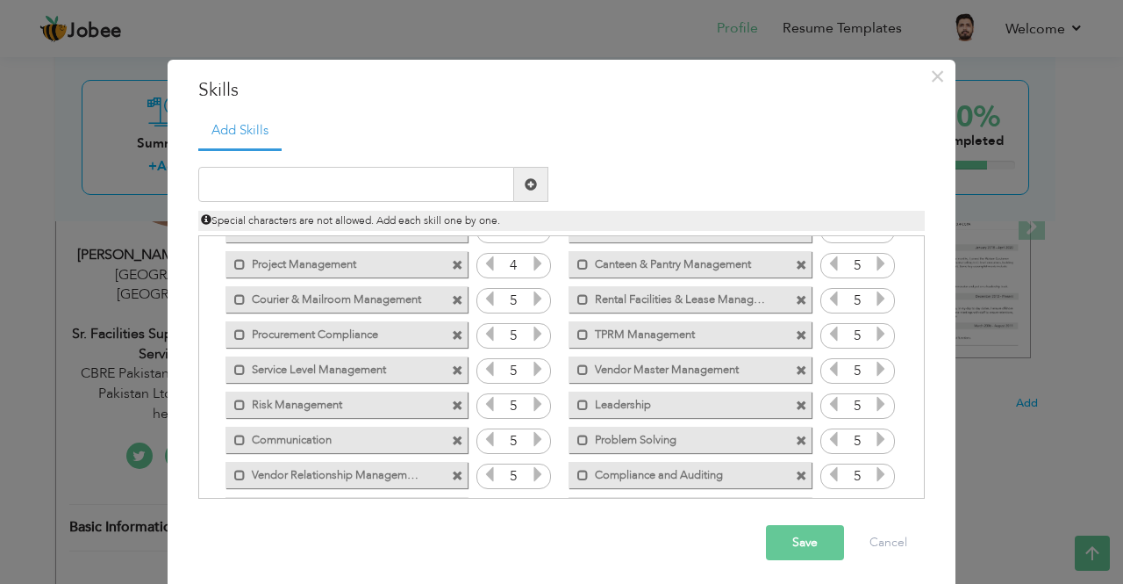
scroll to position [460, 0]
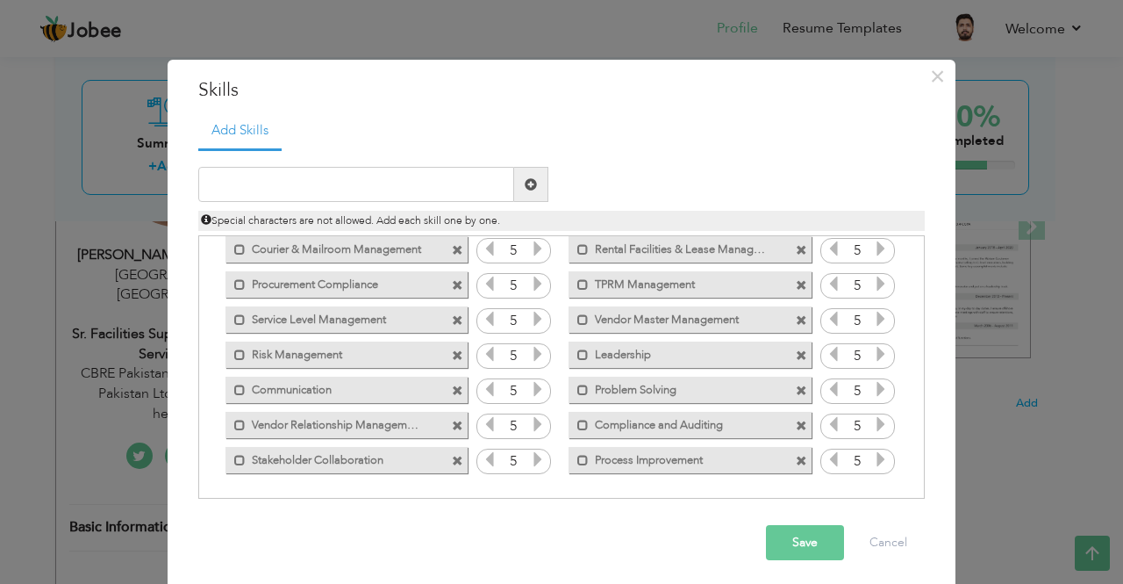
click at [775, 546] on button "Save" at bounding box center [805, 542] width 78 height 35
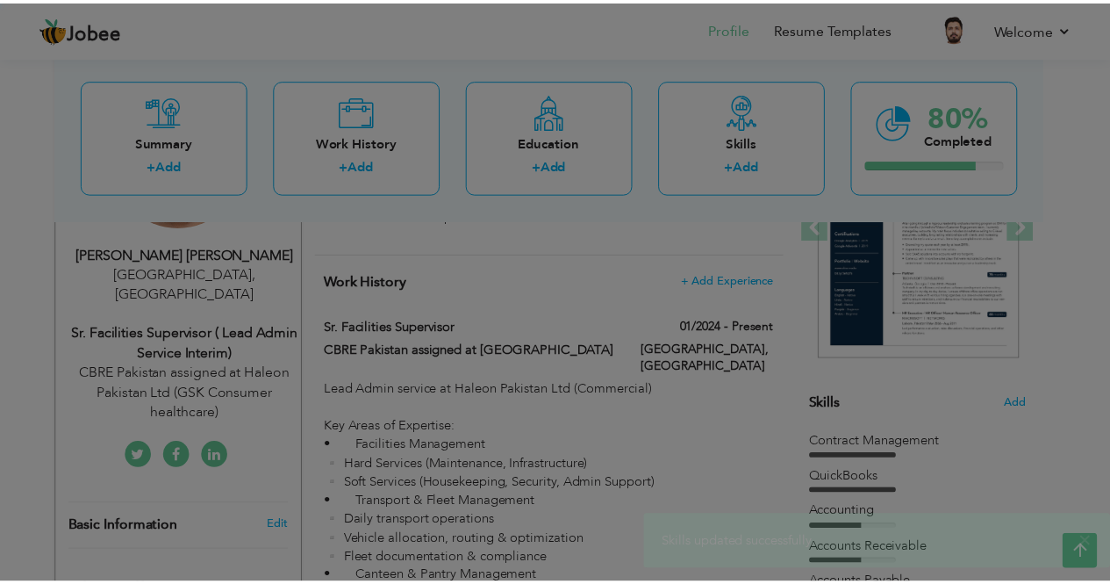
scroll to position [0, 0]
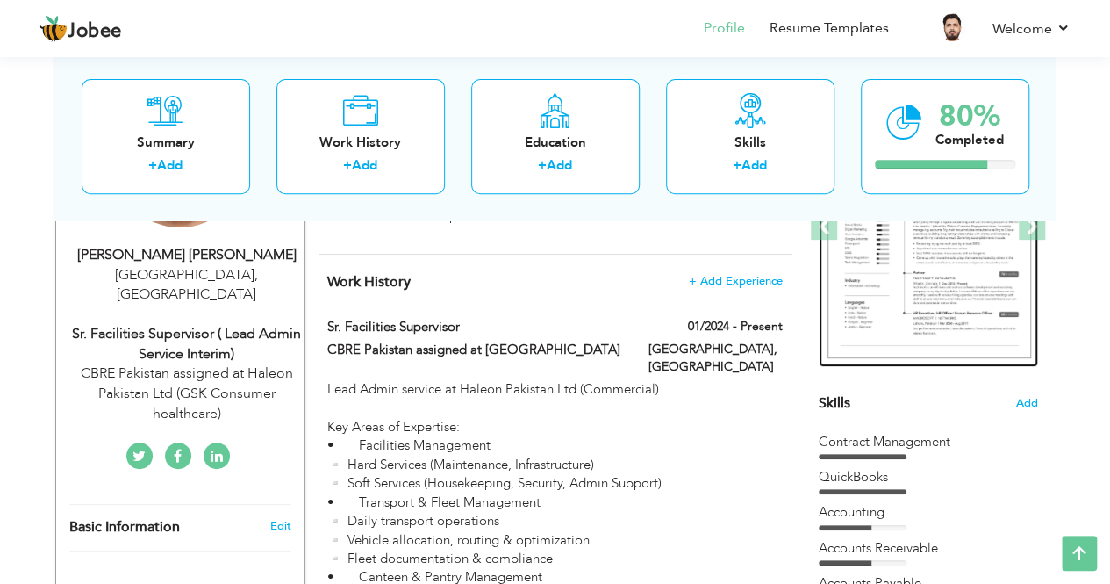
click at [853, 361] on div at bounding box center [928, 227] width 219 height 281
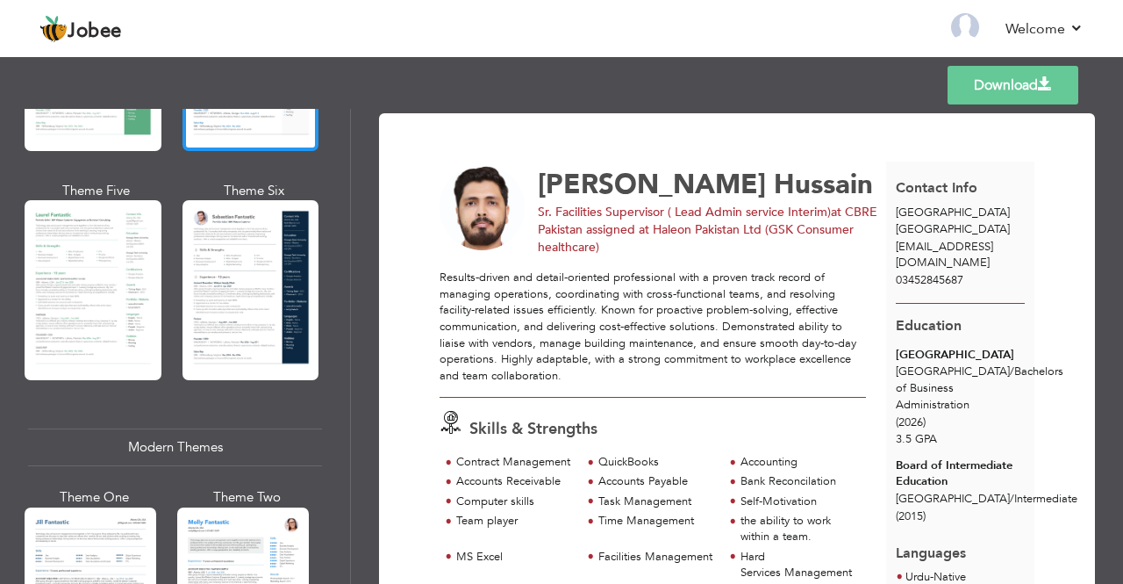
scroll to position [495, 0]
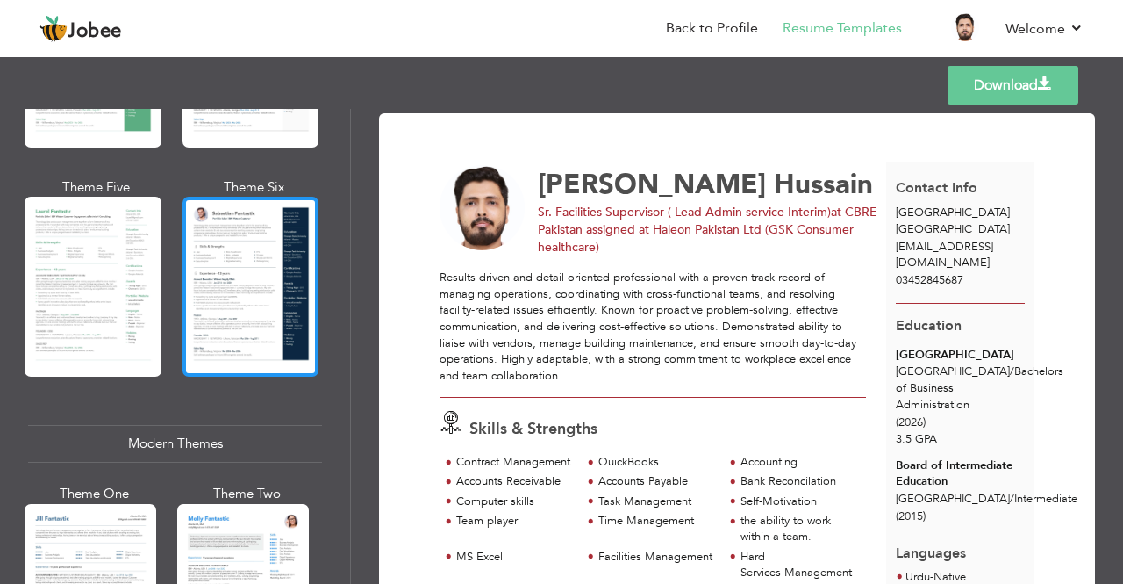
click at [211, 310] on div at bounding box center [251, 287] width 137 height 180
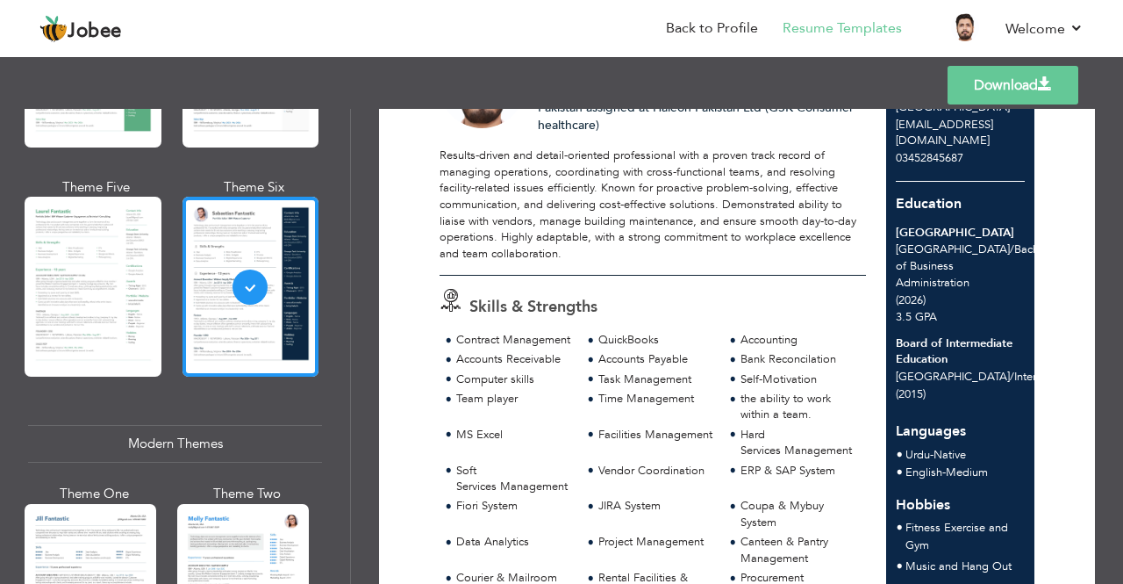
scroll to position [0, 0]
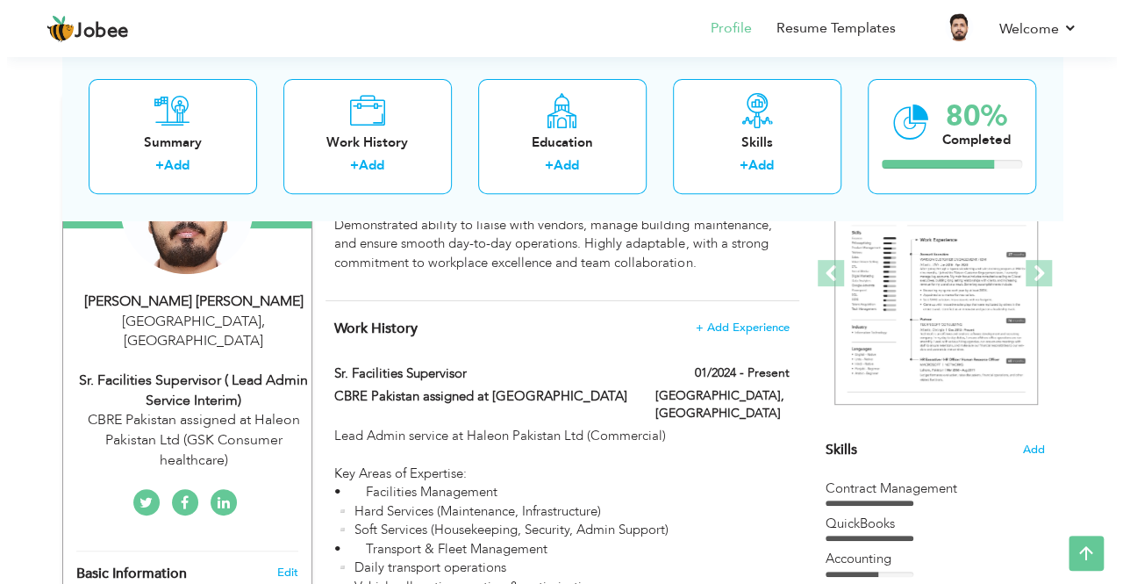
scroll to position [234, 0]
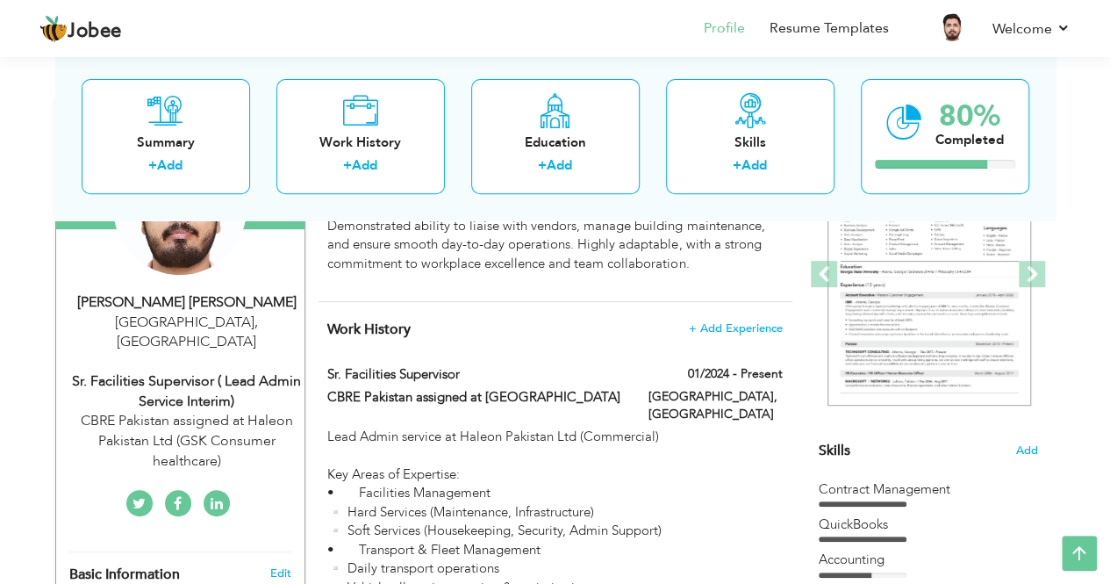
click at [211, 371] on div "Sr. Facilities Supervisor ( Lead Admin service Interim)" at bounding box center [186, 391] width 235 height 40
type input "[PERSON_NAME]"
type input "Hussain"
type input "03452845687"
select select "number:166"
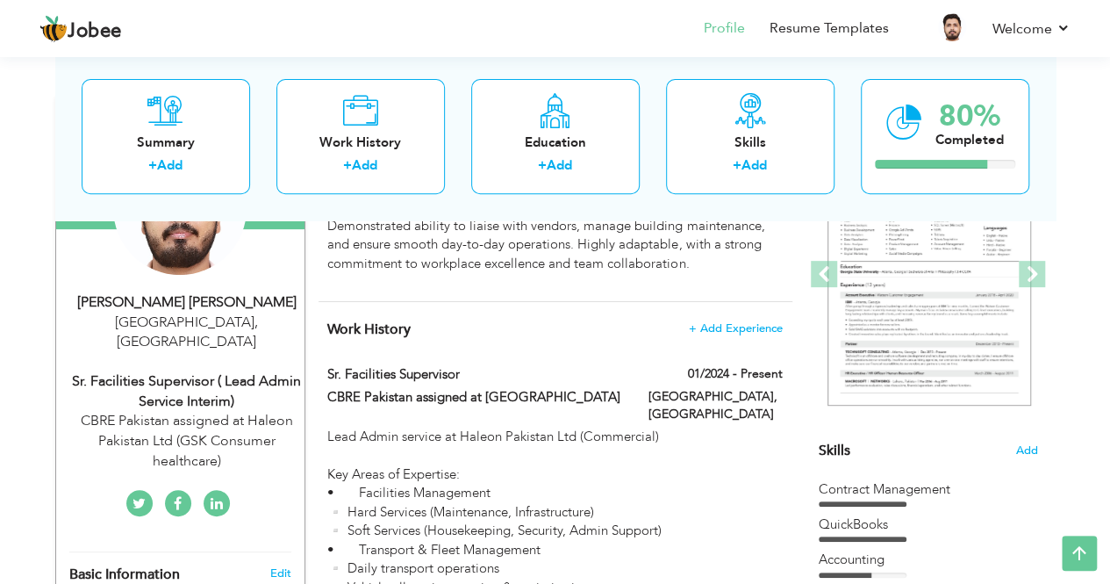
type input "[GEOGRAPHIC_DATA]"
select select "number:8"
type input "CBRE Pakistan assigned at Haleon Pakistan Ltd (GSK Consumer healthcare)"
type input "Sr. Facilities Supervisor ( Lead Admin service Interim)"
type input "https://www.linkedin.com/in/syed-haris-hussain-219b63242"
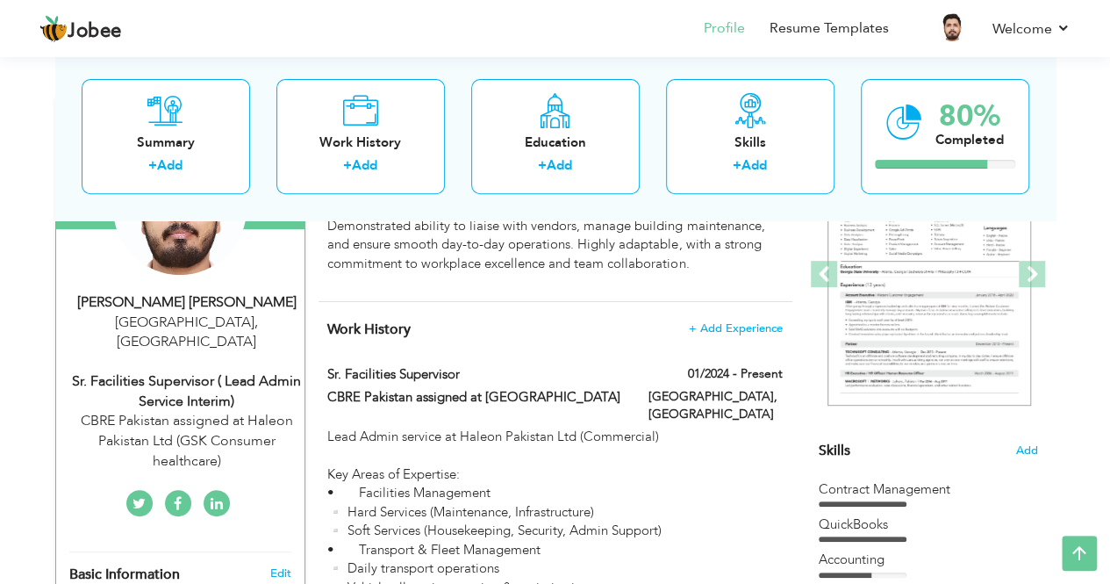
type input "https://www.linkedin.com/in/syed-haris-hussain-219b63242"
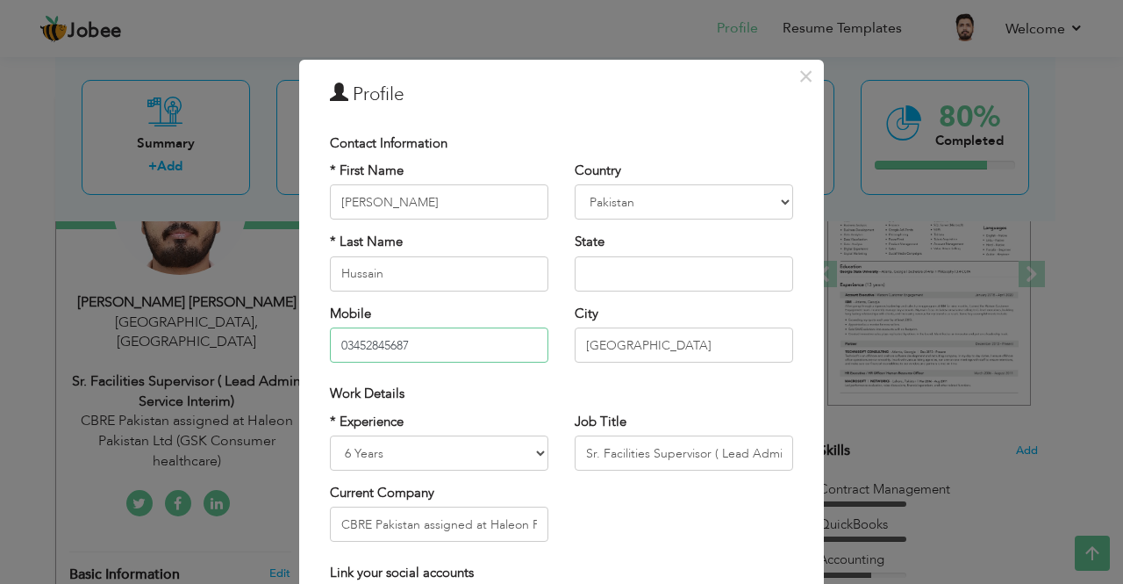
click at [342, 347] on input "03452845687" at bounding box center [439, 344] width 218 height 35
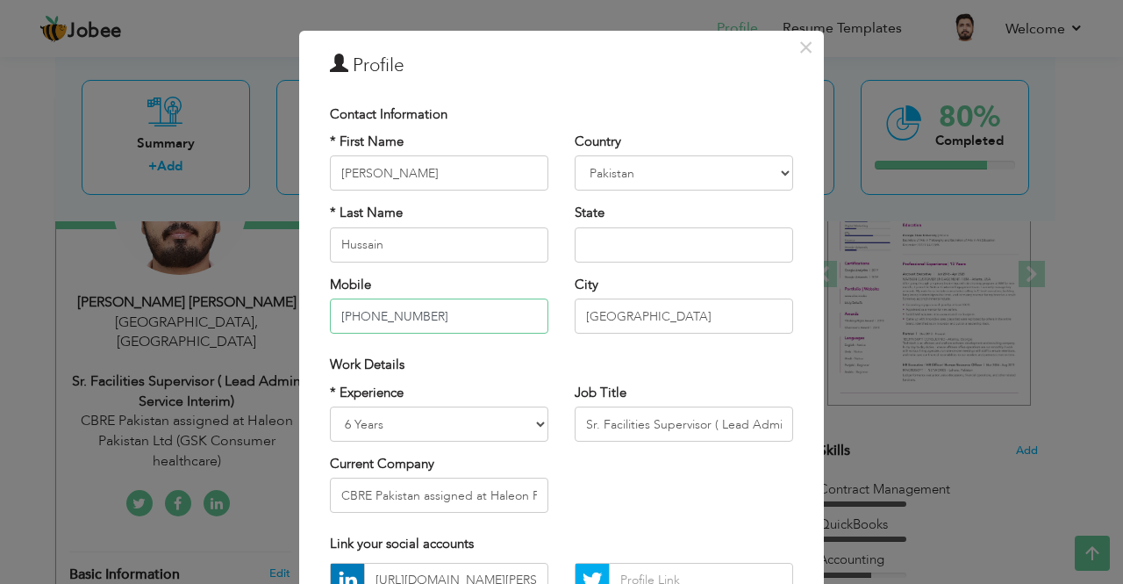
scroll to position [30, 0]
type input "[PHONE_NUMBER]"
click at [519, 426] on select "Entry Level Less than 1 Year 1 Year 2 Years 3 Years 4 Years 5 Years 6 Years 7 Y…" at bounding box center [439, 422] width 218 height 35
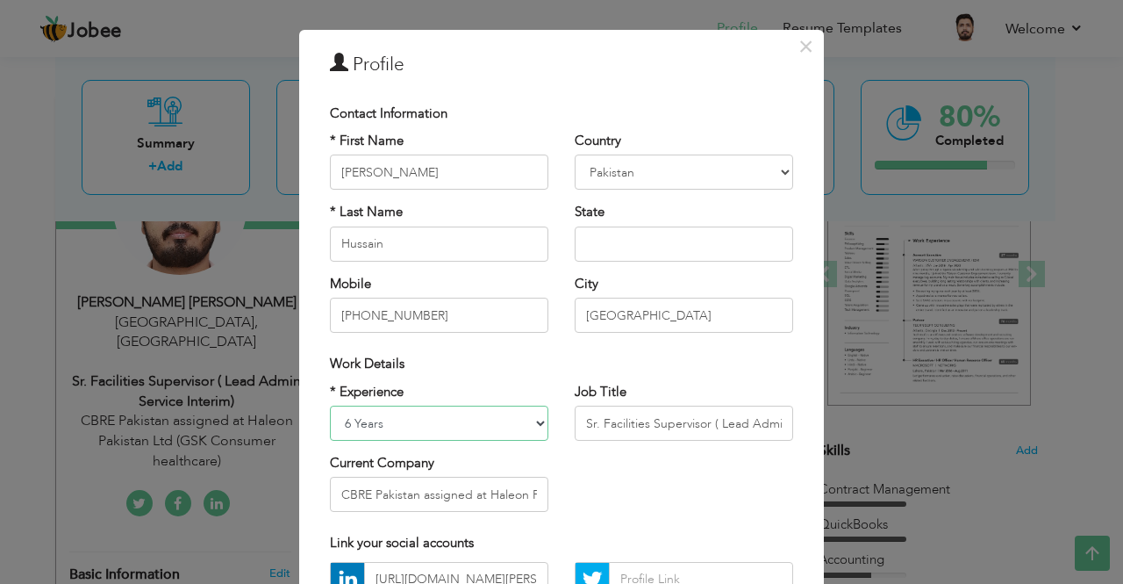
select select "number:10"
click at [330, 405] on select "Entry Level Less than 1 Year 1 Year 2 Years 3 Years 4 Years 5 Years 6 Years 7 Y…" at bounding box center [439, 422] width 218 height 35
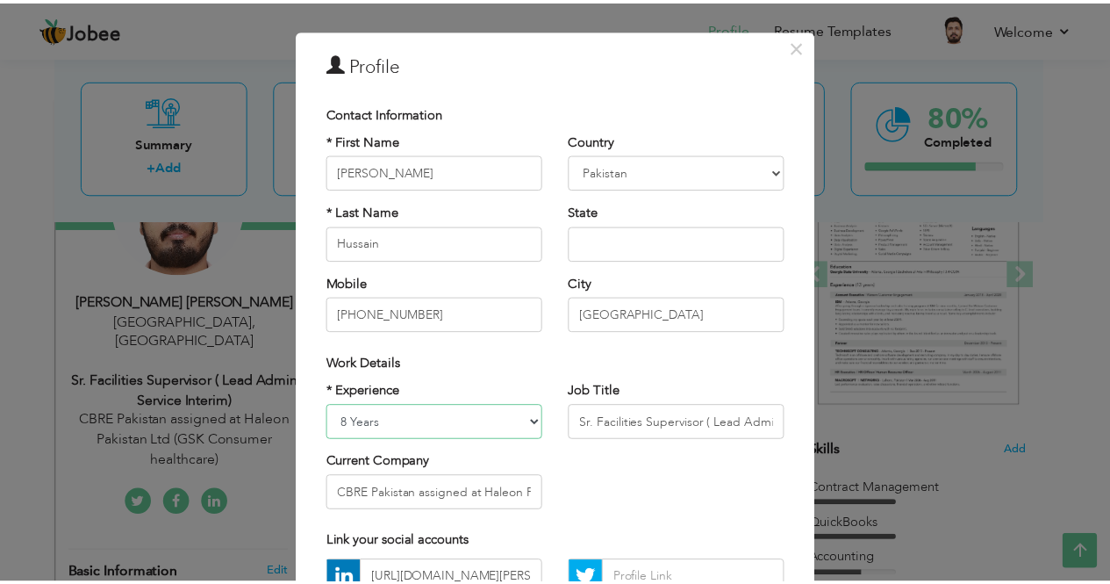
scroll to position [210, 0]
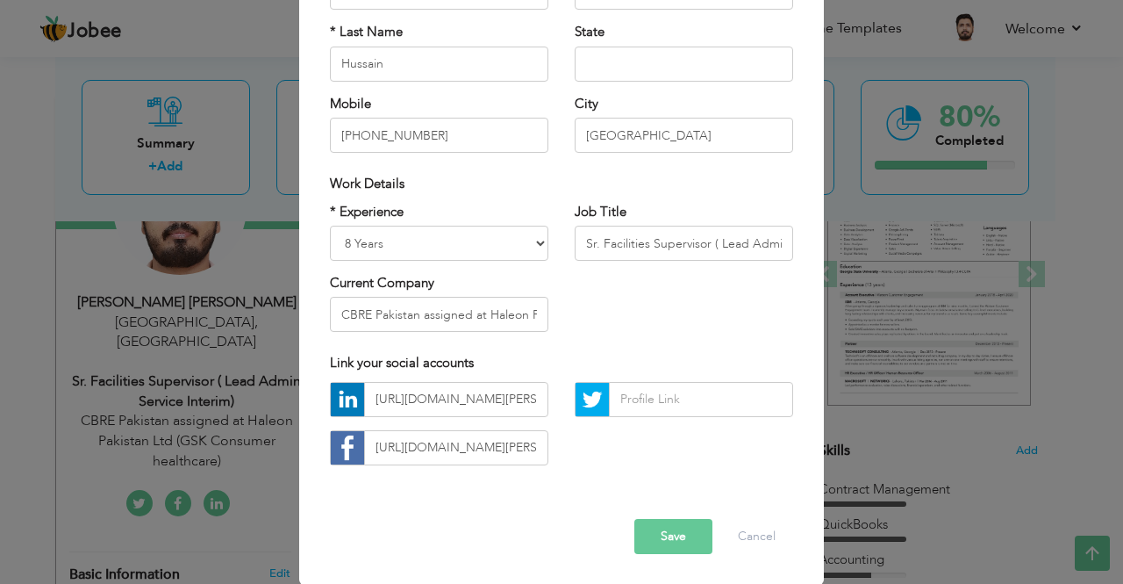
click at [651, 522] on button "Save" at bounding box center [673, 536] width 78 height 35
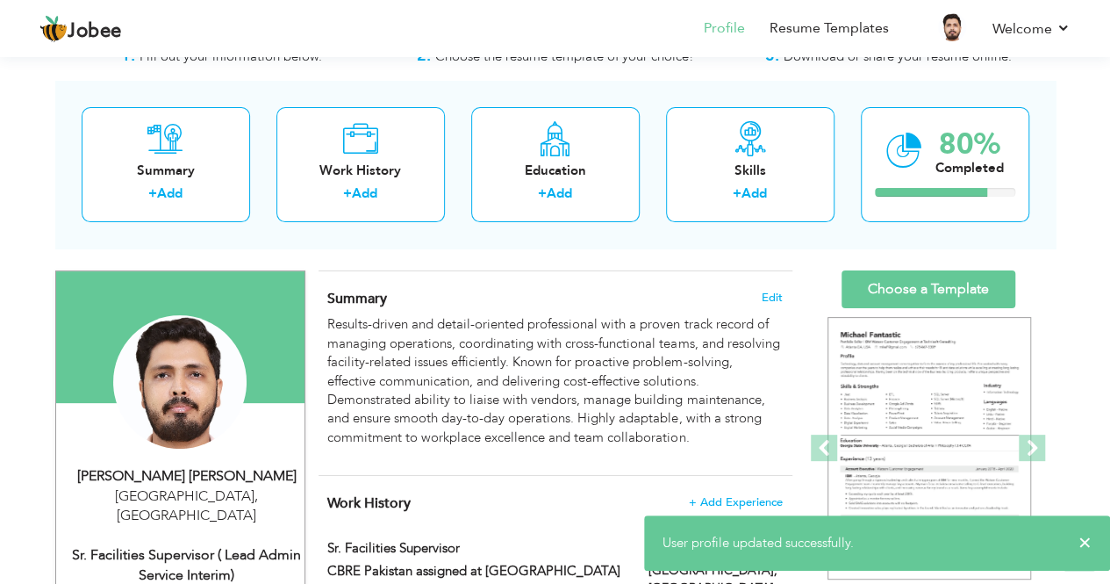
scroll to position [0, 0]
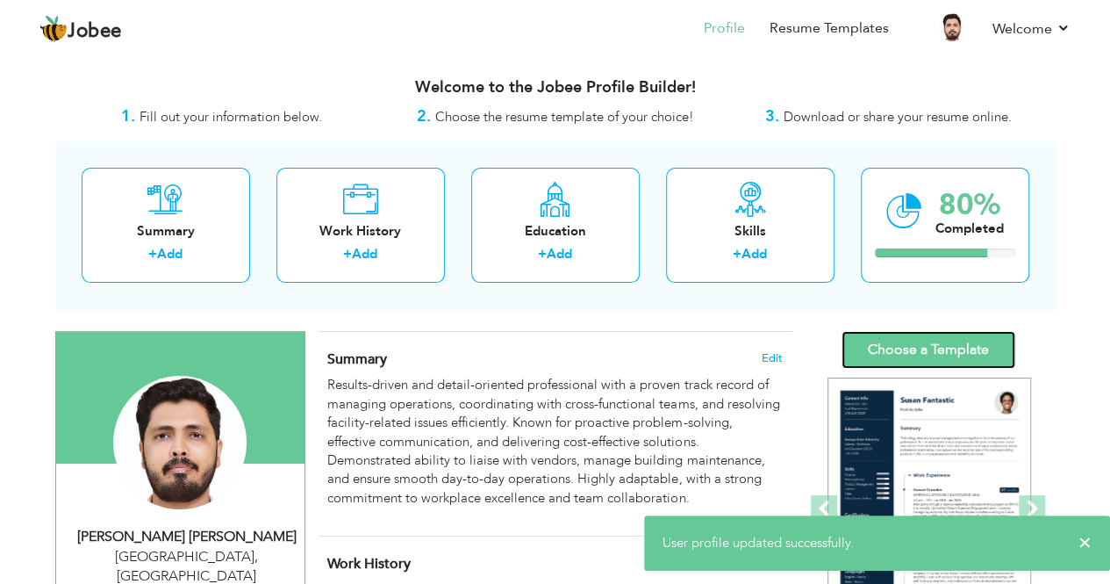
click at [873, 340] on link "Choose a Template" at bounding box center [928, 350] width 174 height 38
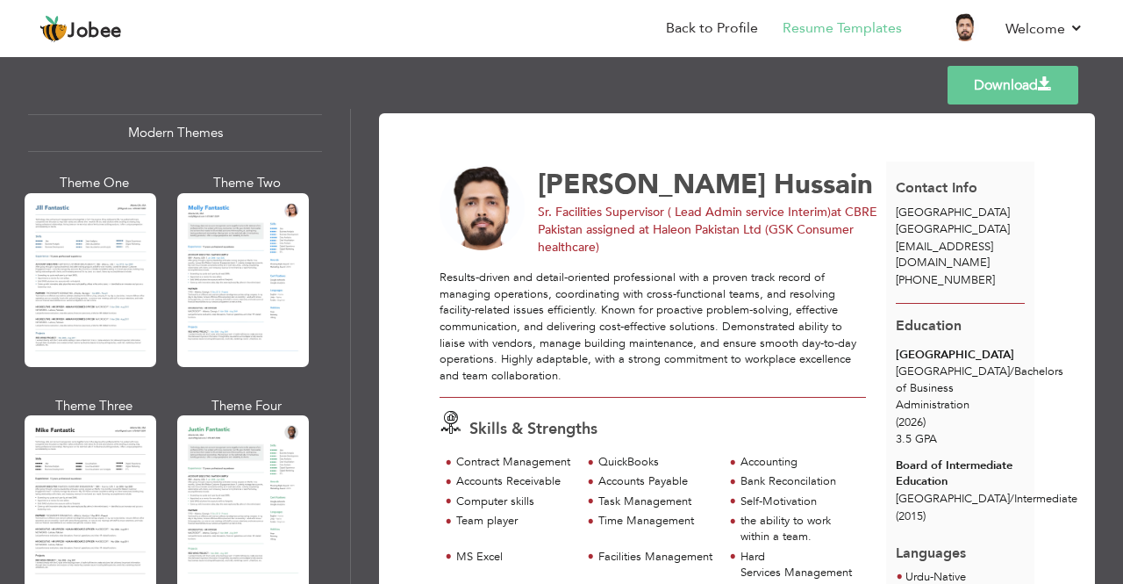
scroll to position [669, 0]
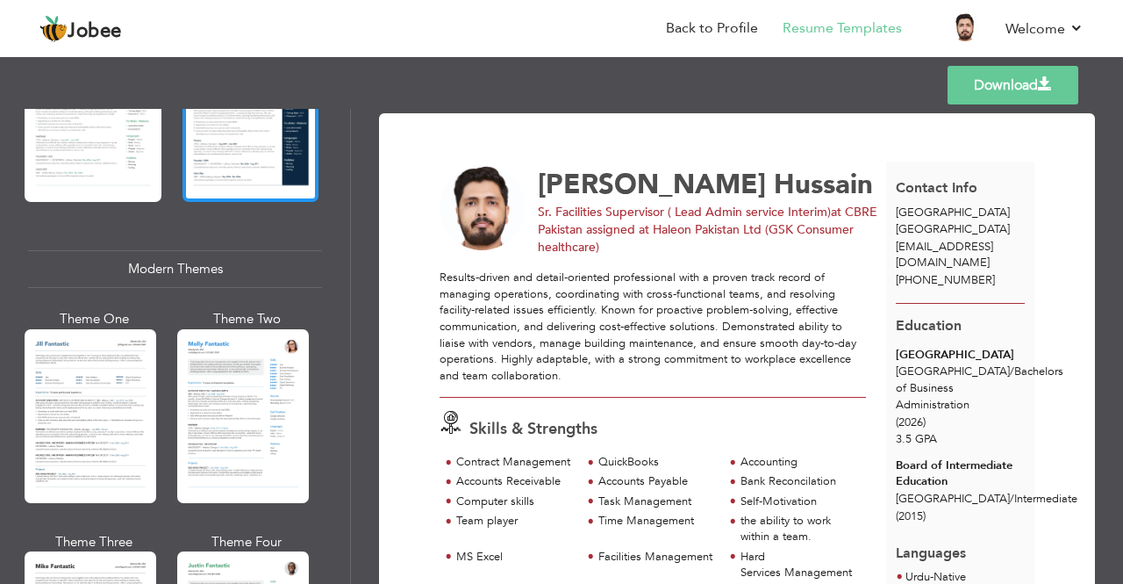
click at [250, 175] on div at bounding box center [251, 112] width 137 height 180
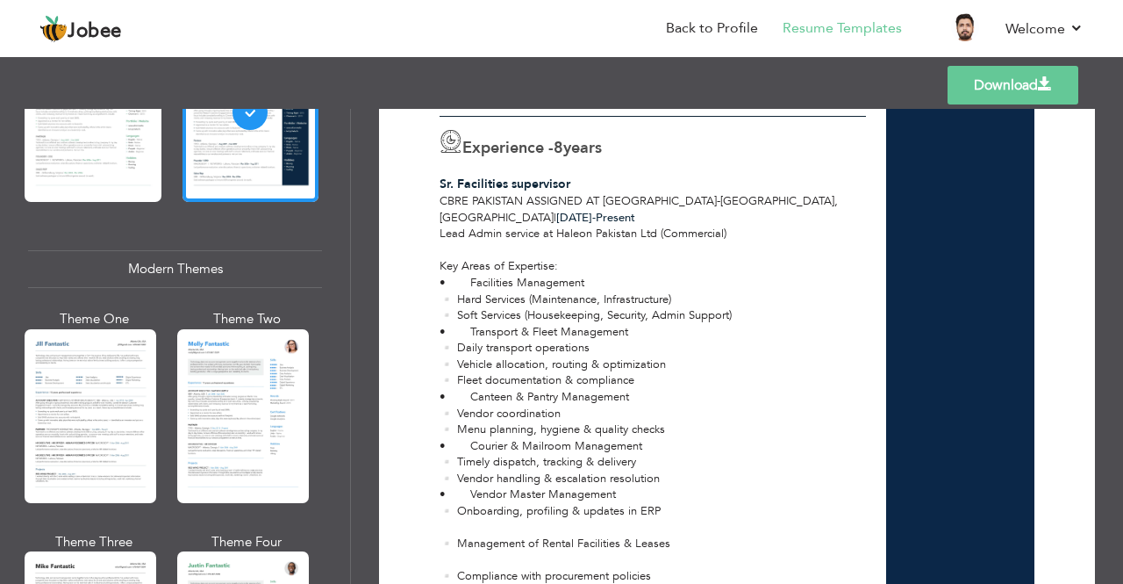
scroll to position [0, 0]
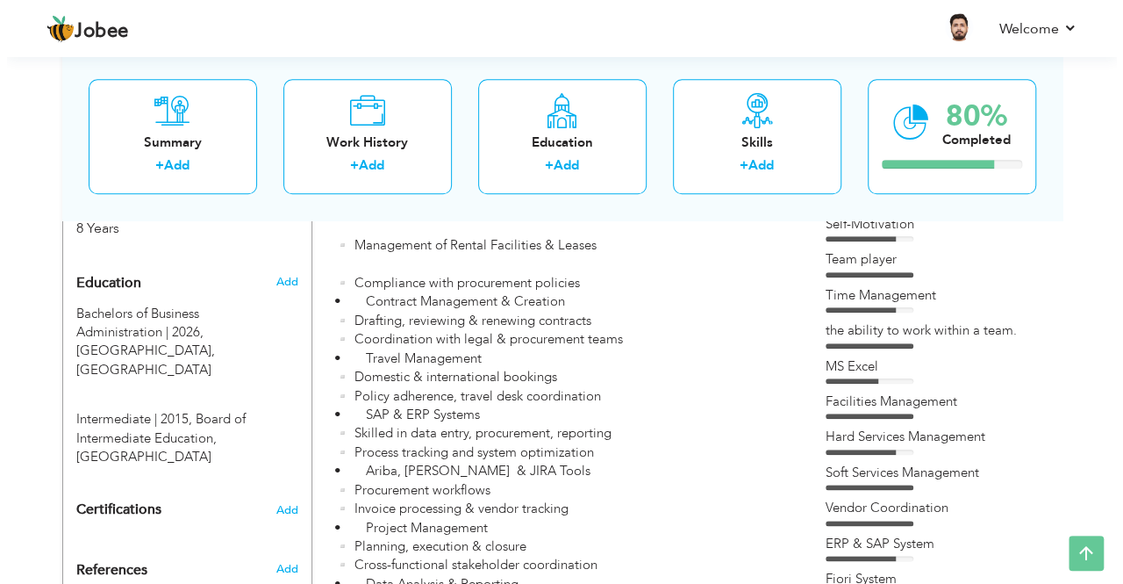
scroll to position [784, 0]
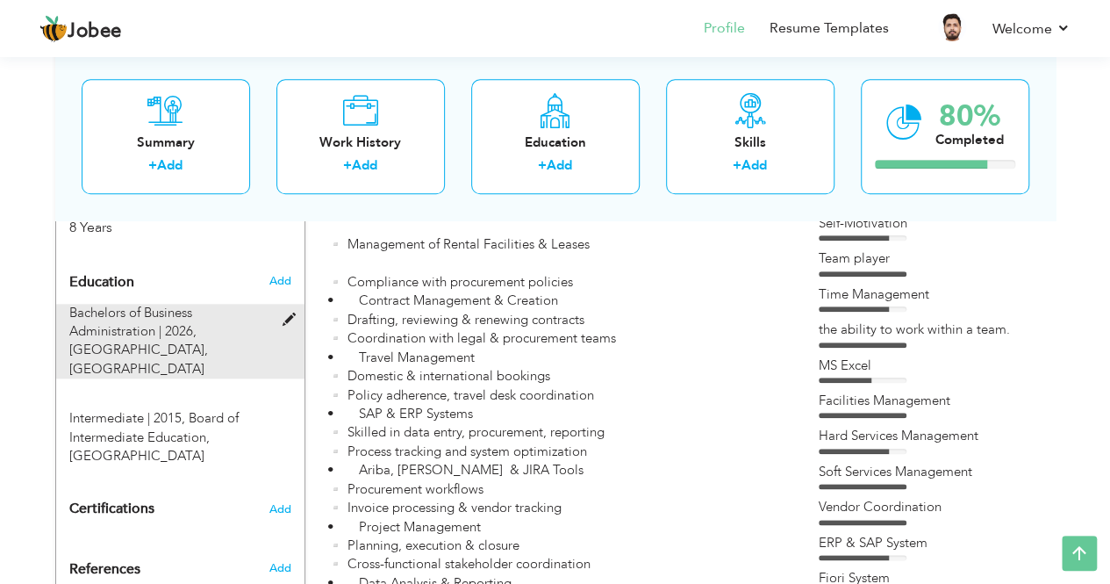
click at [279, 304] on div "Bachelors of Business Administration | 2026, [GEOGRAPHIC_DATA], [GEOGRAPHIC_DAT…" at bounding box center [169, 341] width 227 height 75
type input "Bachelors of Business Administration"
type input "2026"
type input "[GEOGRAPHIC_DATA]"
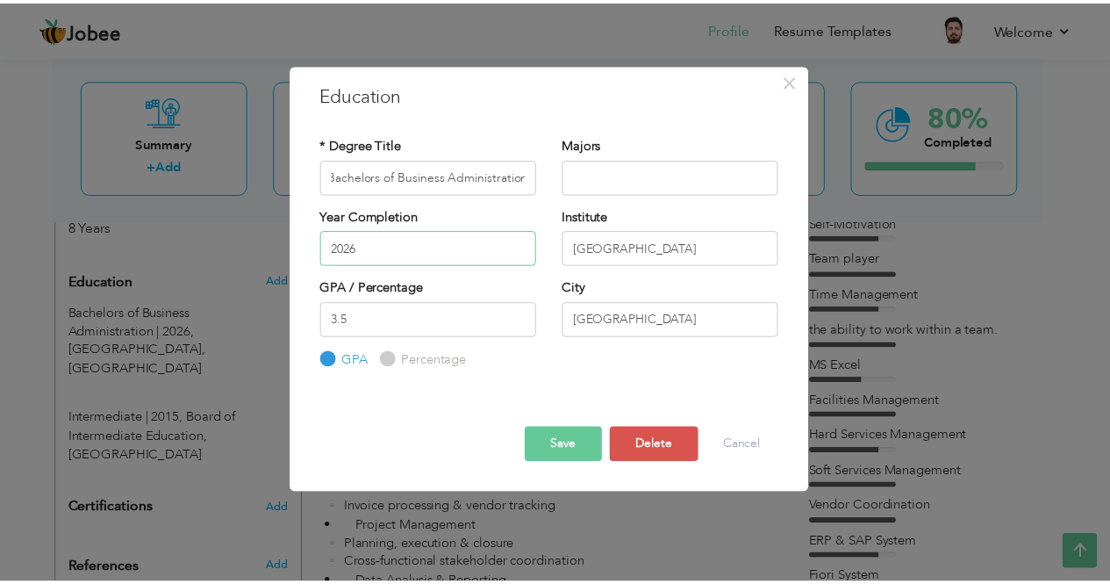
scroll to position [0, 0]
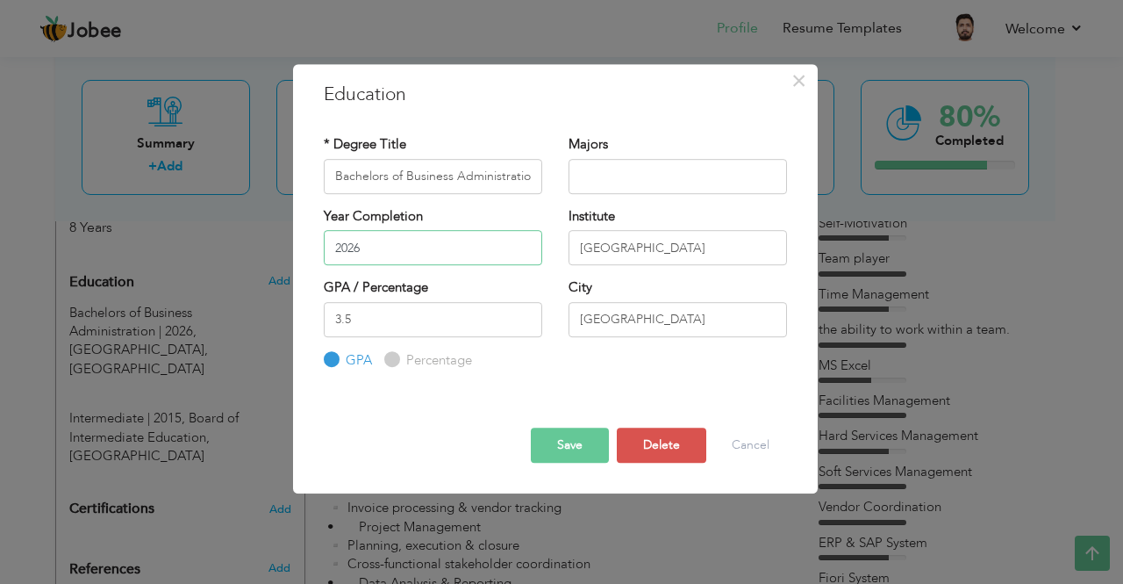
click at [420, 243] on input "2026" at bounding box center [433, 247] width 218 height 35
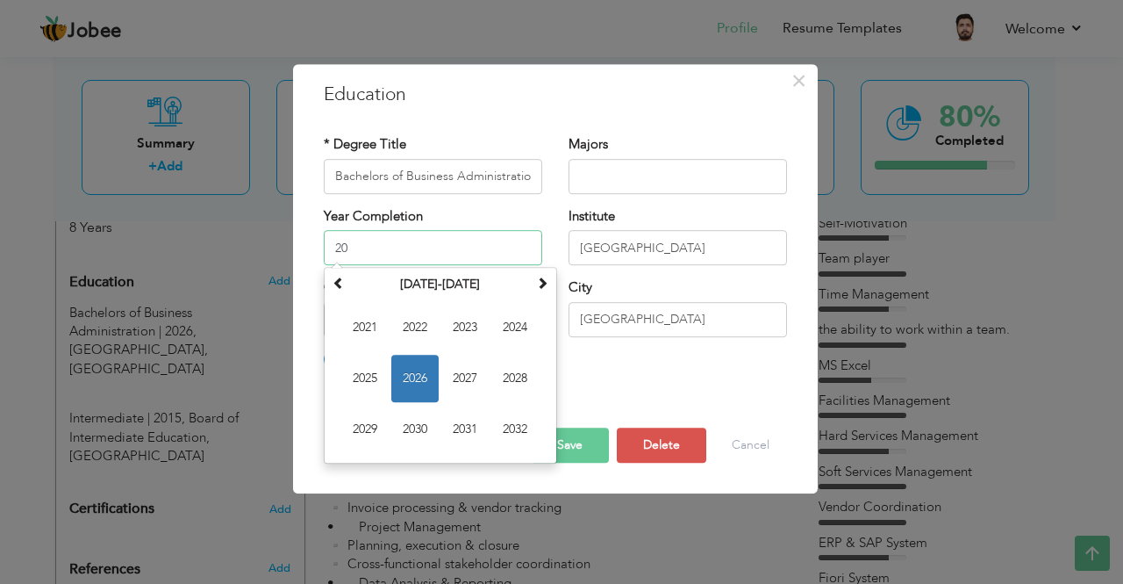
type input "2"
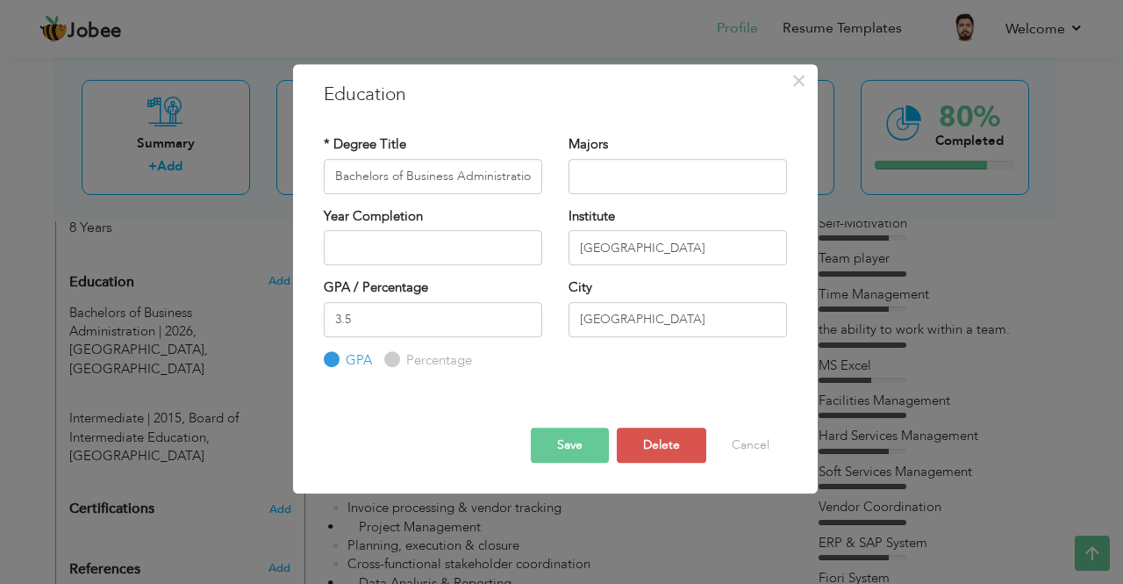
click at [456, 213] on div "Year Completion" at bounding box center [433, 236] width 218 height 58
click at [569, 441] on button "Save" at bounding box center [570, 444] width 78 height 35
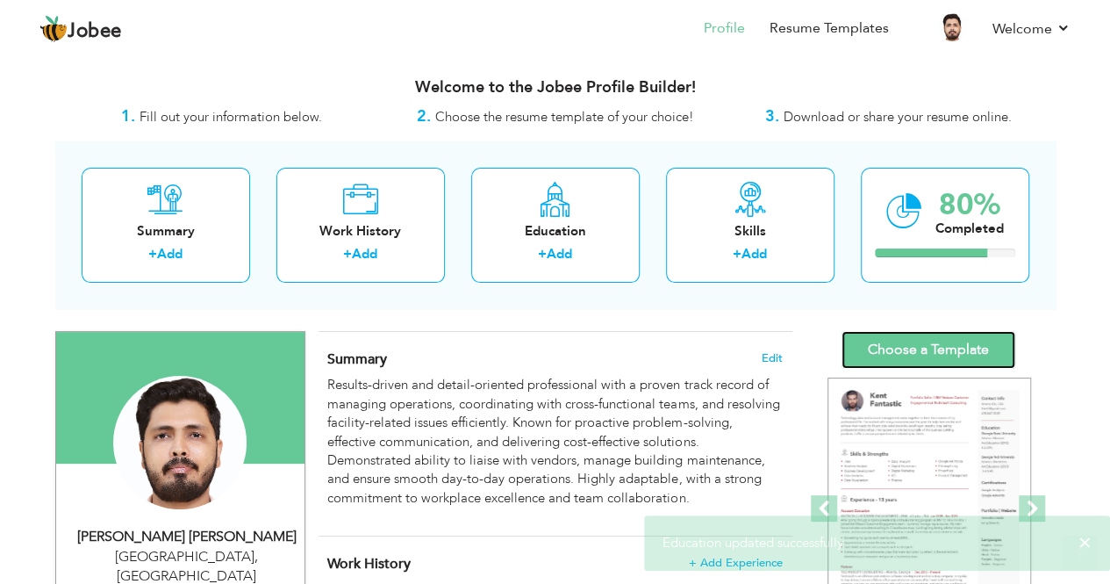
click at [928, 354] on link "Choose a Template" at bounding box center [928, 350] width 174 height 38
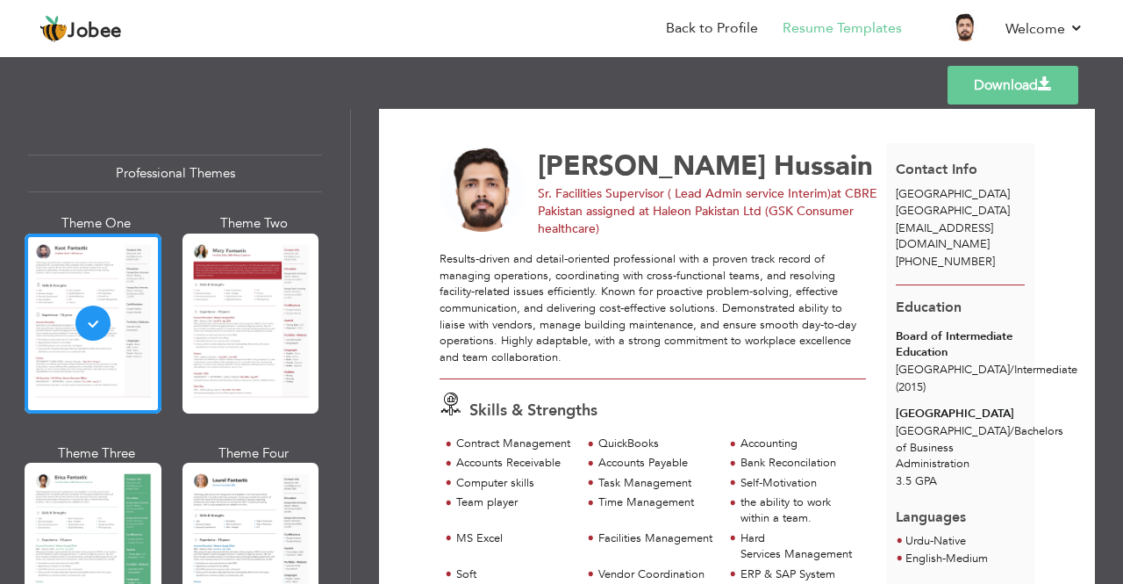
scroll to position [17, 0]
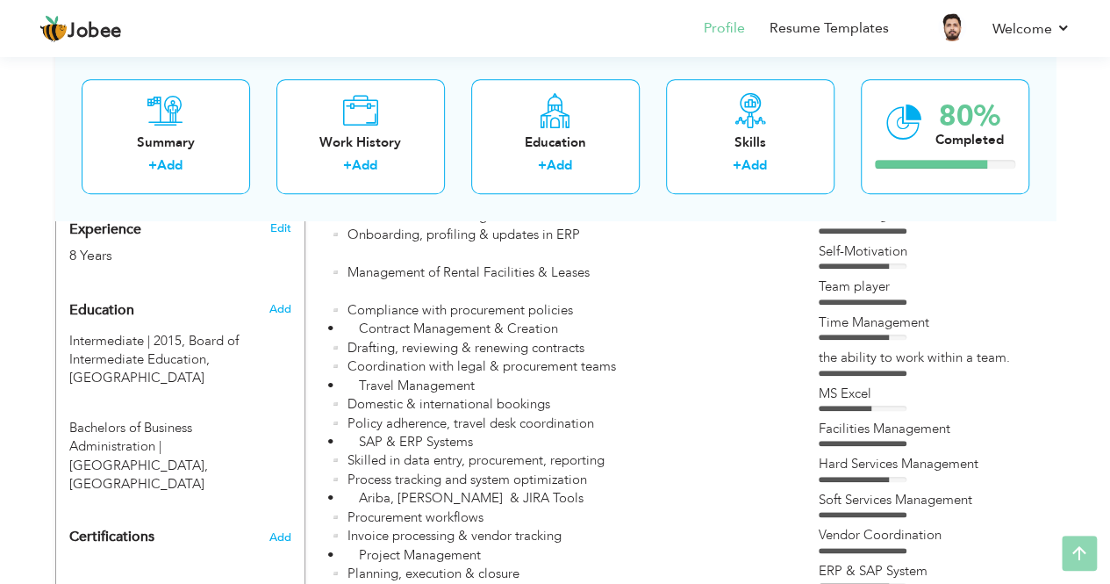
scroll to position [756, 0]
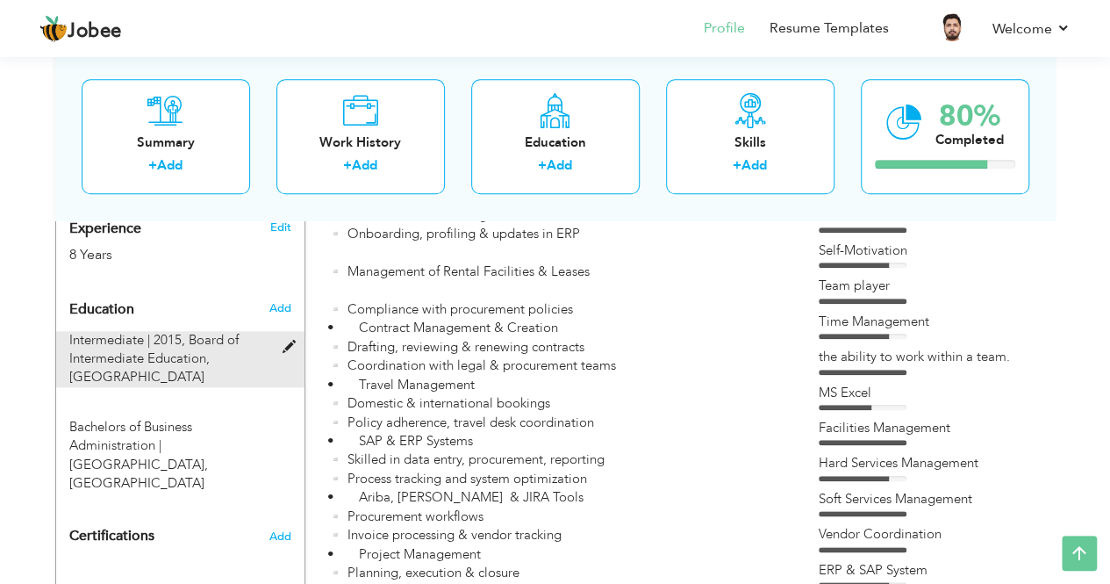
click at [286, 340] on span at bounding box center [293, 346] width 22 height 13
type input "Intermediate"
type input "2015"
type input "Board of Intermediate Education"
radio input "false"
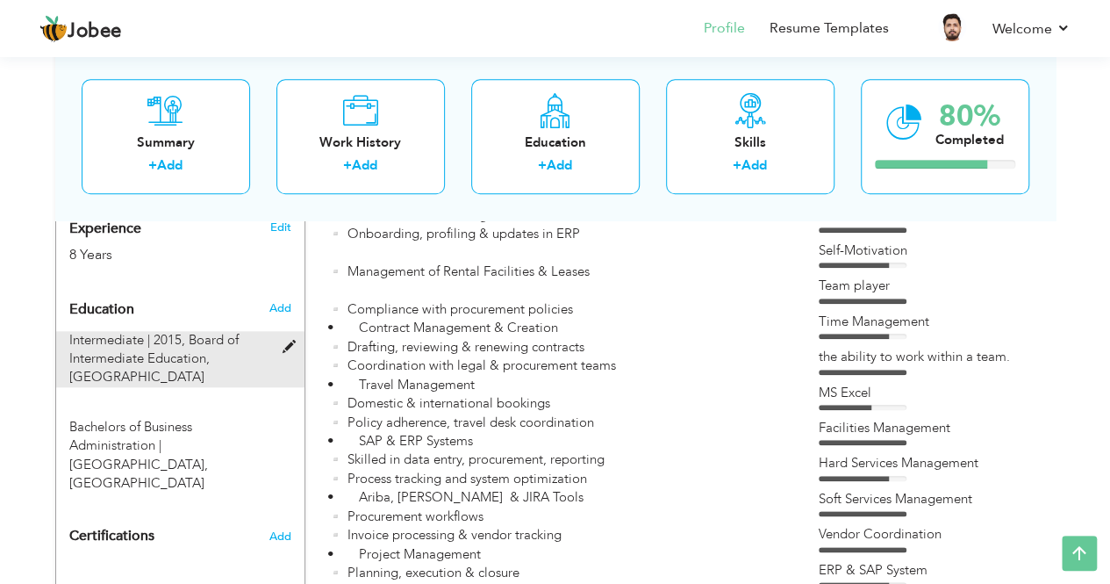
radio input "true"
type input "[GEOGRAPHIC_DATA]"
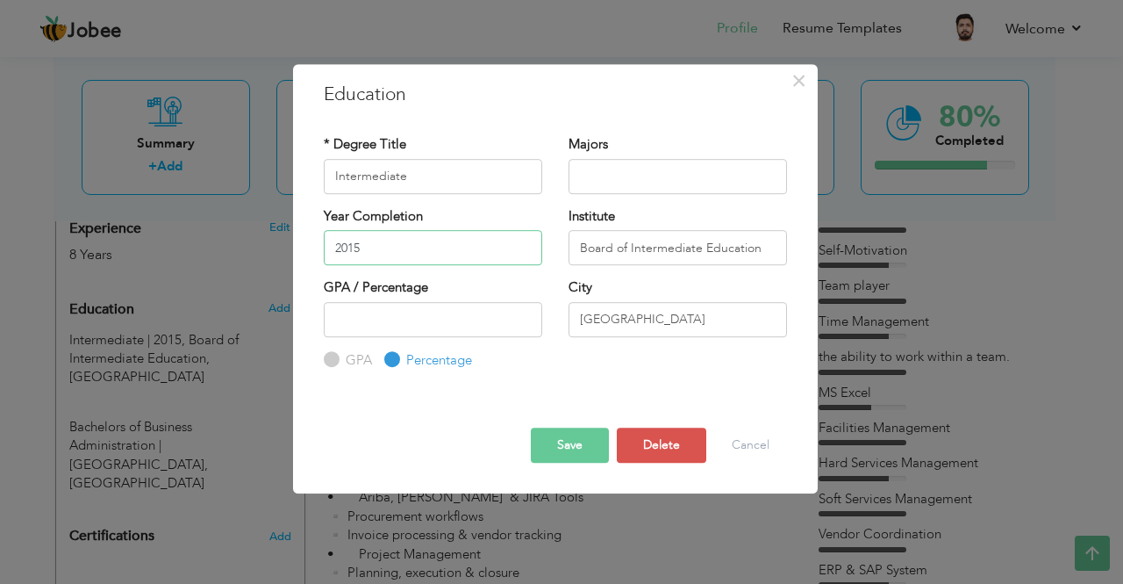
click at [409, 248] on input "2015" at bounding box center [433, 247] width 218 height 35
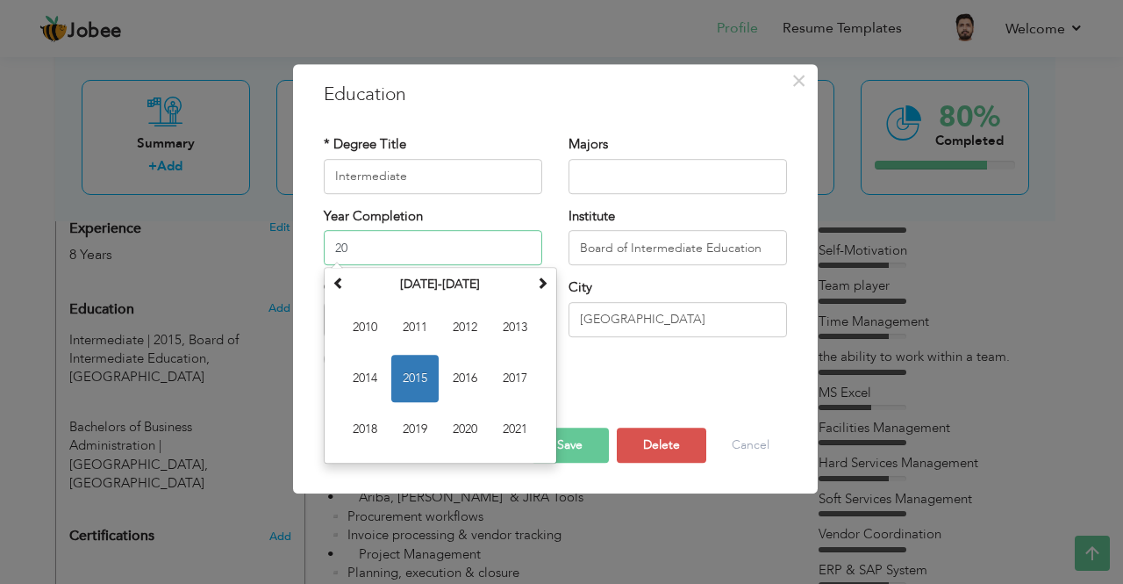
type input "2"
click at [665, 347] on div "City Karachi" at bounding box center [677, 313] width 245 height 71
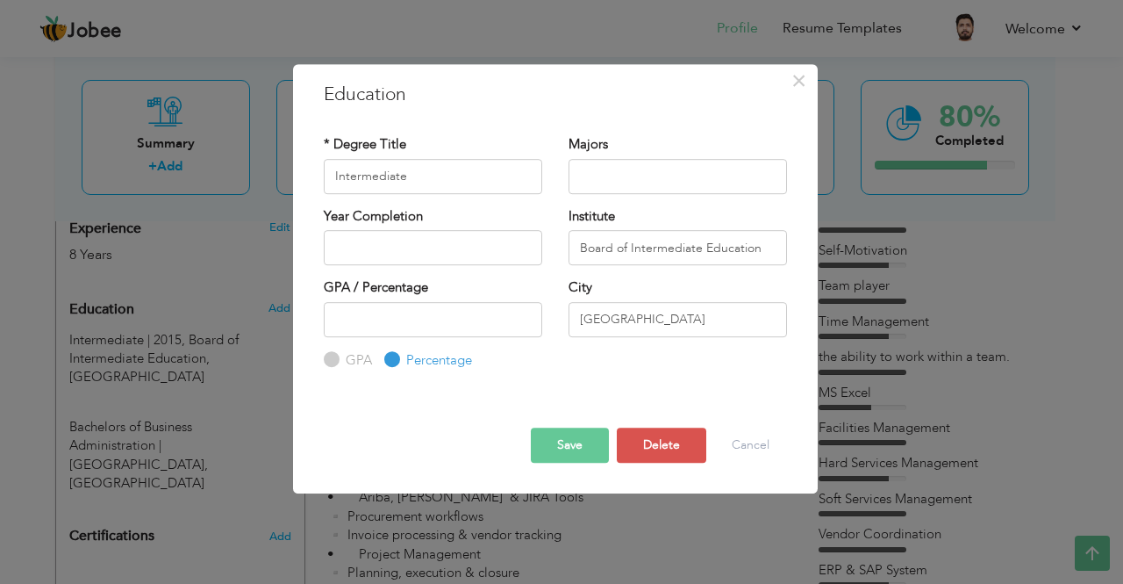
click at [569, 441] on button "Save" at bounding box center [570, 444] width 78 height 35
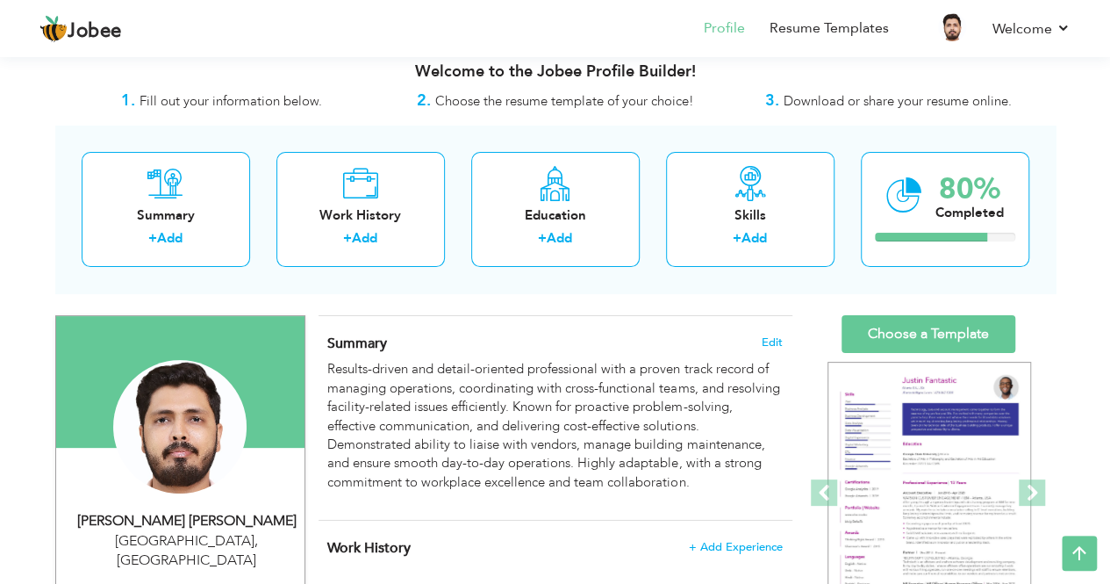
scroll to position [0, 0]
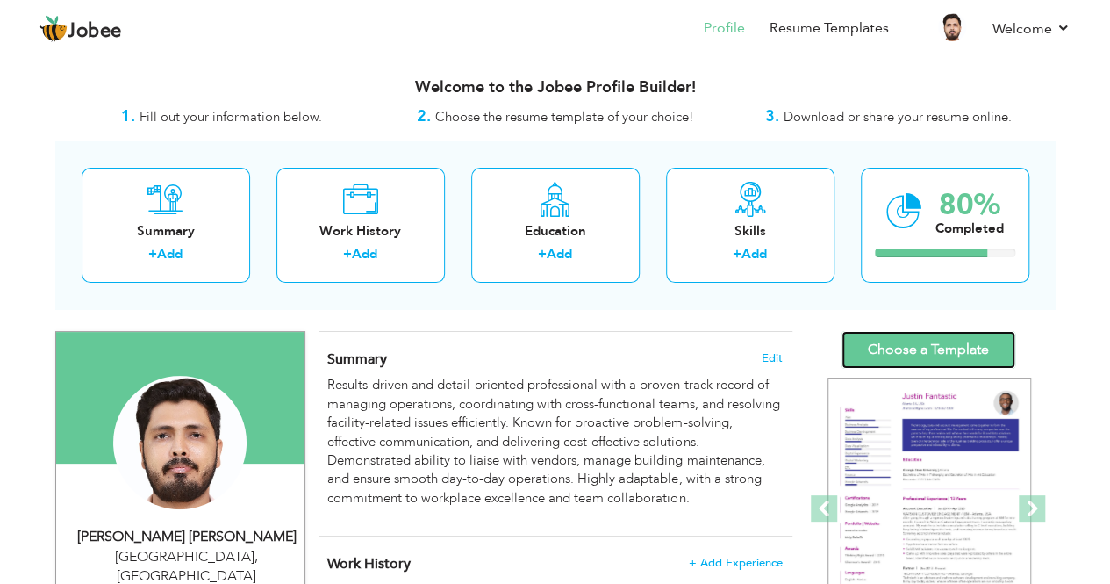
click at [941, 352] on link "Choose a Template" at bounding box center [928, 350] width 174 height 38
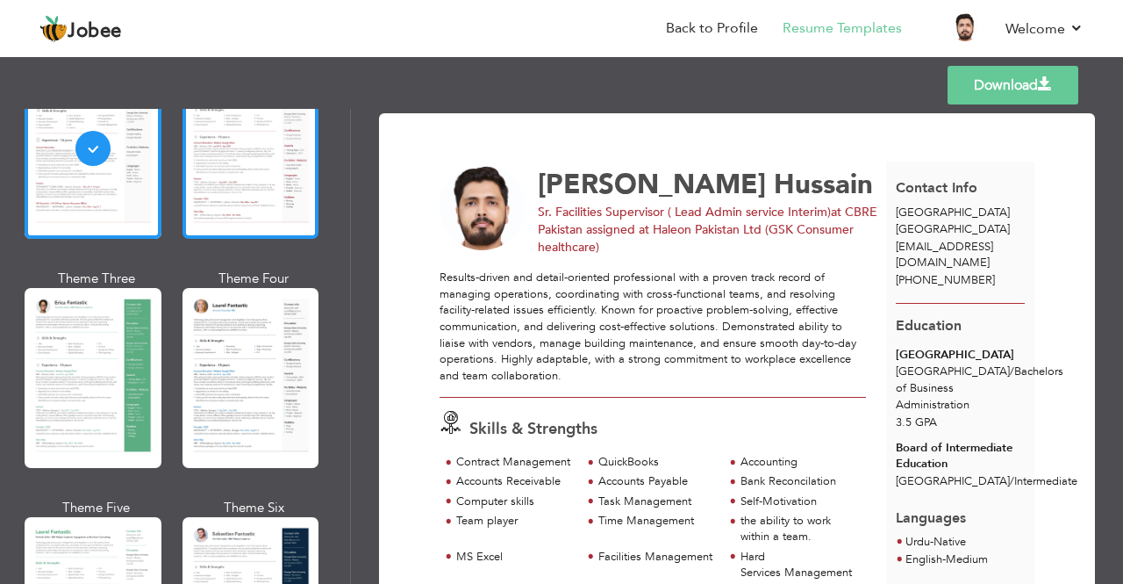
scroll to position [178, 0]
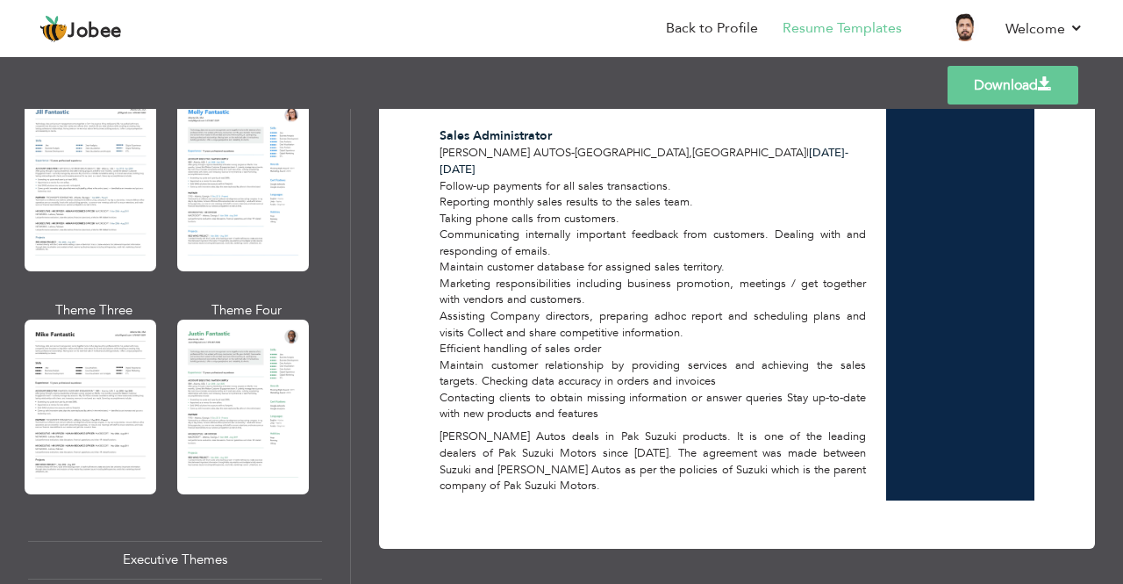
scroll to position [996, 0]
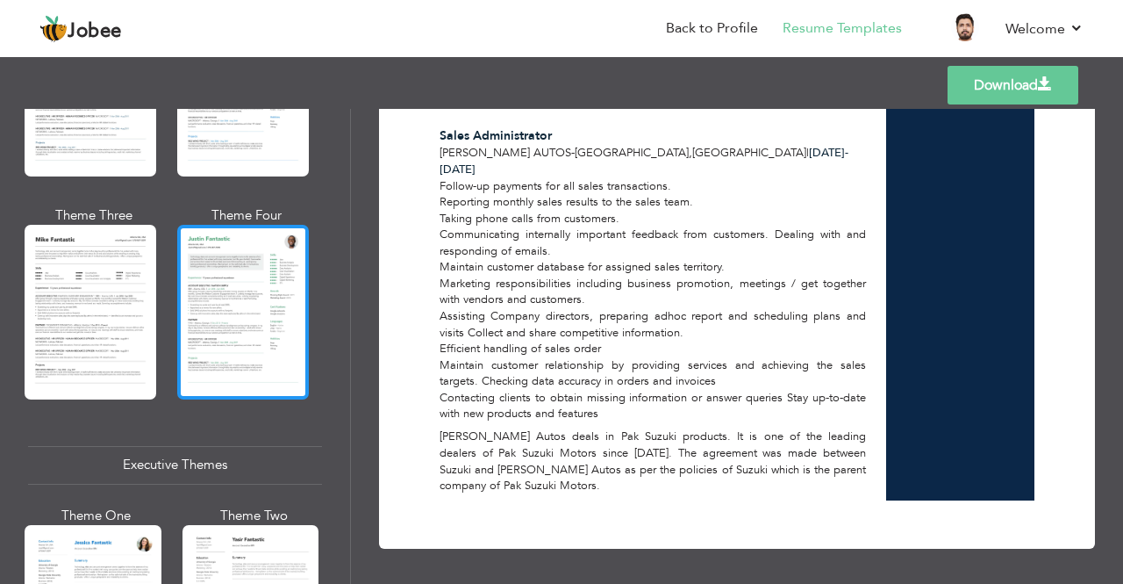
click at [263, 322] on div at bounding box center [243, 312] width 132 height 174
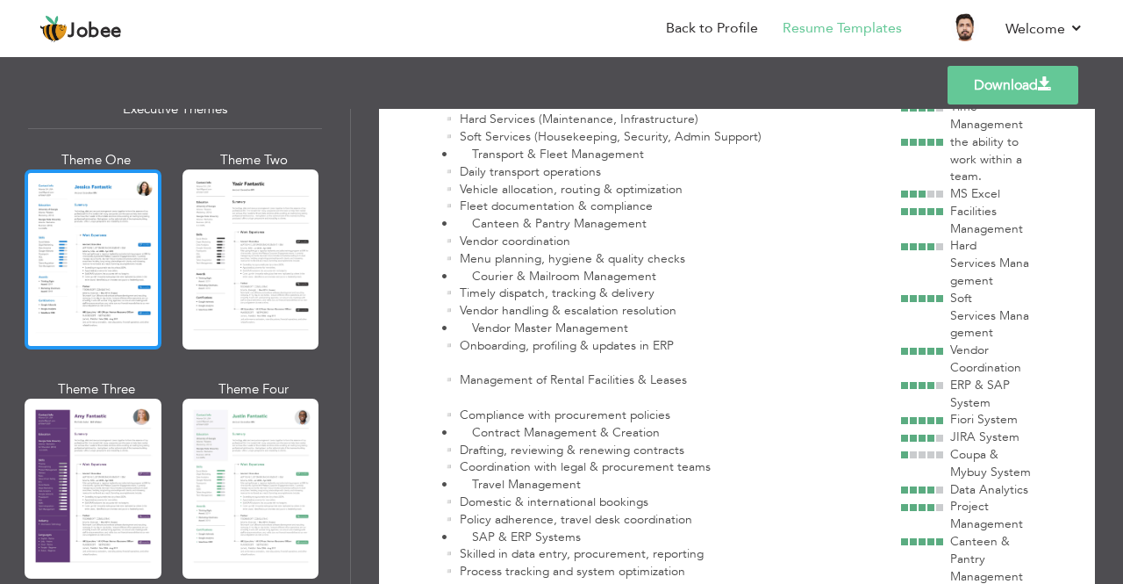
scroll to position [1358, 0]
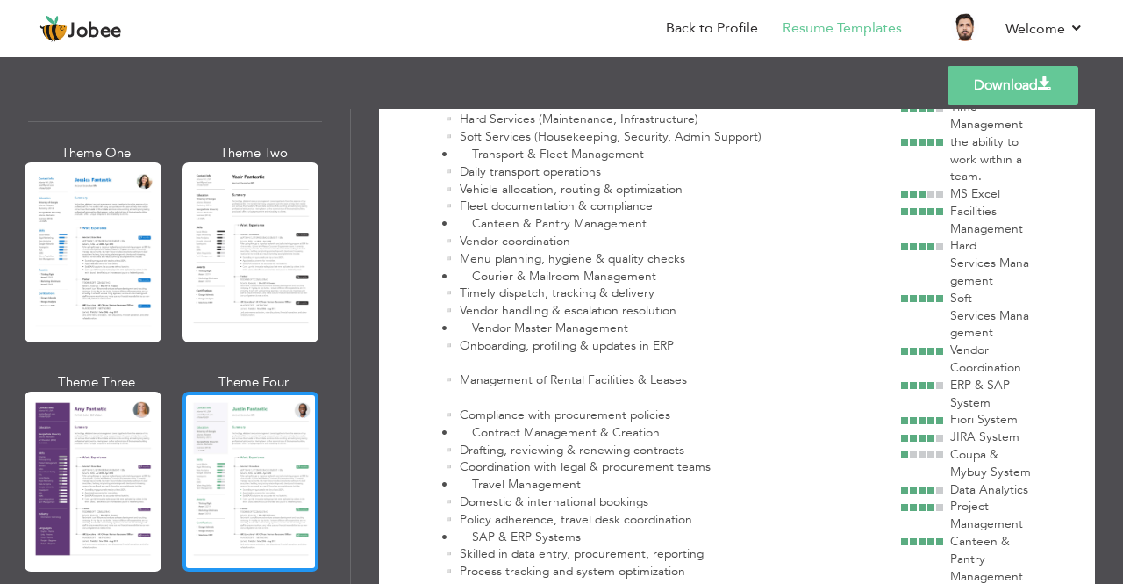
click at [219, 457] on div at bounding box center [251, 481] width 137 height 180
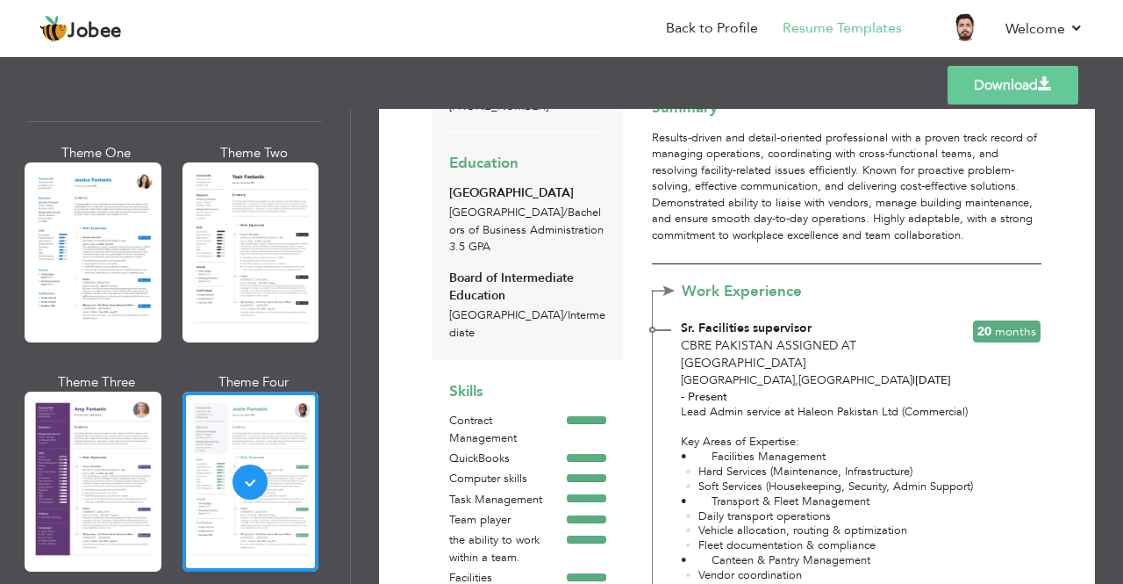
scroll to position [0, 0]
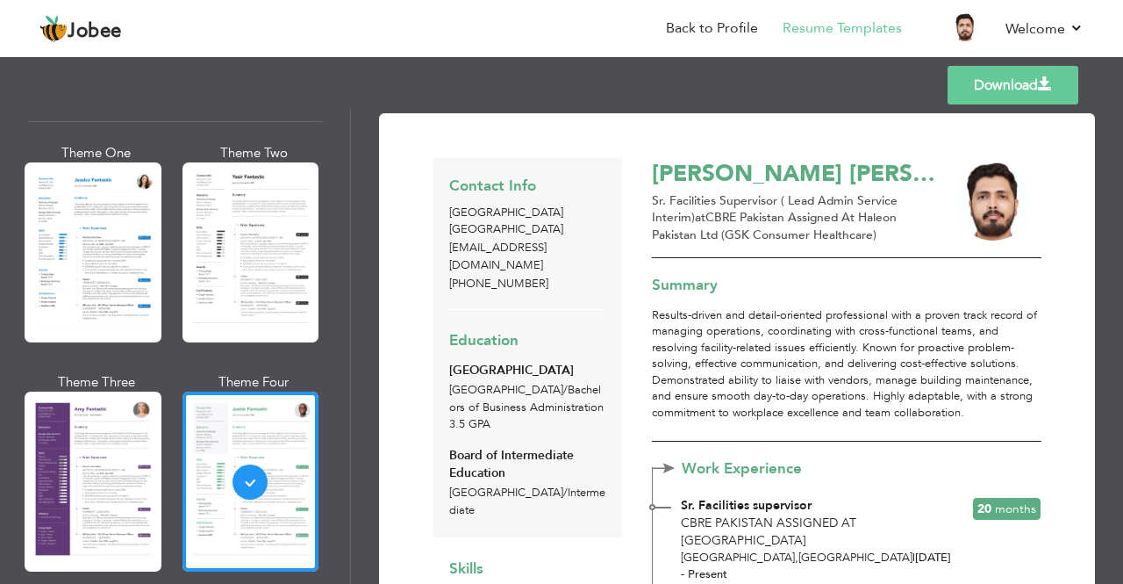
click at [995, 91] on link "Download" at bounding box center [1013, 85] width 131 height 39
